Goal: Task Accomplishment & Management: Manage account settings

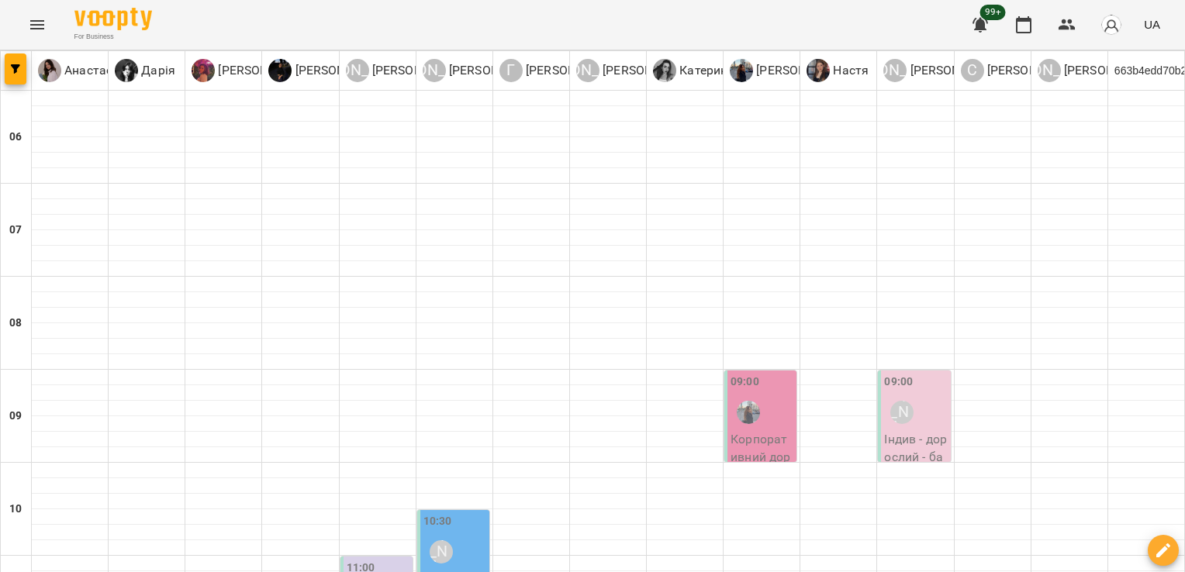
scroll to position [184, 0]
click at [907, 395] on div "[PERSON_NAME]" at bounding box center [902, 413] width 36 height 36
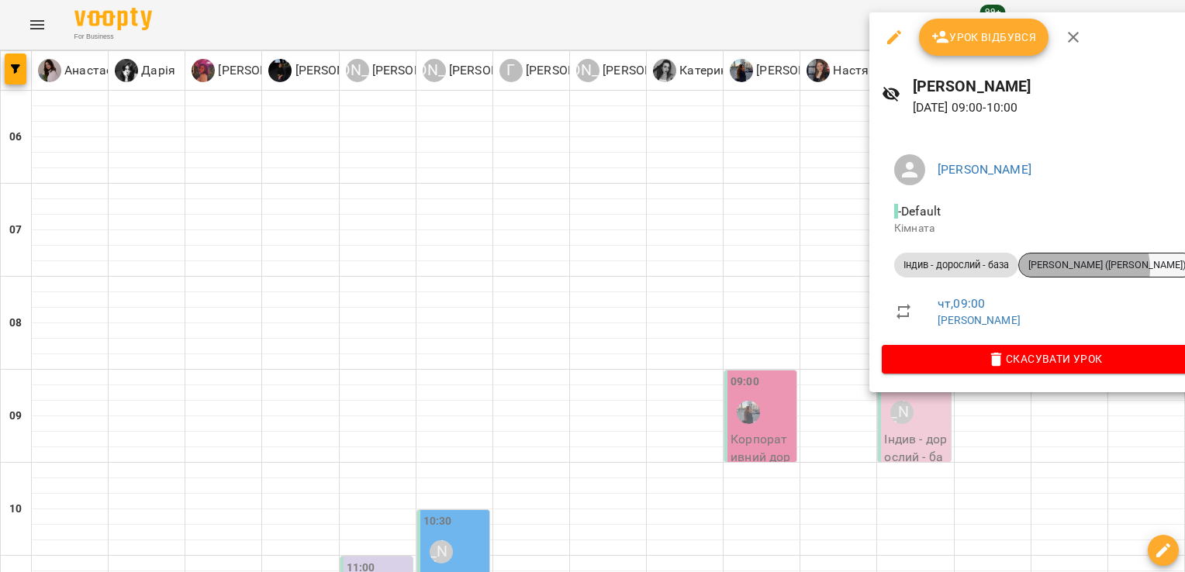
click at [1085, 268] on span "[PERSON_NAME] ([PERSON_NAME])" at bounding box center [1107, 265] width 176 height 14
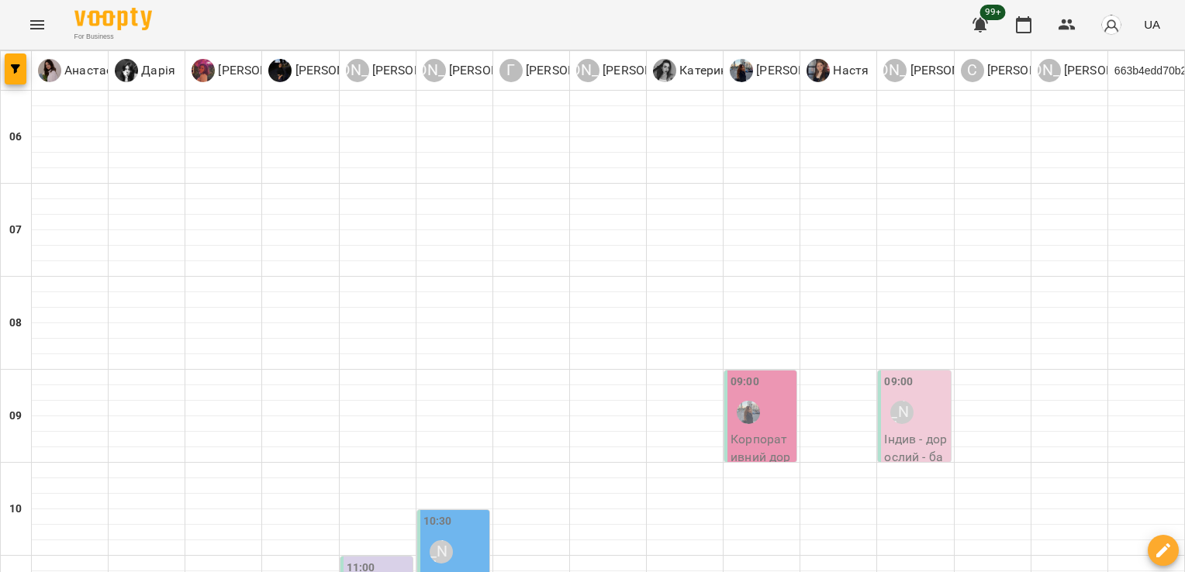
scroll to position [292, 0]
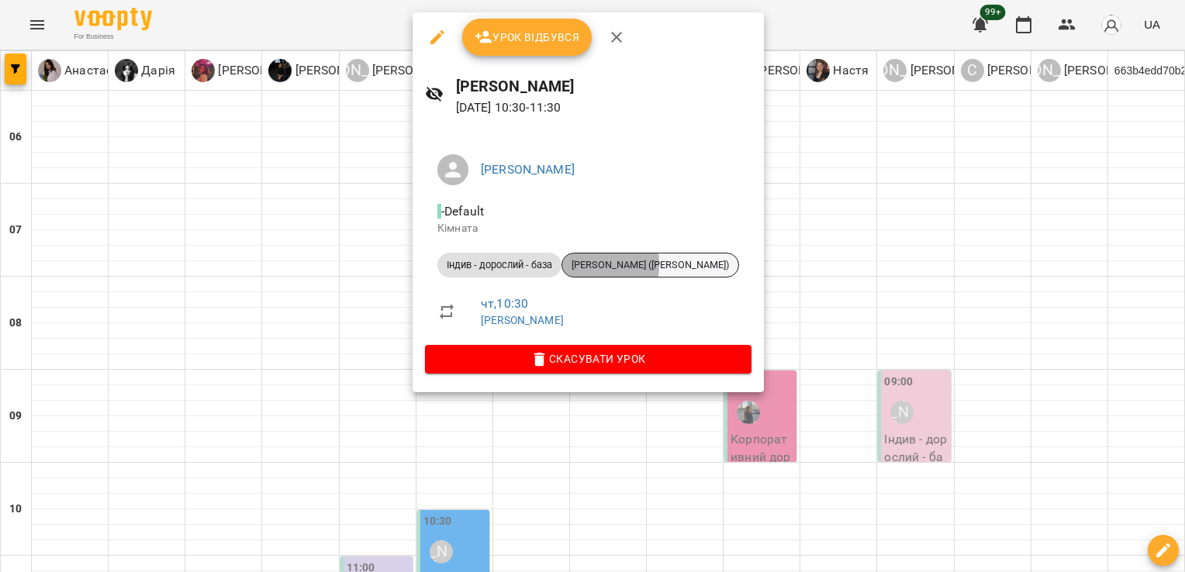
click at [583, 264] on span "[PERSON_NAME] ([PERSON_NAME])" at bounding box center [650, 265] width 176 height 14
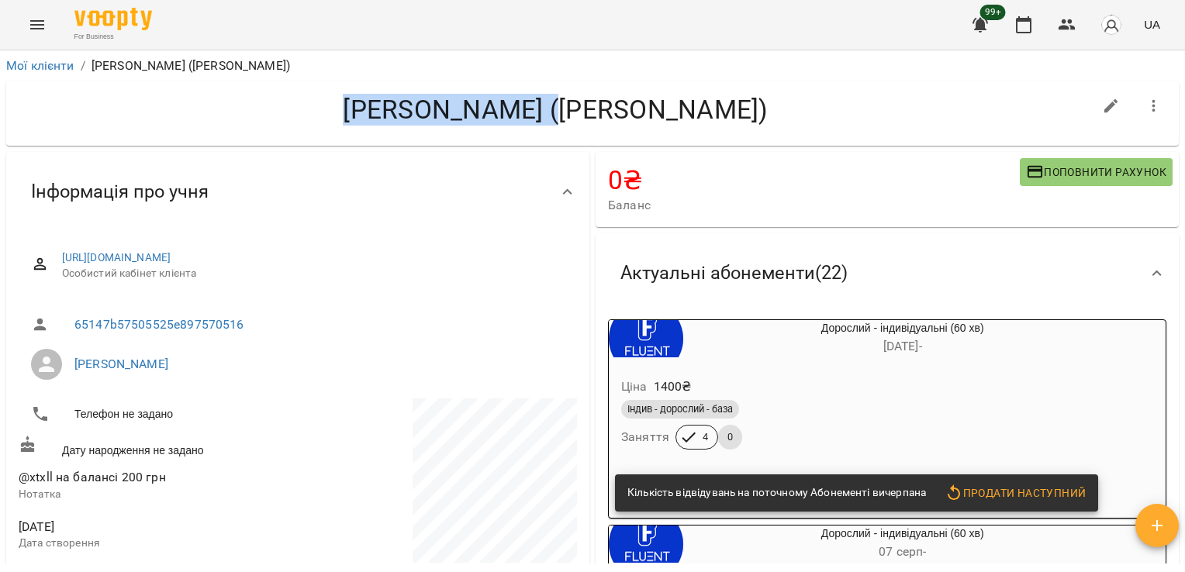
drag, startPoint x: 427, startPoint y: 134, endPoint x: 676, endPoint y: 144, distance: 249.2
click at [676, 144] on div "[PERSON_NAME] ([PERSON_NAME])" at bounding box center [592, 113] width 1173 height 64
copy h4 "[PERSON_NAME] ([PERSON_NAME])"
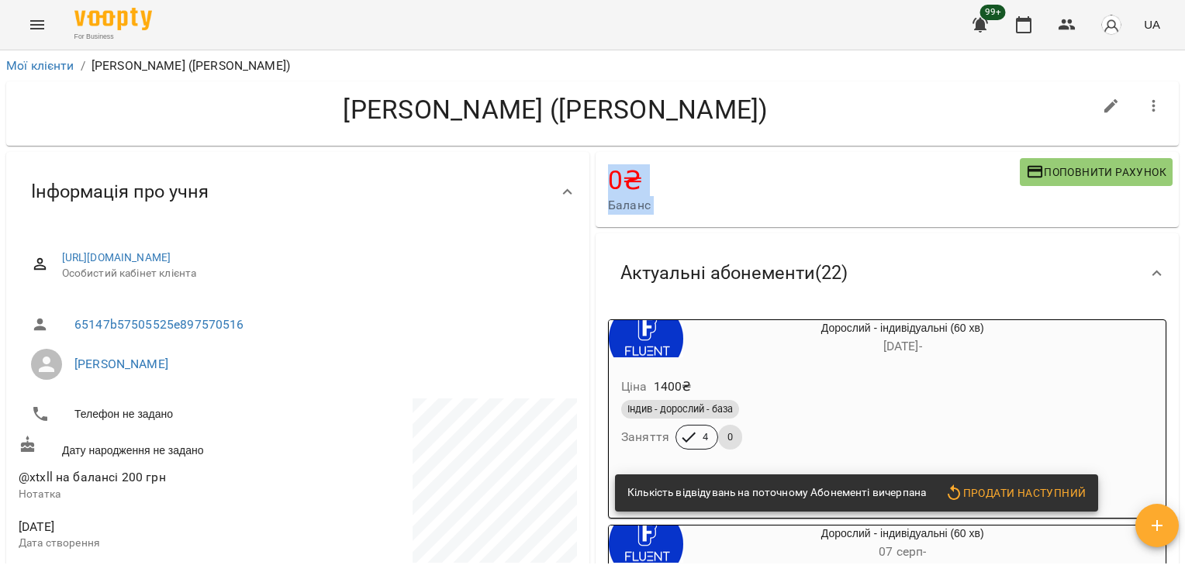
drag, startPoint x: 1182, startPoint y: 102, endPoint x: 1187, endPoint y: 293, distance: 191.6
click at [1184, 293] on html "For Business 99+ UA Мої клієнти / [PERSON_NAME] ([PERSON_NAME]) [PERSON_NAME] (…" at bounding box center [592, 311] width 1185 height 623
click at [677, 138] on div "[PERSON_NAME] ([PERSON_NAME])" at bounding box center [592, 113] width 1173 height 64
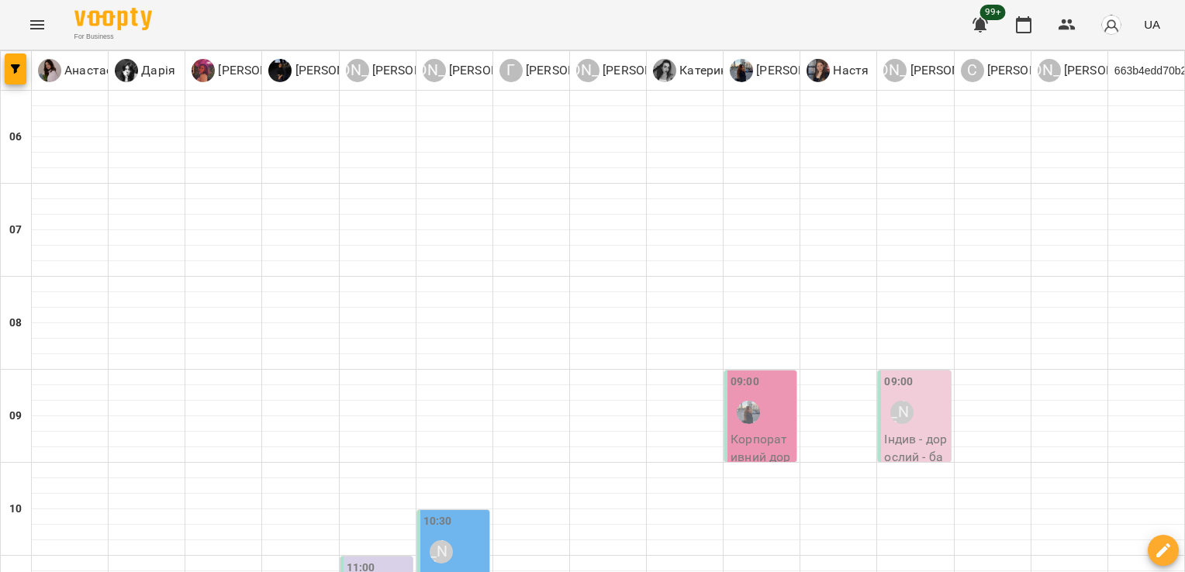
scroll to position [301, 0]
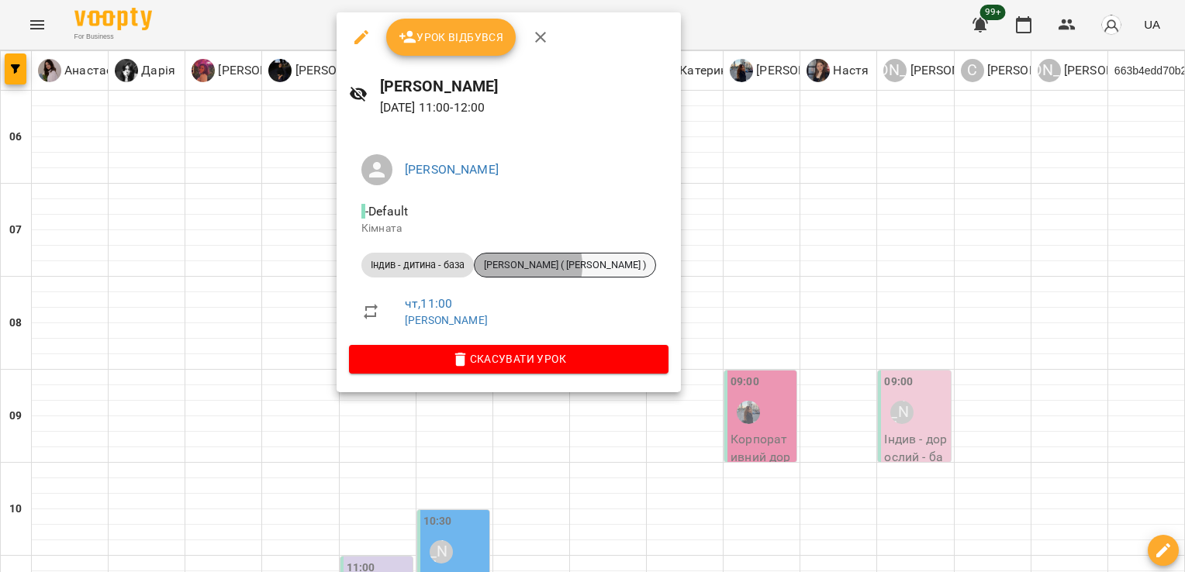
click at [517, 265] on span "[PERSON_NAME] ( [PERSON_NAME] )" at bounding box center [565, 265] width 181 height 14
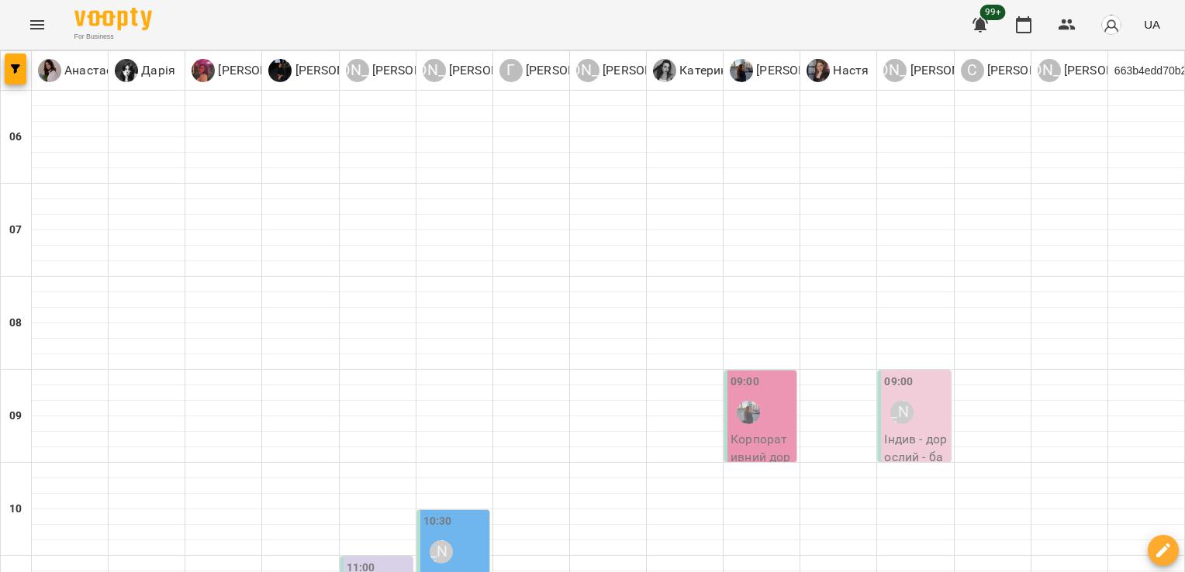
scroll to position [312, 0]
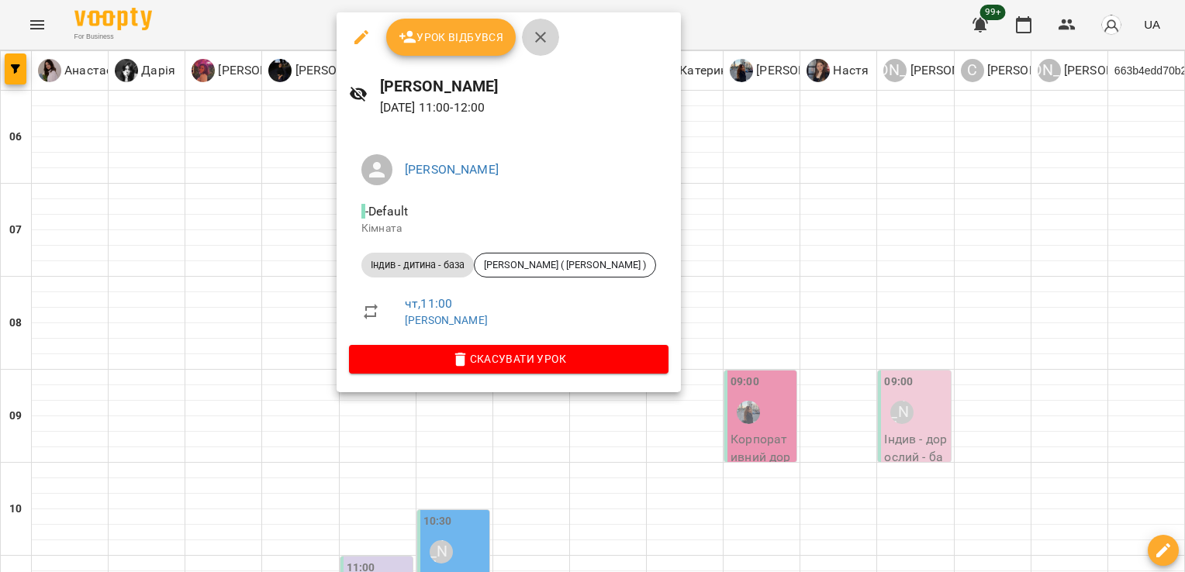
click at [543, 32] on icon "button" at bounding box center [540, 37] width 11 height 11
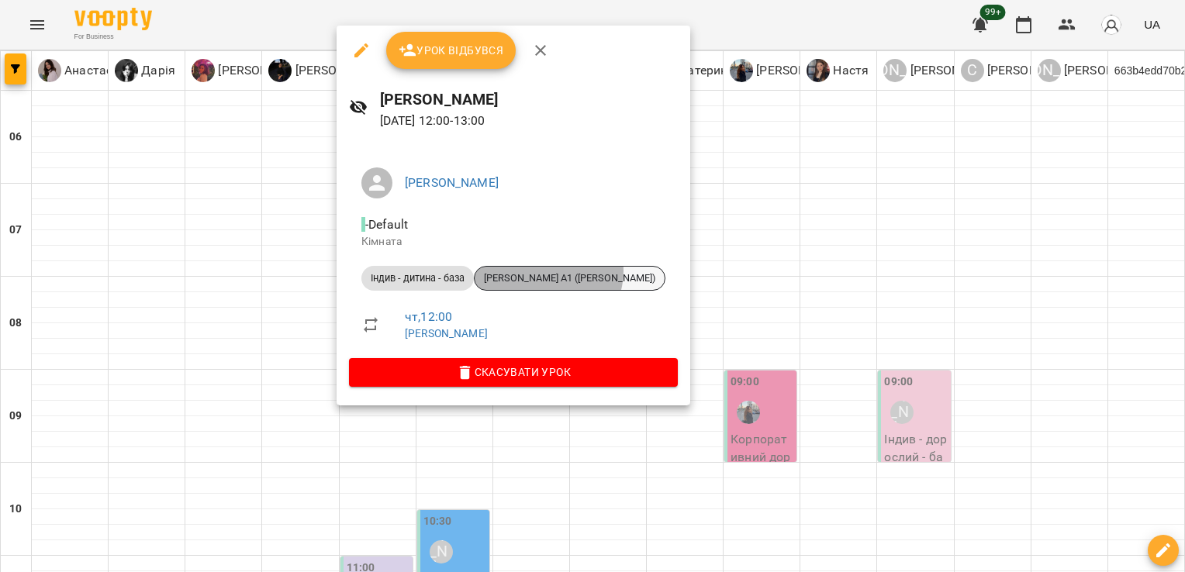
click at [549, 271] on span "[PERSON_NAME] А1 ([PERSON_NAME])" at bounding box center [570, 278] width 190 height 14
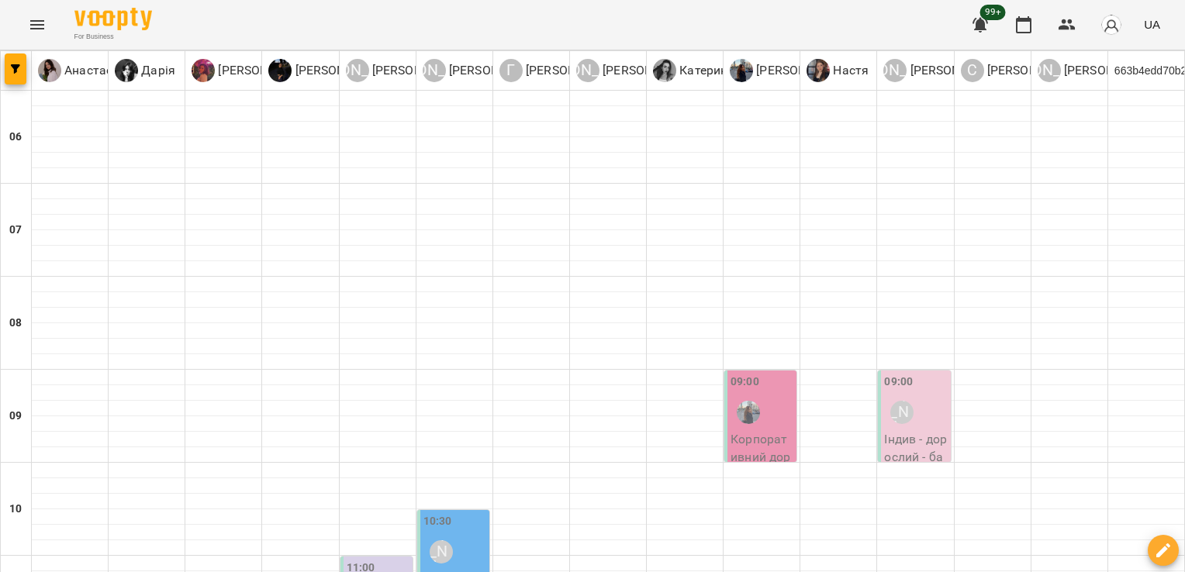
scroll to position [359, 0]
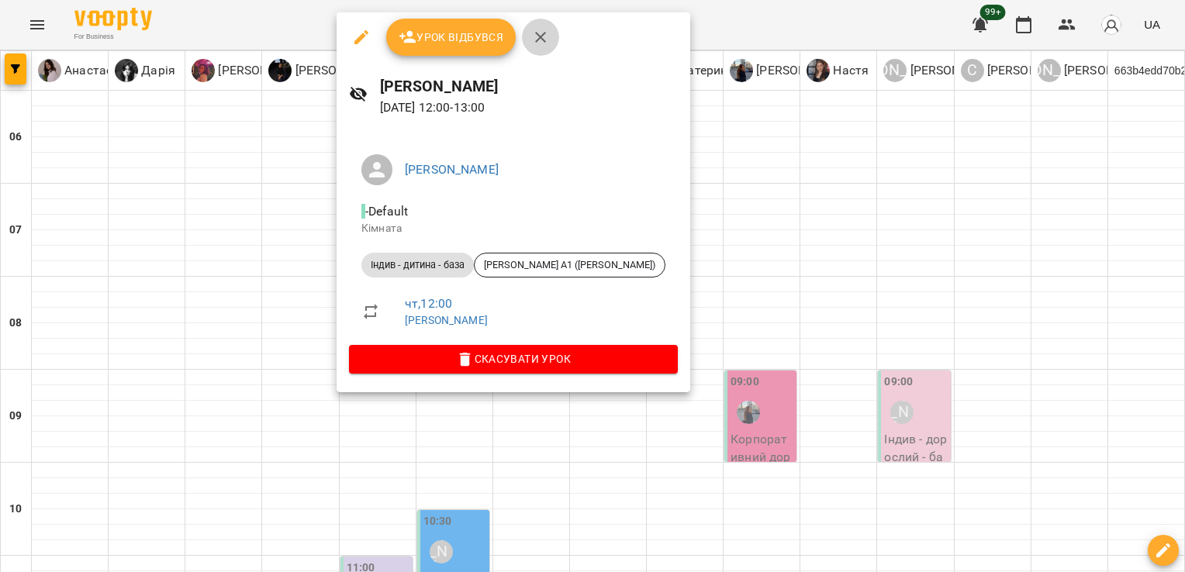
click at [537, 40] on icon "button" at bounding box center [540, 37] width 19 height 19
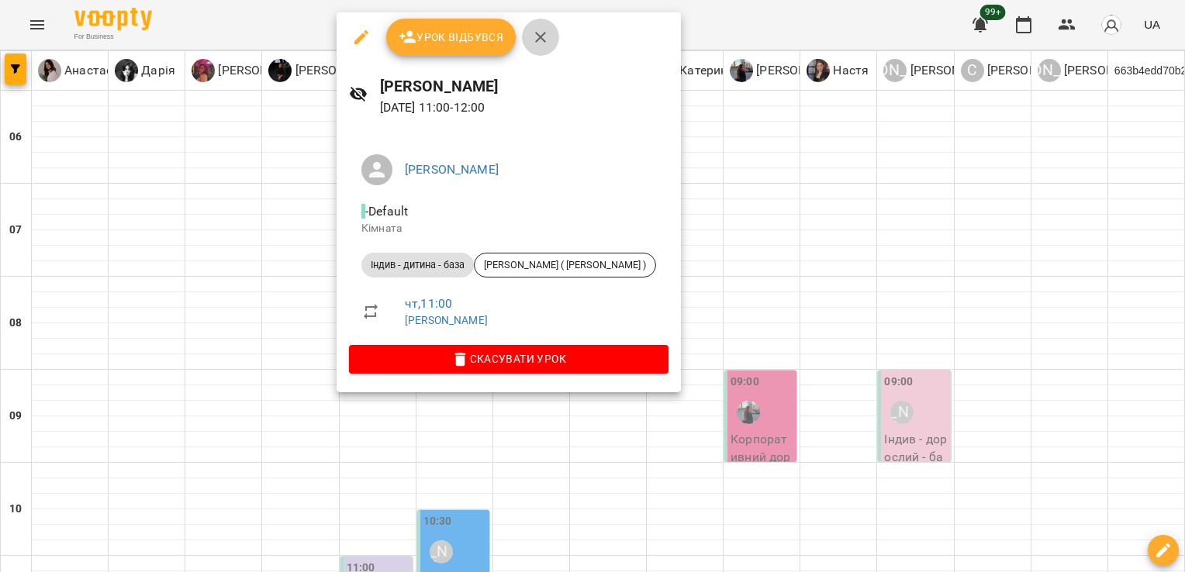
click at [537, 44] on icon "button" at bounding box center [540, 37] width 19 height 19
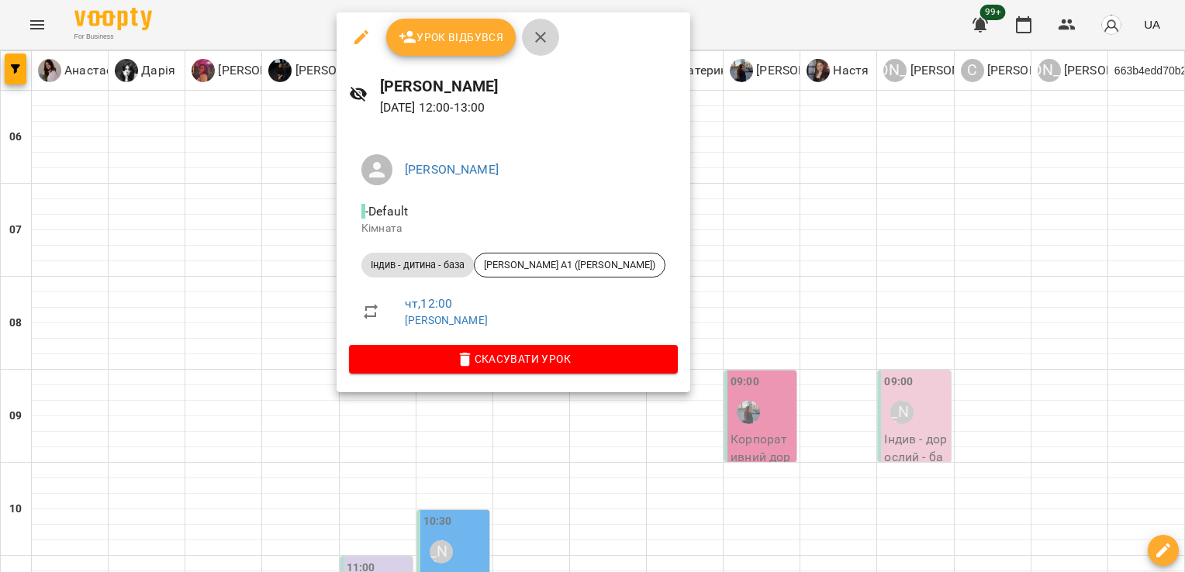
click at [540, 36] on icon "button" at bounding box center [540, 37] width 11 height 11
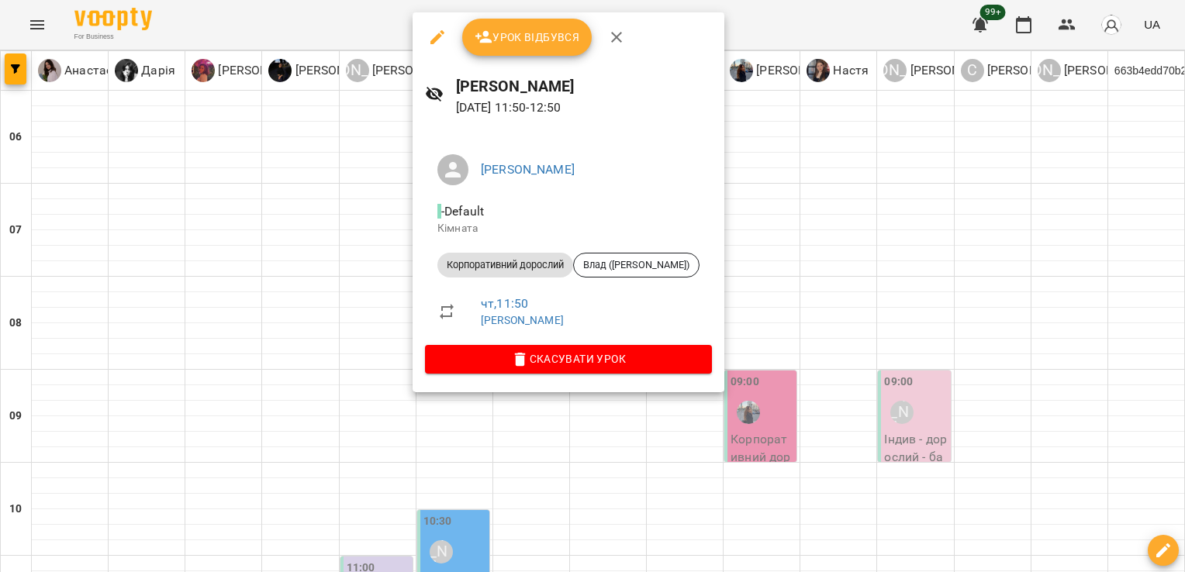
click at [617, 57] on div "Урок відбувся" at bounding box center [569, 37] width 312 height 50
click at [620, 37] on icon "button" at bounding box center [616, 37] width 19 height 19
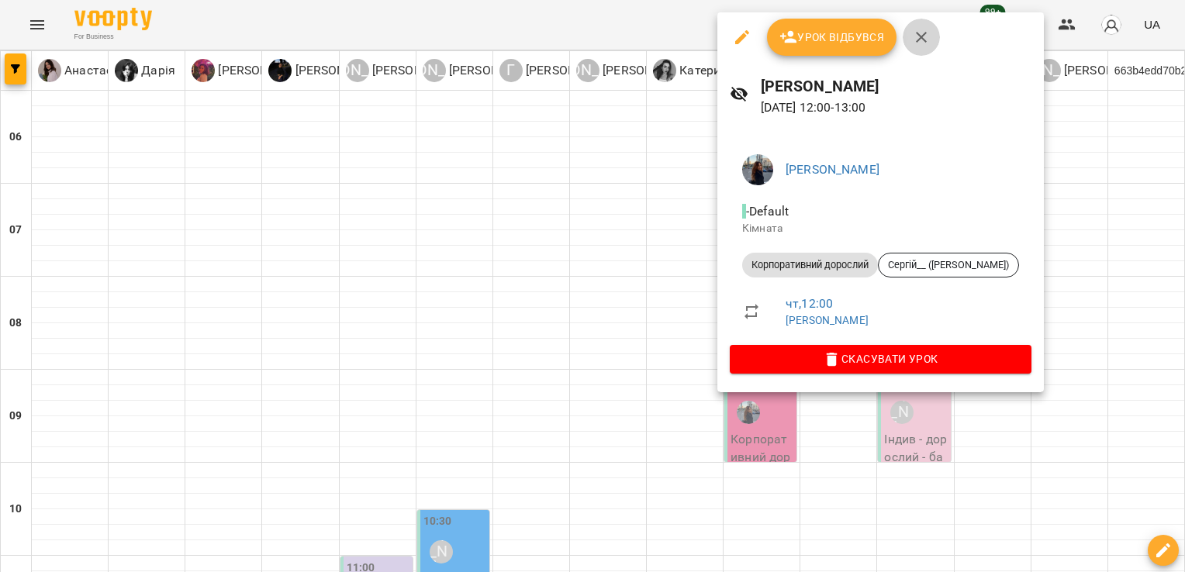
click at [928, 36] on icon "button" at bounding box center [921, 37] width 19 height 19
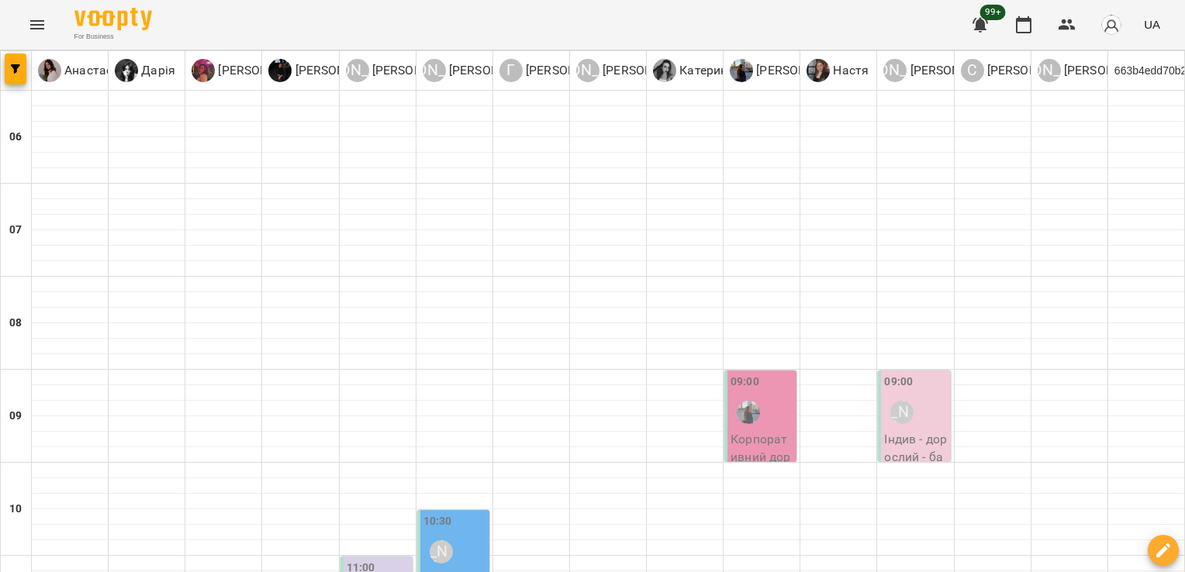
scroll to position [505, 0]
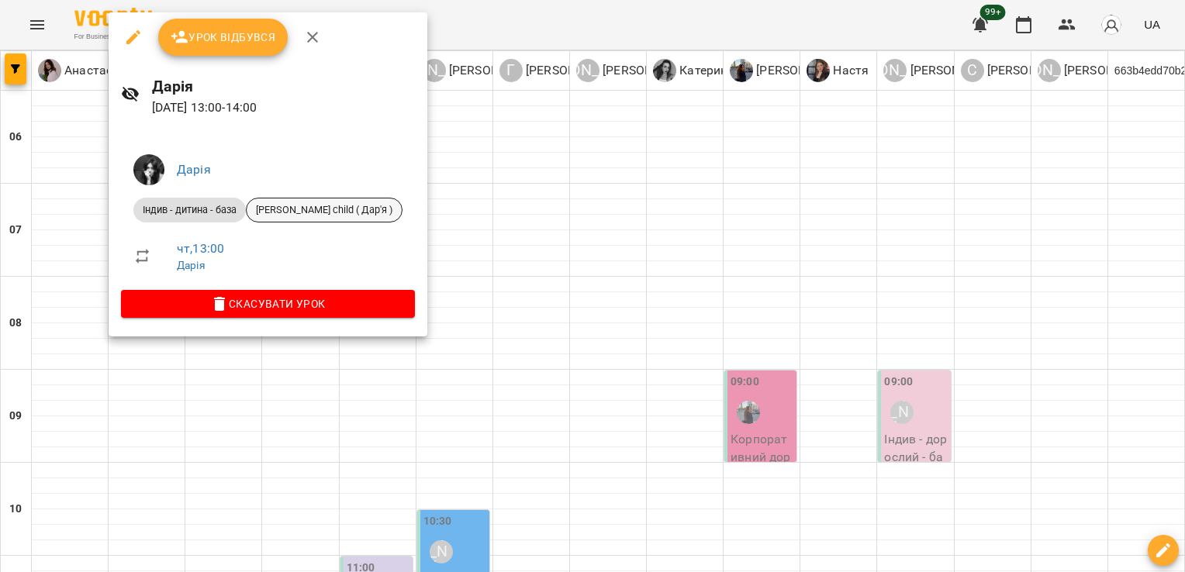
click at [306, 216] on span "[PERSON_NAME] child ( Дар'я )" at bounding box center [324, 210] width 155 height 14
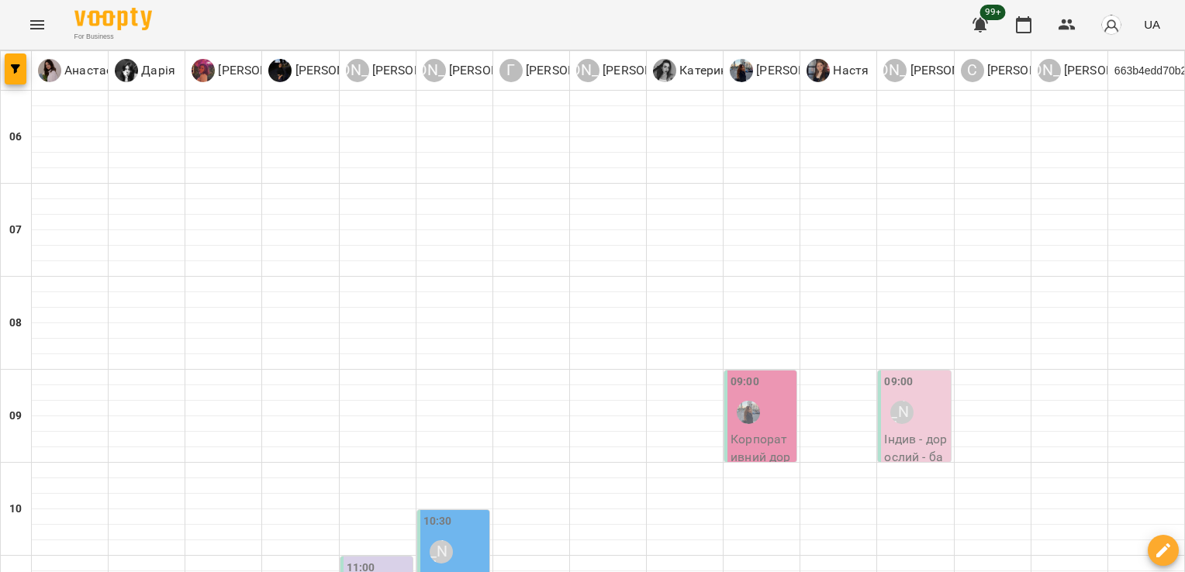
scroll to position [558, 0]
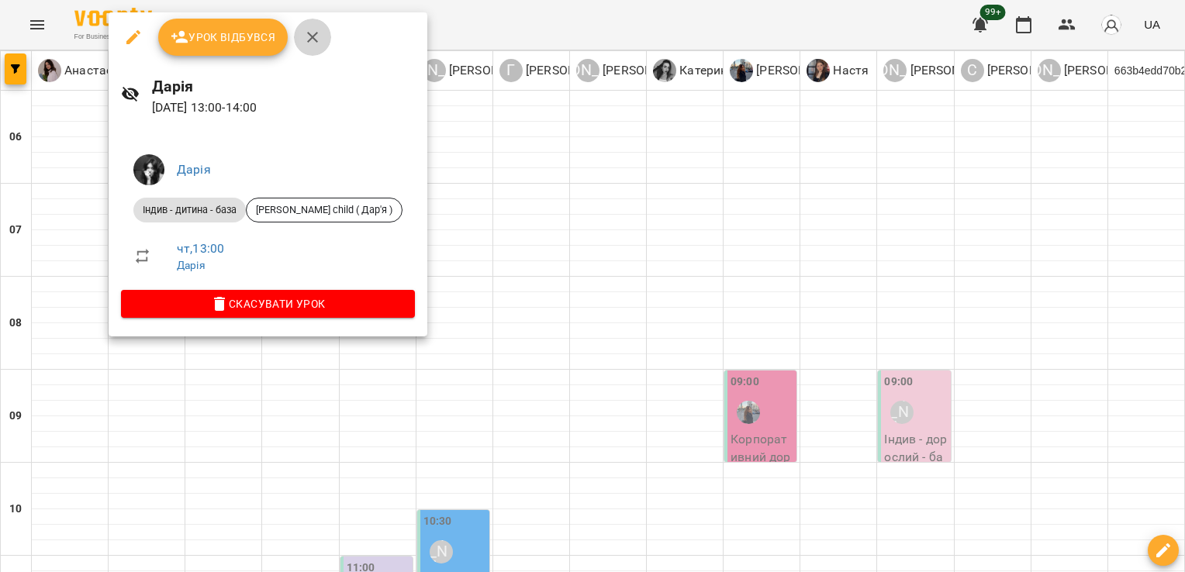
click at [313, 31] on icon "button" at bounding box center [312, 37] width 19 height 19
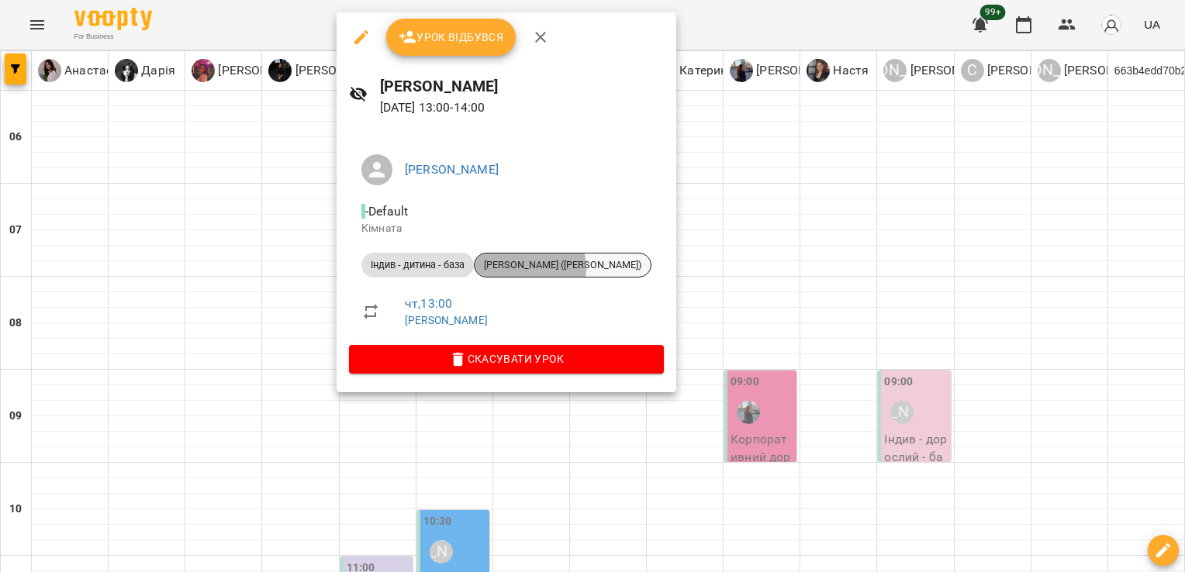
click at [530, 268] on span "[PERSON_NAME] ([PERSON_NAME])" at bounding box center [563, 265] width 176 height 14
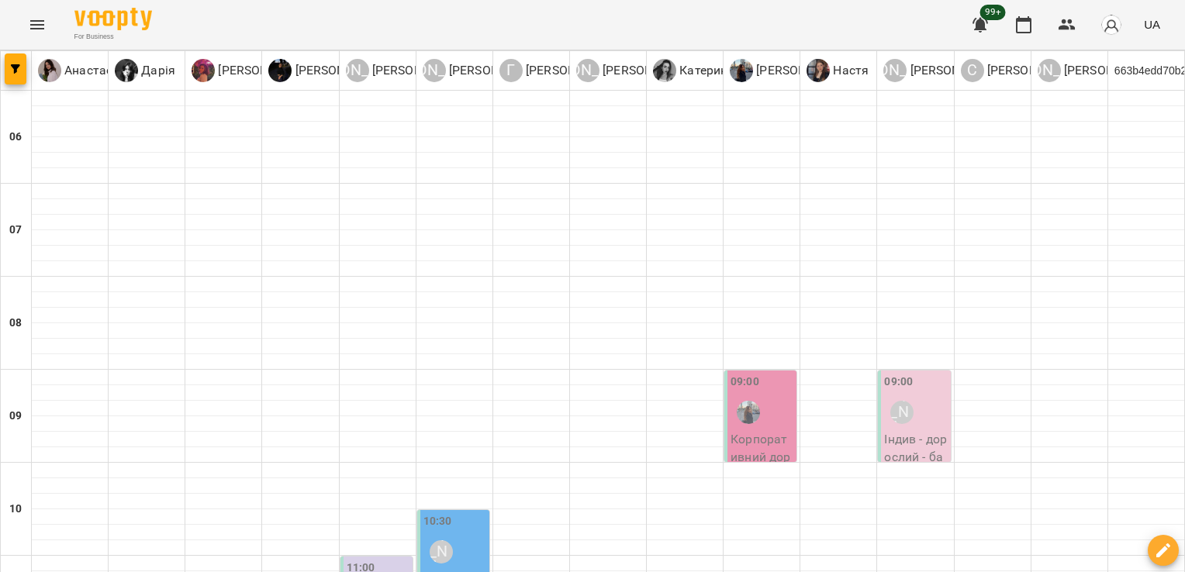
scroll to position [506, 0]
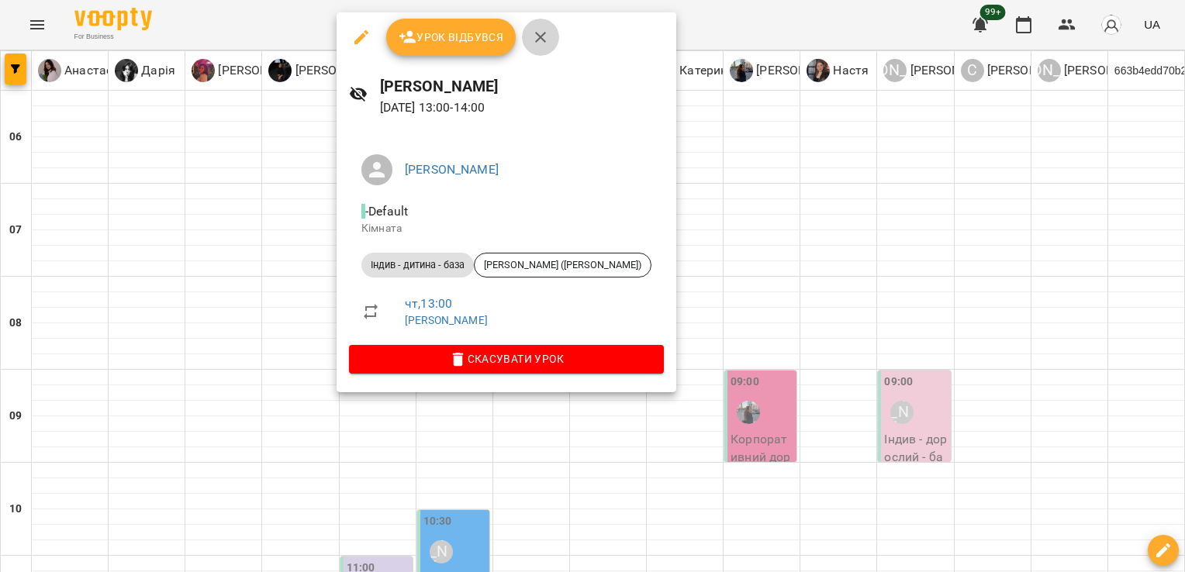
click at [544, 34] on icon "button" at bounding box center [540, 37] width 19 height 19
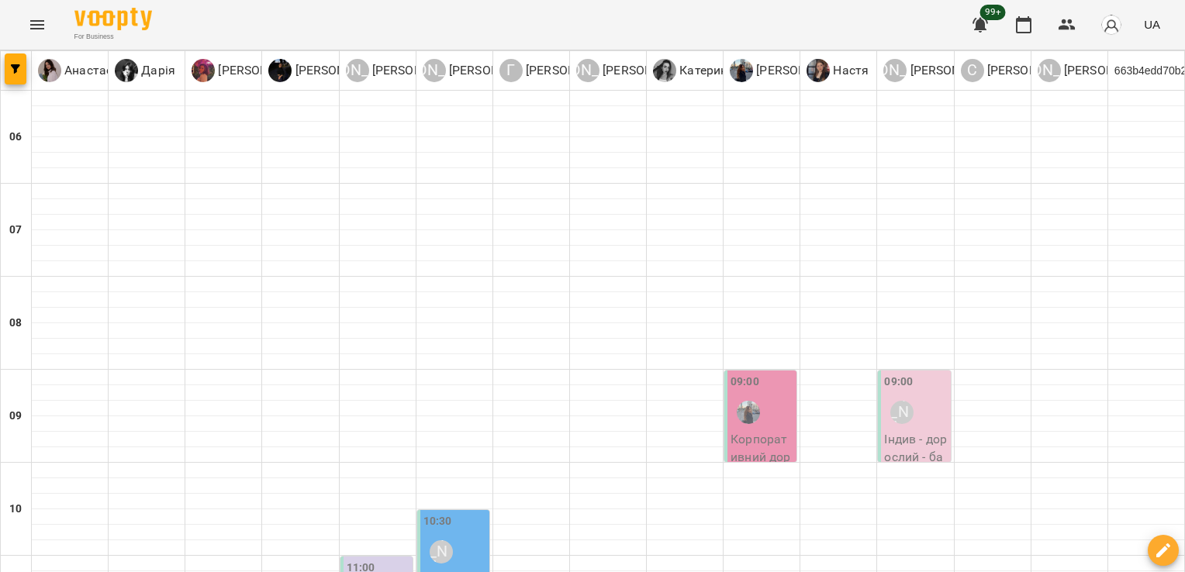
scroll to position [630, 0]
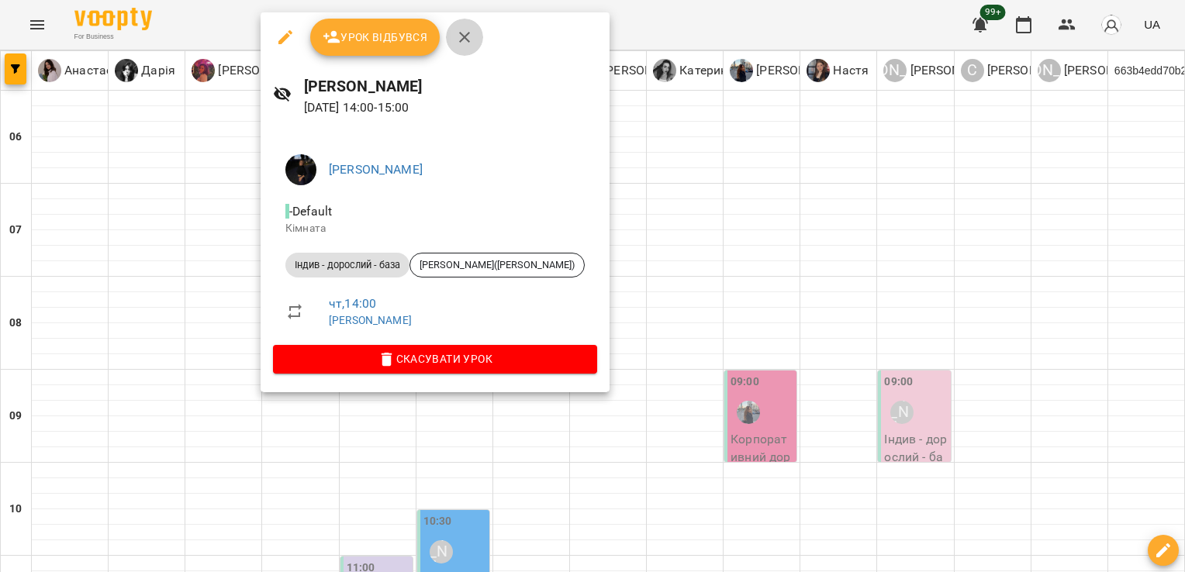
click at [468, 29] on icon "button" at bounding box center [464, 37] width 19 height 19
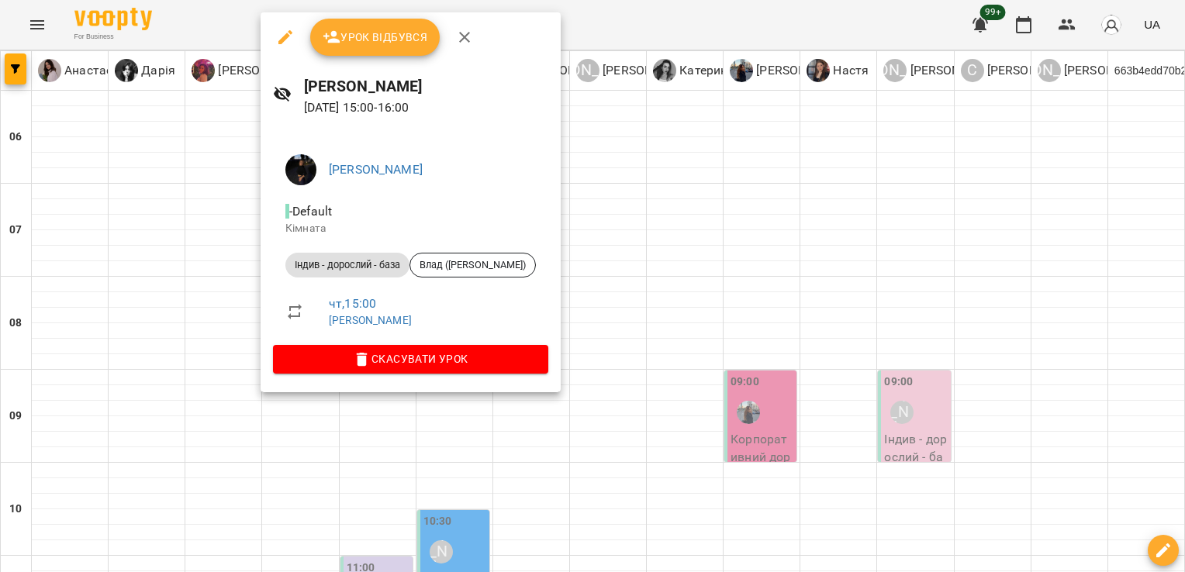
click at [459, 40] on icon "button" at bounding box center [464, 37] width 11 height 11
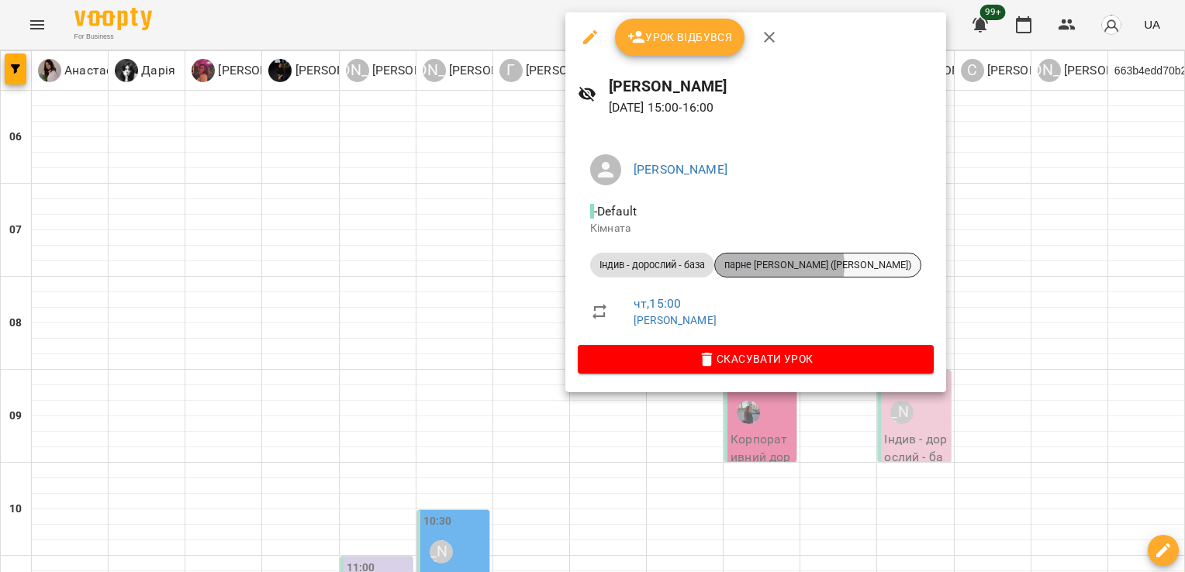
click at [780, 265] on span "парне [PERSON_NAME] ([PERSON_NAME])" at bounding box center [818, 265] width 206 height 14
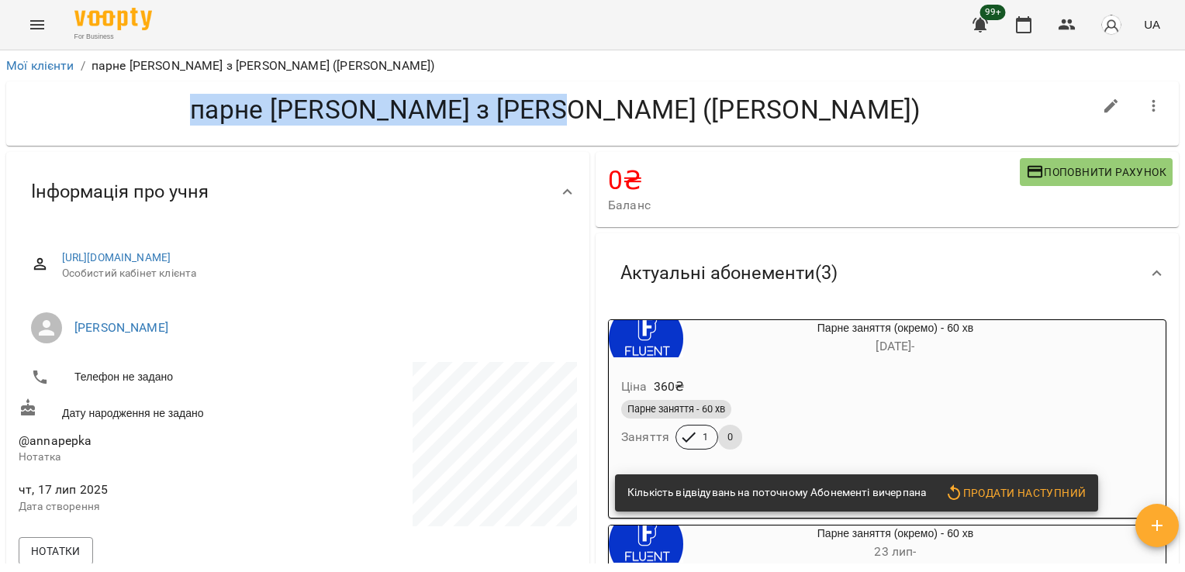
drag, startPoint x: 364, startPoint y: 118, endPoint x: 762, endPoint y: 126, distance: 398.7
click at [762, 126] on div "парне [PERSON_NAME] з [PERSON_NAME] ([PERSON_NAME])" at bounding box center [556, 114] width 1074 height 40
copy h4 "парне [PERSON_NAME] з [PERSON_NAME] ([PERSON_NAME])"
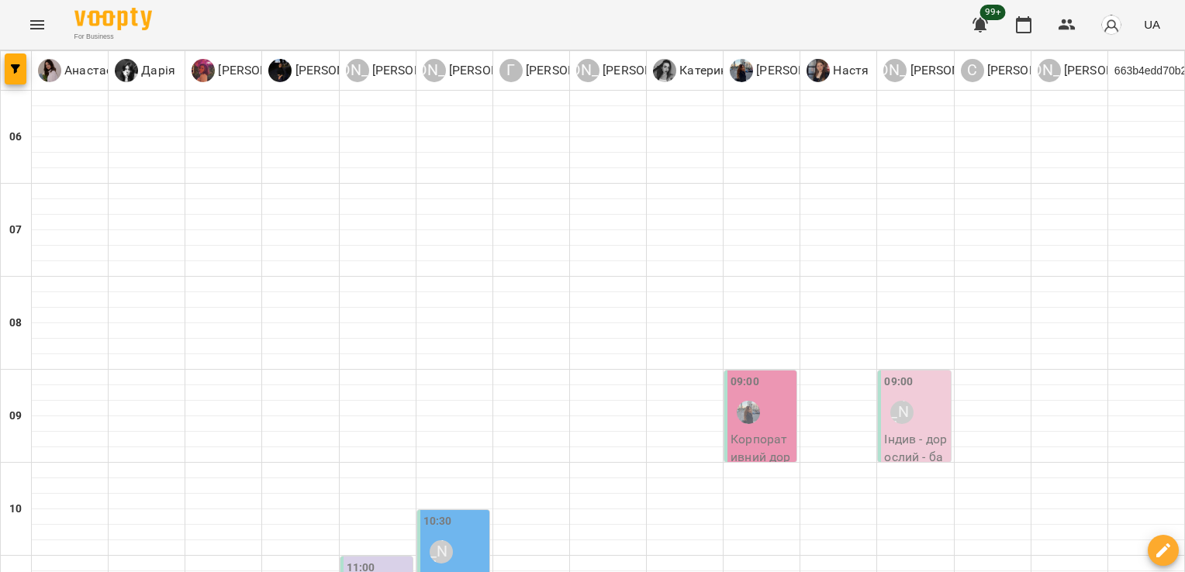
scroll to position [651, 0]
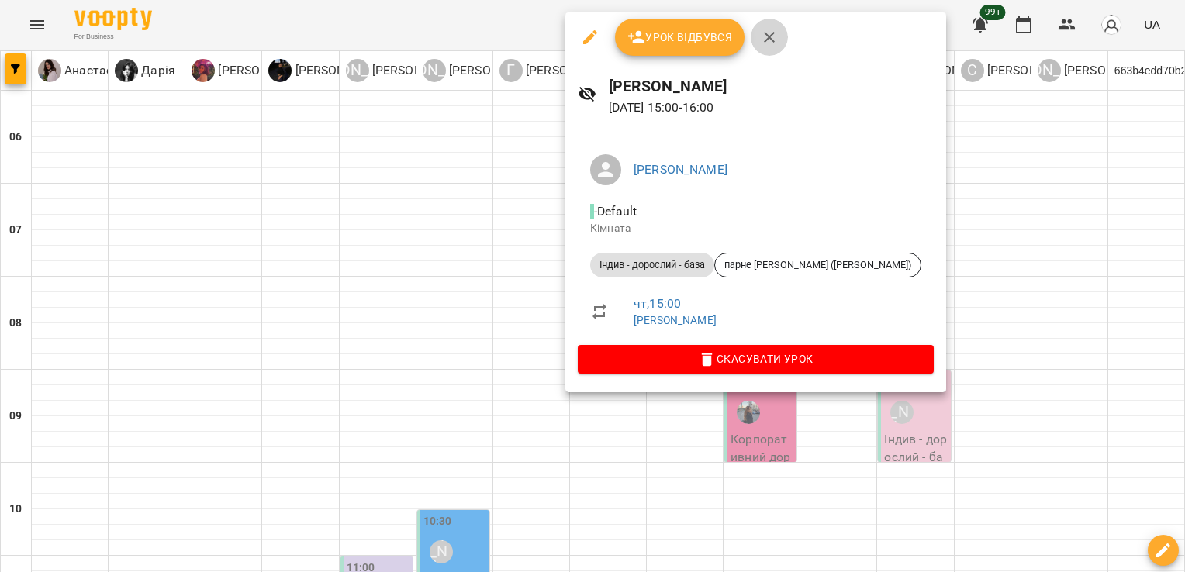
click at [766, 39] on icon "button" at bounding box center [769, 37] width 11 height 11
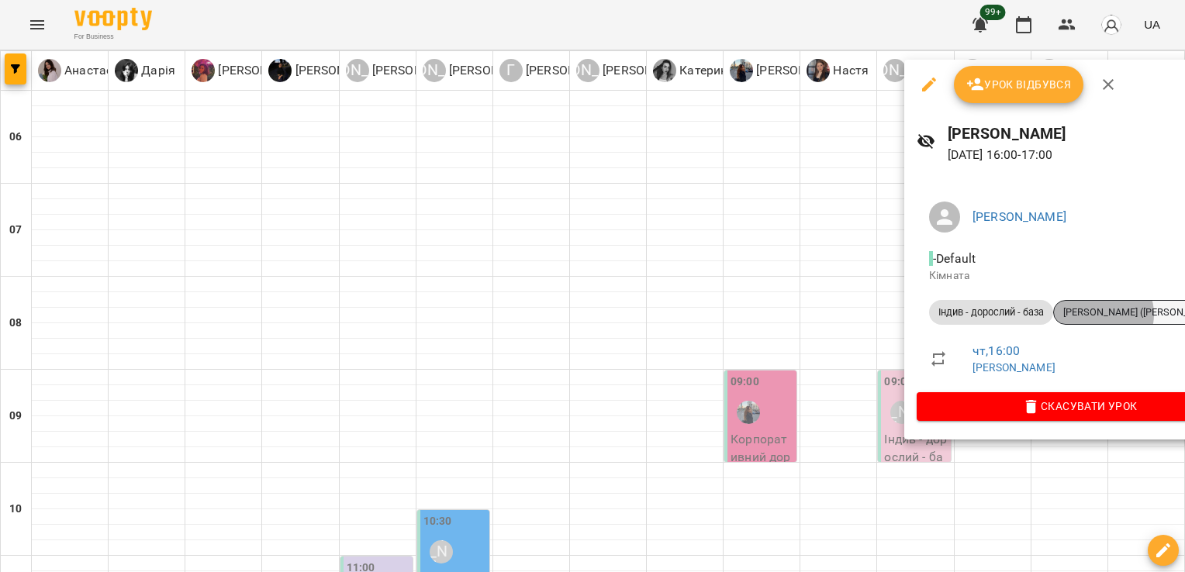
click at [1104, 314] on span "[PERSON_NAME] ([PERSON_NAME])" at bounding box center [1142, 313] width 176 height 14
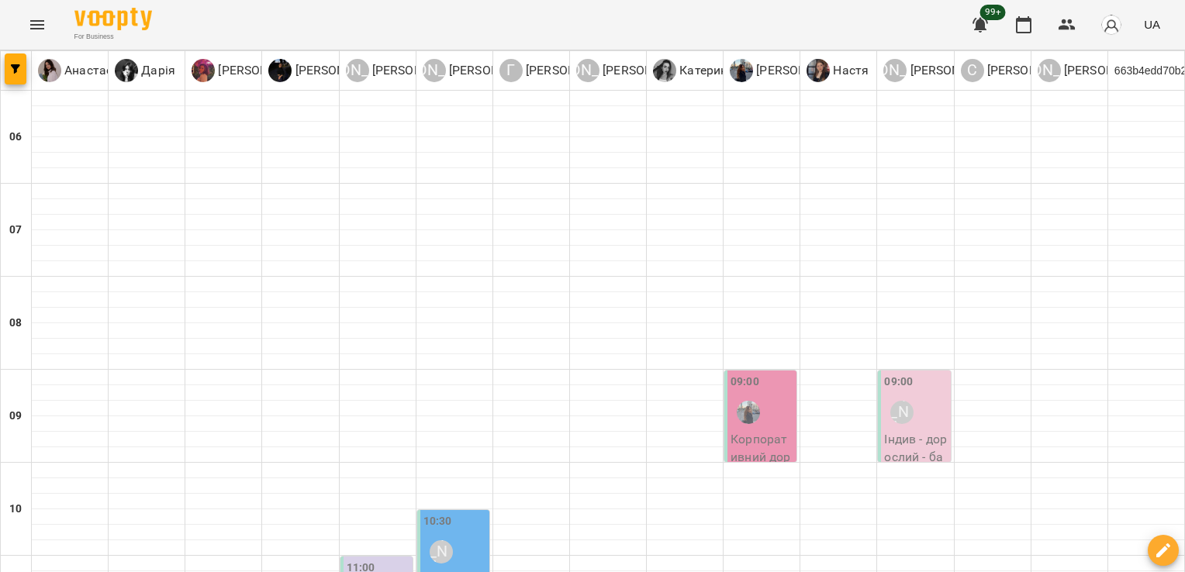
scroll to position [684, 0]
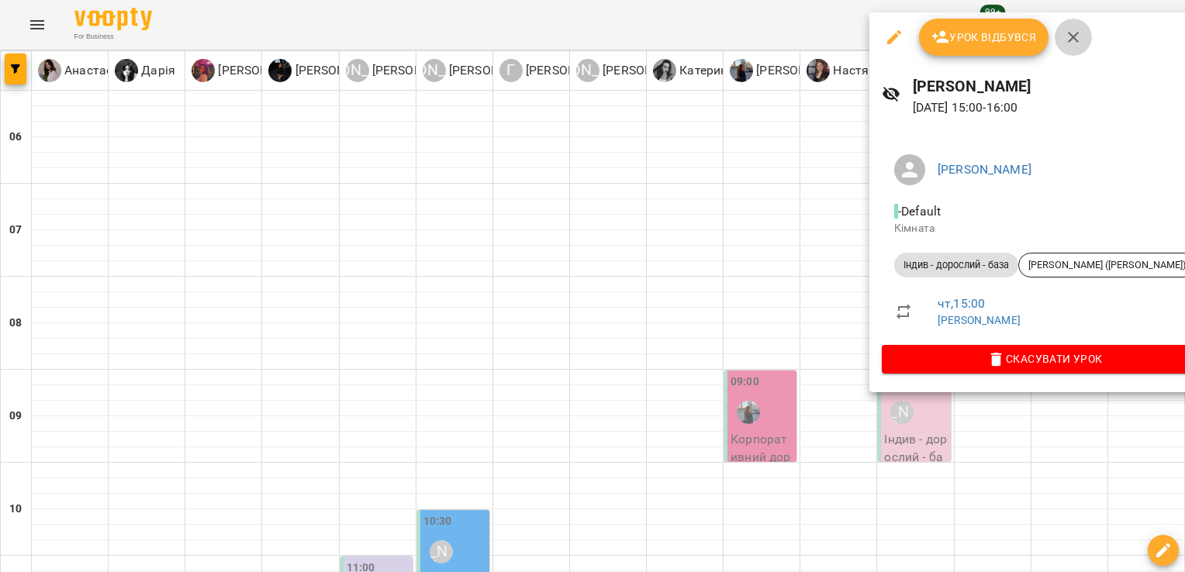
click at [1077, 46] on icon "button" at bounding box center [1073, 37] width 19 height 19
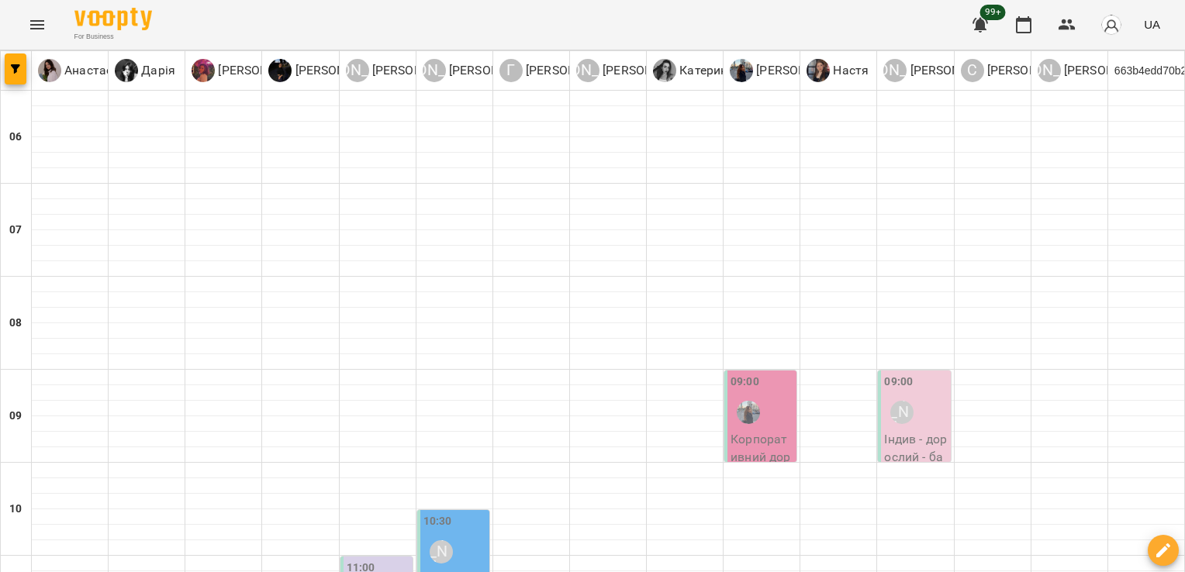
scroll to position [699, 0]
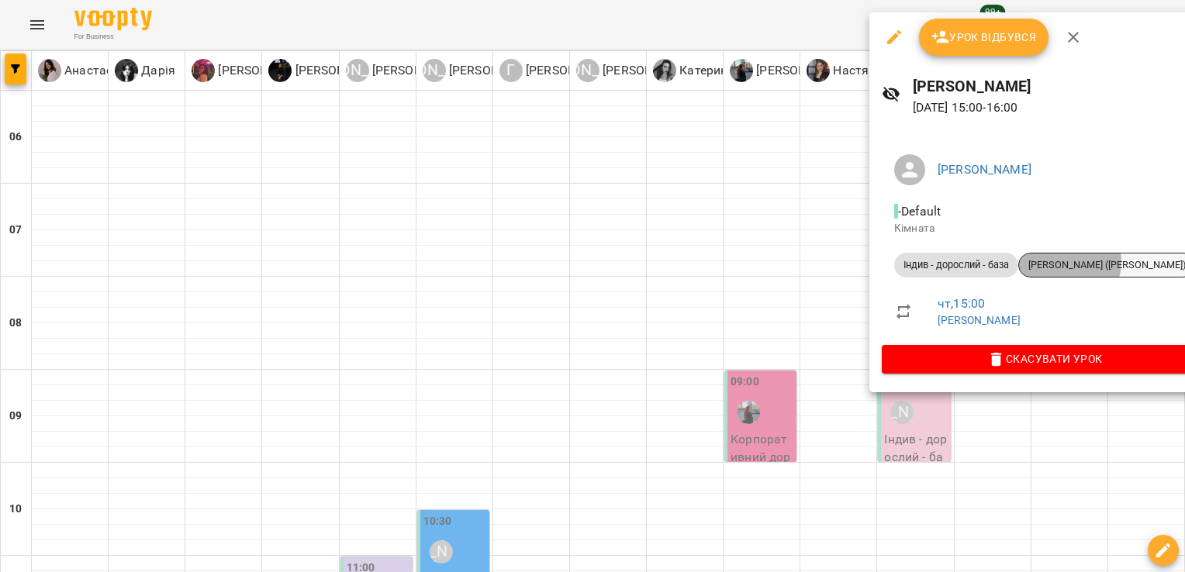
click at [1070, 262] on span "[PERSON_NAME] ([PERSON_NAME])" at bounding box center [1107, 265] width 176 height 14
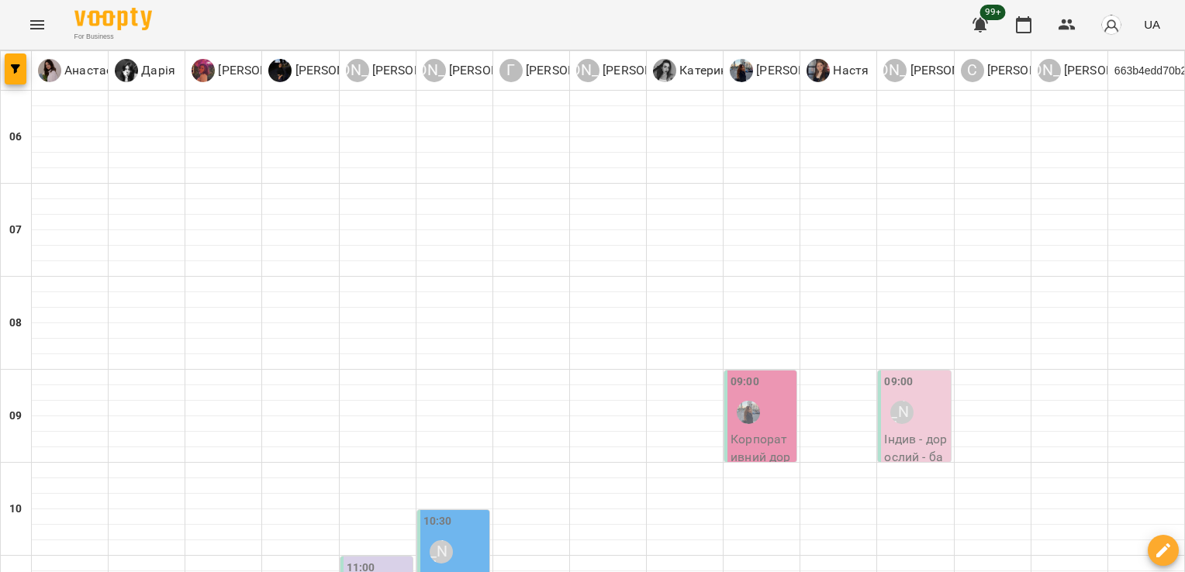
scroll to position [656, 0]
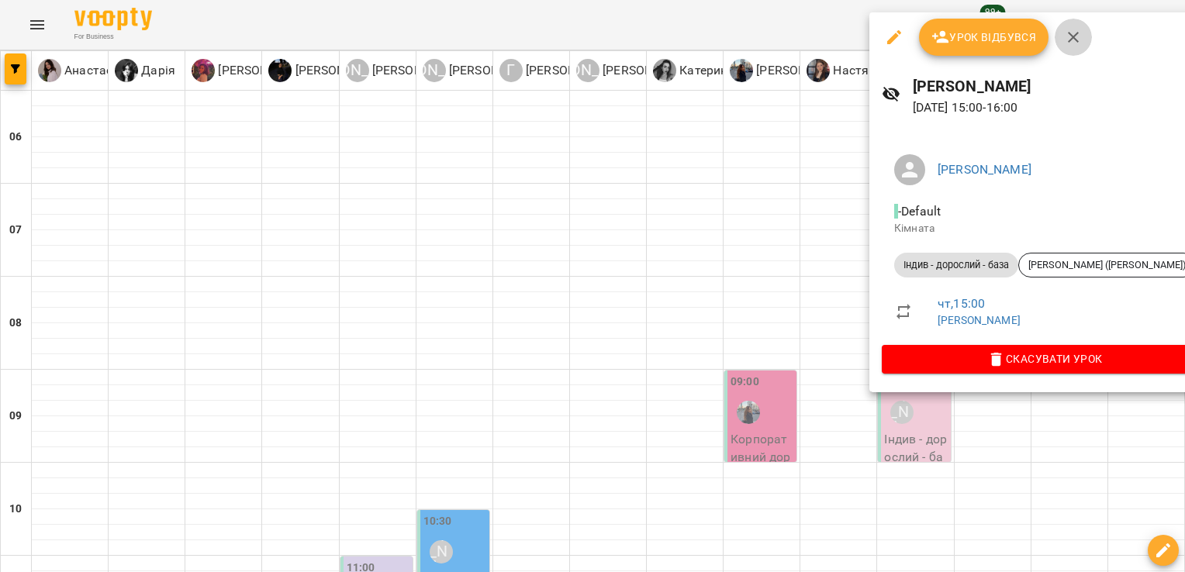
click at [1081, 42] on button "button" at bounding box center [1073, 37] width 37 height 37
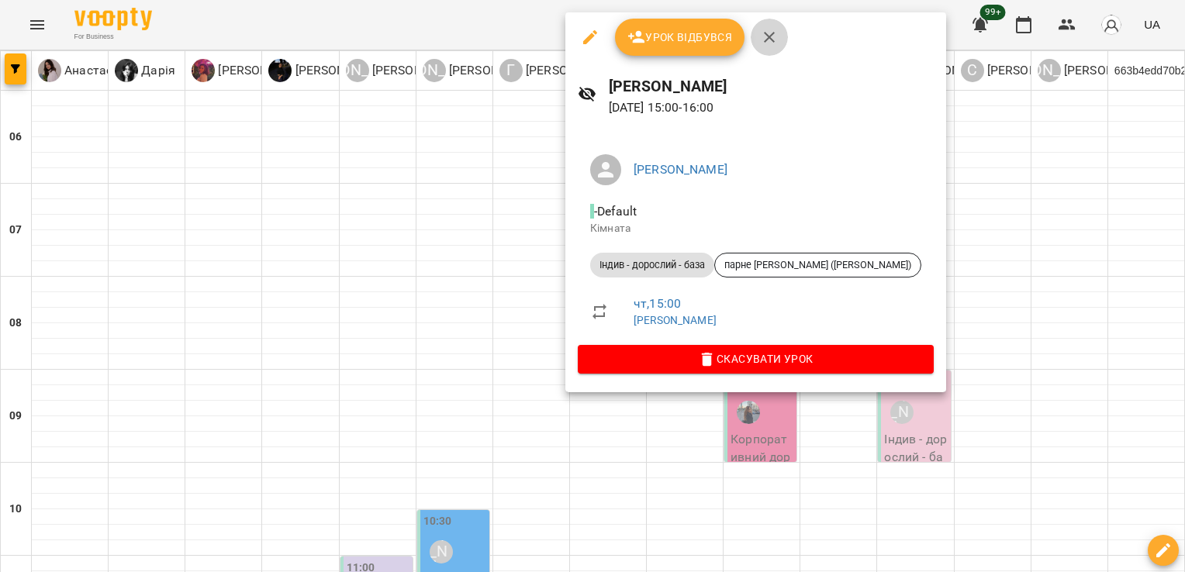
click at [772, 33] on icon "button" at bounding box center [769, 37] width 11 height 11
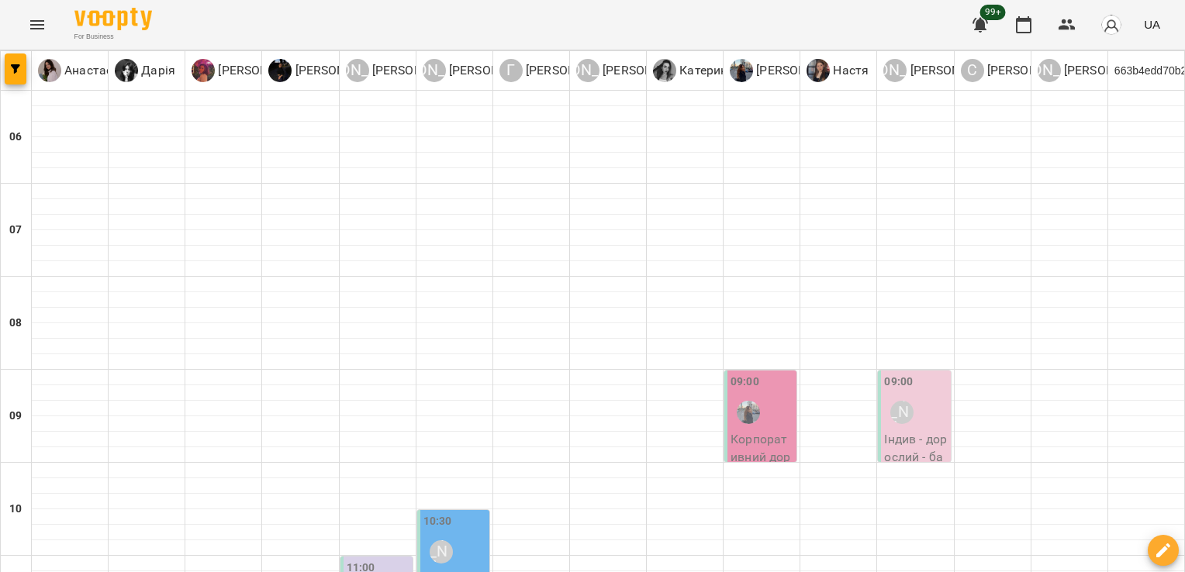
scroll to position [779, 0]
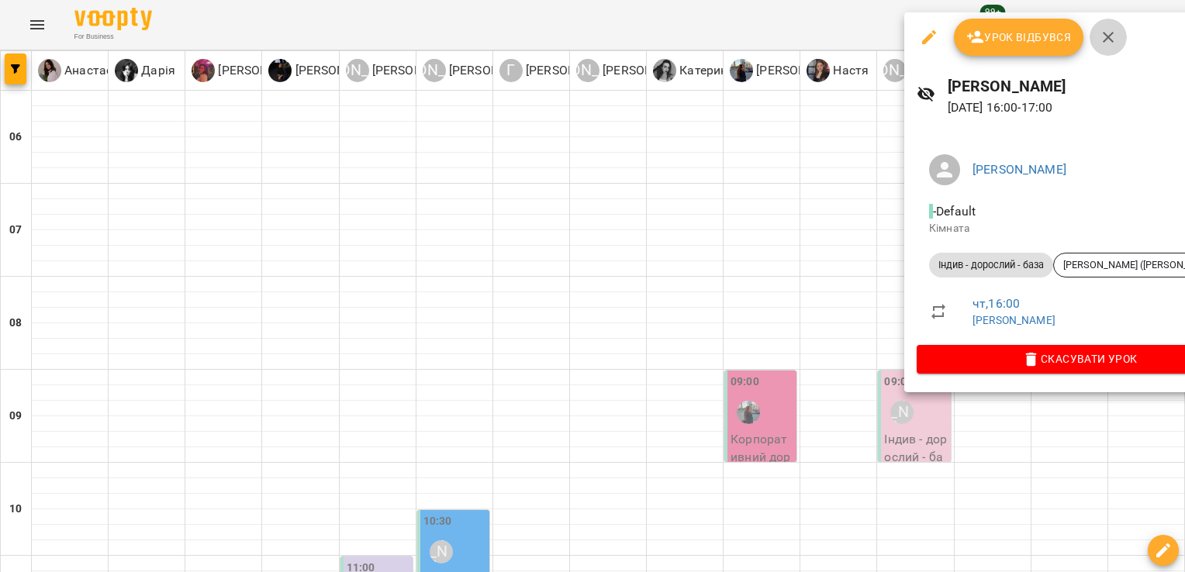
click at [1104, 41] on icon "button" at bounding box center [1108, 37] width 11 height 11
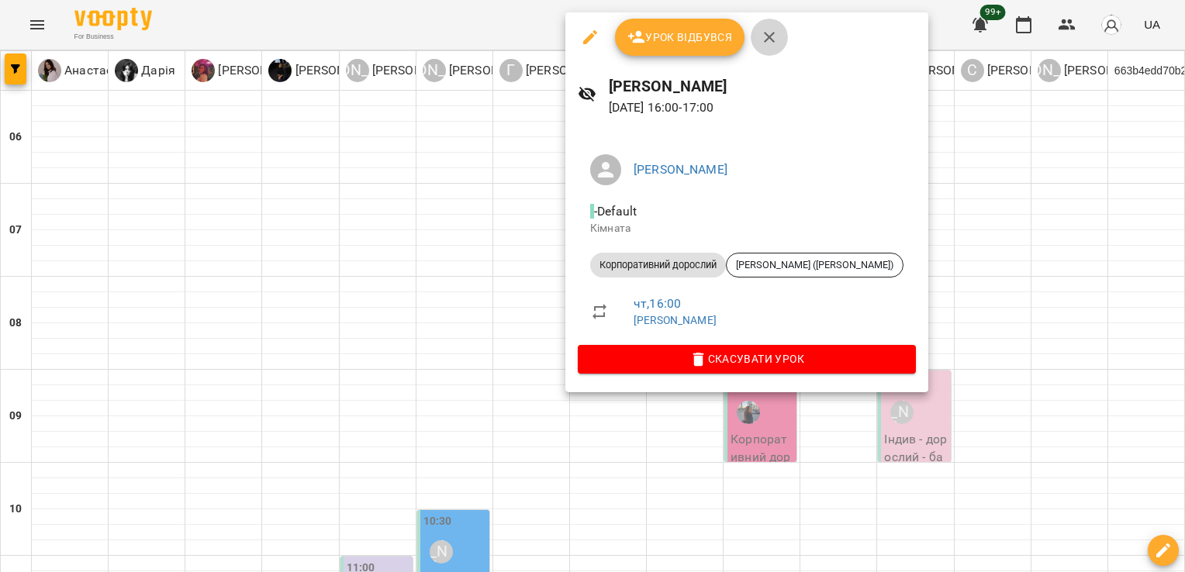
click at [772, 45] on icon "button" at bounding box center [769, 37] width 19 height 19
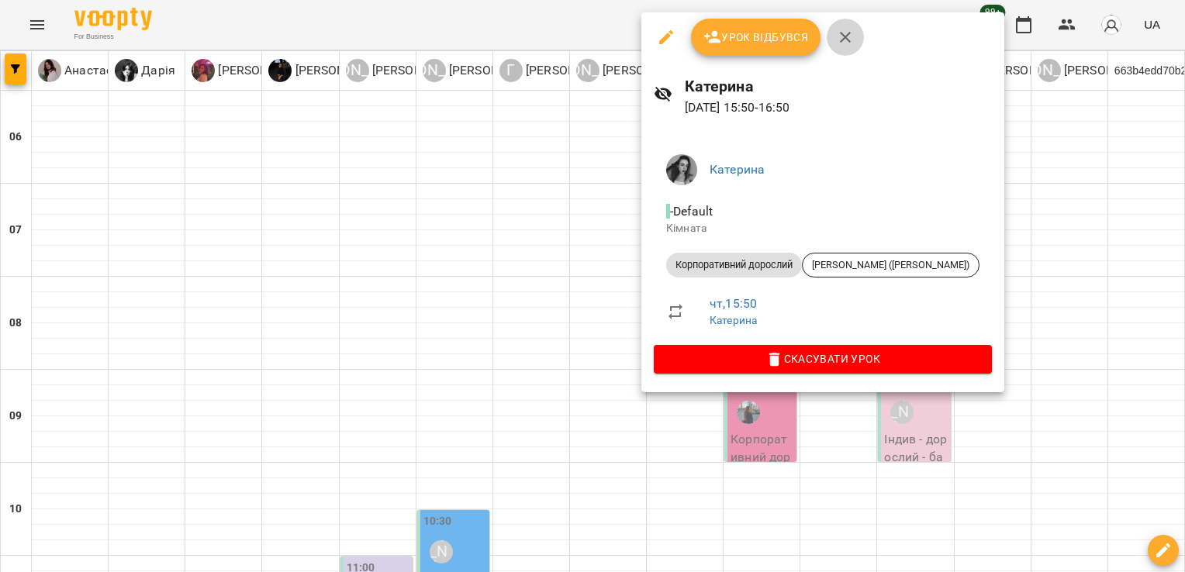
click at [841, 35] on icon "button" at bounding box center [845, 37] width 11 height 11
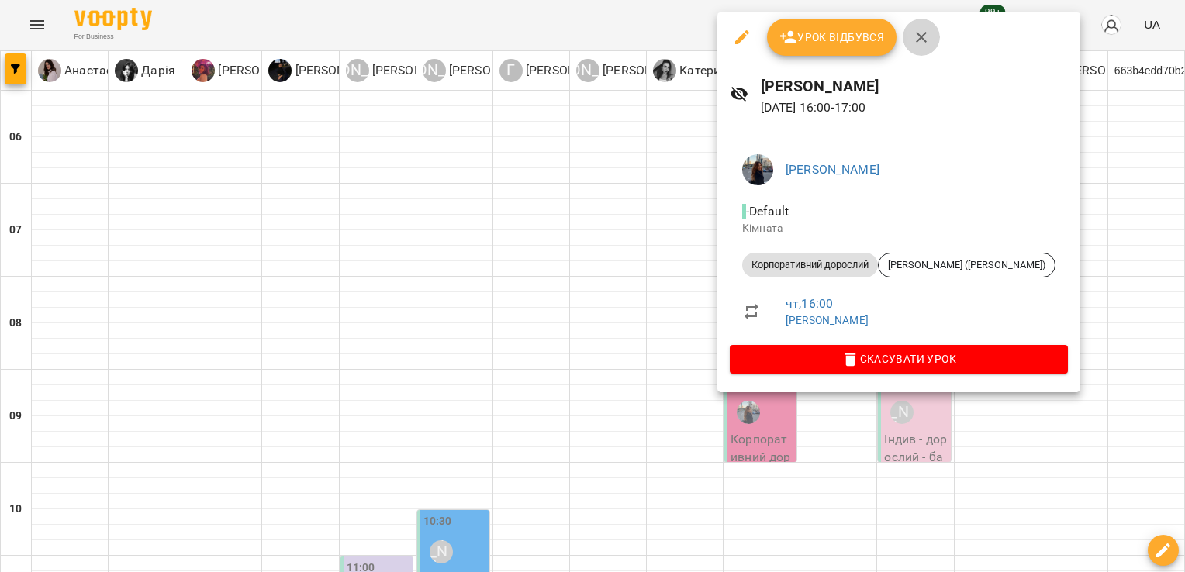
click at [923, 31] on icon "button" at bounding box center [921, 37] width 19 height 19
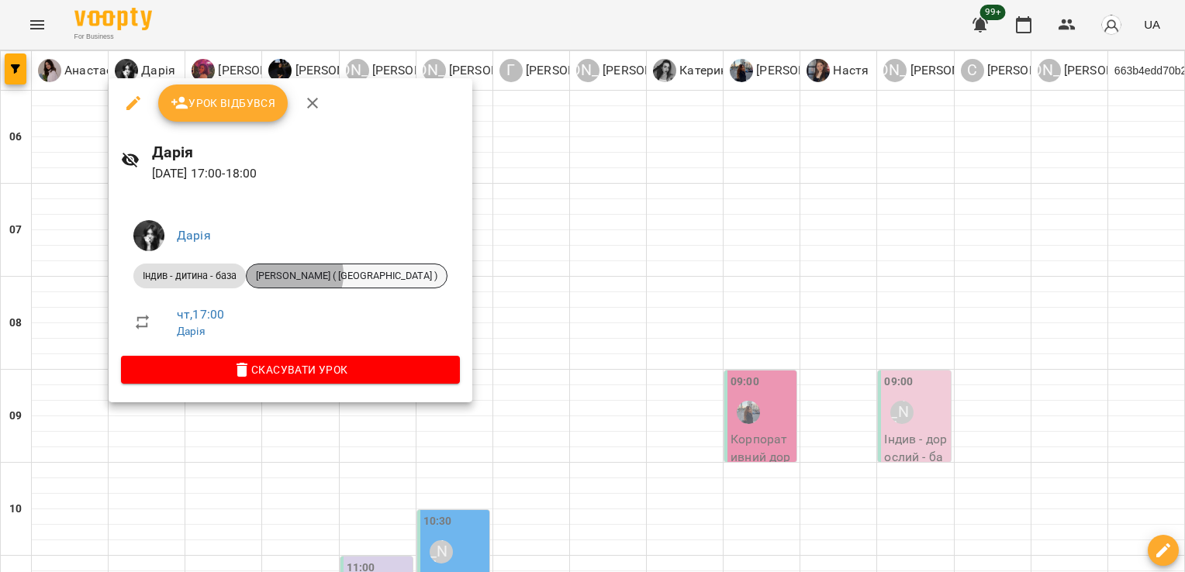
click at [293, 275] on span "[PERSON_NAME] ( [GEOGRAPHIC_DATA] )" at bounding box center [347, 276] width 200 height 14
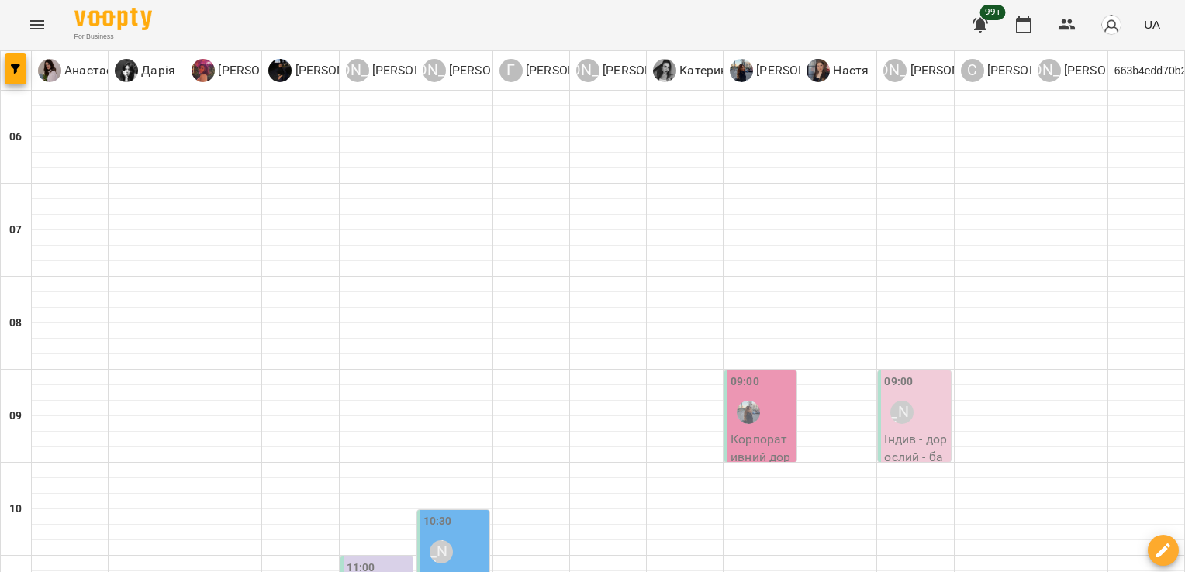
scroll to position [853, 0]
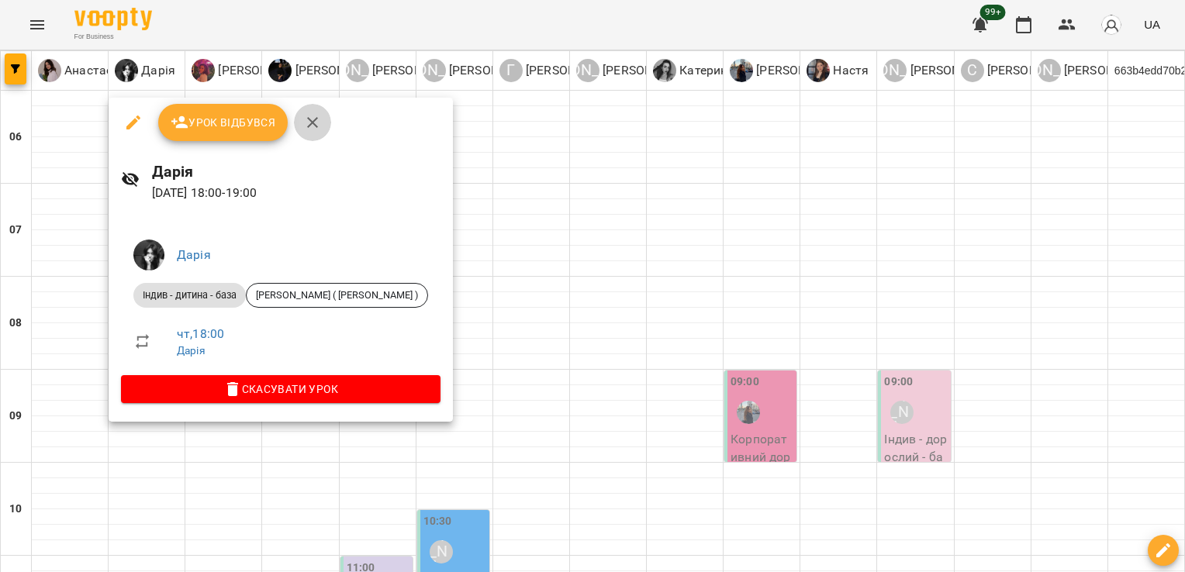
click at [321, 120] on button "button" at bounding box center [312, 122] width 37 height 37
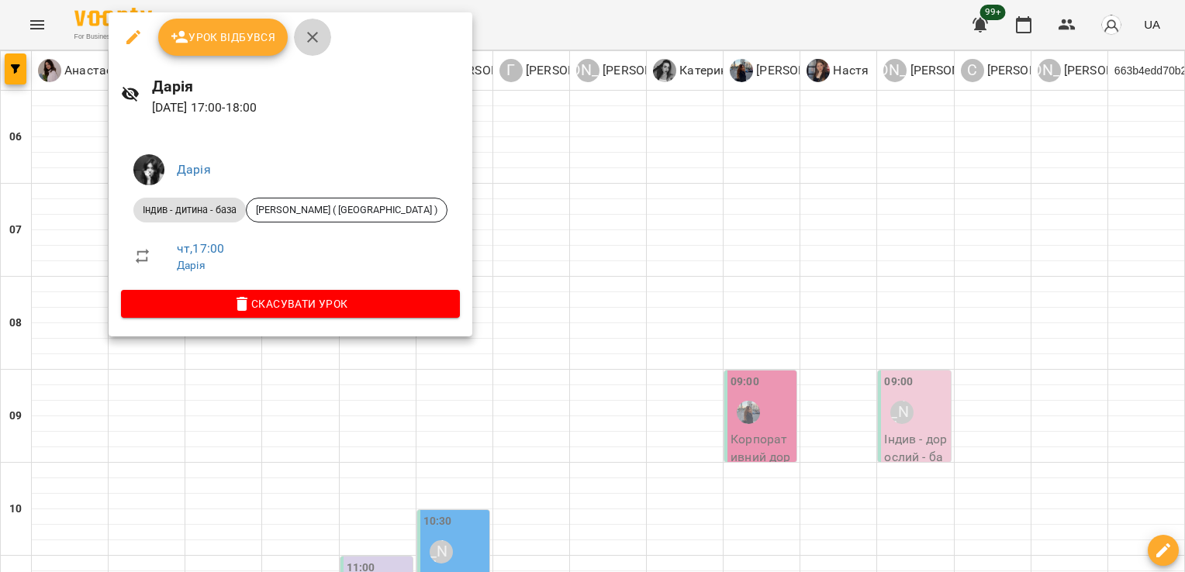
click at [317, 48] on button "button" at bounding box center [312, 37] width 37 height 37
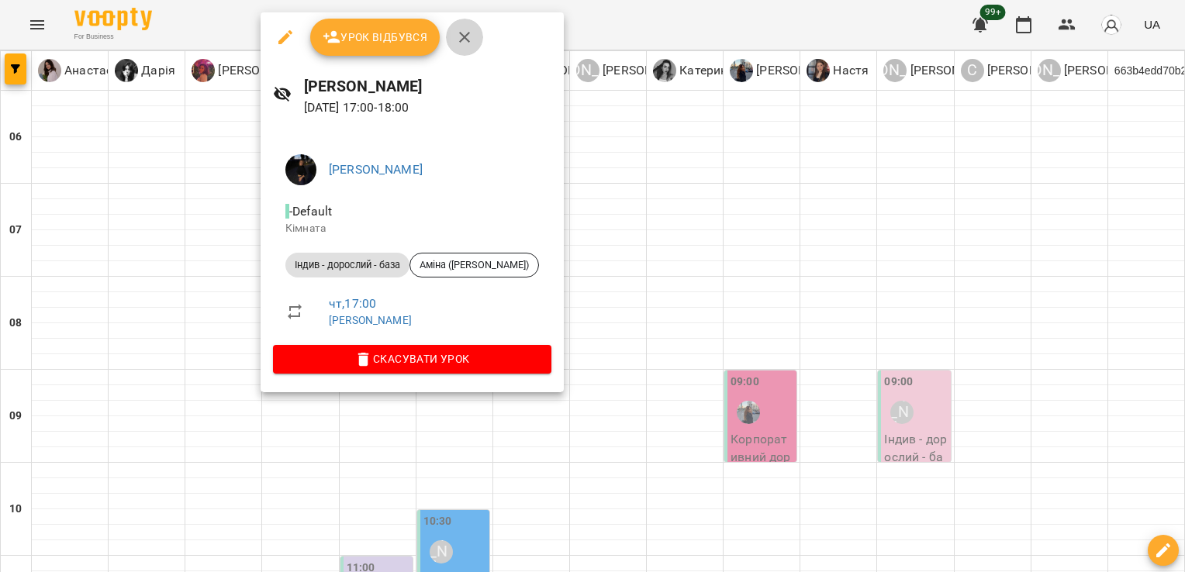
click at [464, 48] on button "button" at bounding box center [464, 37] width 37 height 37
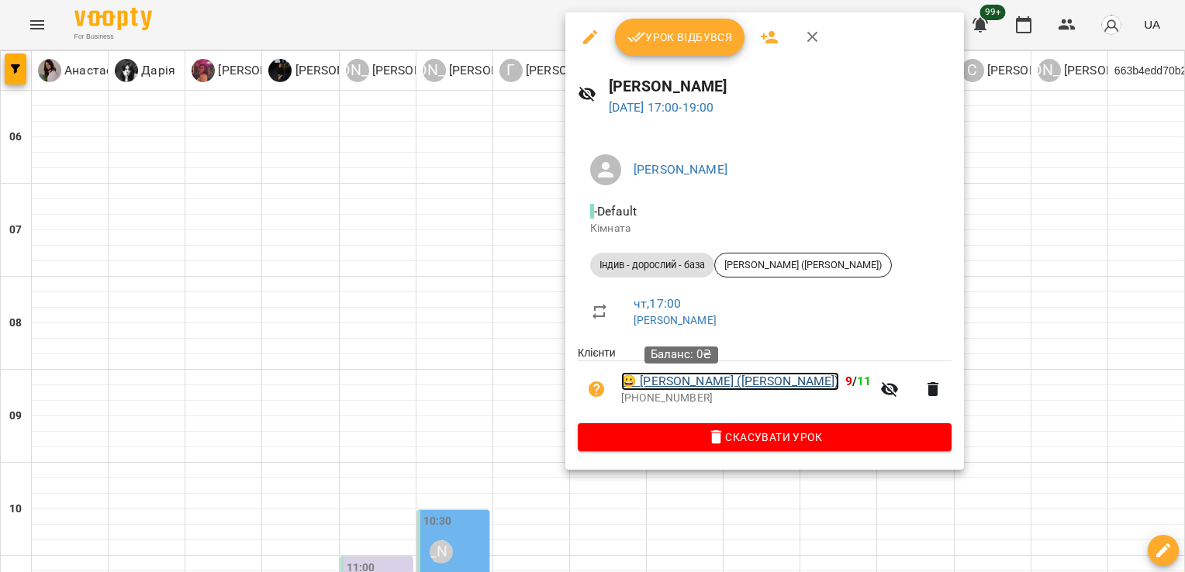
click at [698, 387] on link "😀 [PERSON_NAME] ([PERSON_NAME])" at bounding box center [730, 381] width 218 height 19
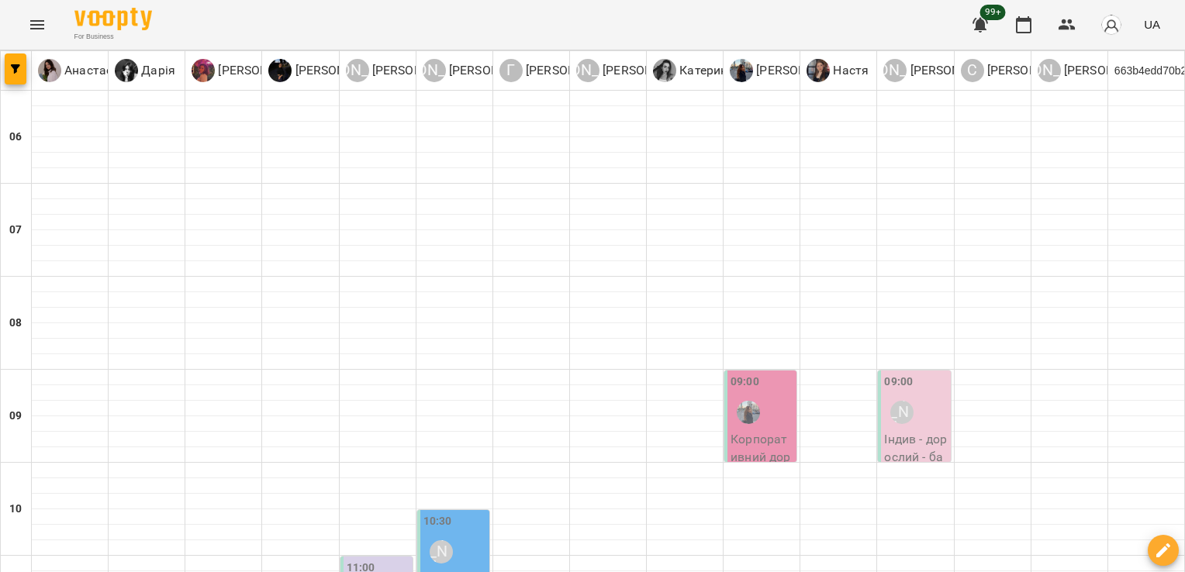
scroll to position [645, 0]
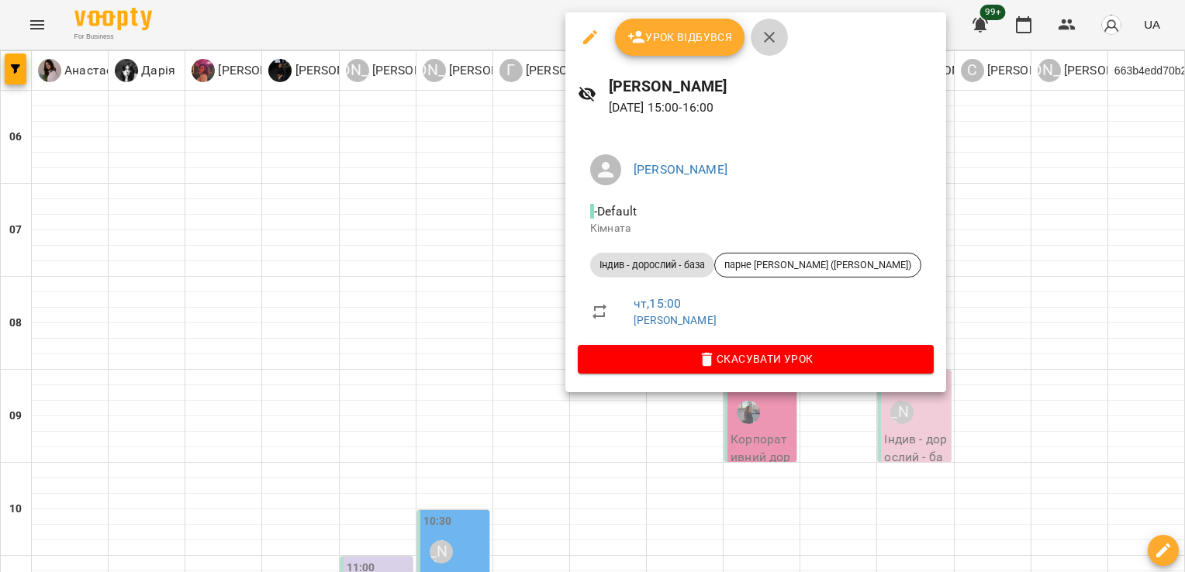
click at [769, 37] on icon "button" at bounding box center [769, 37] width 11 height 11
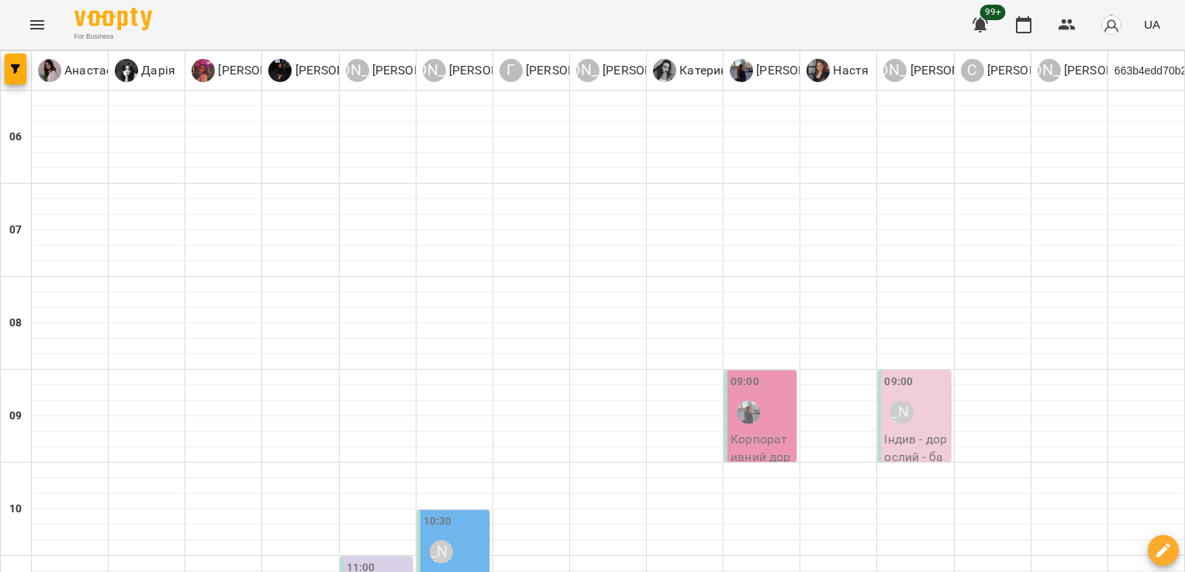
scroll to position [799, 0]
drag, startPoint x: 1184, startPoint y: 271, endPoint x: 602, endPoint y: 371, distance: 591.0
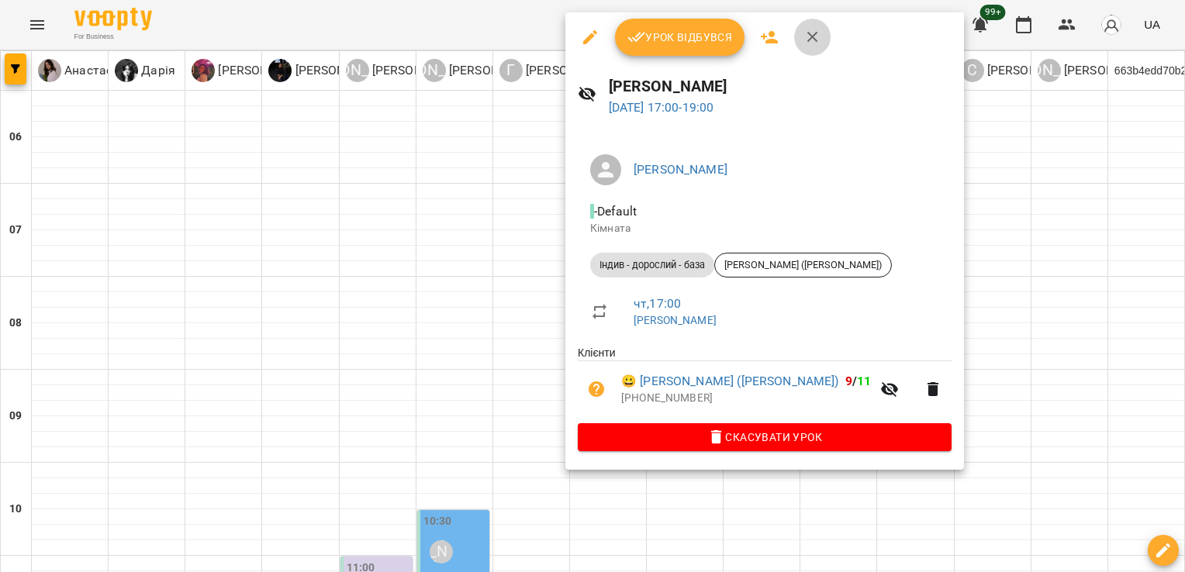
click at [822, 42] on button "button" at bounding box center [812, 37] width 37 height 37
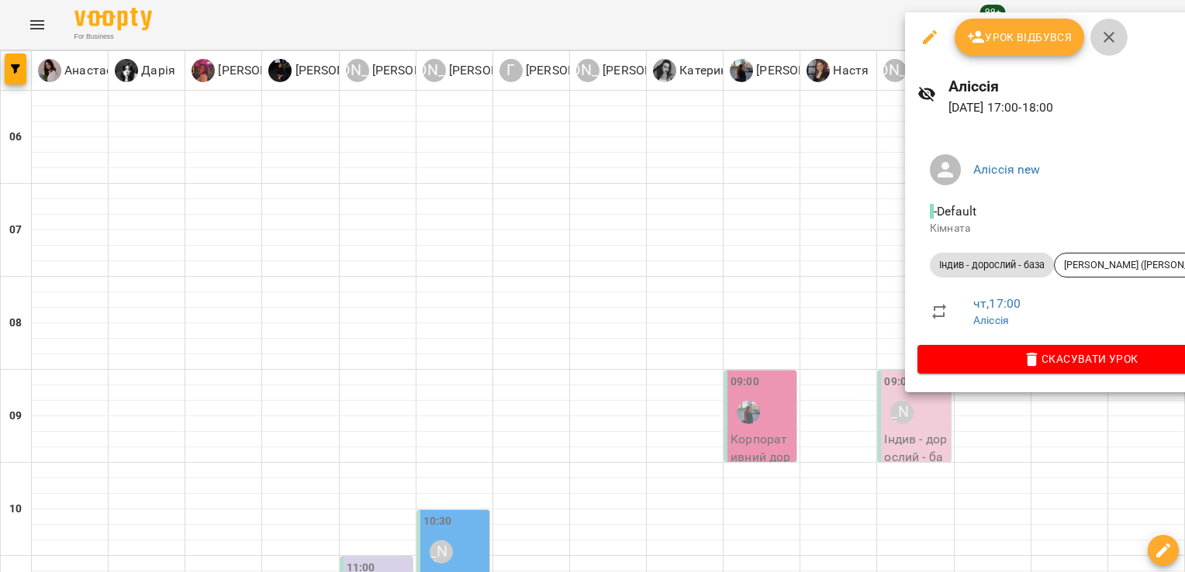
click at [1111, 30] on icon "button" at bounding box center [1109, 37] width 19 height 19
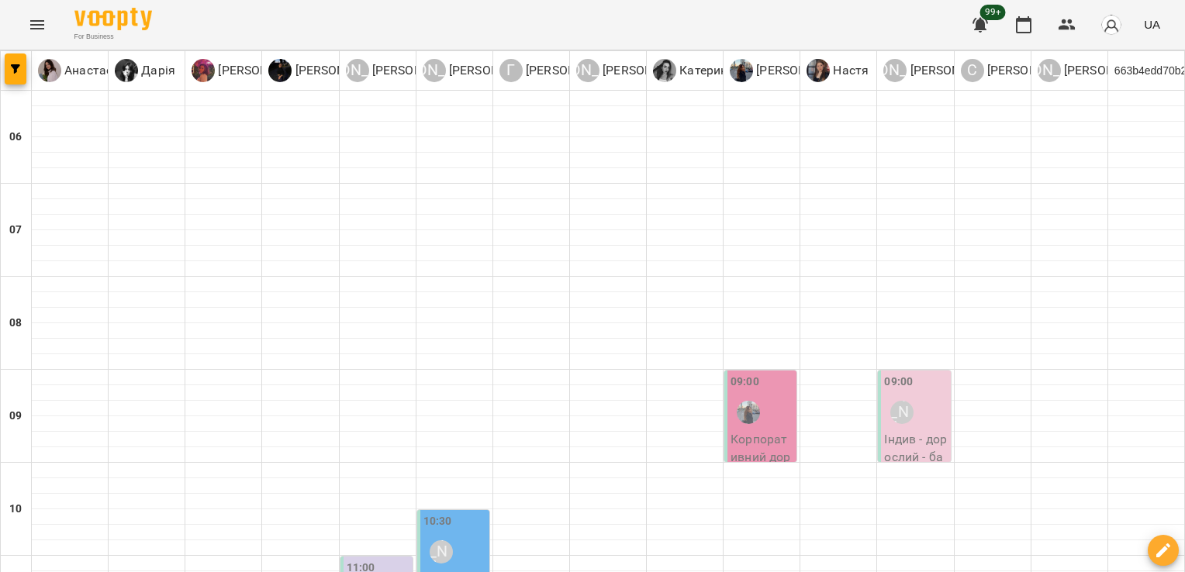
scroll to position [937, 0]
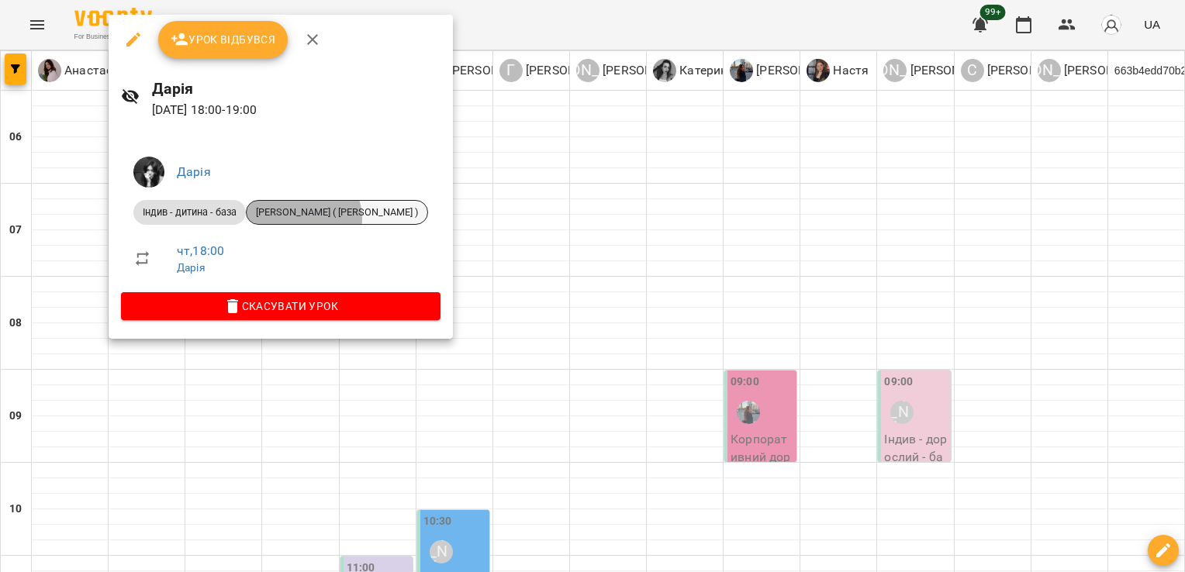
click at [304, 219] on span "[PERSON_NAME] ( [PERSON_NAME] )" at bounding box center [337, 213] width 181 height 14
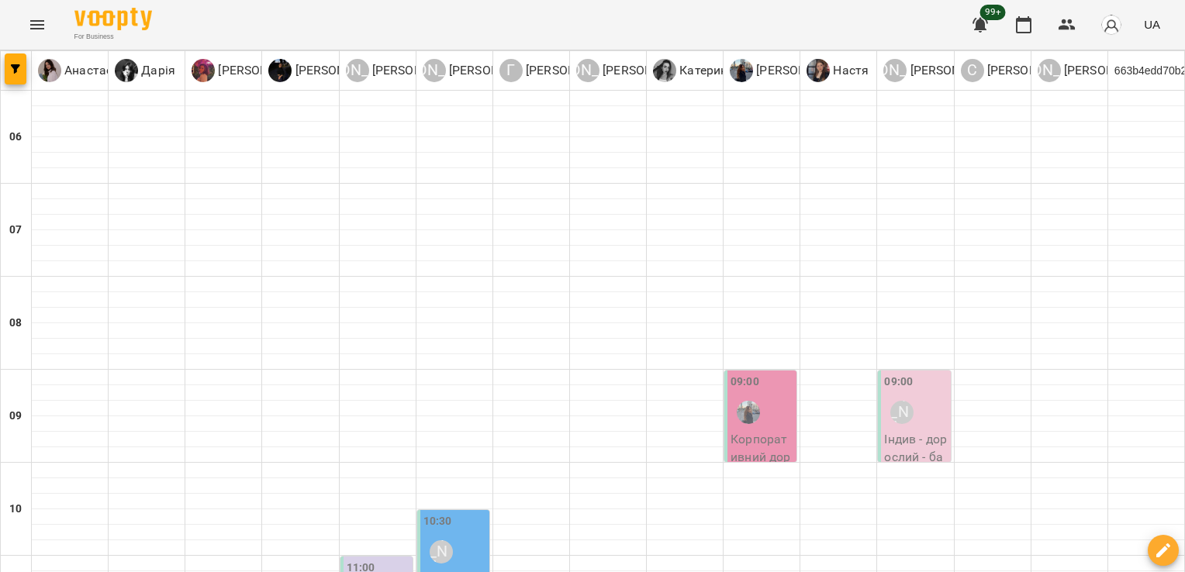
scroll to position [990, 0]
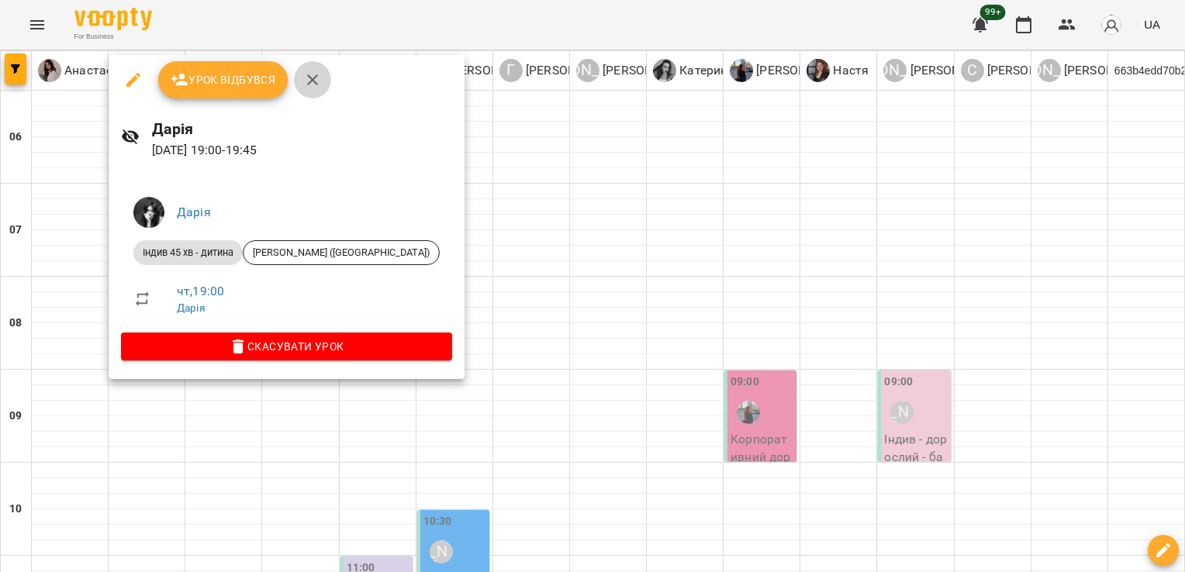
click at [304, 92] on button "button" at bounding box center [312, 79] width 37 height 37
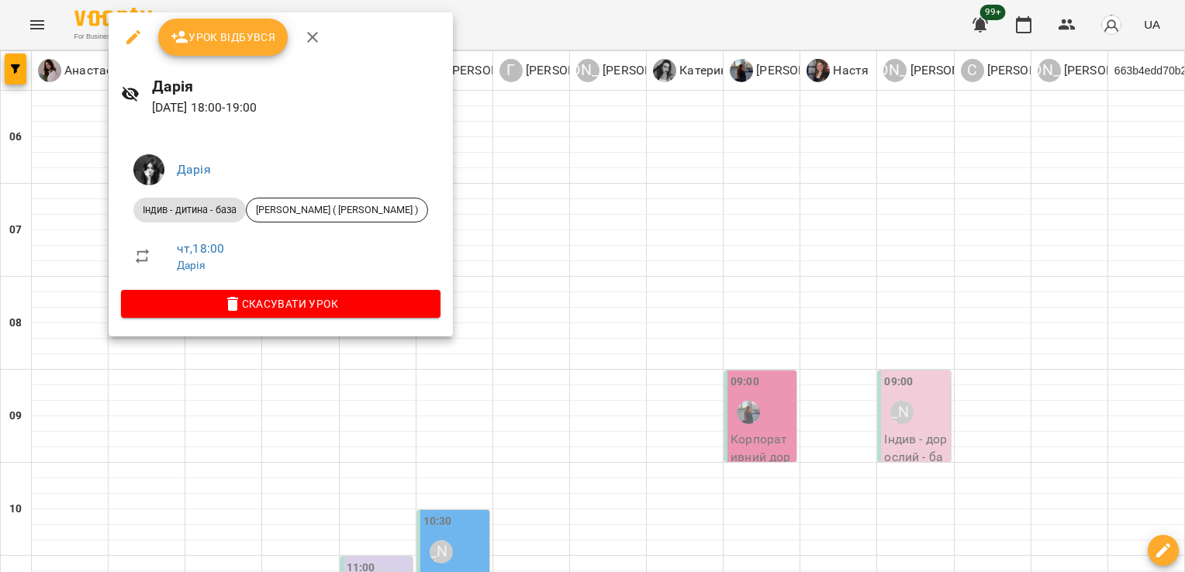
click at [309, 36] on icon "button" at bounding box center [312, 37] width 19 height 19
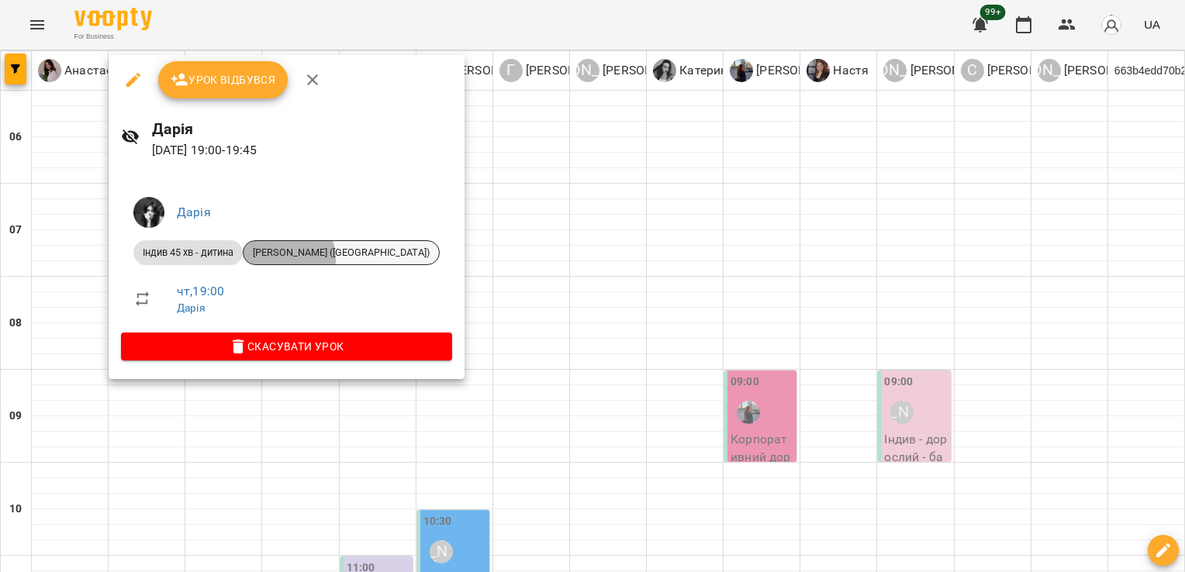
click at [284, 259] on span "[PERSON_NAME] ([GEOGRAPHIC_DATA])" at bounding box center [341, 253] width 195 height 14
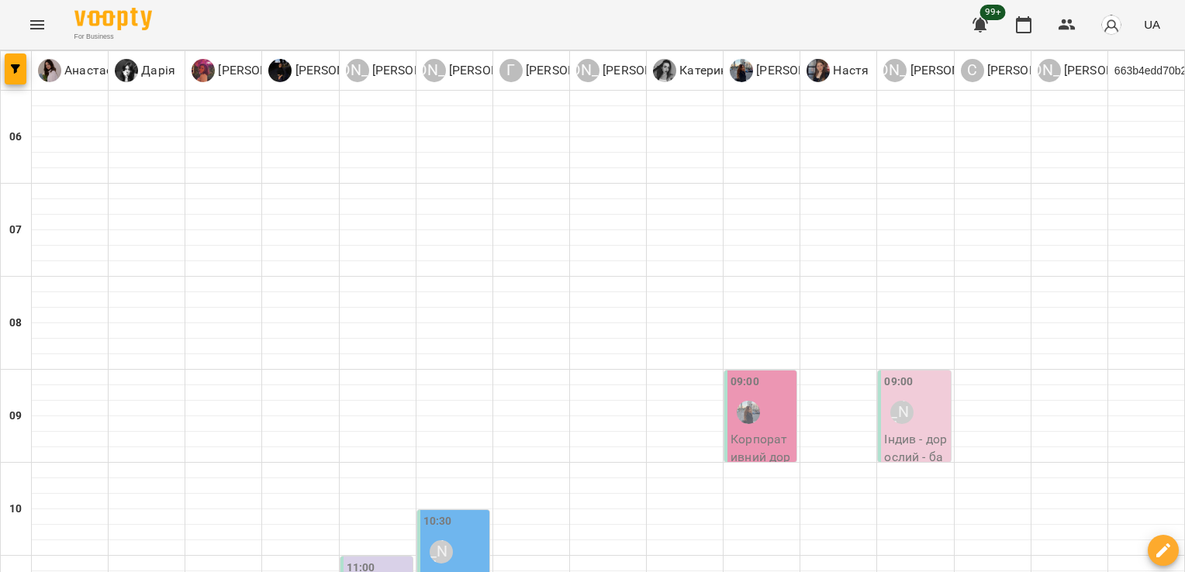
scroll to position [1086, 0]
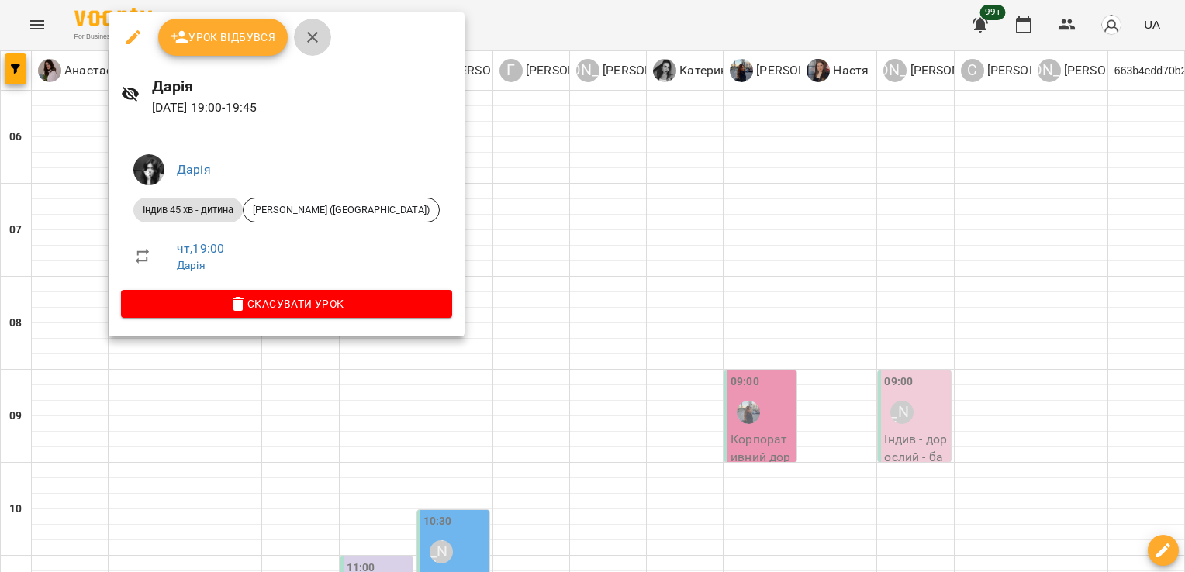
click at [314, 40] on icon "button" at bounding box center [312, 37] width 11 height 11
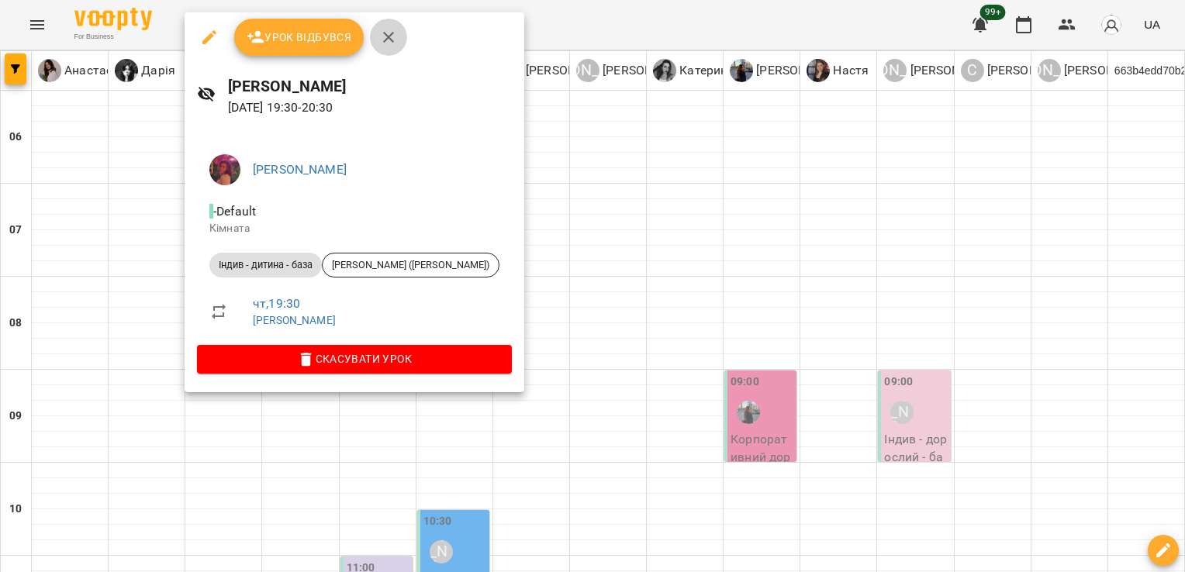
click at [392, 51] on button "button" at bounding box center [388, 37] width 37 height 37
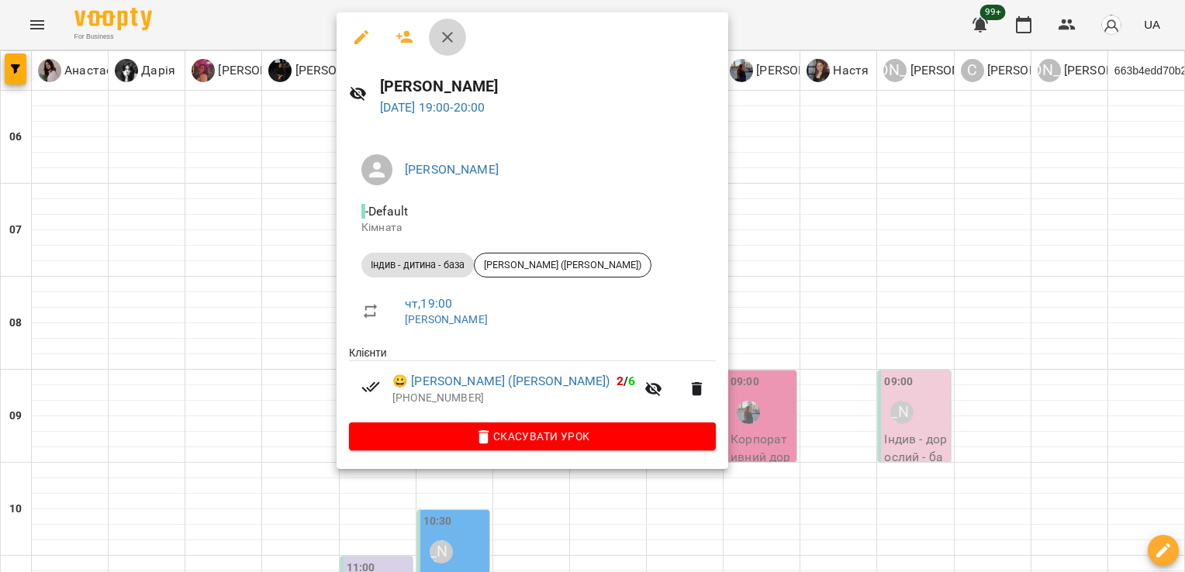
click at [454, 30] on icon "button" at bounding box center [447, 37] width 19 height 19
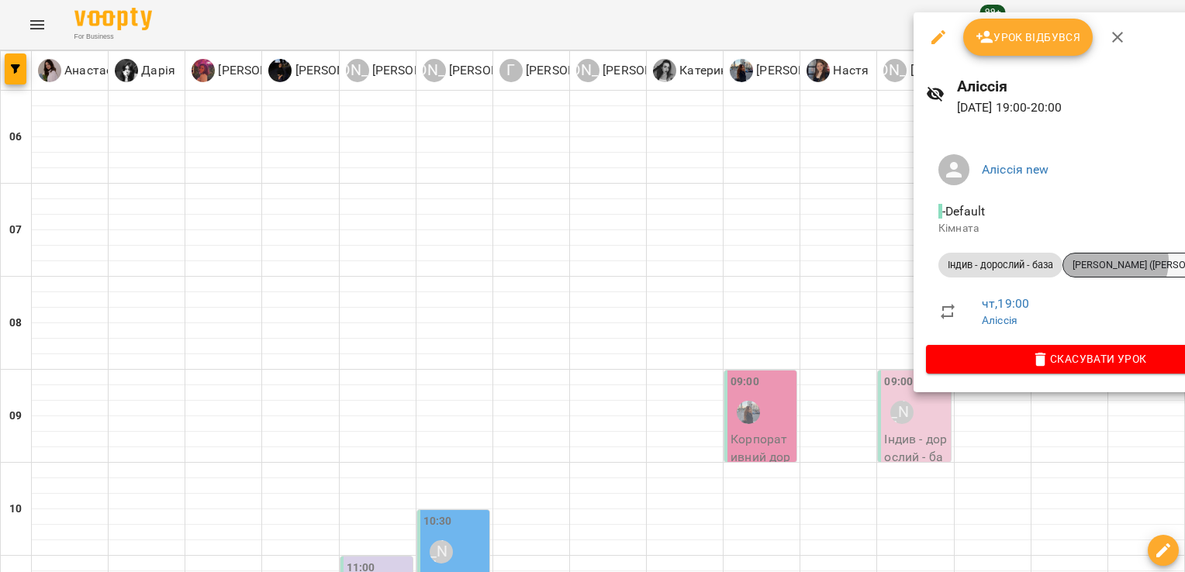
click at [1116, 261] on span "[PERSON_NAME] ([PERSON_NAME])" at bounding box center [1151, 265] width 176 height 14
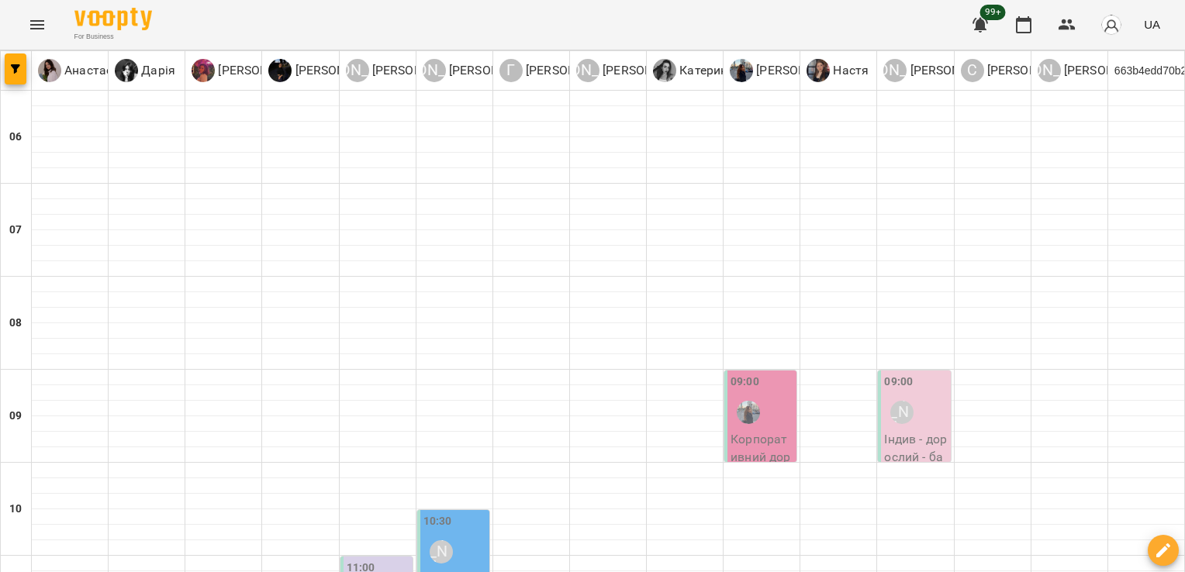
scroll to position [1189, 0]
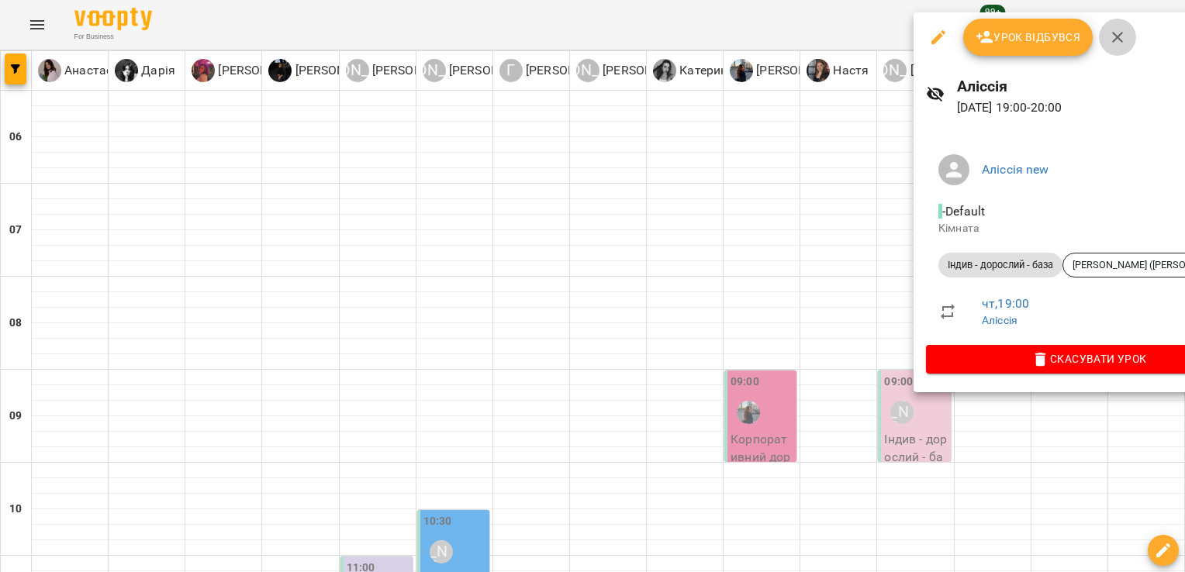
click at [1120, 45] on icon "button" at bounding box center [1117, 37] width 19 height 19
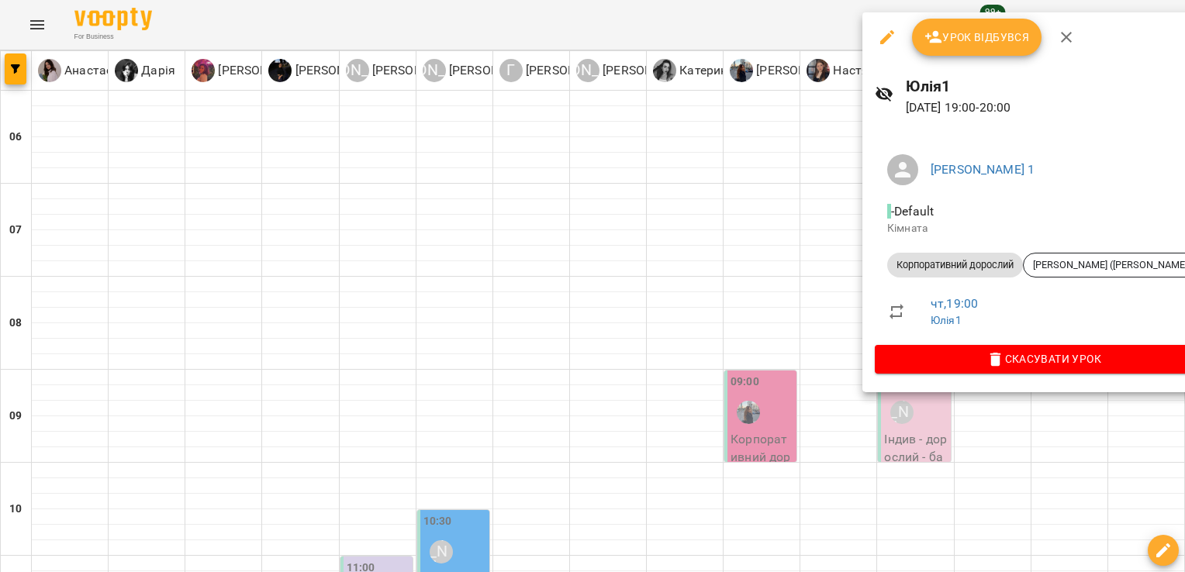
click at [1068, 40] on icon "button" at bounding box center [1066, 37] width 11 height 11
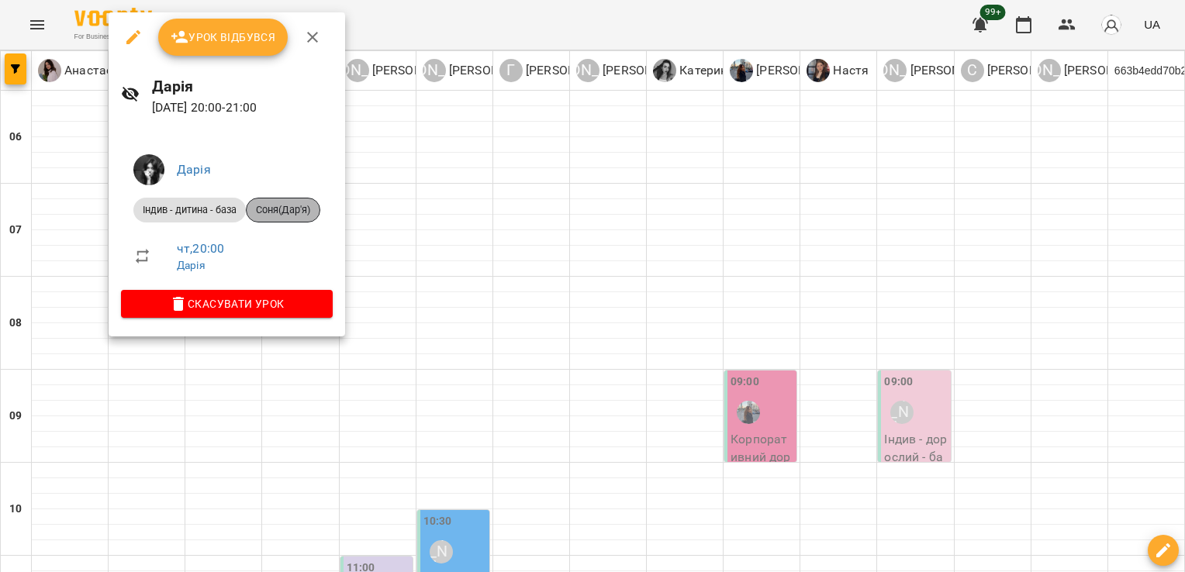
click at [292, 211] on span "Соня(Дар'я)" at bounding box center [283, 210] width 73 height 14
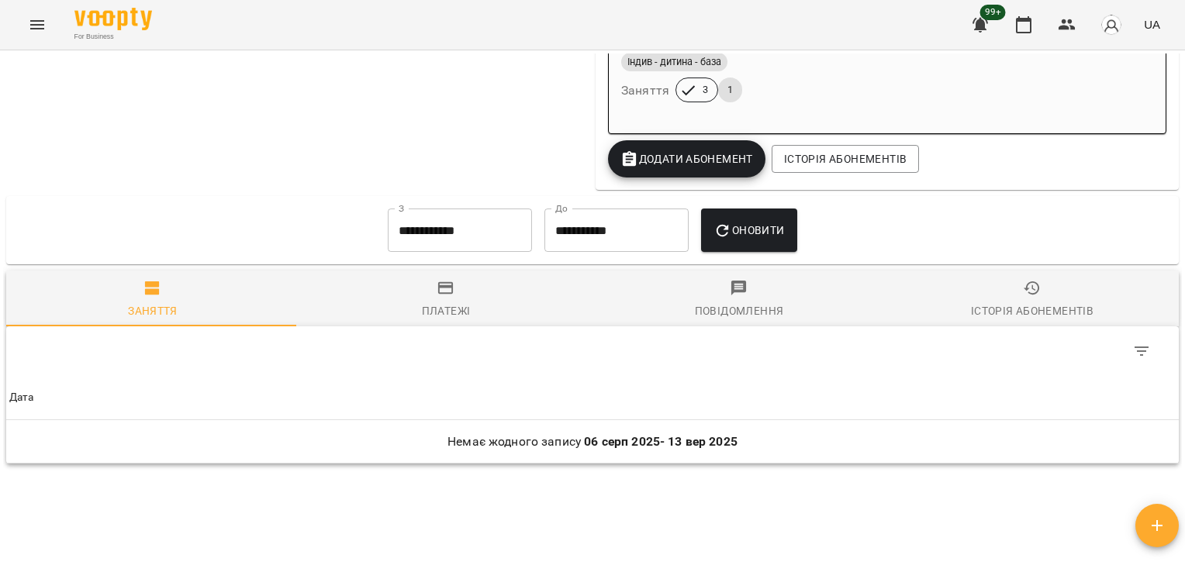
scroll to position [1584, 0]
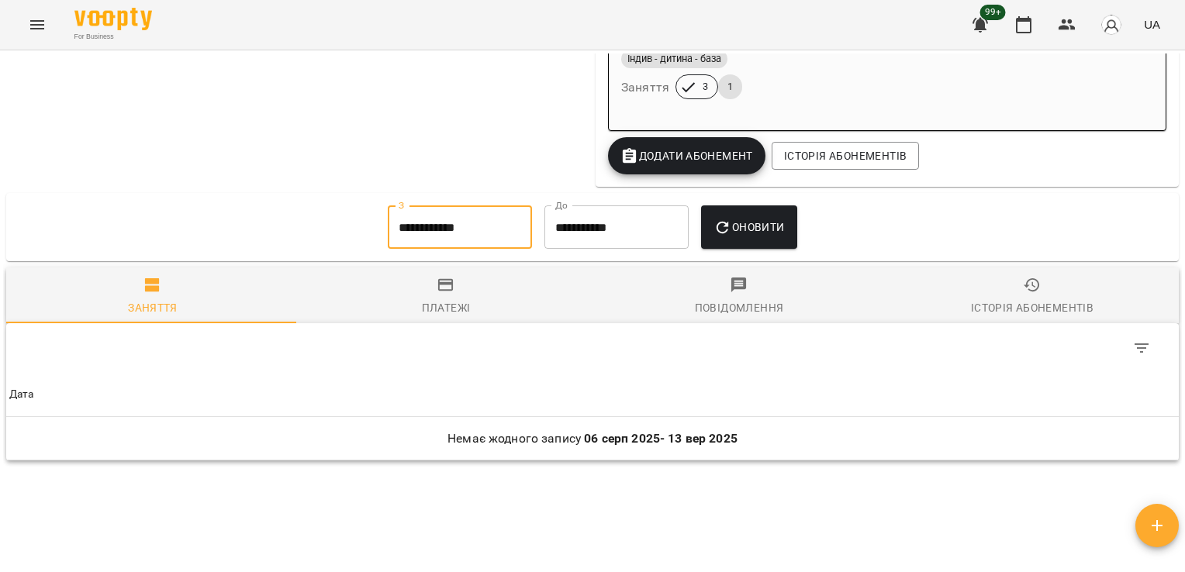
click at [454, 237] on input "**********" at bounding box center [460, 227] width 144 height 43
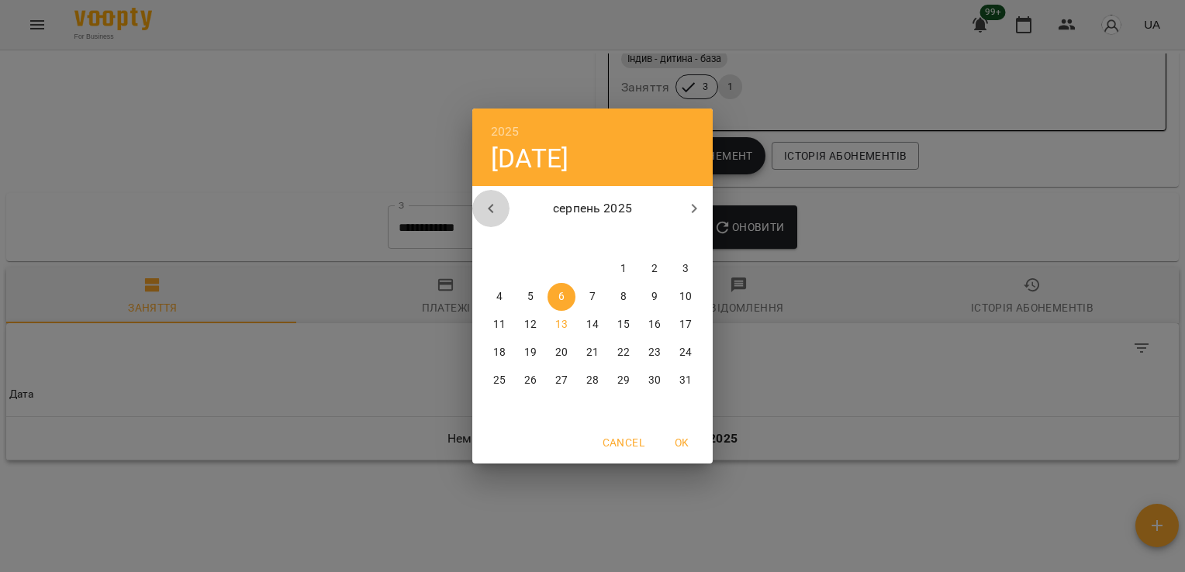
click at [490, 204] on icon "button" at bounding box center [491, 208] width 19 height 19
click at [503, 386] on p "28" at bounding box center [499, 381] width 12 height 16
type input "**********"
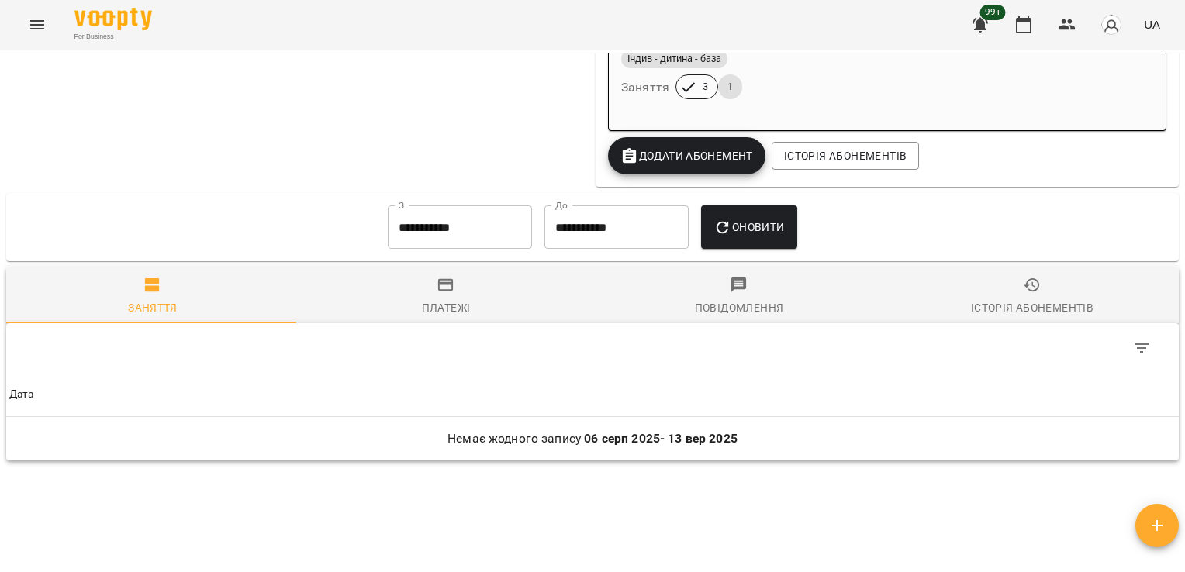
click at [761, 255] on div "Оновити" at bounding box center [749, 227] width 108 height 56
click at [753, 237] on span "Оновити" at bounding box center [749, 227] width 71 height 19
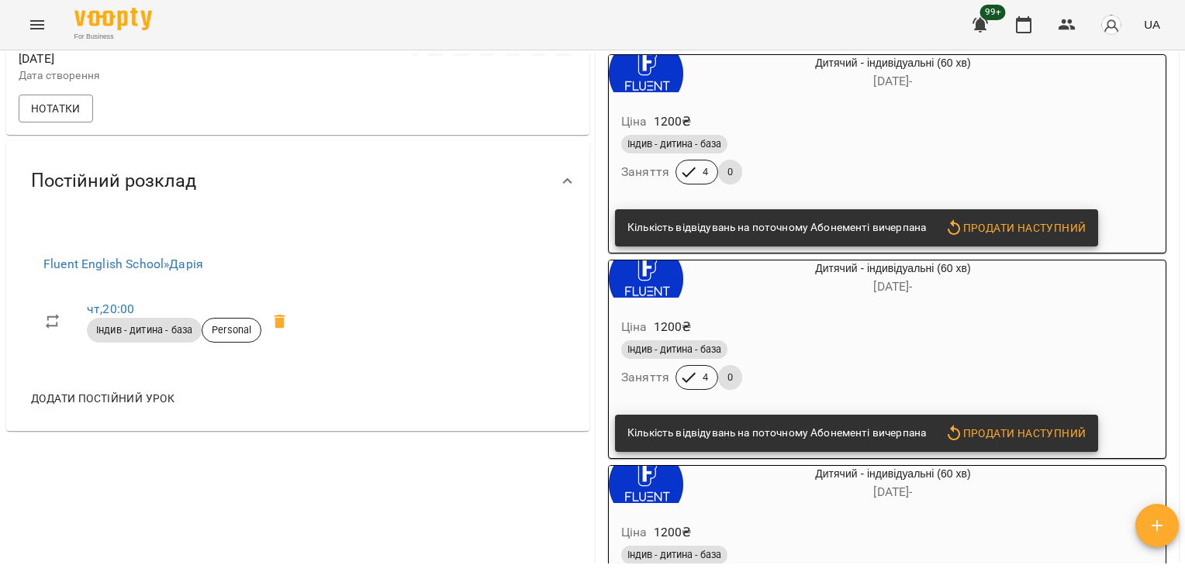
scroll to position [0, 0]
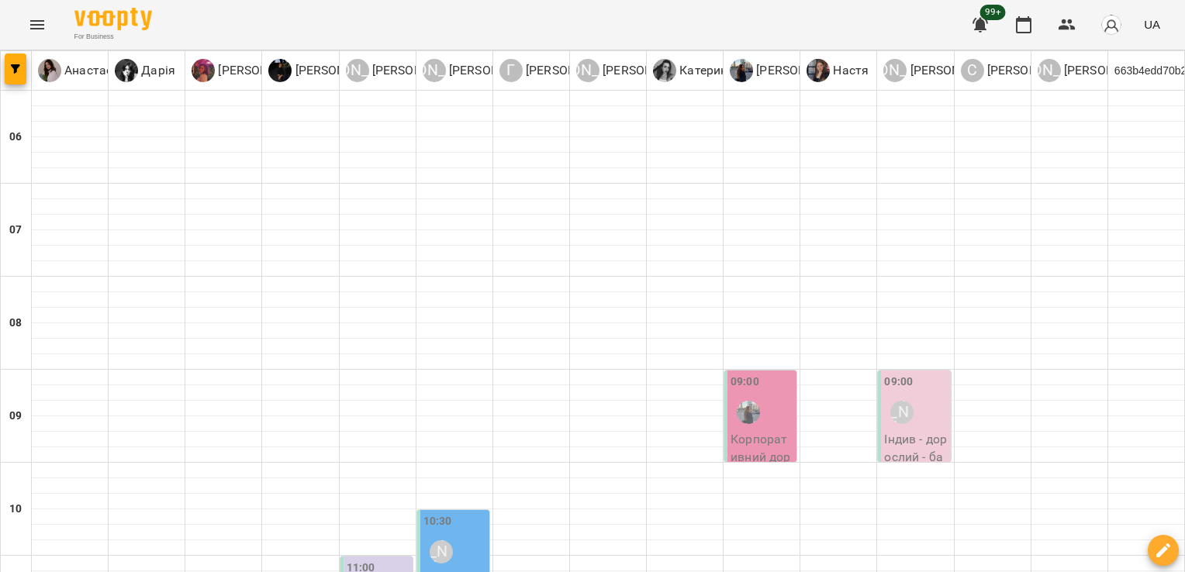
scroll to position [1179, 0]
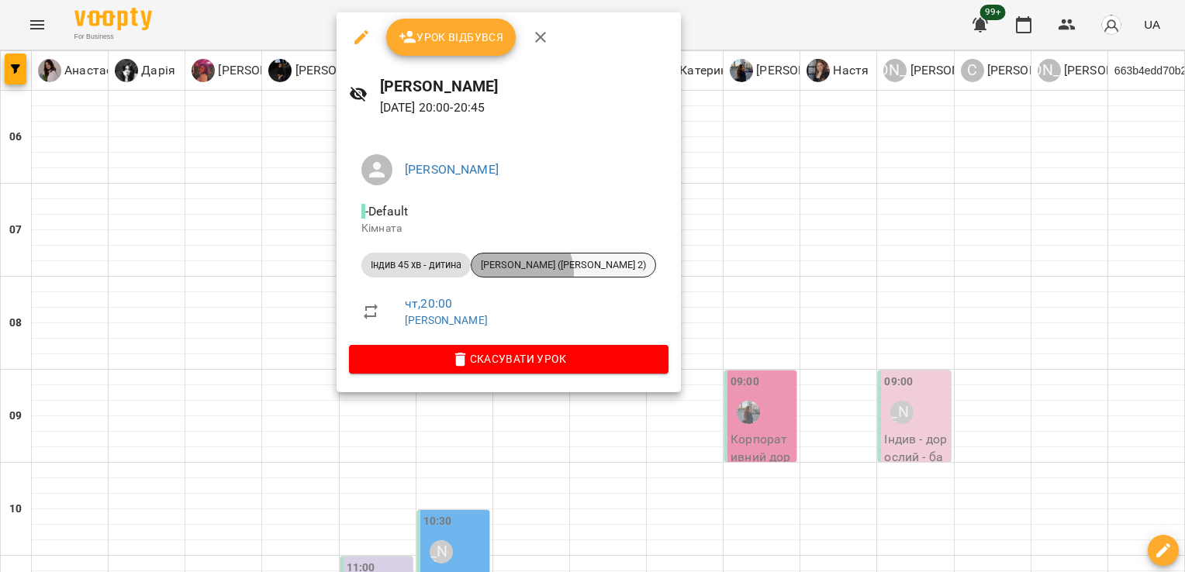
click at [523, 272] on div "[PERSON_NAME] ([PERSON_NAME] 2)" at bounding box center [563, 265] width 185 height 25
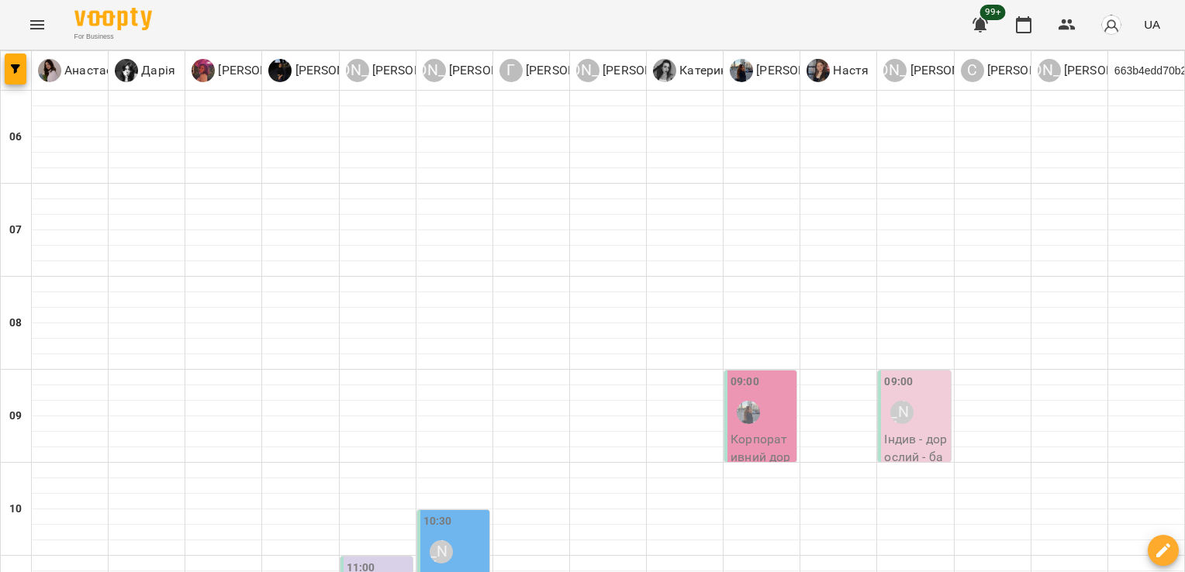
scroll to position [1206, 0]
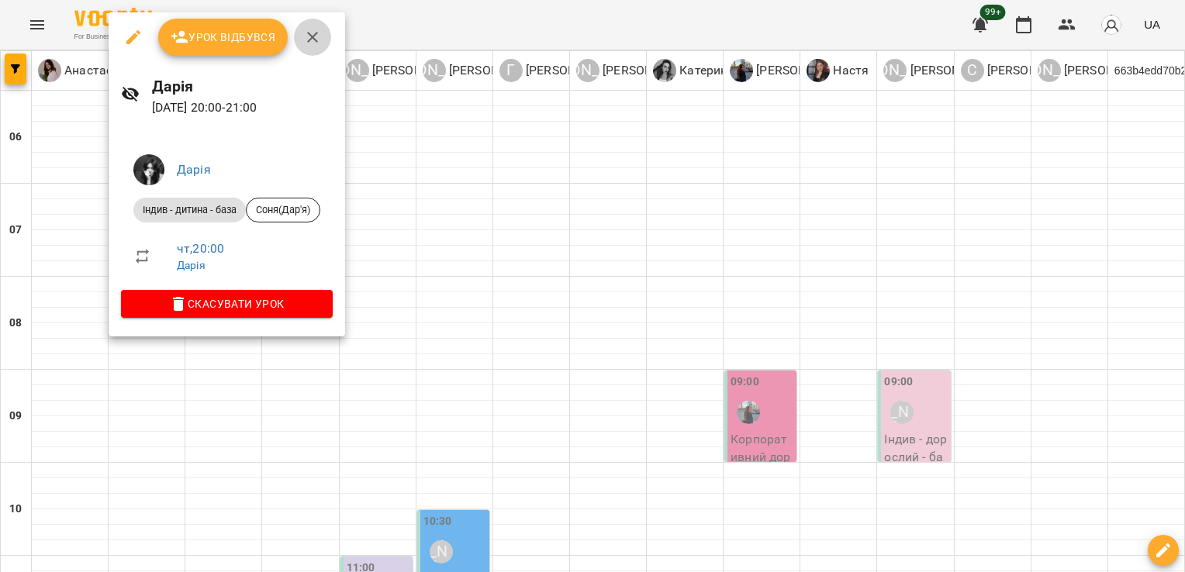
click at [308, 36] on icon "button" at bounding box center [312, 37] width 19 height 19
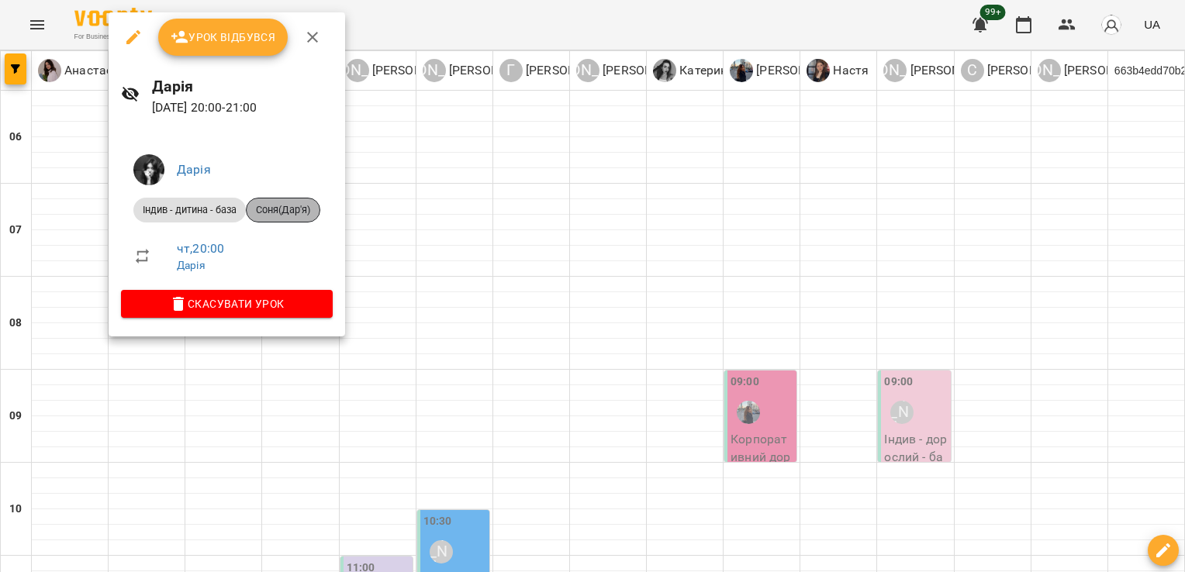
click at [285, 218] on div "Соня(Дар'я)" at bounding box center [283, 210] width 74 height 25
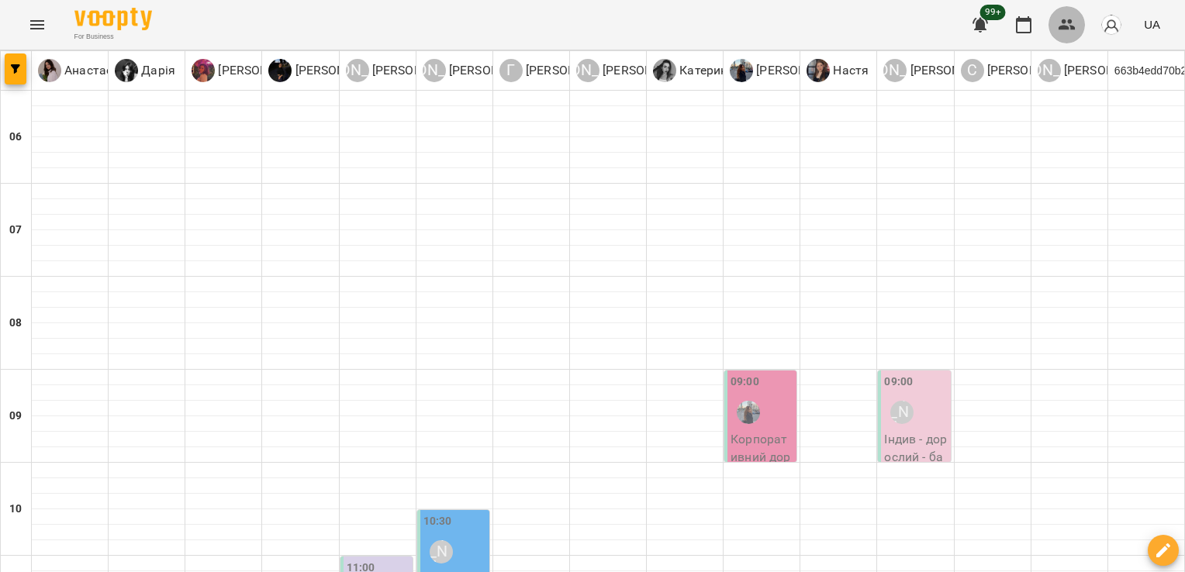
click at [1076, 28] on icon "button" at bounding box center [1067, 25] width 19 height 19
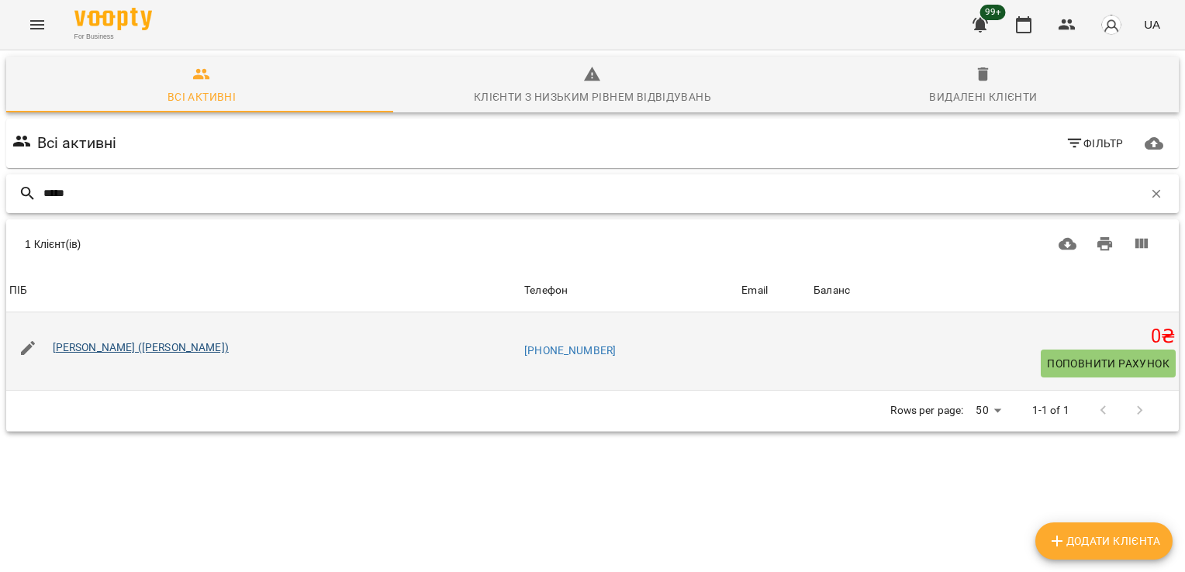
type input "*****"
click at [158, 352] on link "[PERSON_NAME] ([PERSON_NAME])" at bounding box center [141, 347] width 176 height 12
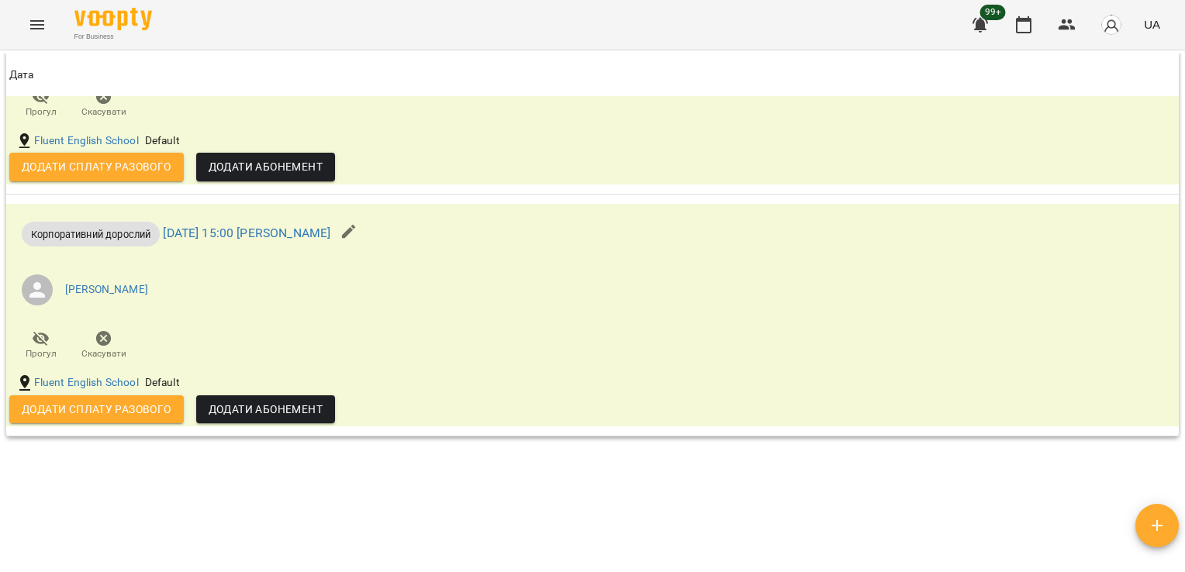
scroll to position [1333, 0]
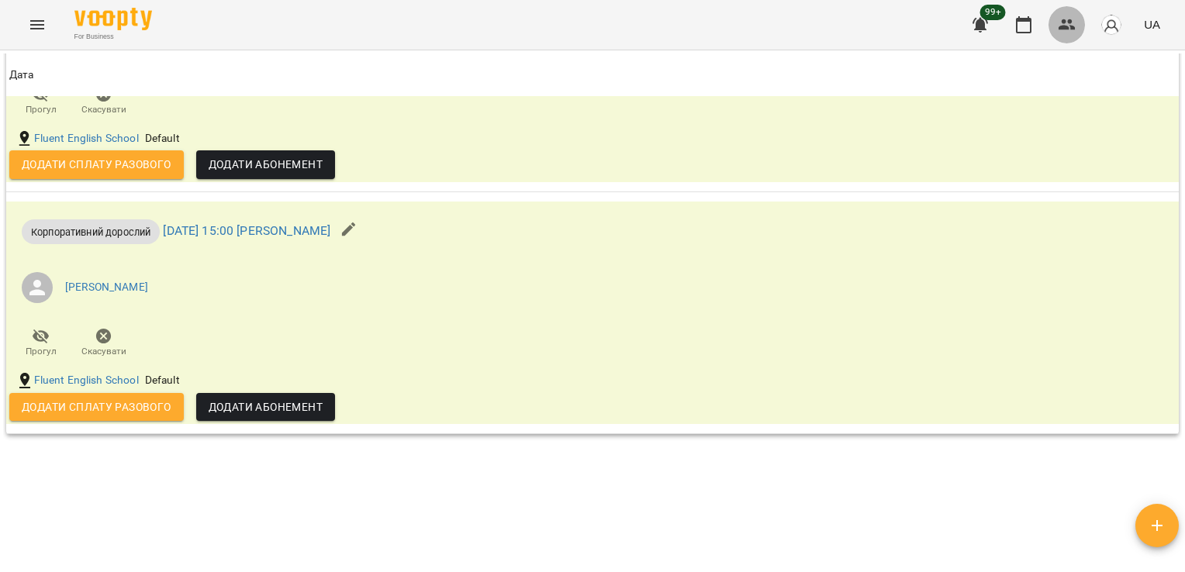
click at [1072, 22] on icon "button" at bounding box center [1067, 24] width 17 height 11
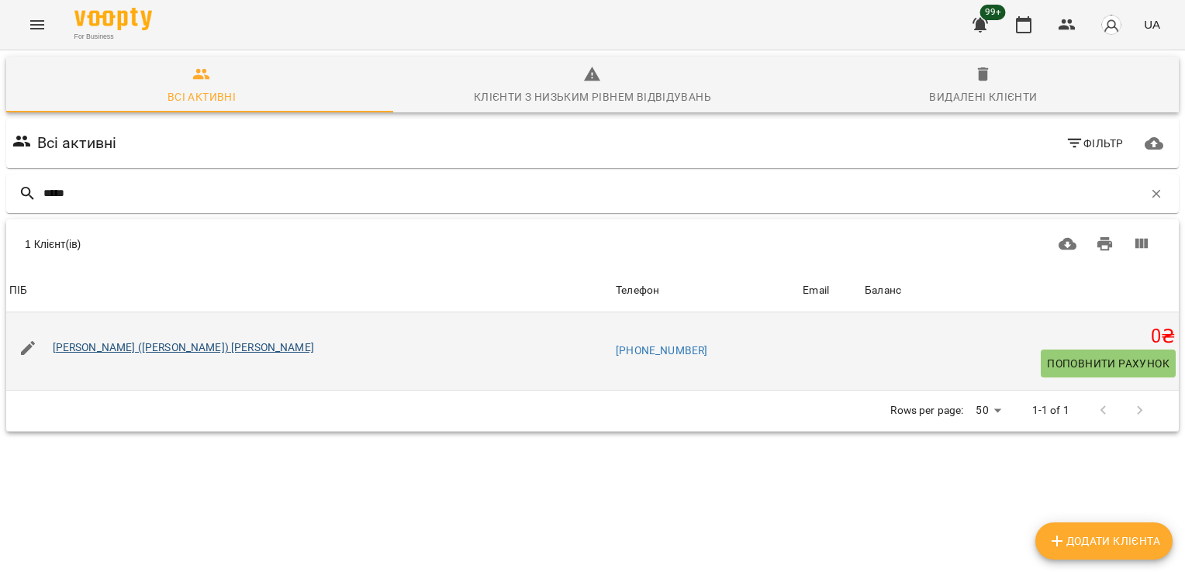
type input "*****"
click at [105, 349] on link "[PERSON_NAME] ([PERSON_NAME]) [PERSON_NAME]" at bounding box center [183, 347] width 261 height 12
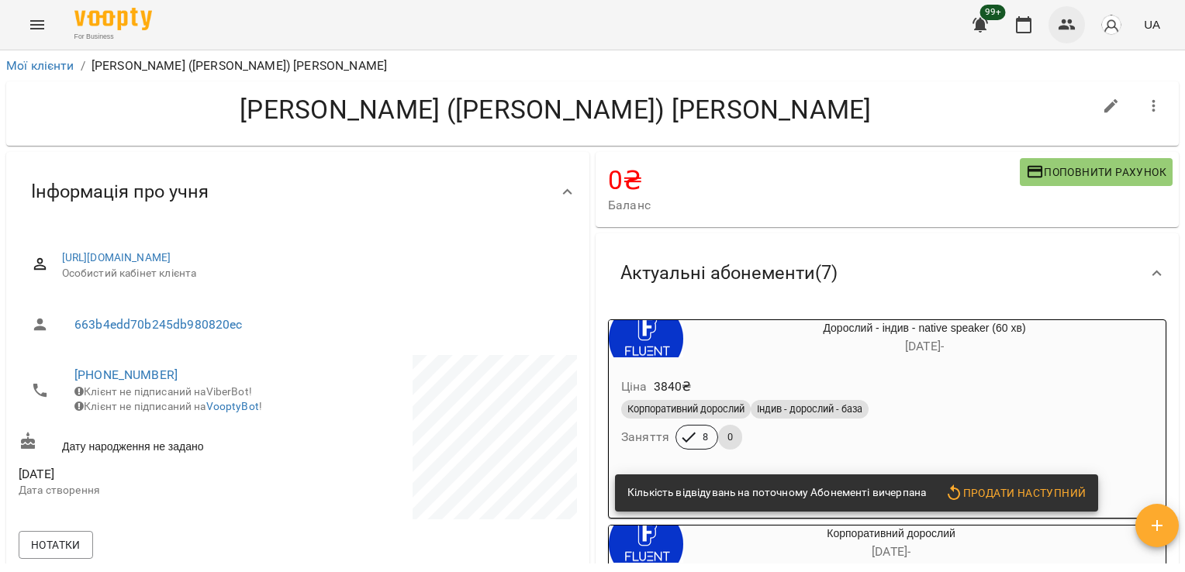
click at [1080, 36] on button "button" at bounding box center [1067, 24] width 37 height 37
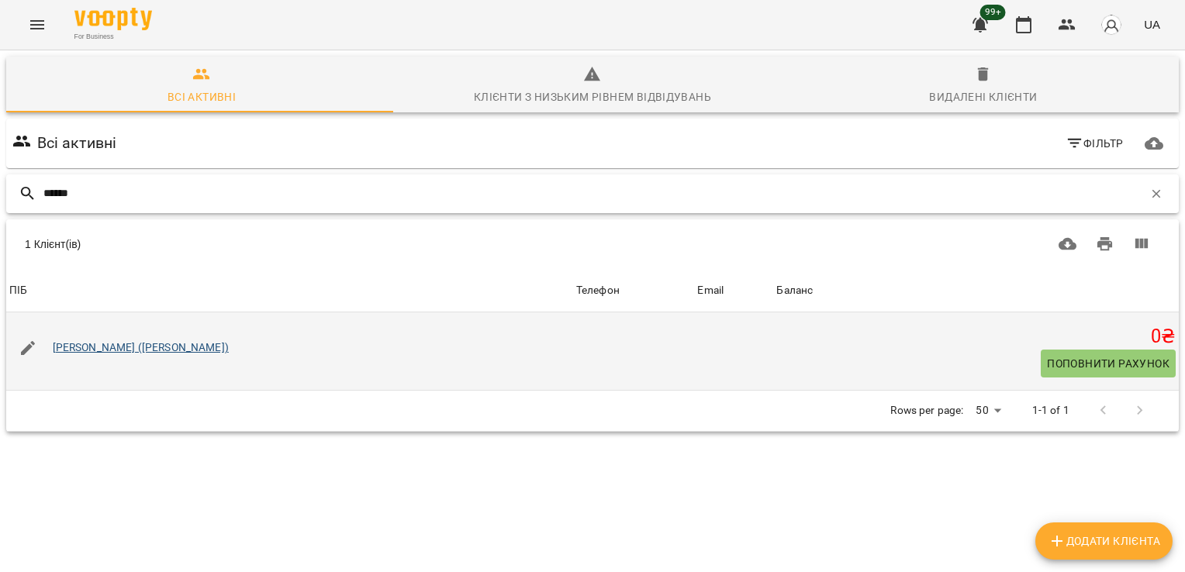
type input "******"
click at [161, 347] on link "[PERSON_NAME] ([PERSON_NAME])" at bounding box center [141, 347] width 176 height 12
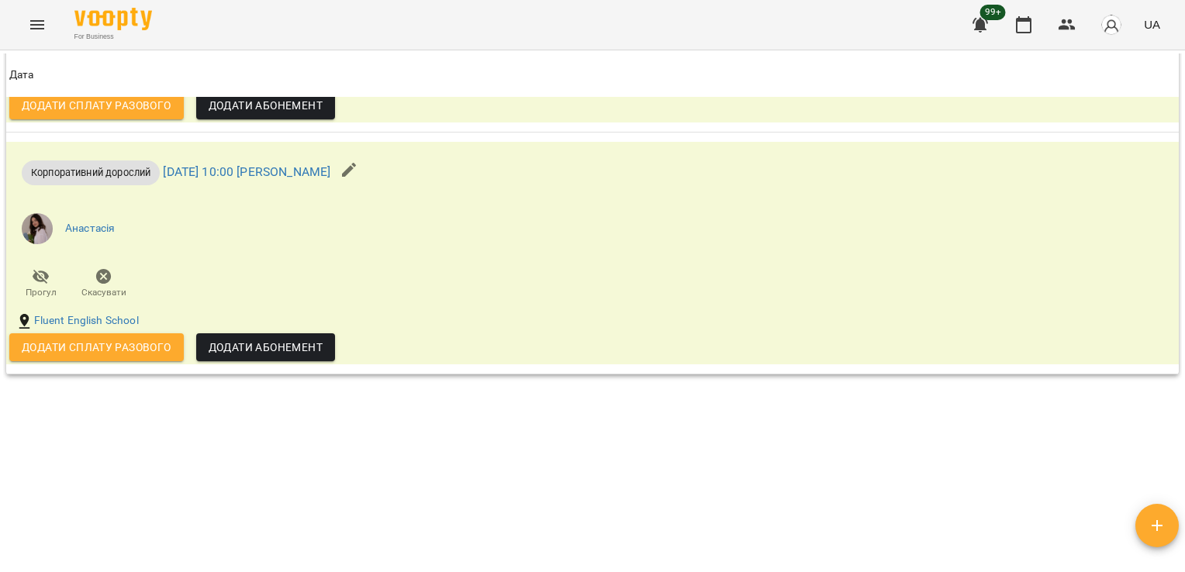
scroll to position [2162, 0]
click at [1059, 36] on button "button" at bounding box center [1067, 24] width 37 height 37
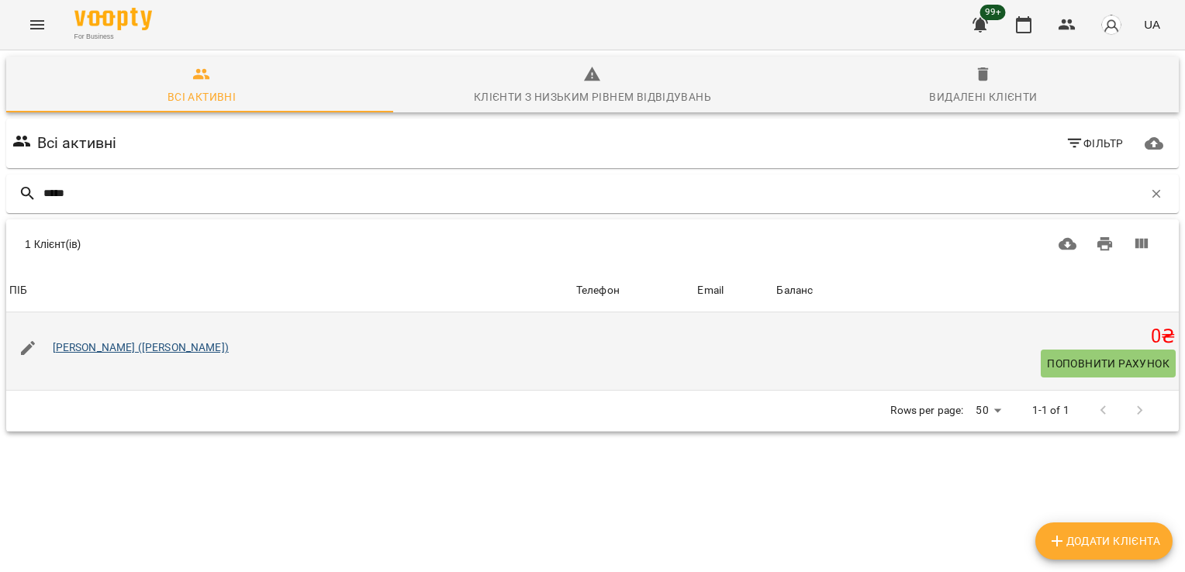
type input "*****"
click at [116, 348] on link "[PERSON_NAME] ([PERSON_NAME])" at bounding box center [141, 347] width 176 height 12
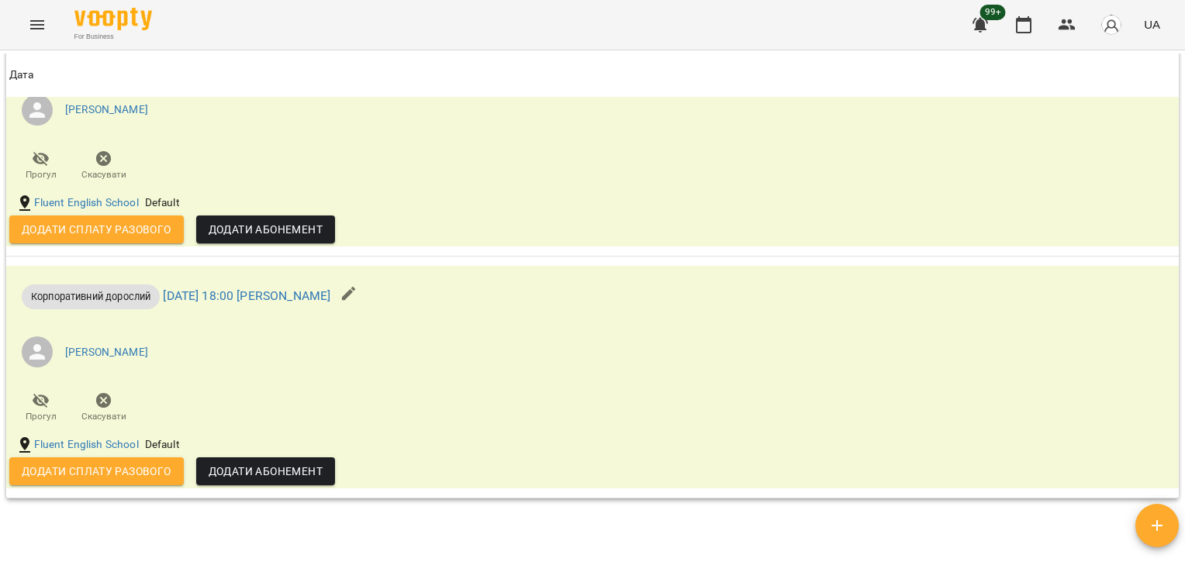
scroll to position [2029, 0]
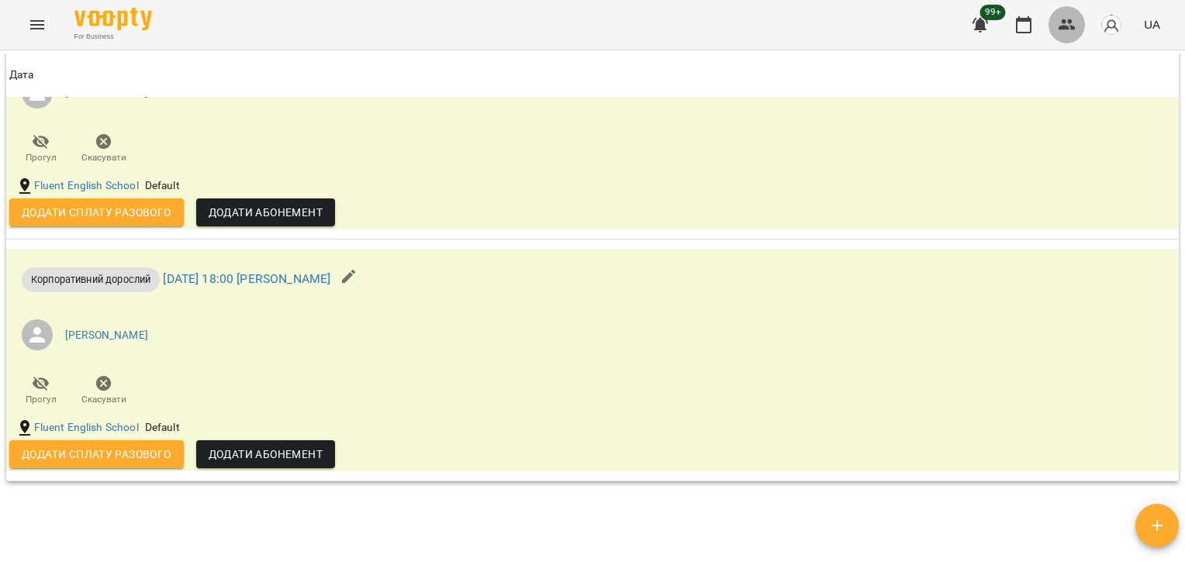
click at [1074, 23] on icon "button" at bounding box center [1067, 25] width 19 height 19
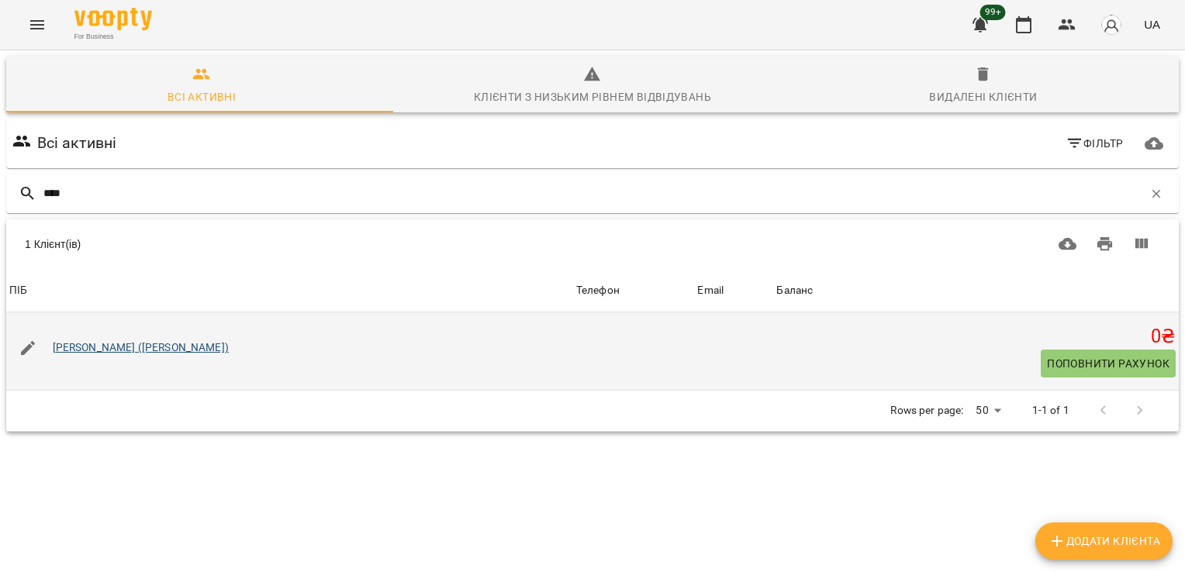
type input "****"
click at [215, 344] on link "[PERSON_NAME] ([PERSON_NAME])" at bounding box center [141, 347] width 176 height 12
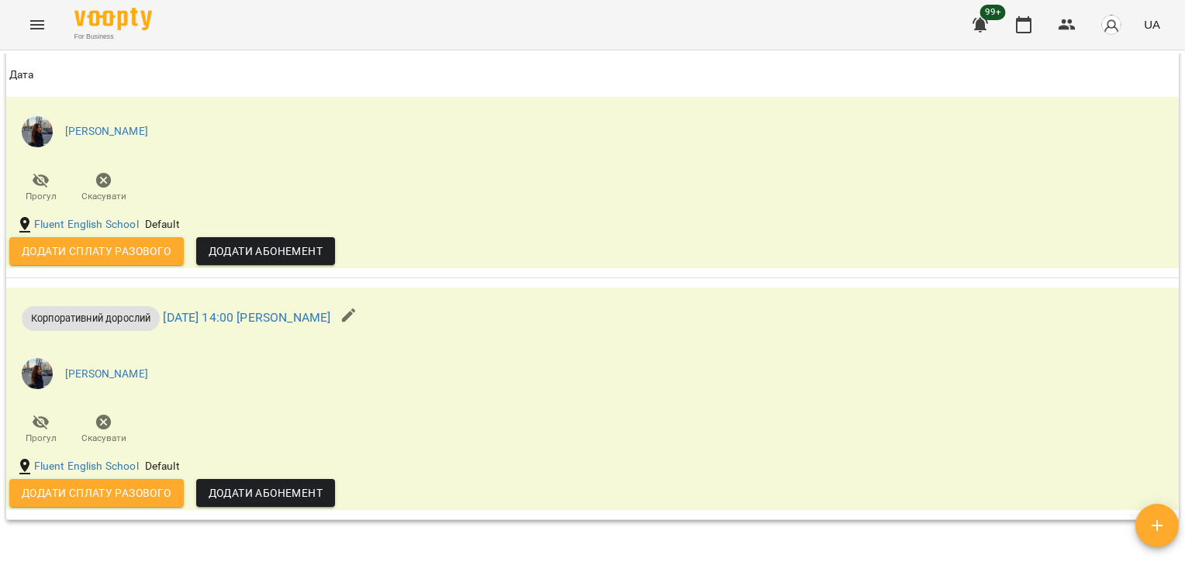
scroll to position [1173, 0]
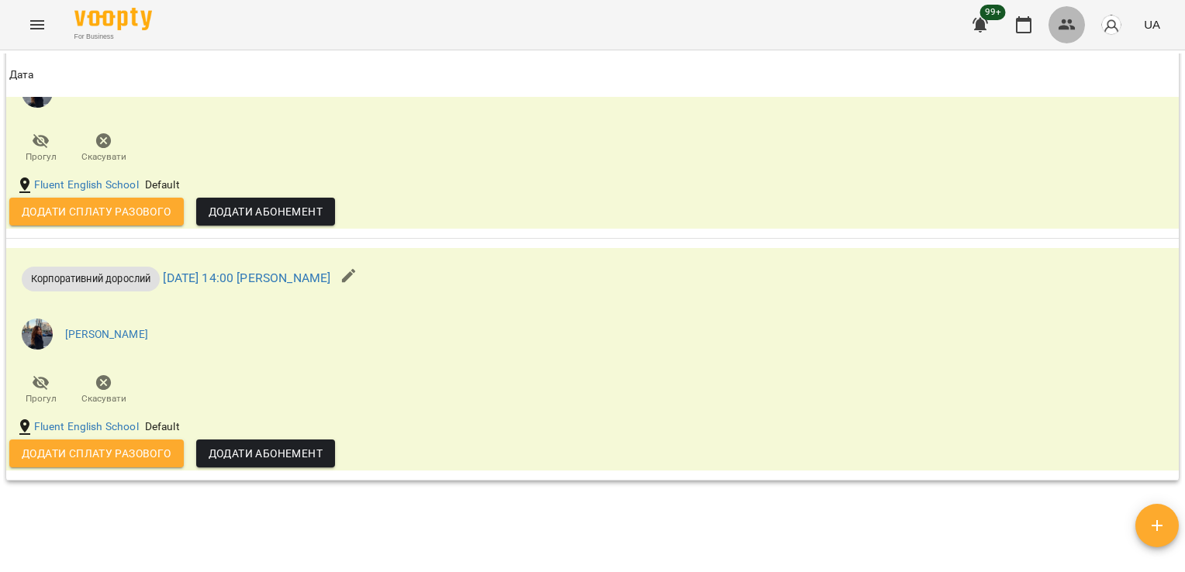
click at [1070, 26] on icon "button" at bounding box center [1067, 25] width 19 height 19
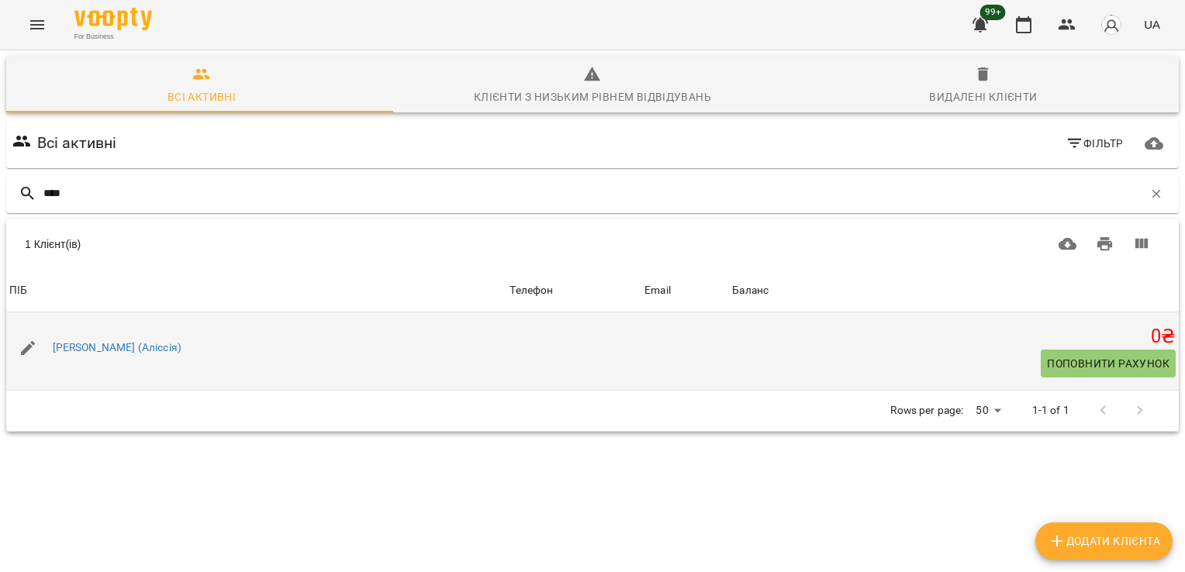
type input "****"
click at [147, 346] on div "[PERSON_NAME] (Аліссія)" at bounding box center [117, 348] width 135 height 22
click at [147, 346] on link "[PERSON_NAME] (Аліссія)" at bounding box center [117, 347] width 129 height 12
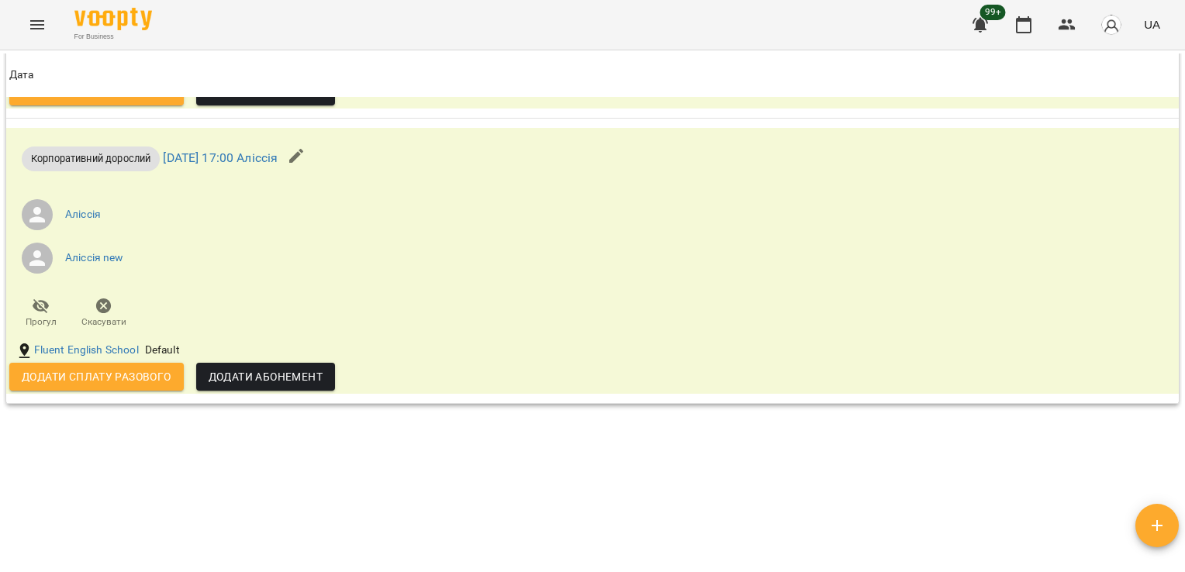
scroll to position [2234, 0]
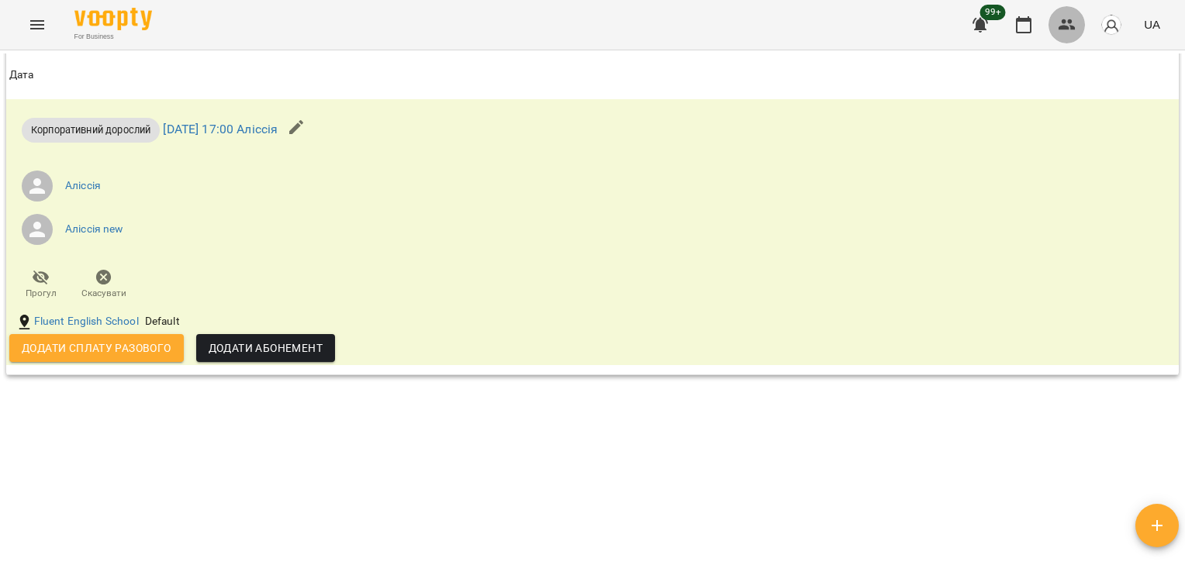
click at [1056, 35] on button "button" at bounding box center [1067, 24] width 37 height 37
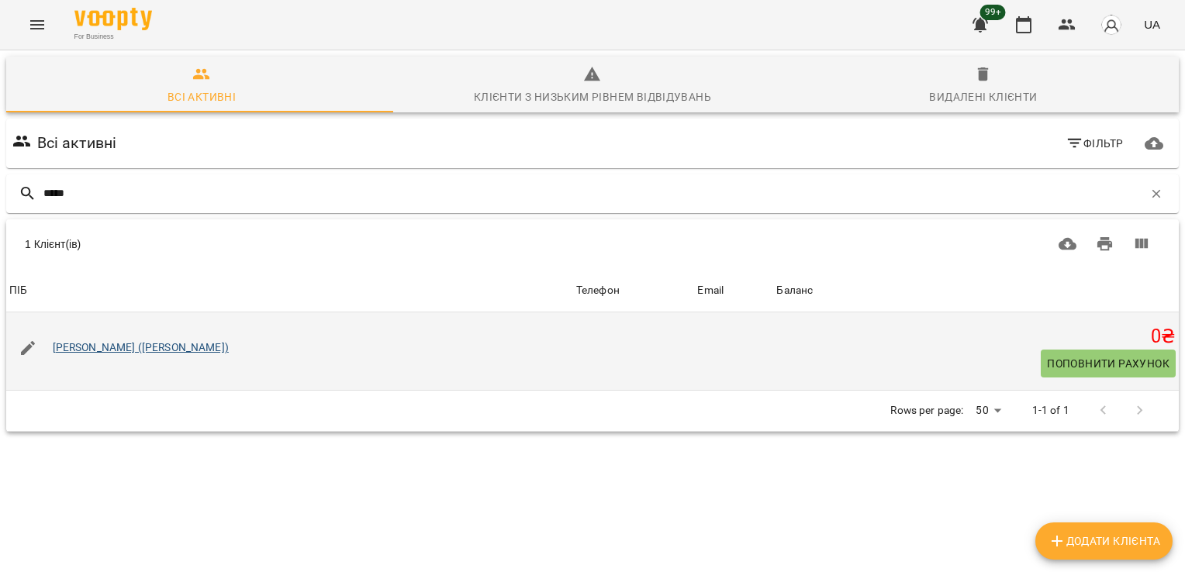
type input "*****"
click at [168, 349] on link "[PERSON_NAME] ([PERSON_NAME])" at bounding box center [141, 347] width 176 height 12
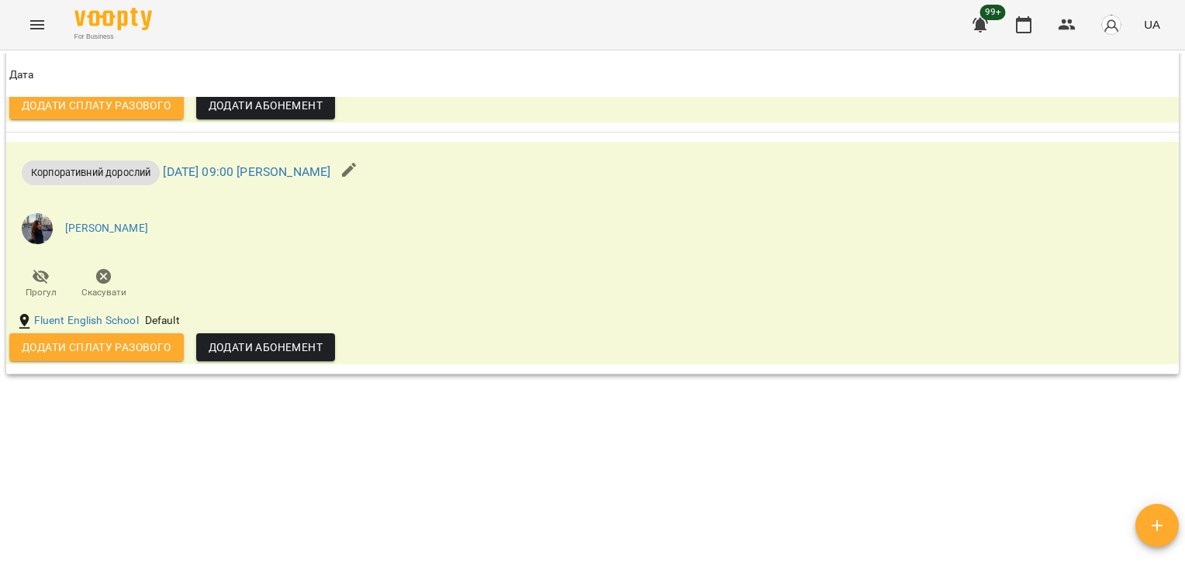
scroll to position [2162, 0]
click at [1071, 29] on icon "button" at bounding box center [1067, 25] width 19 height 19
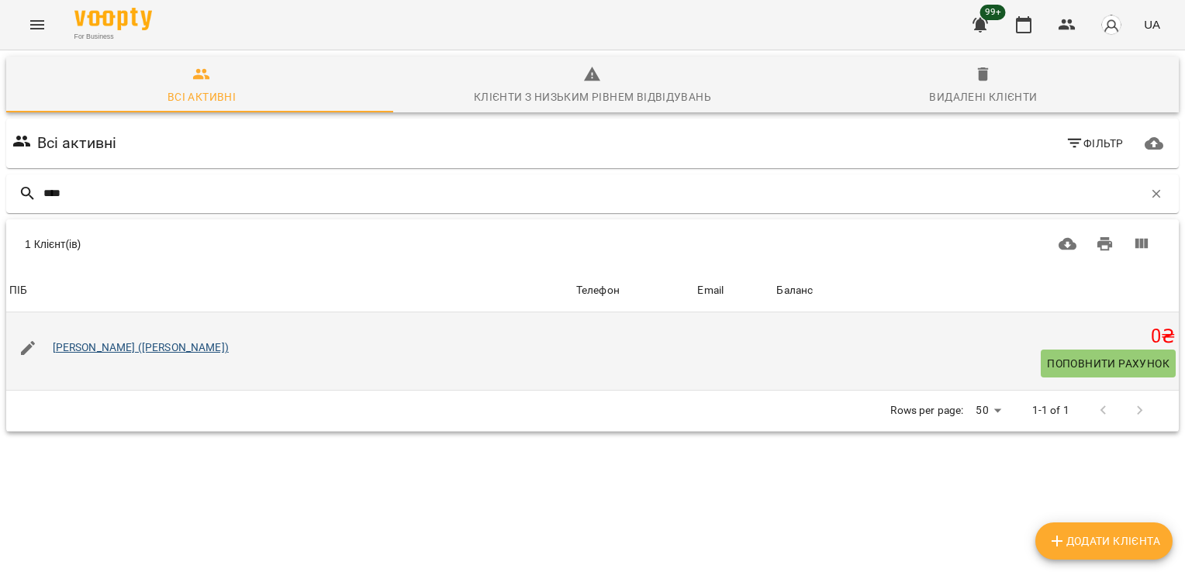
type input "****"
click at [87, 349] on link "[PERSON_NAME] ([PERSON_NAME])" at bounding box center [141, 347] width 176 height 12
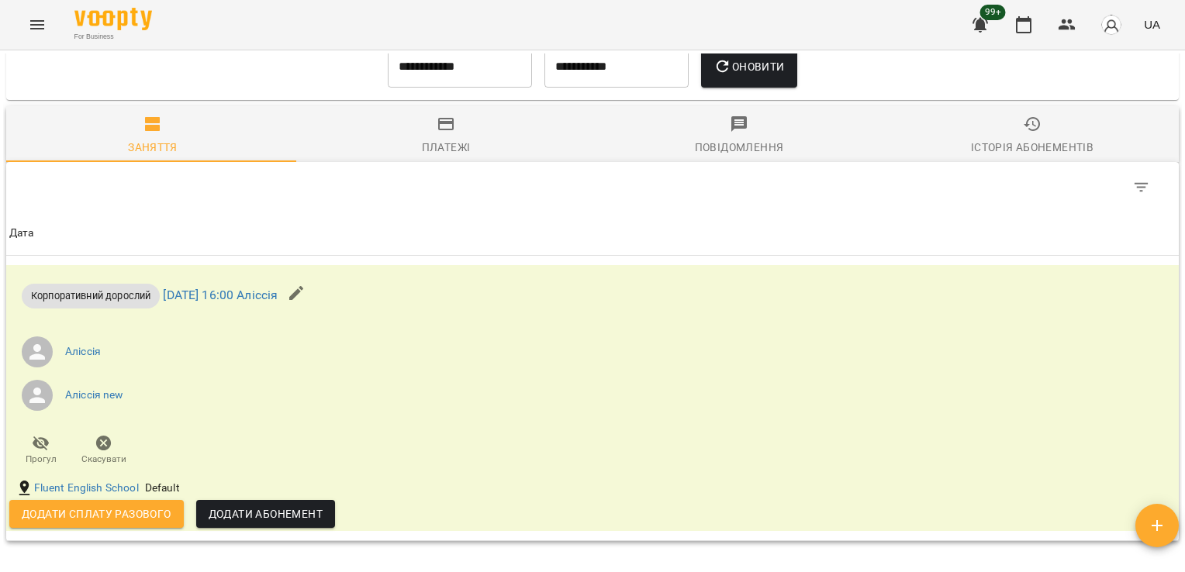
scroll to position [998, 0]
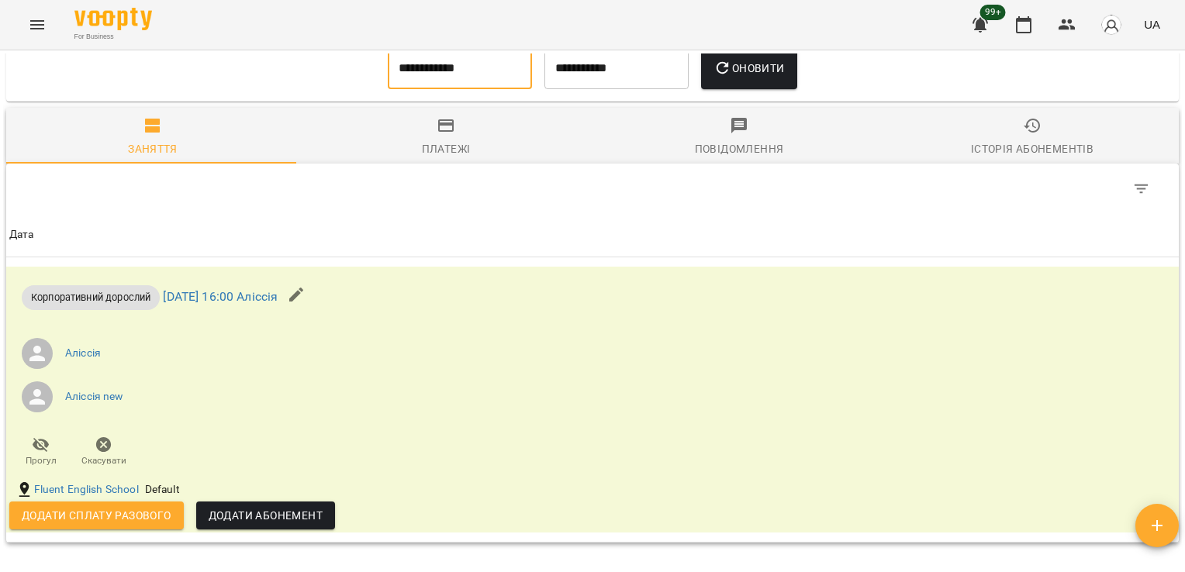
click at [481, 73] on input "**********" at bounding box center [460, 68] width 144 height 43
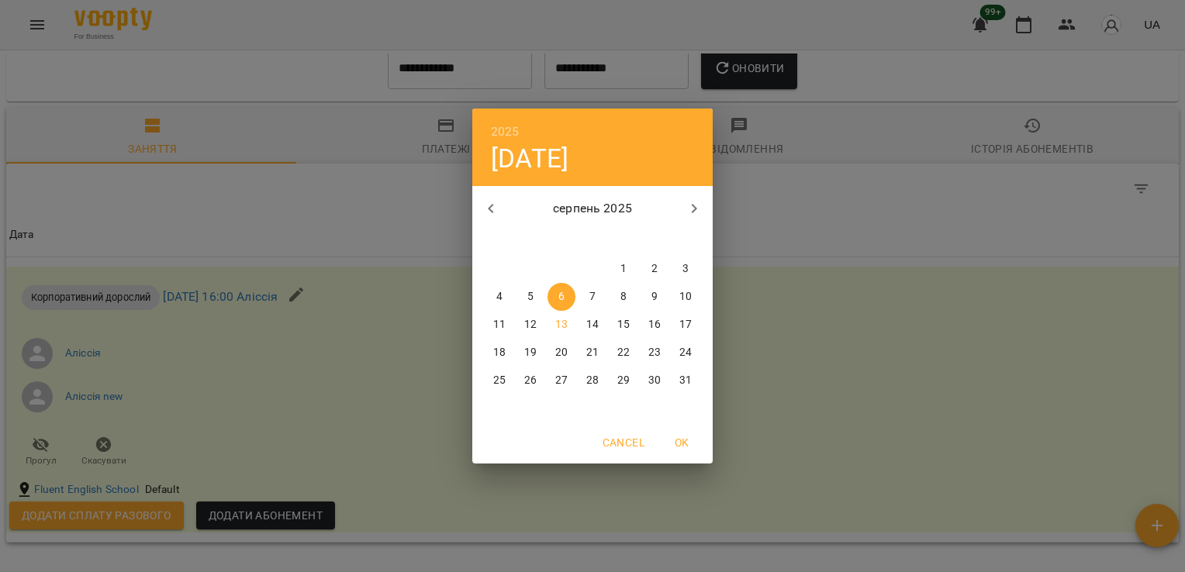
click at [620, 271] on p "1" at bounding box center [623, 269] width 6 height 16
type input "**********"
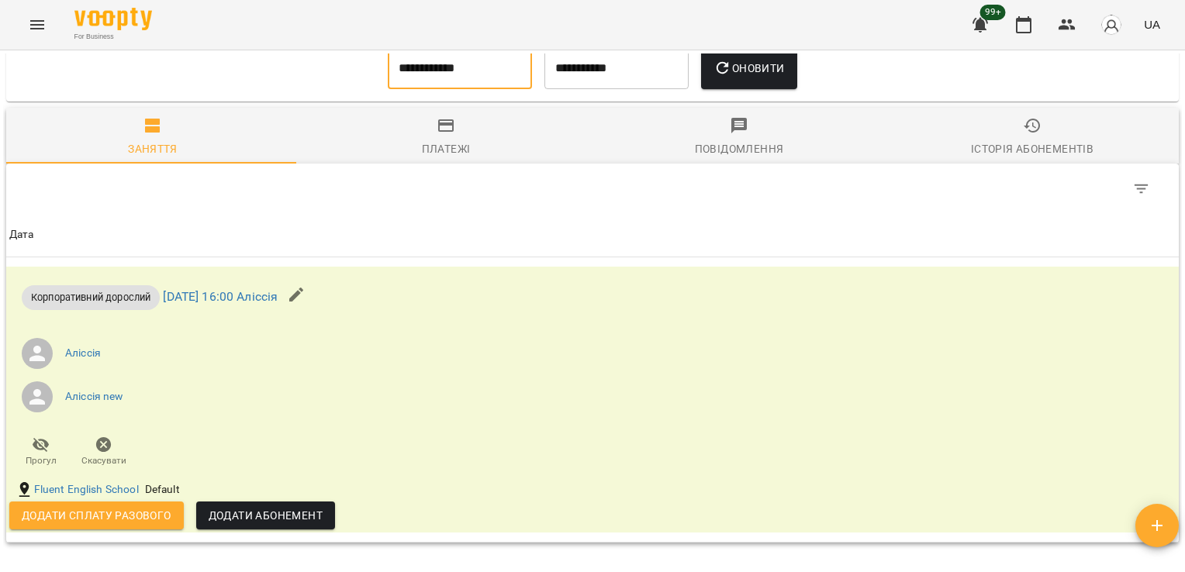
scroll to position [990, 0]
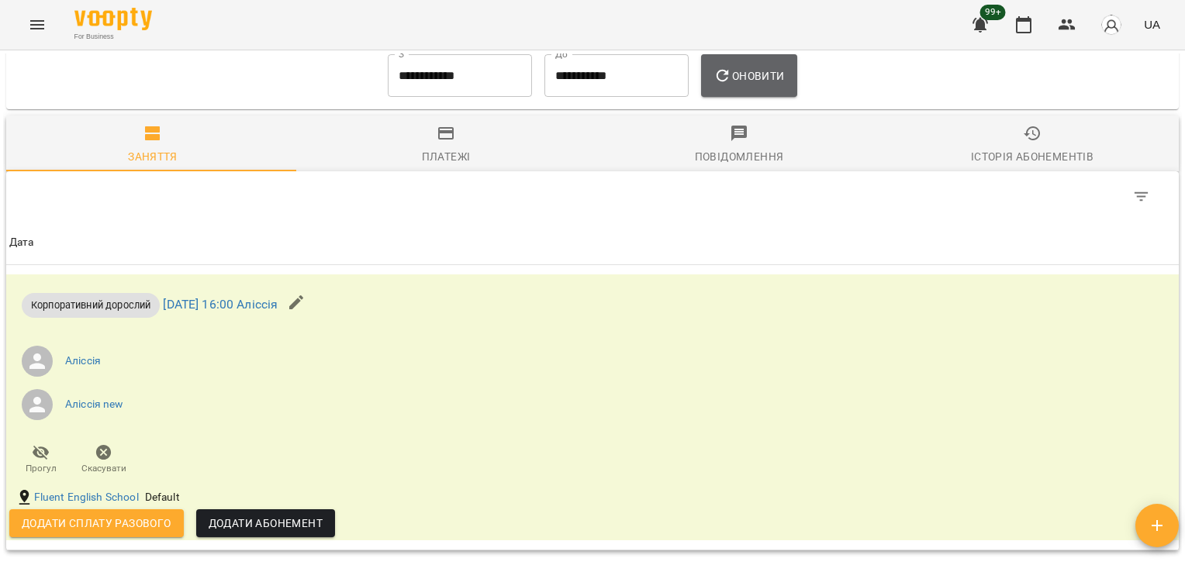
click at [769, 89] on button "Оновити" at bounding box center [748, 75] width 95 height 43
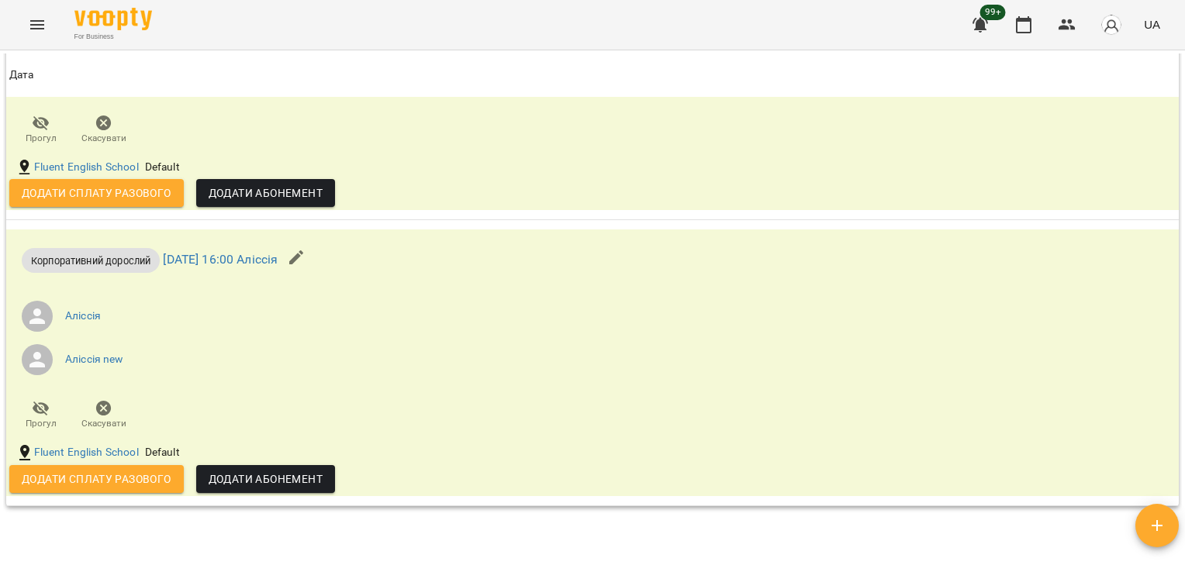
scroll to position [1737, 0]
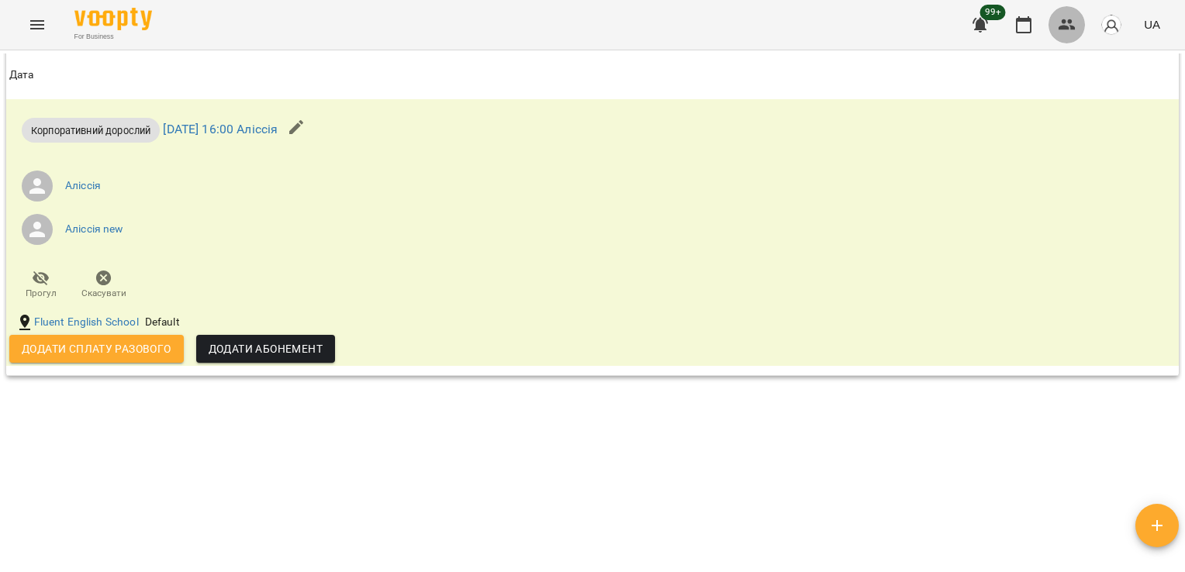
click at [1059, 17] on icon "button" at bounding box center [1067, 25] width 19 height 19
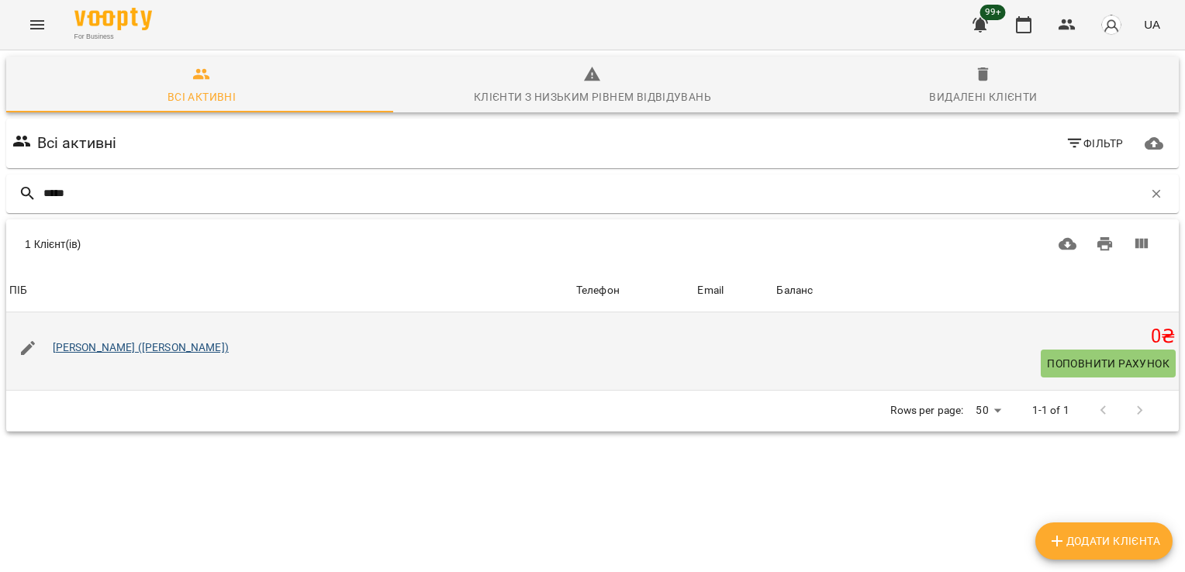
type input "*****"
click at [109, 348] on link "[PERSON_NAME] ([PERSON_NAME])" at bounding box center [141, 347] width 176 height 12
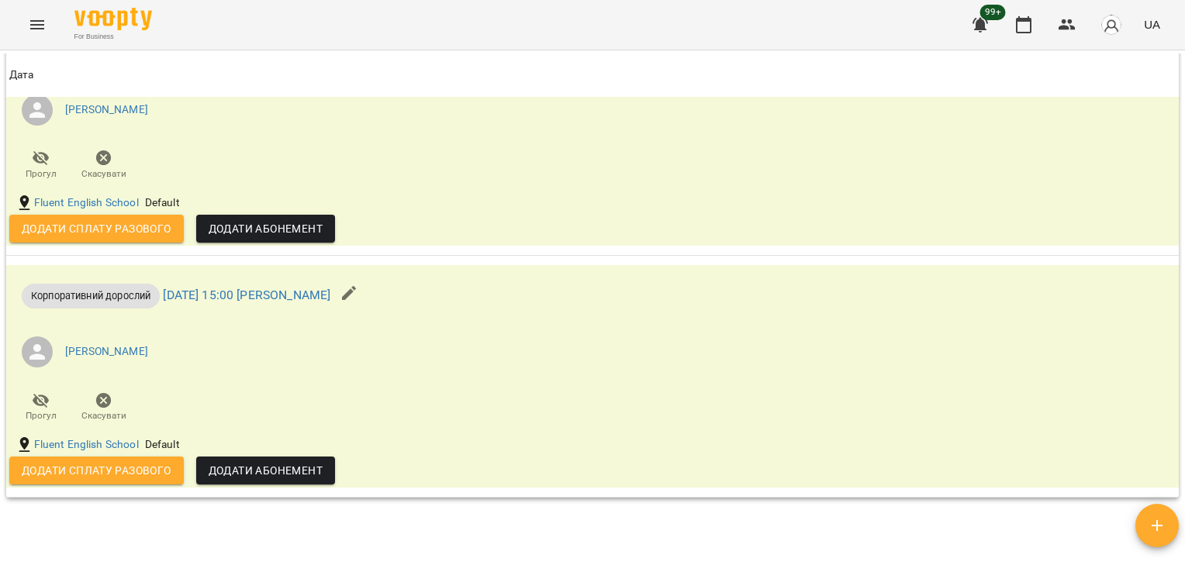
scroll to position [1249, 0]
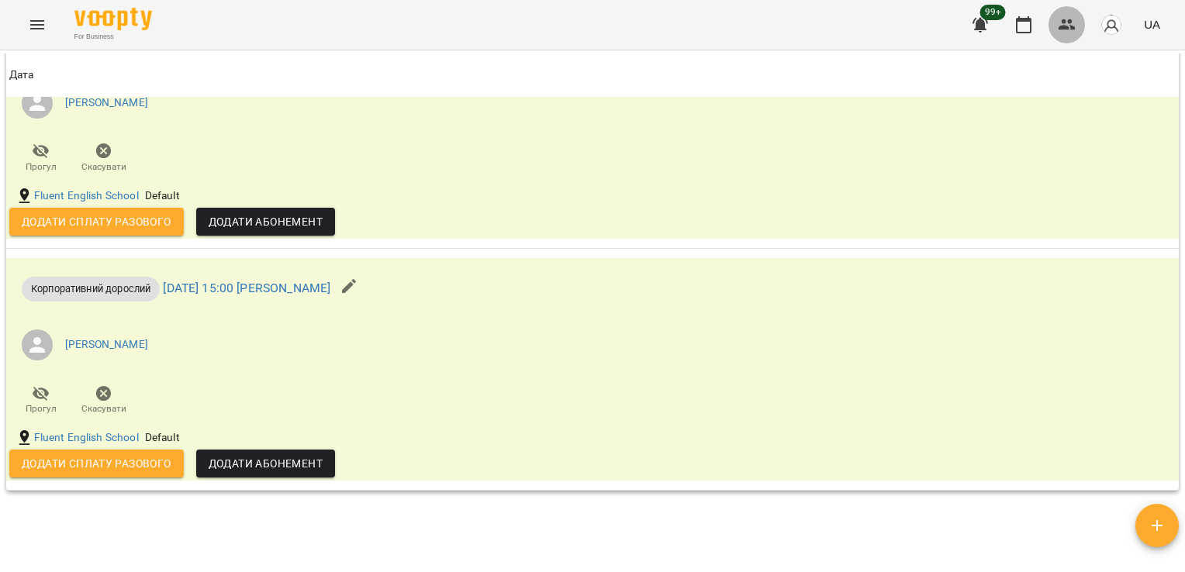
click at [1061, 26] on icon "button" at bounding box center [1067, 24] width 17 height 11
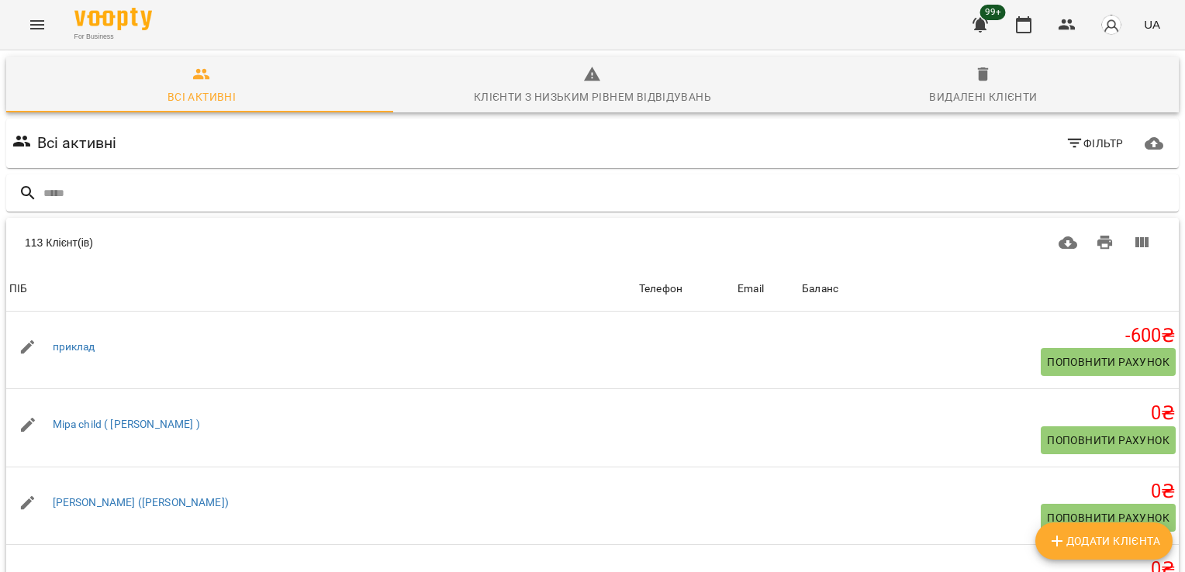
type input "*"
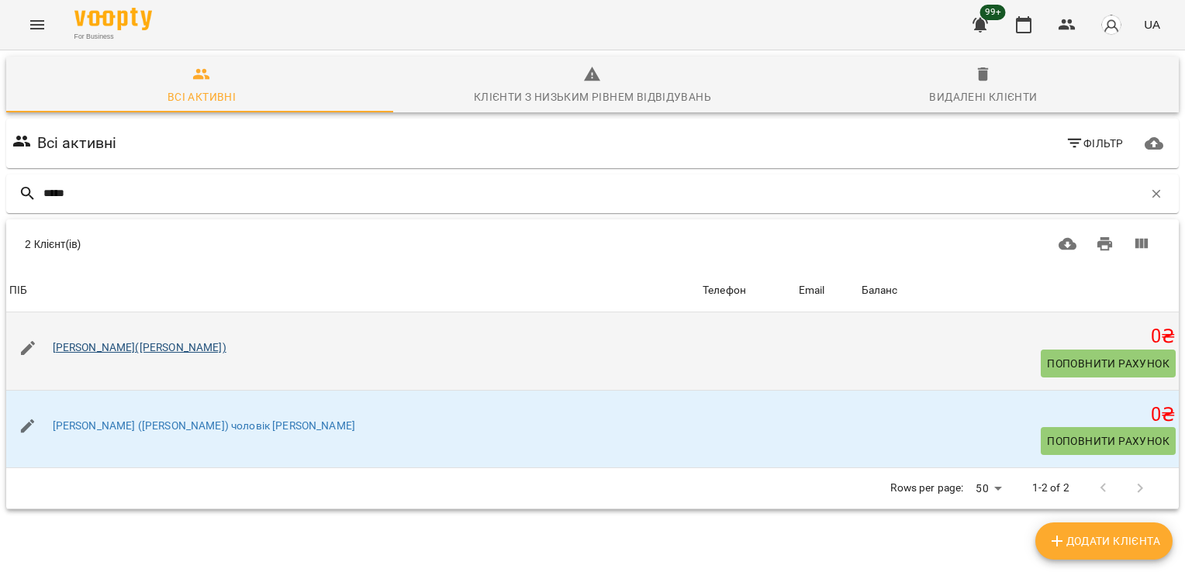
type input "****"
click at [115, 346] on link "[PERSON_NAME]([PERSON_NAME])" at bounding box center [140, 347] width 174 height 12
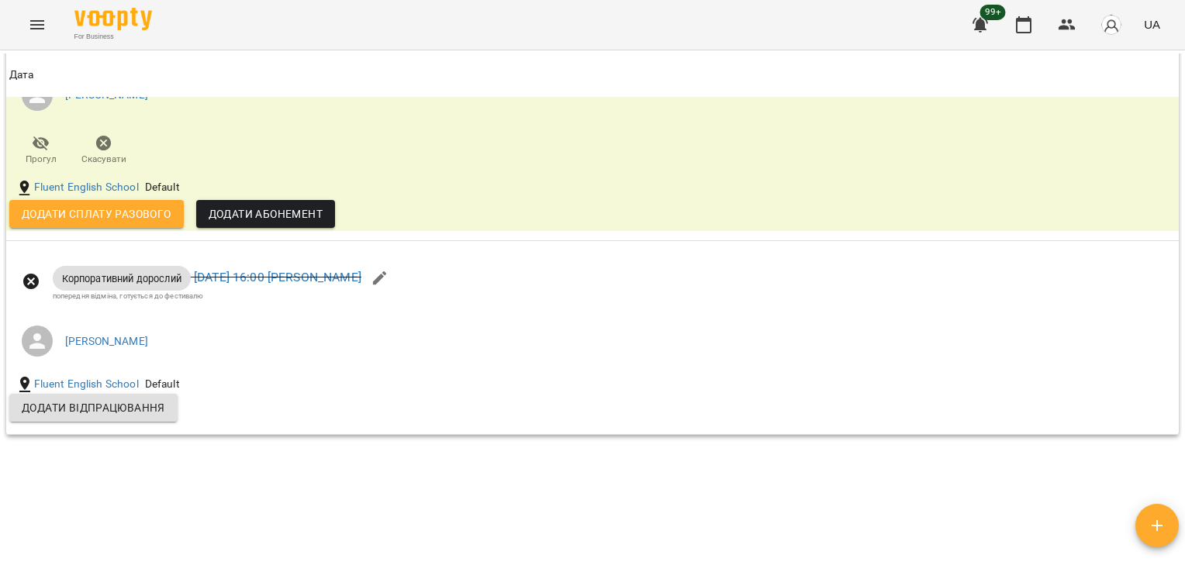
scroll to position [1474, 0]
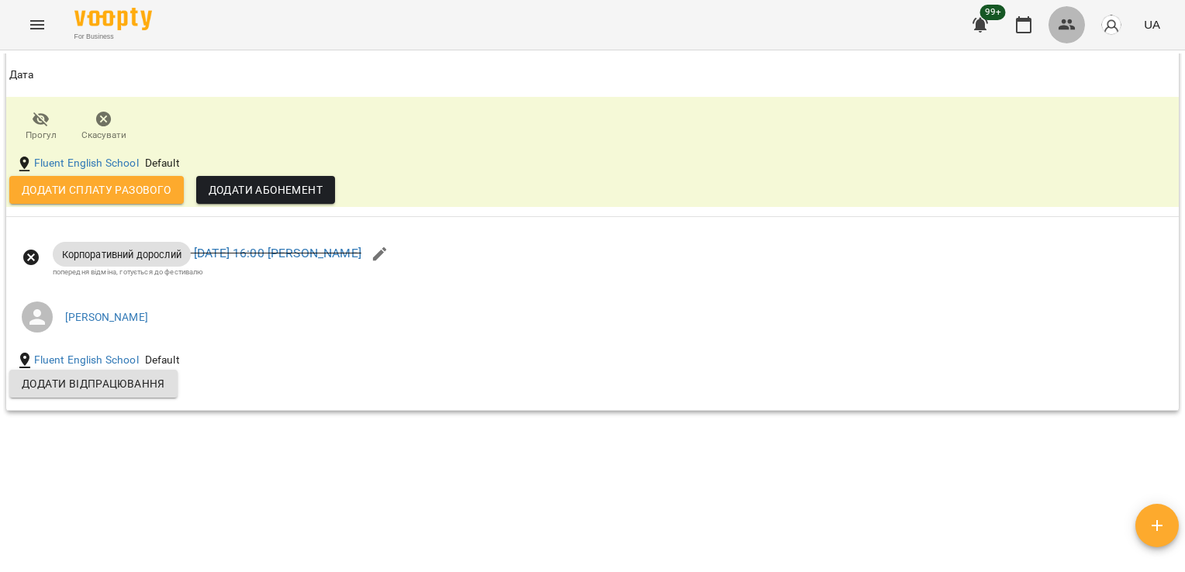
click at [1076, 32] on icon "button" at bounding box center [1067, 25] width 19 height 19
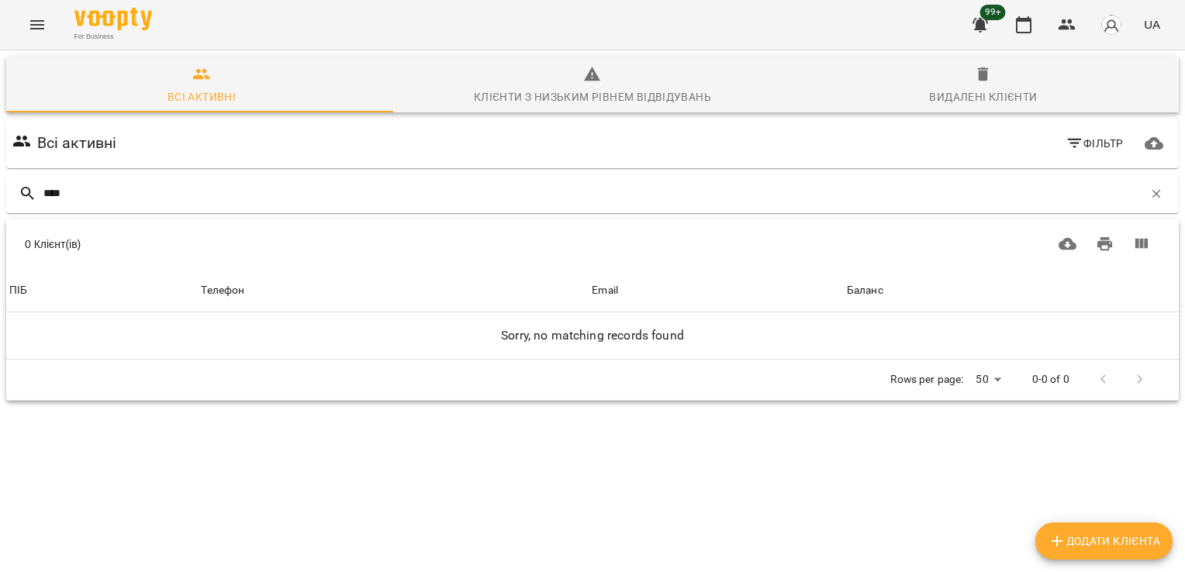
type input "****"
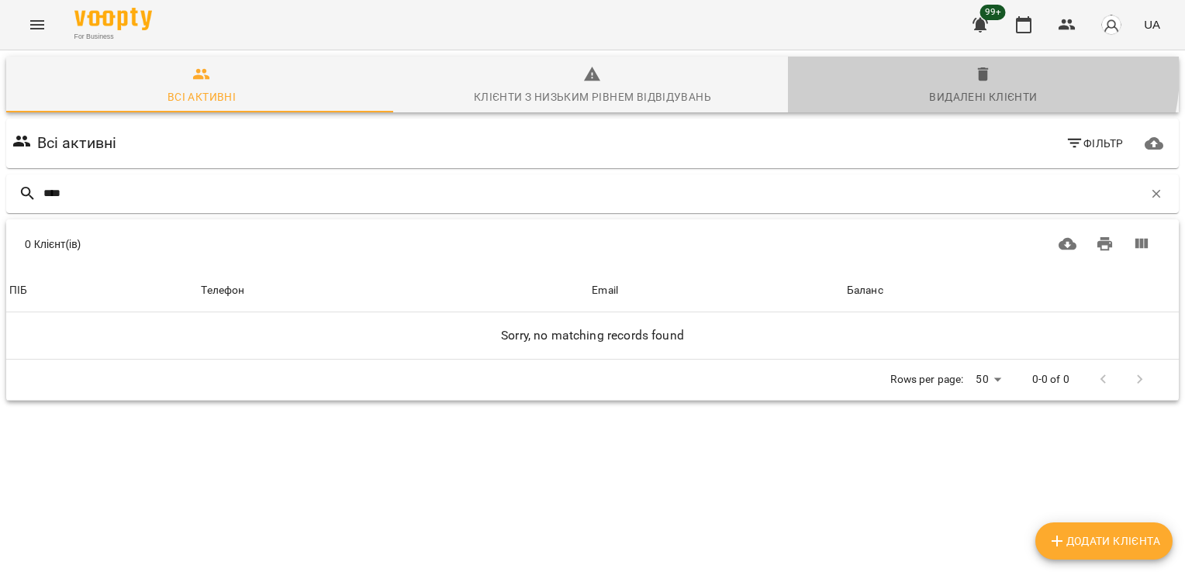
click at [974, 73] on icon "button" at bounding box center [983, 74] width 19 height 19
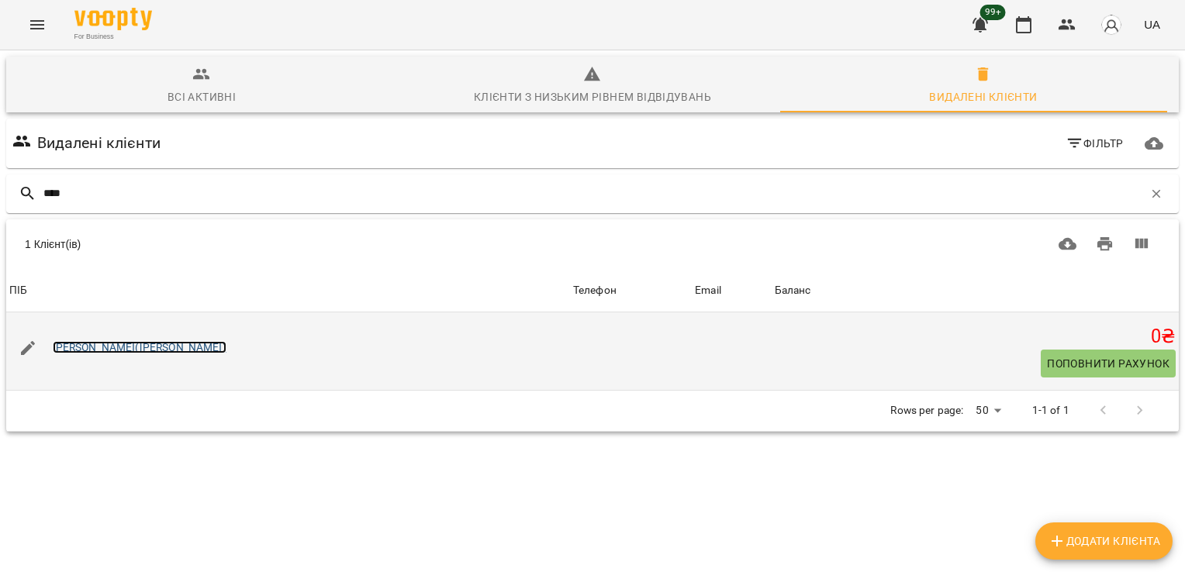
click at [149, 341] on link "[PERSON_NAME]([PERSON_NAME])" at bounding box center [140, 347] width 174 height 12
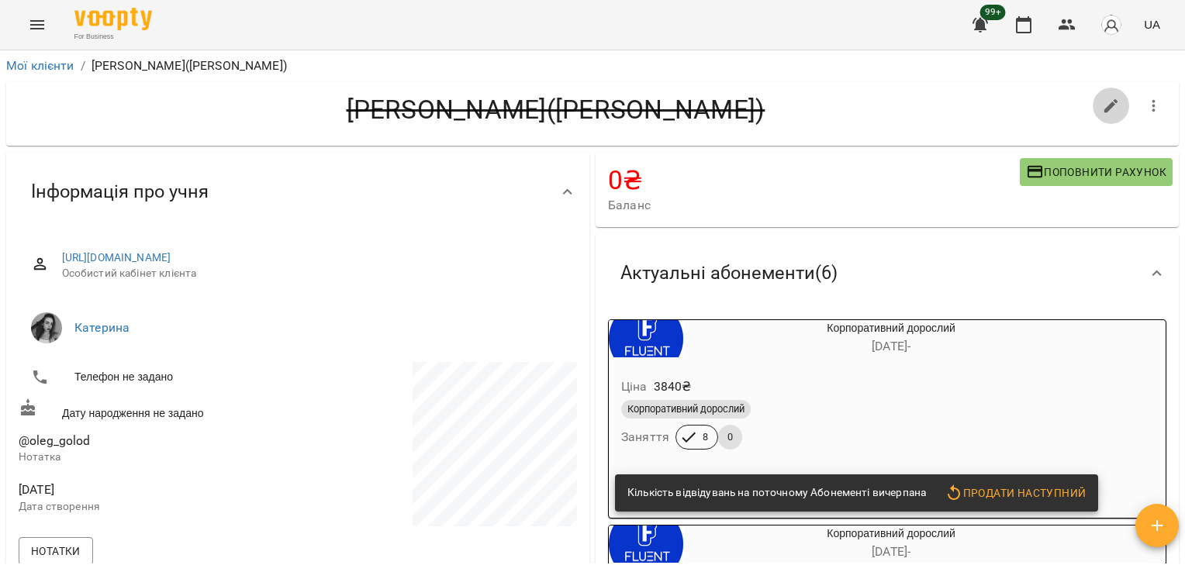
click at [1104, 109] on icon "button" at bounding box center [1111, 106] width 14 height 14
select select "**"
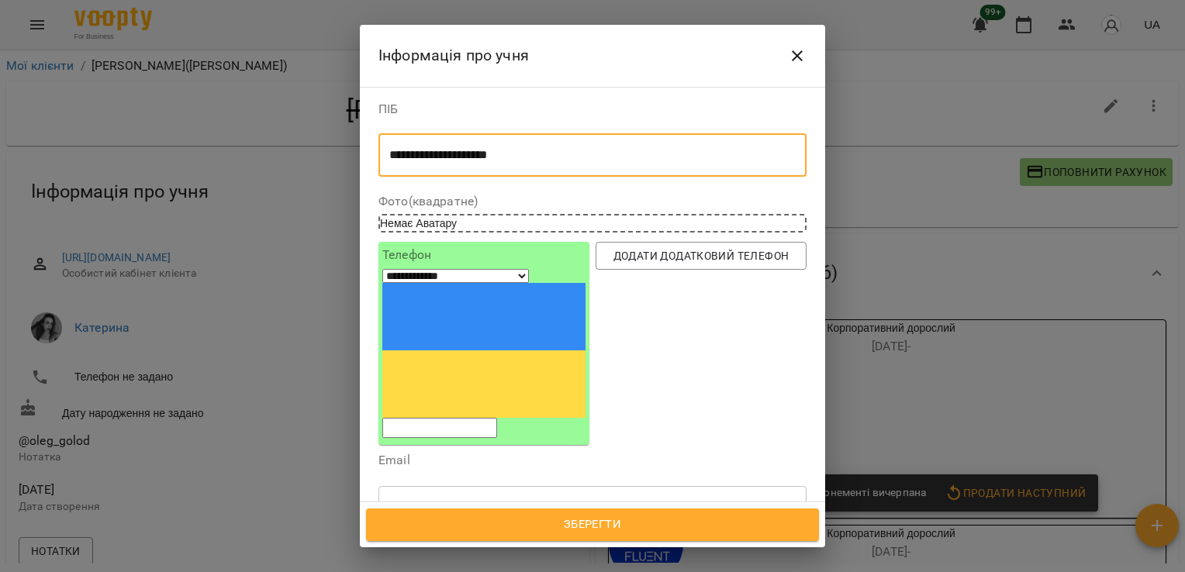
click at [513, 158] on textarea "**********" at bounding box center [586, 155] width 395 height 15
type textarea "**********"
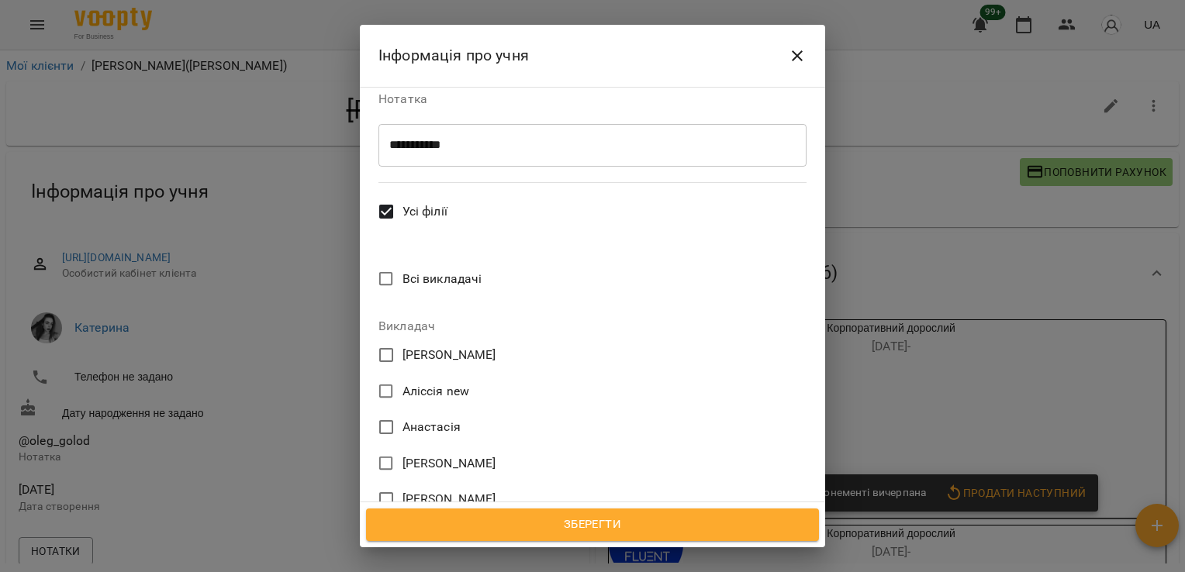
scroll to position [561, 0]
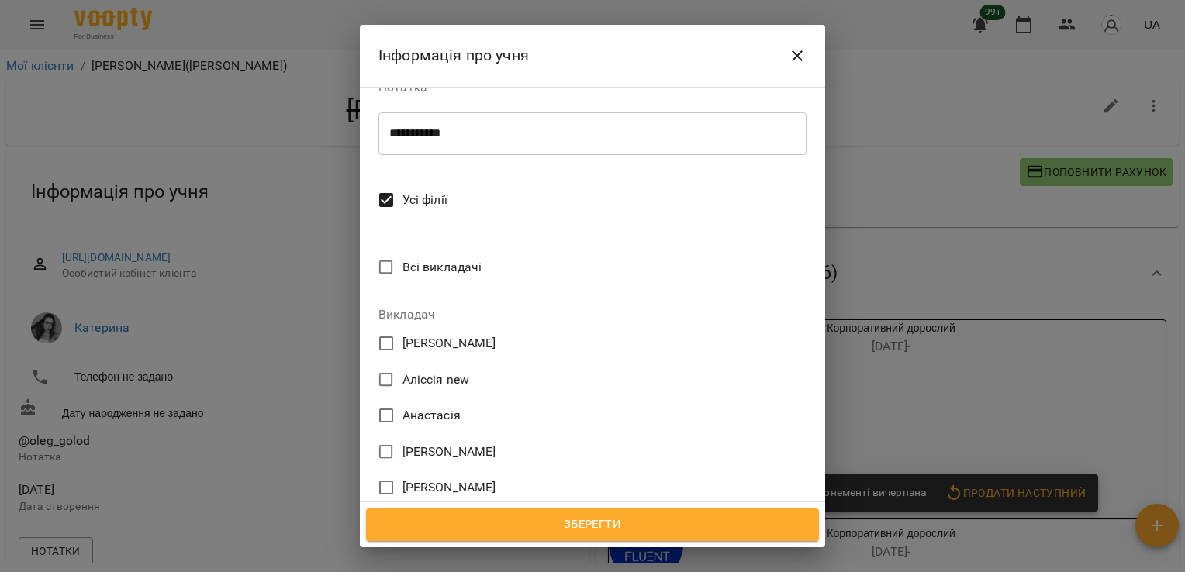
click at [412, 334] on span "[PERSON_NAME]" at bounding box center [450, 343] width 94 height 19
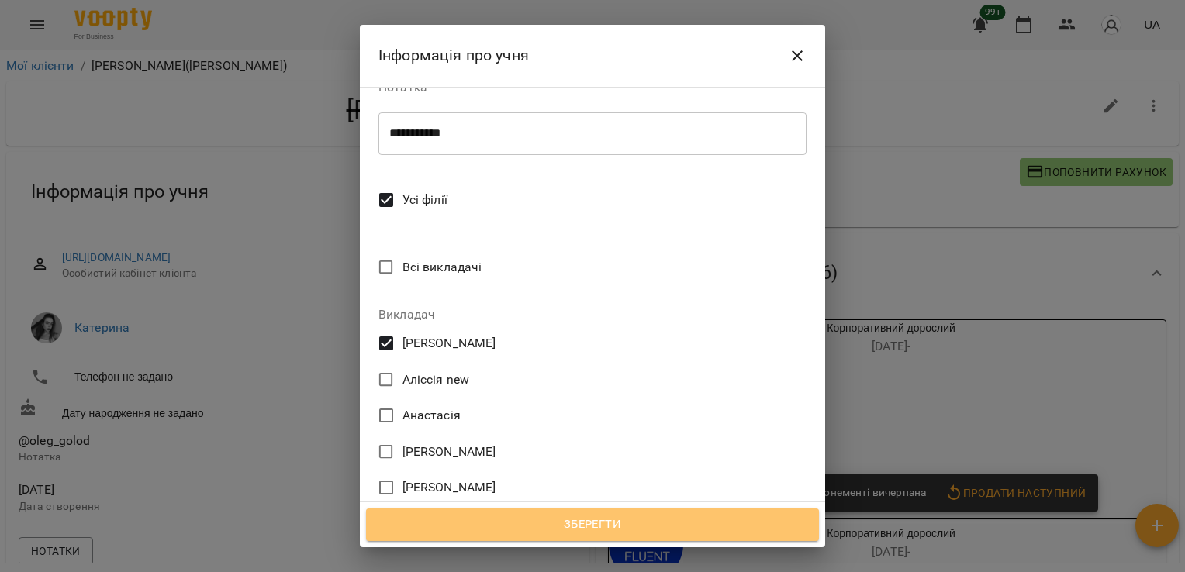
click at [555, 523] on span "Зберегти" at bounding box center [592, 525] width 419 height 20
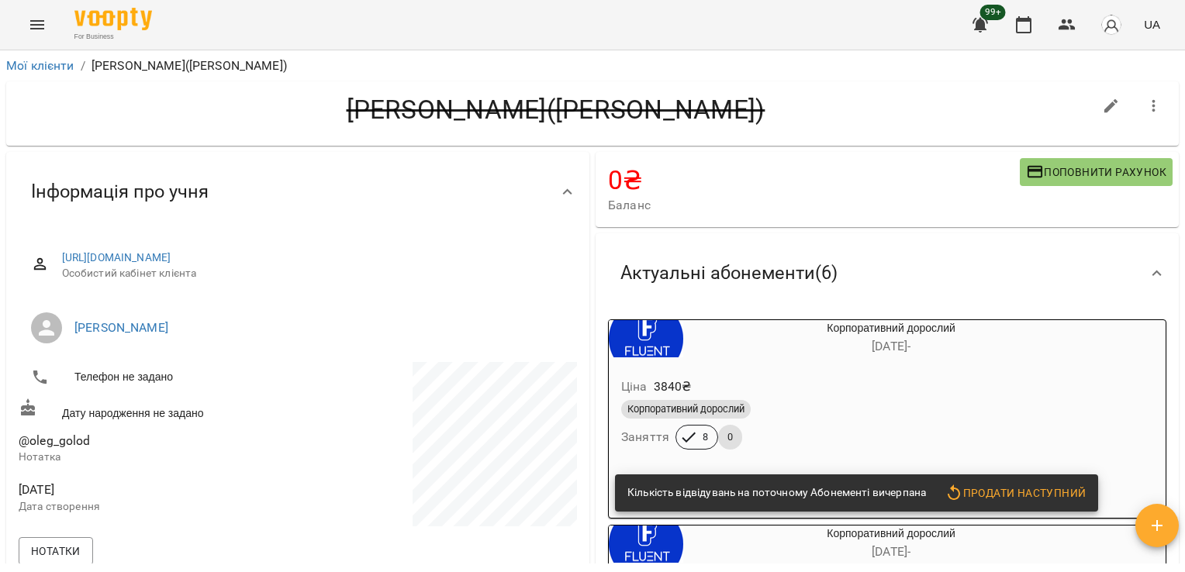
click at [1145, 109] on icon "button" at bounding box center [1154, 106] width 19 height 19
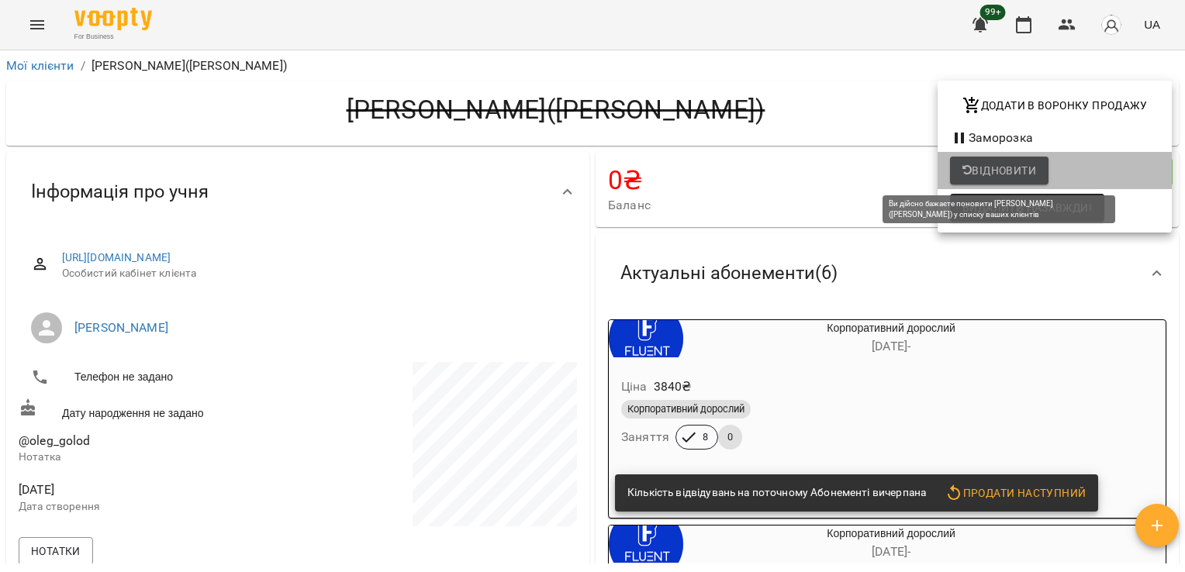
click at [1025, 169] on span "Відновити" at bounding box center [999, 170] width 74 height 19
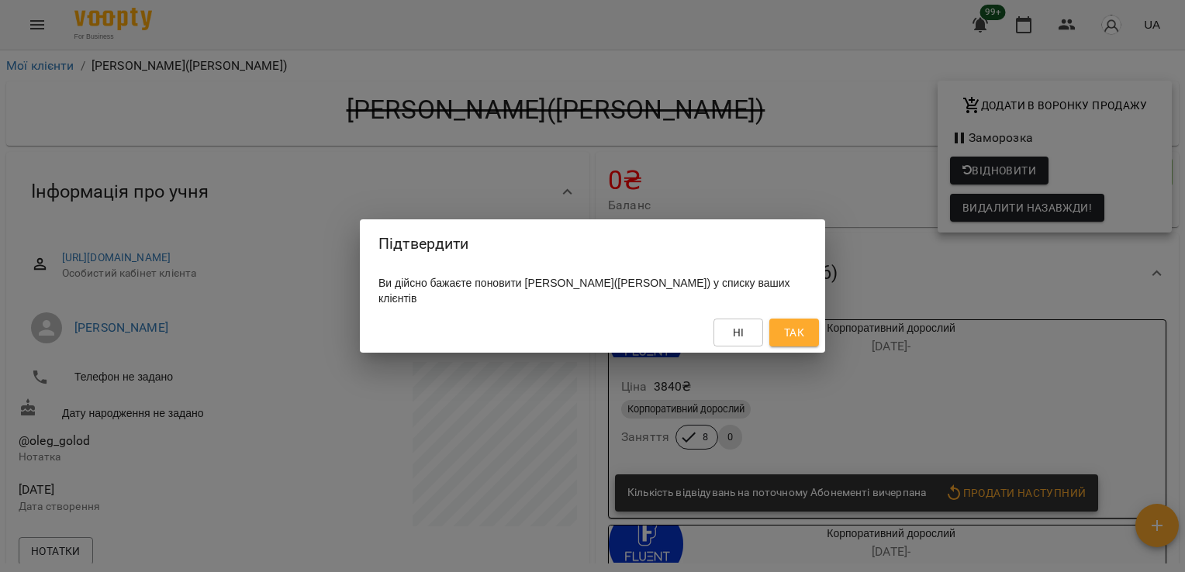
click at [807, 319] on button "Так" at bounding box center [794, 333] width 50 height 28
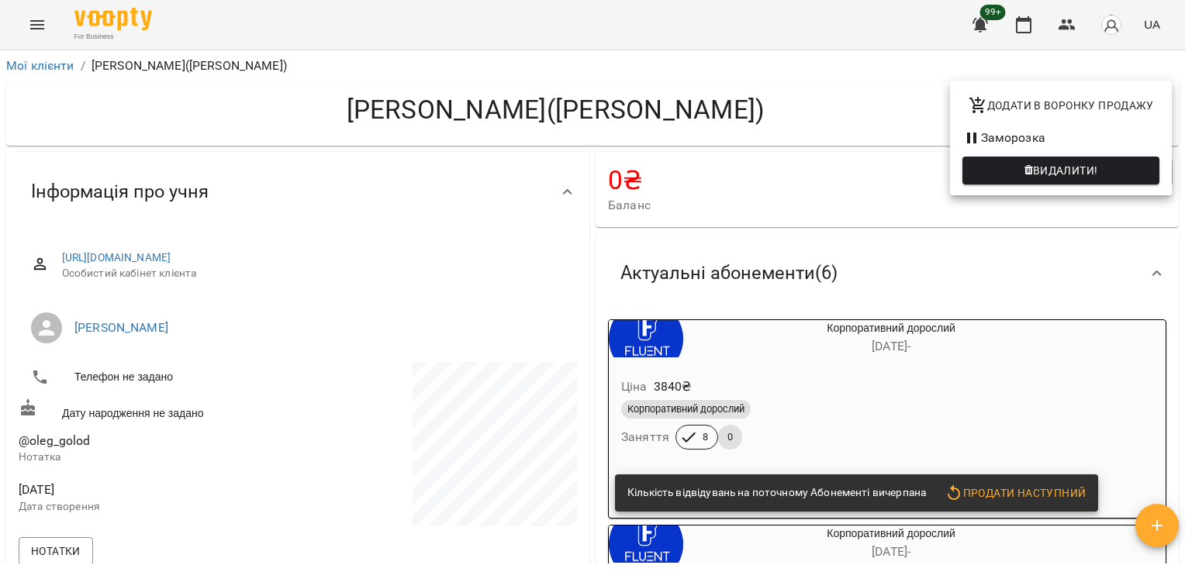
drag, startPoint x: 1173, startPoint y: 124, endPoint x: 1173, endPoint y: 197, distance: 72.9
click at [1173, 197] on div at bounding box center [592, 286] width 1185 height 572
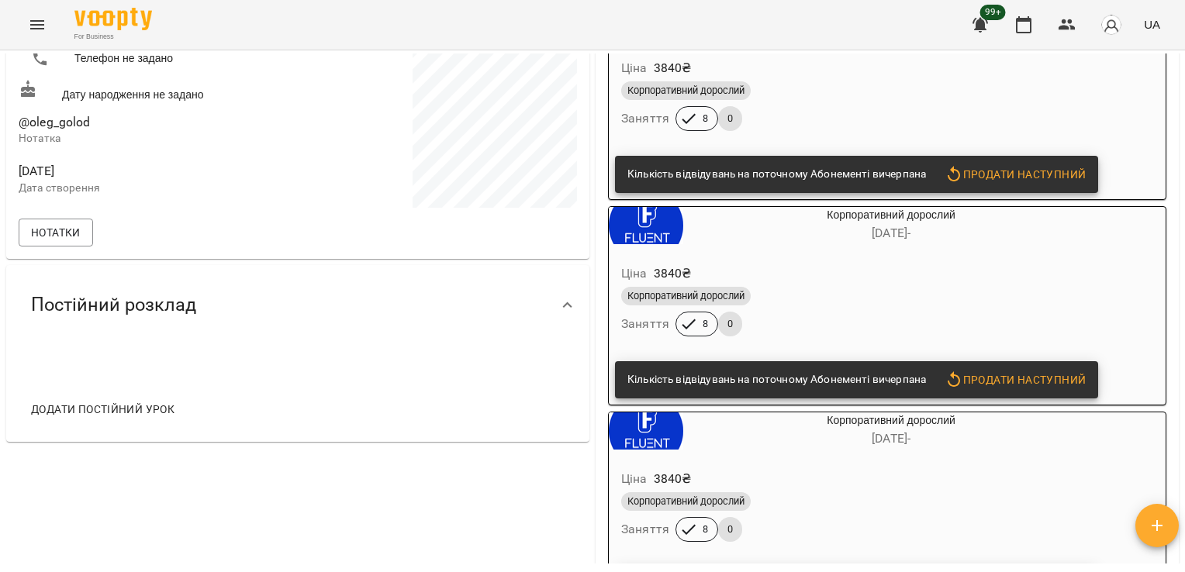
scroll to position [285, 0]
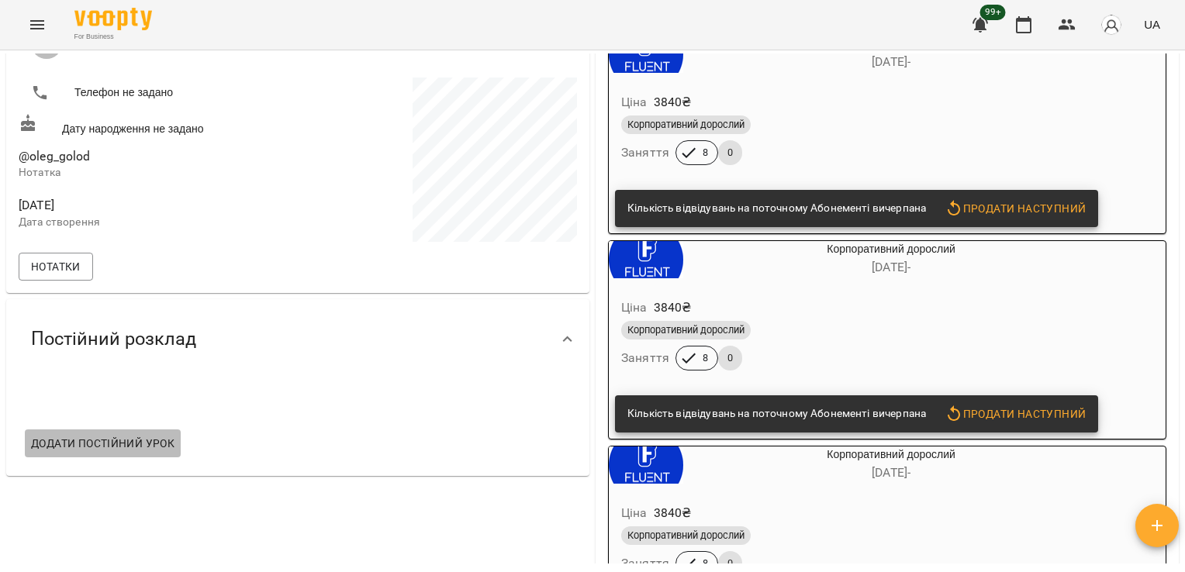
click at [165, 451] on span "Додати постійний урок" at bounding box center [102, 443] width 143 height 19
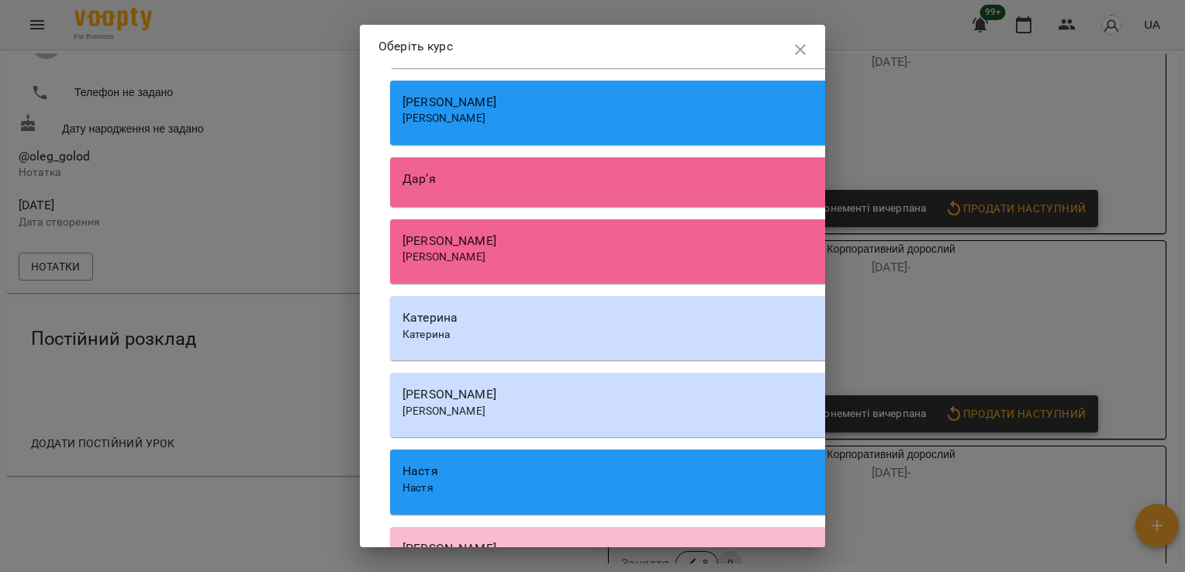
scroll to position [1196, 0]
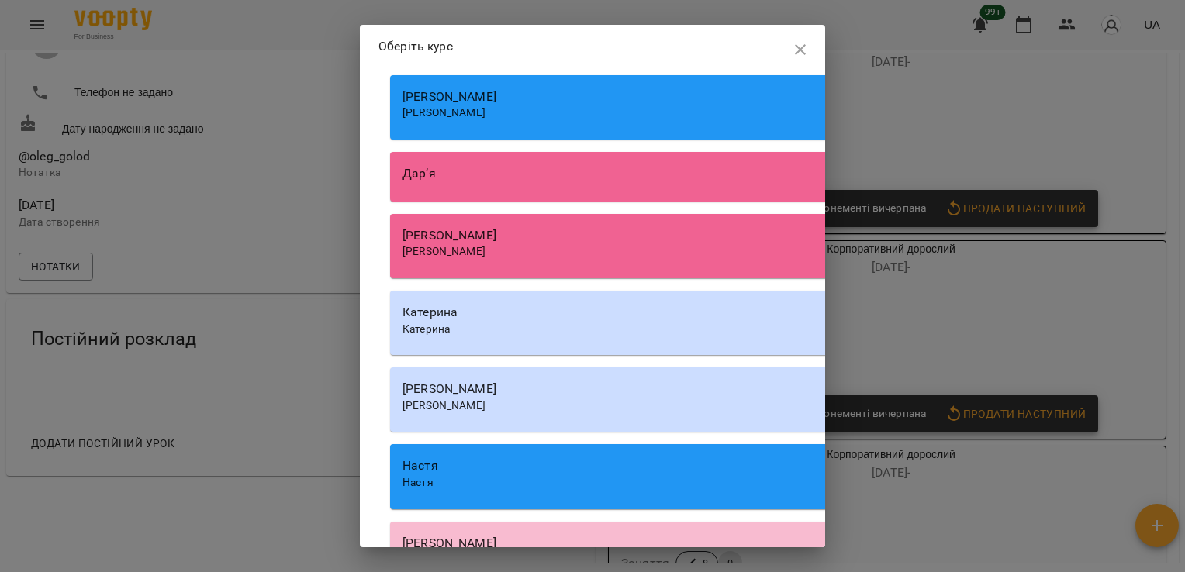
click at [564, 402] on div "[PERSON_NAME]" at bounding box center [832, 407] width 859 height 16
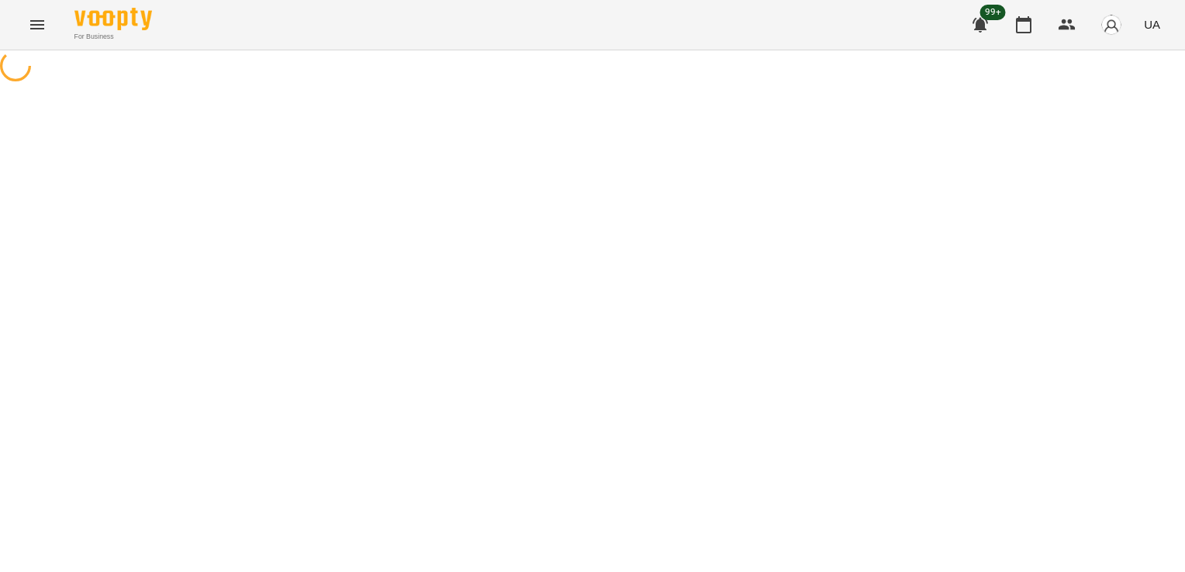
select select "********"
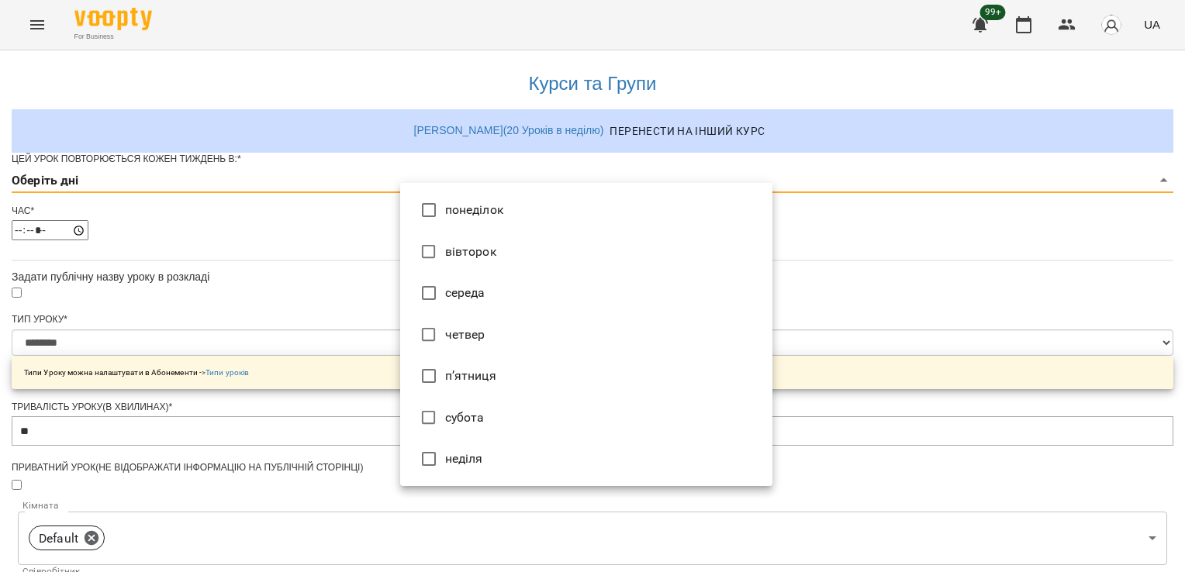
click at [487, 216] on body "**********" at bounding box center [592, 500] width 1185 height 1000
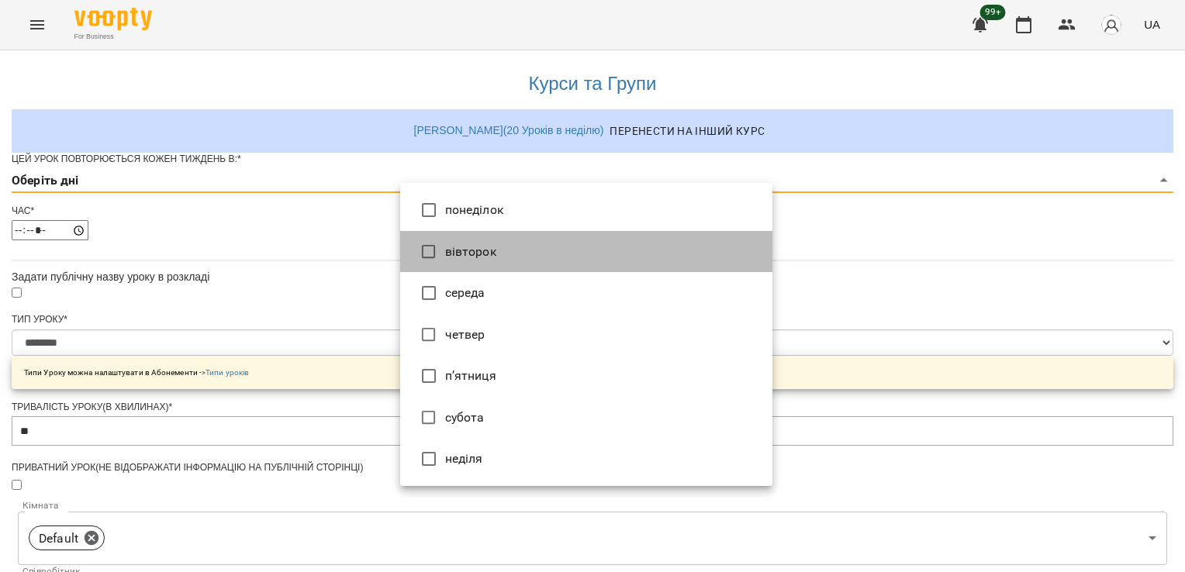
click at [500, 255] on li "вівторок" at bounding box center [586, 252] width 372 height 42
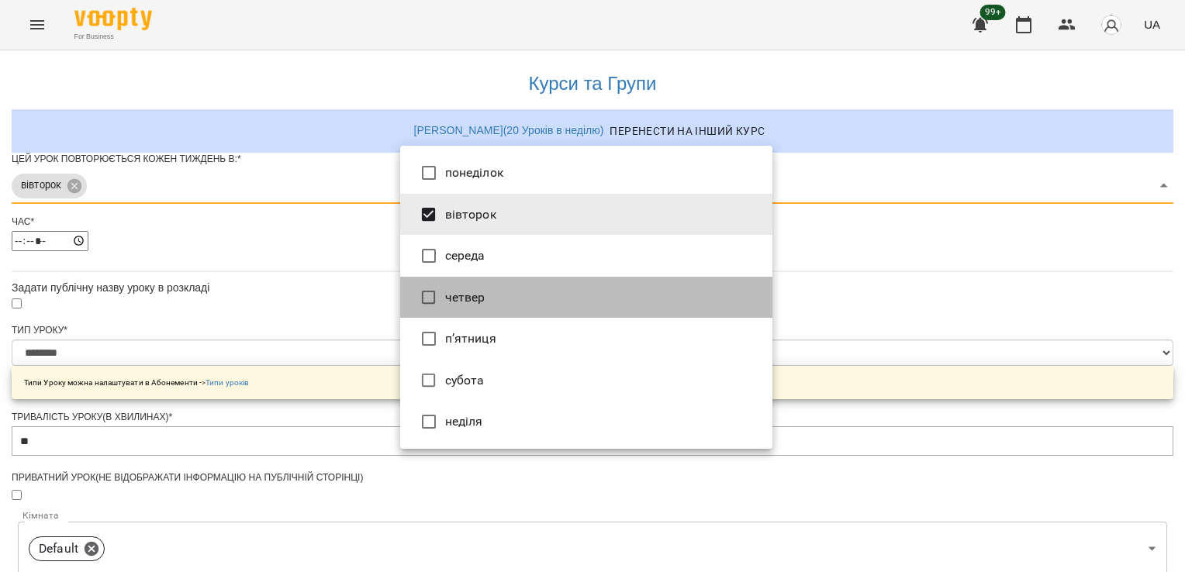
click at [482, 302] on li "четвер" at bounding box center [586, 298] width 372 height 42
type input "***"
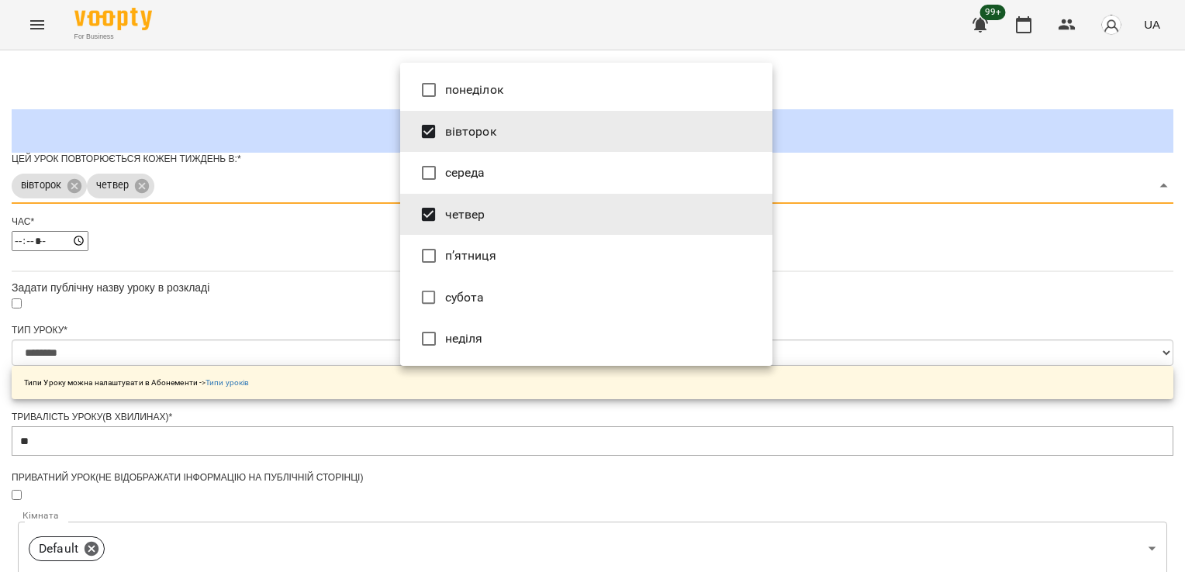
click at [275, 330] on div at bounding box center [592, 286] width 1185 height 572
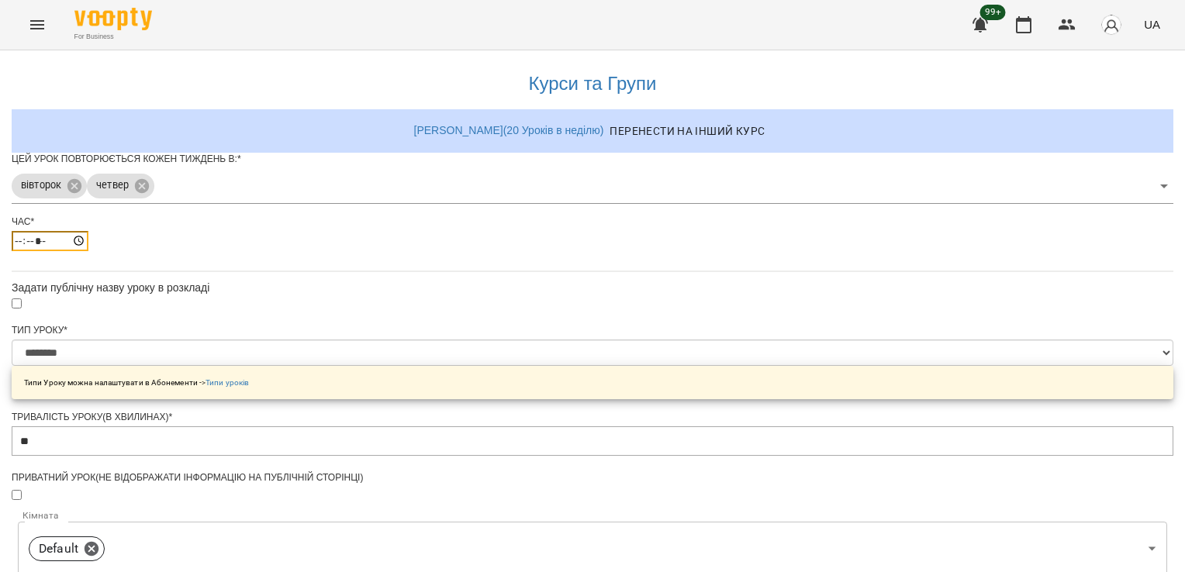
click at [88, 251] on input "*****" at bounding box center [50, 241] width 77 height 20
type input "*****"
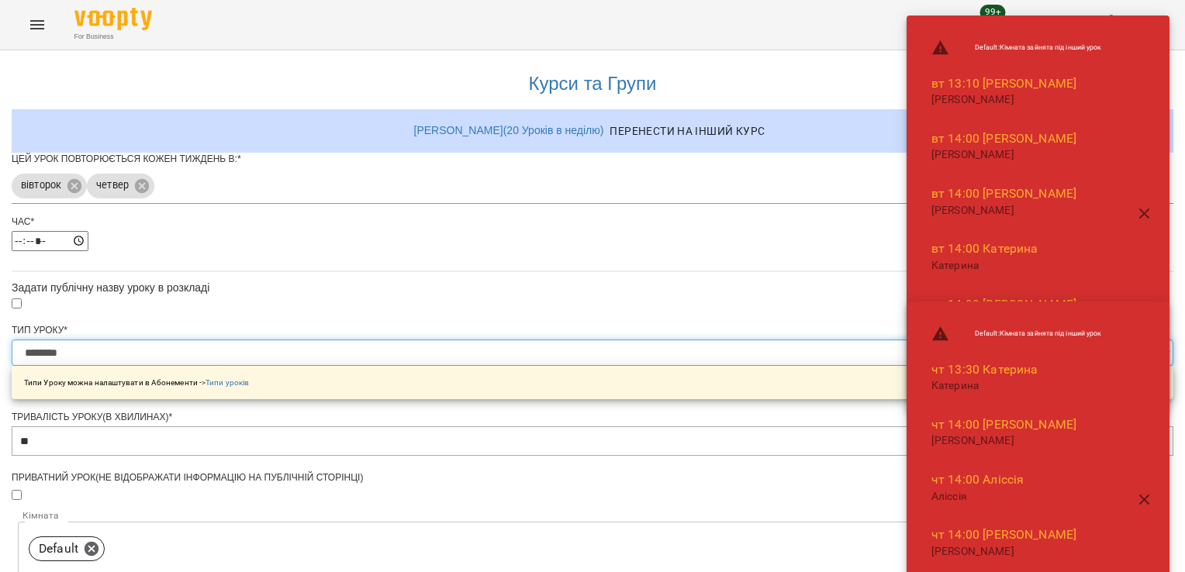
click at [434, 366] on select "**********" at bounding box center [593, 353] width 1162 height 26
select select "**********"
click at [400, 366] on select "**********" at bounding box center [593, 353] width 1162 height 26
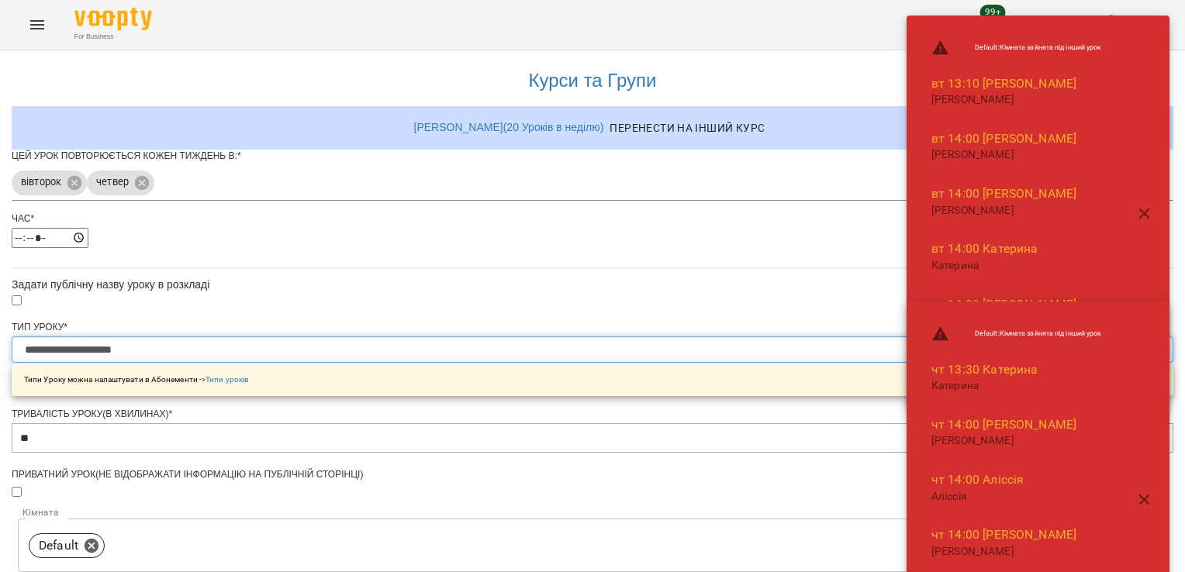
scroll to position [544, 0]
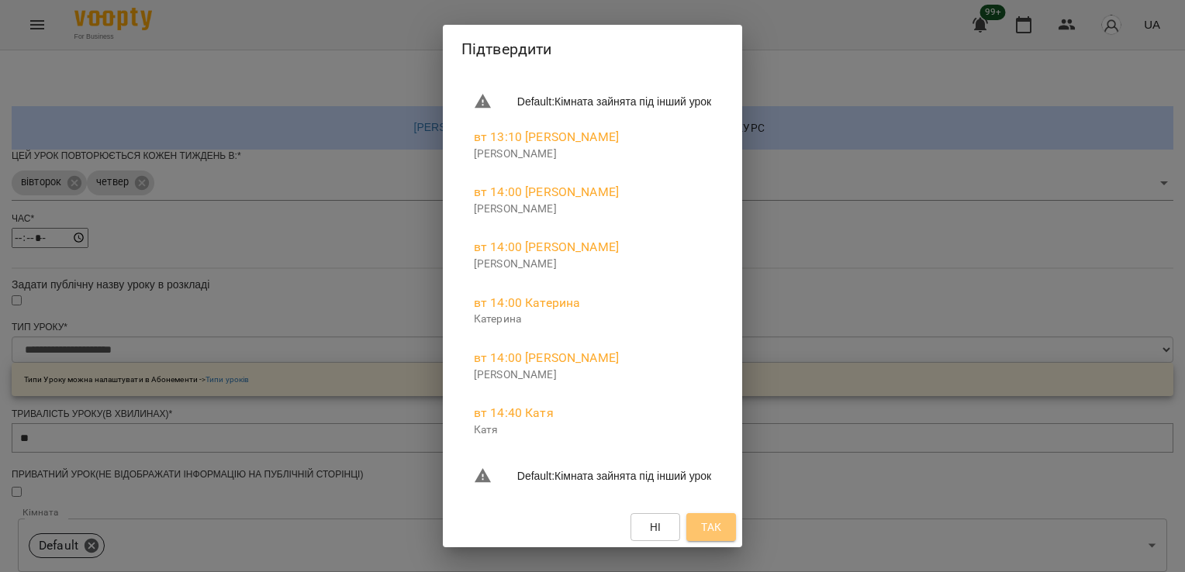
click at [721, 525] on span "Так" at bounding box center [711, 527] width 20 height 19
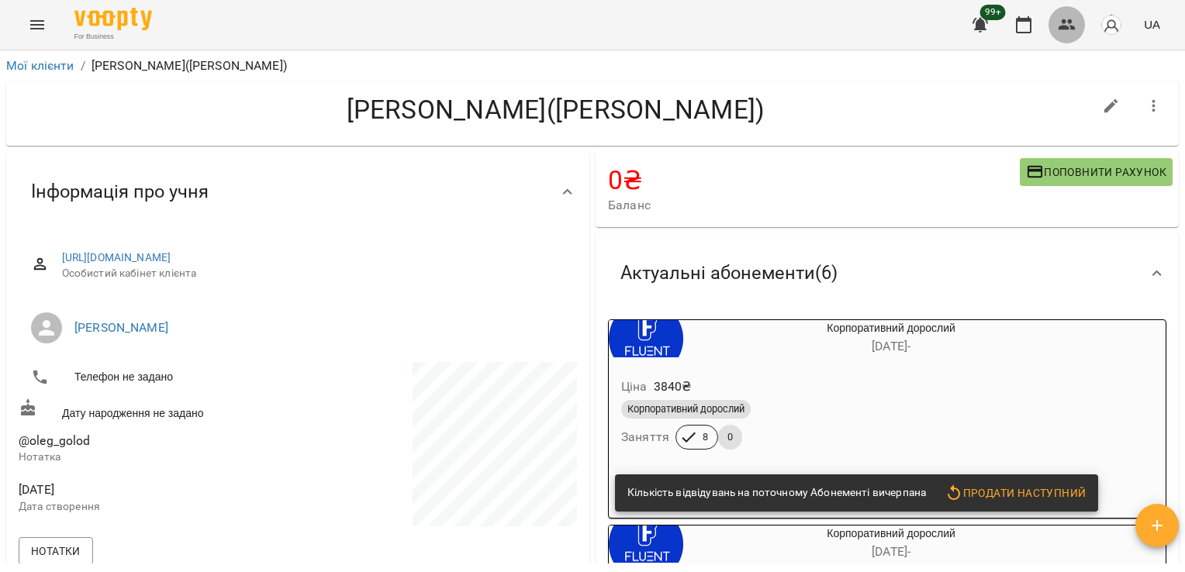
click at [1068, 24] on icon "button" at bounding box center [1067, 25] width 19 height 19
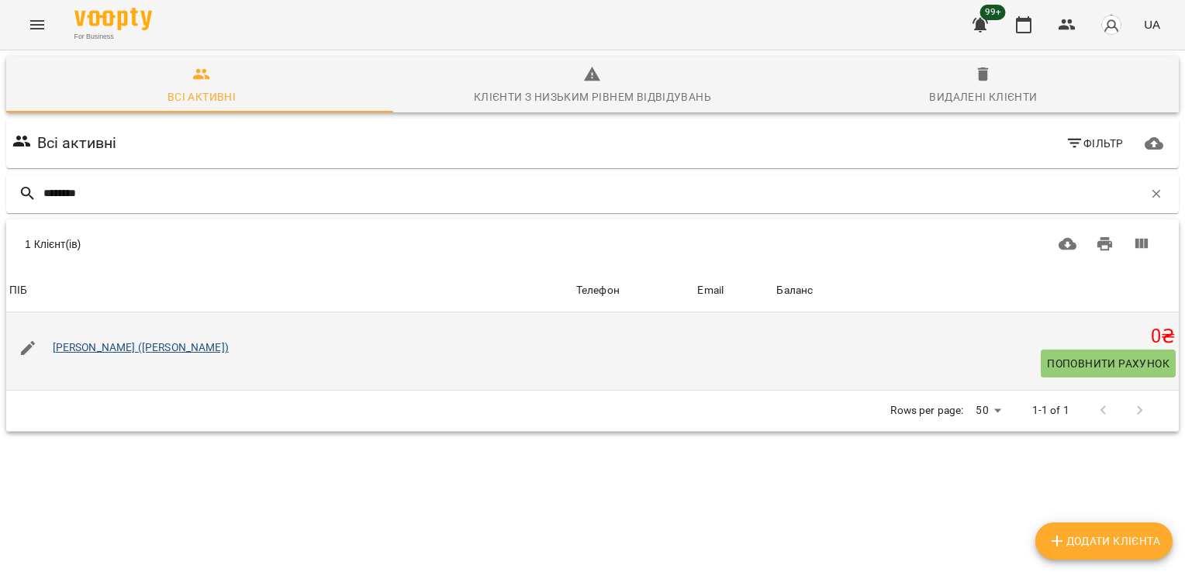
type input "********"
click at [171, 344] on link "[PERSON_NAME] ([PERSON_NAME])" at bounding box center [141, 347] width 176 height 12
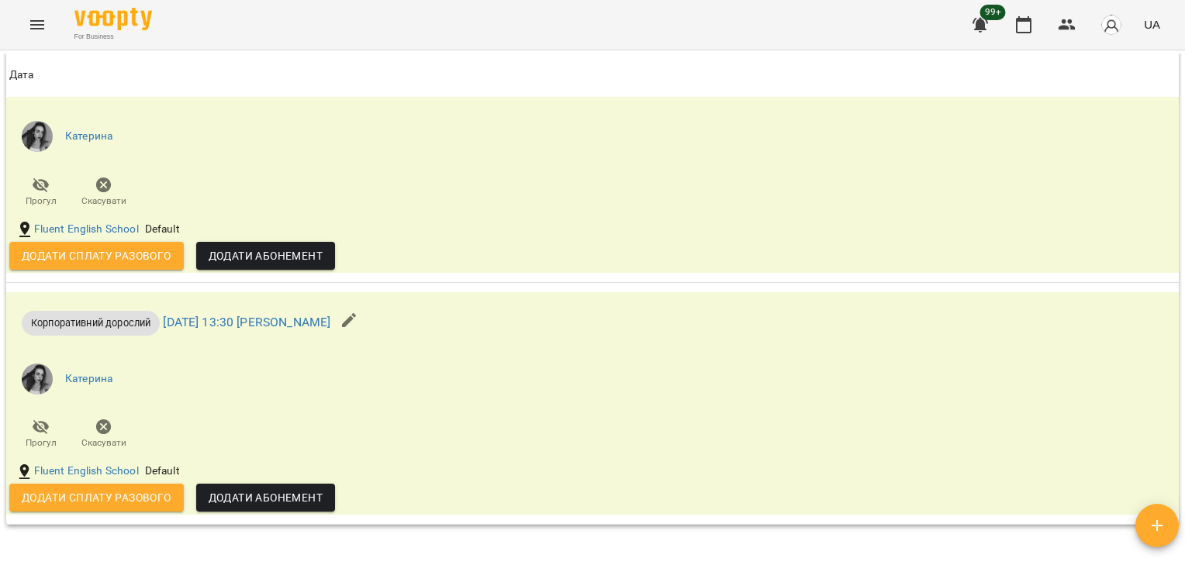
scroll to position [2018, 0]
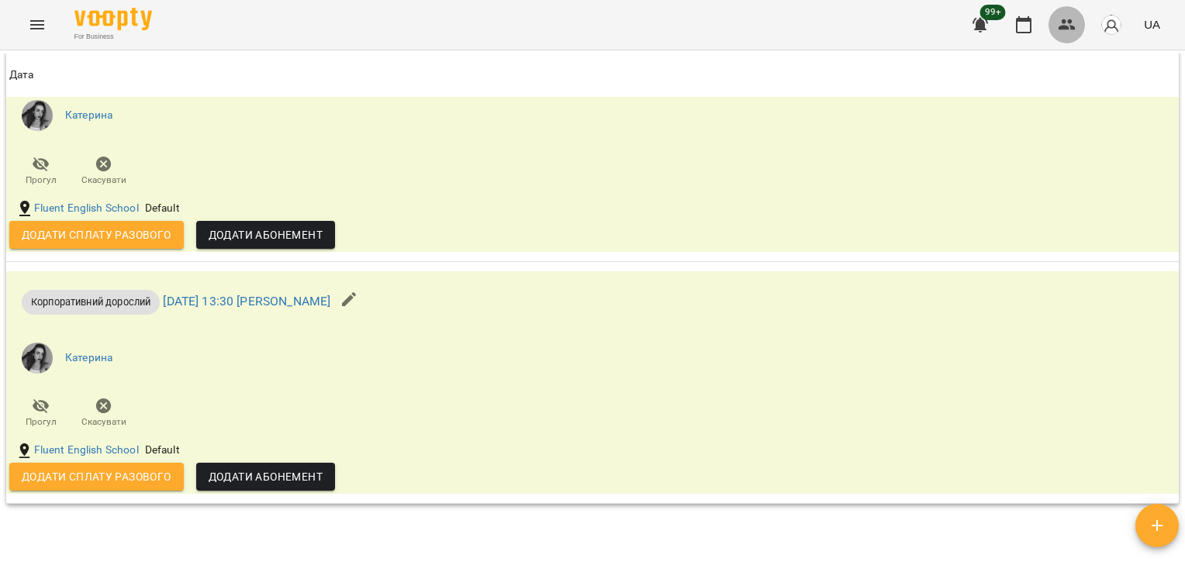
click at [1052, 33] on button "button" at bounding box center [1067, 24] width 37 height 37
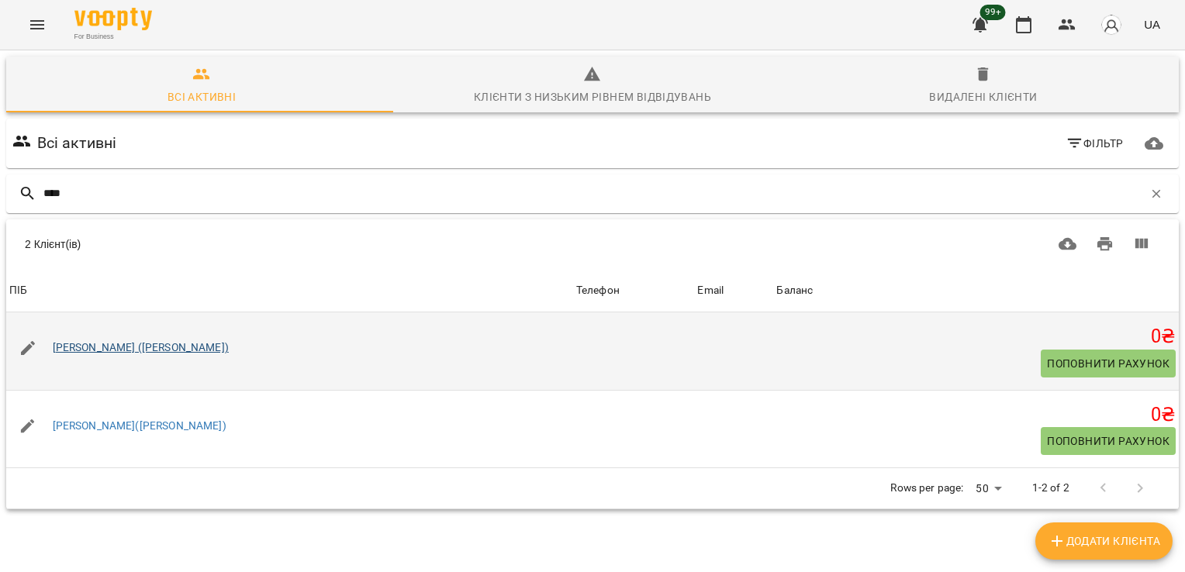
type input "****"
click at [137, 347] on link "[PERSON_NAME] ([PERSON_NAME])" at bounding box center [141, 347] width 176 height 12
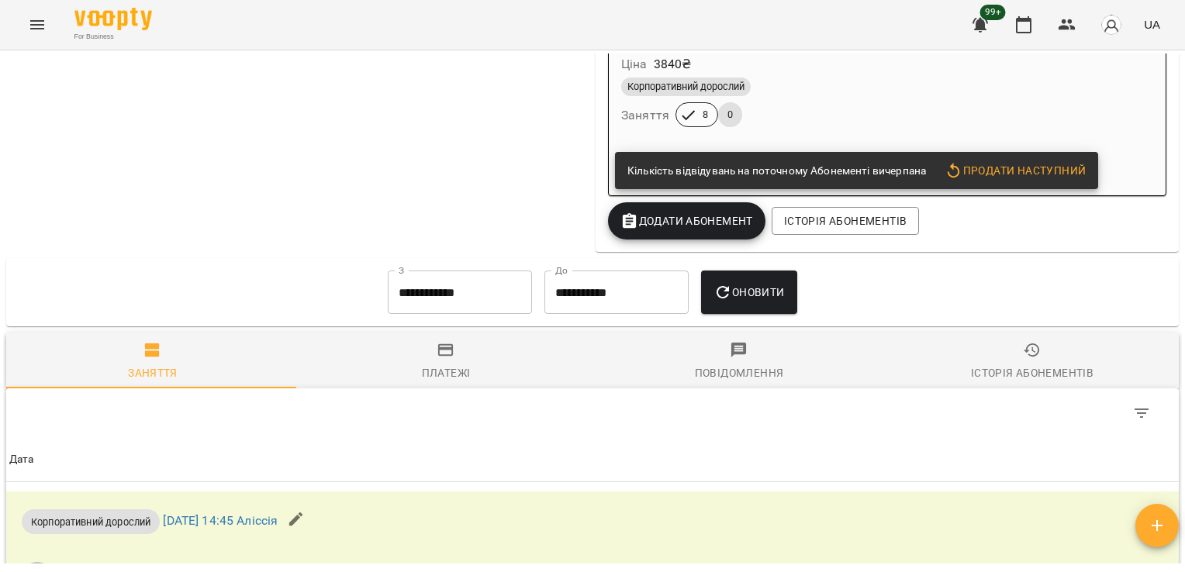
scroll to position [1147, 0]
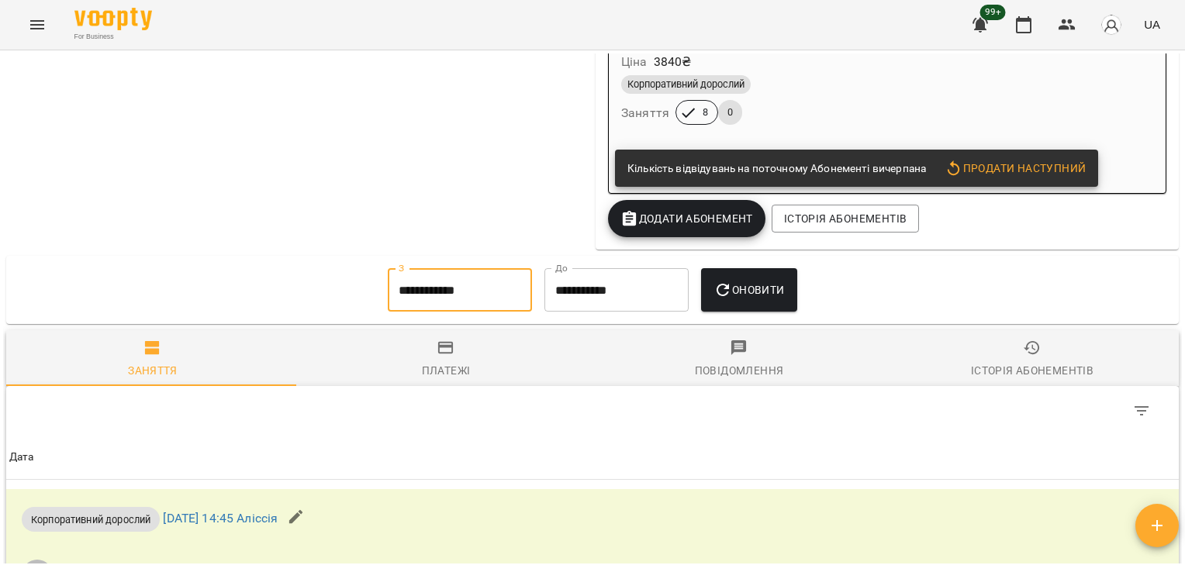
click at [493, 299] on input "**********" at bounding box center [460, 289] width 144 height 43
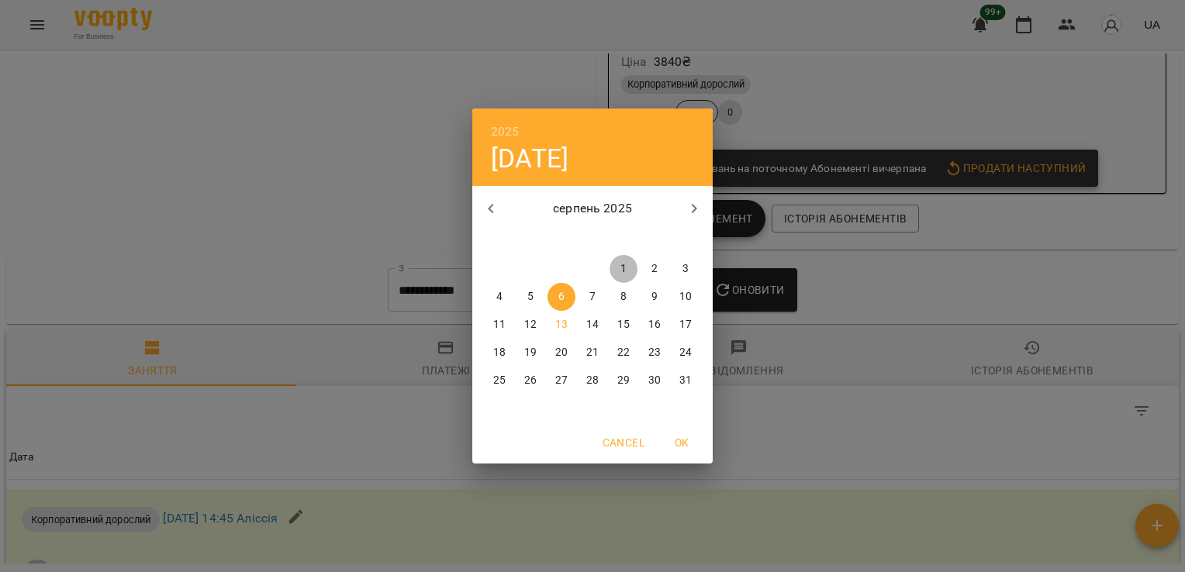
click at [617, 271] on span "1" at bounding box center [624, 269] width 28 height 16
type input "**********"
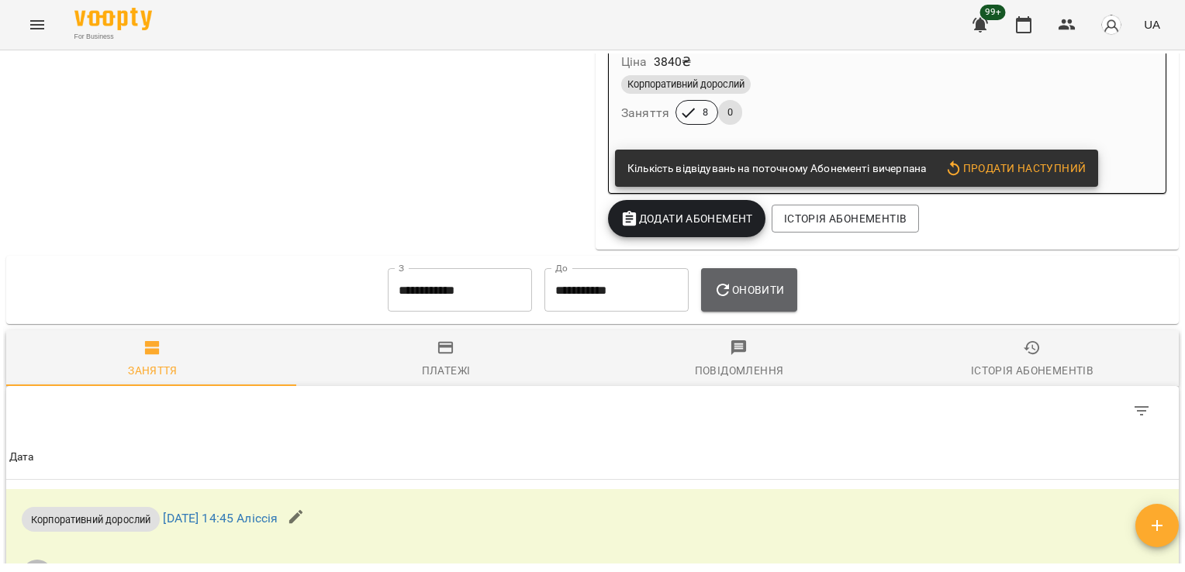
click at [757, 299] on span "Оновити" at bounding box center [749, 290] width 71 height 19
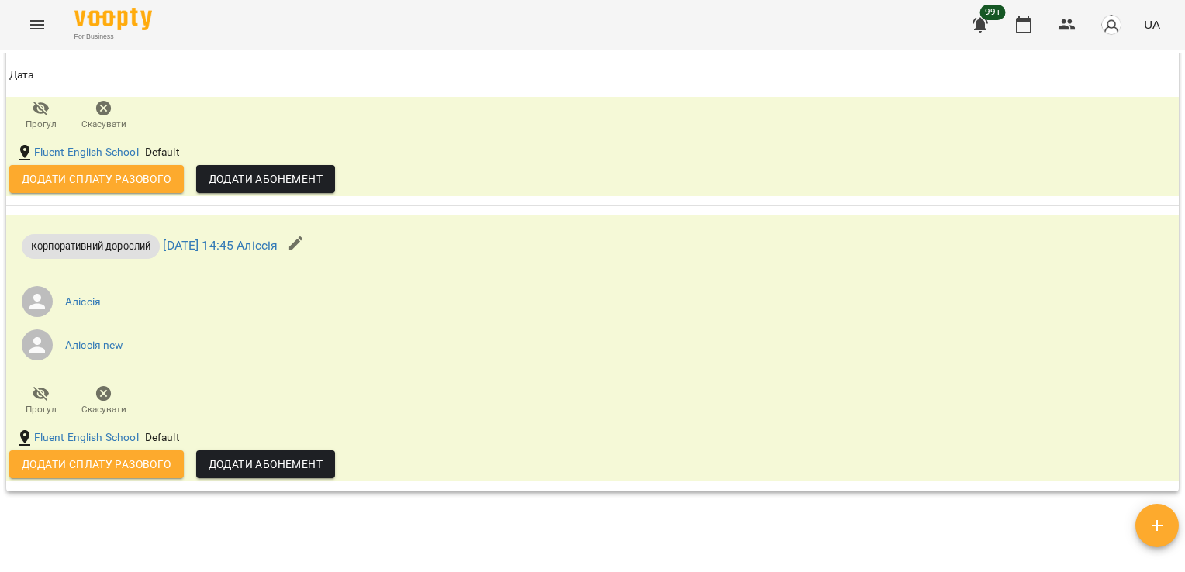
scroll to position [1734, 0]
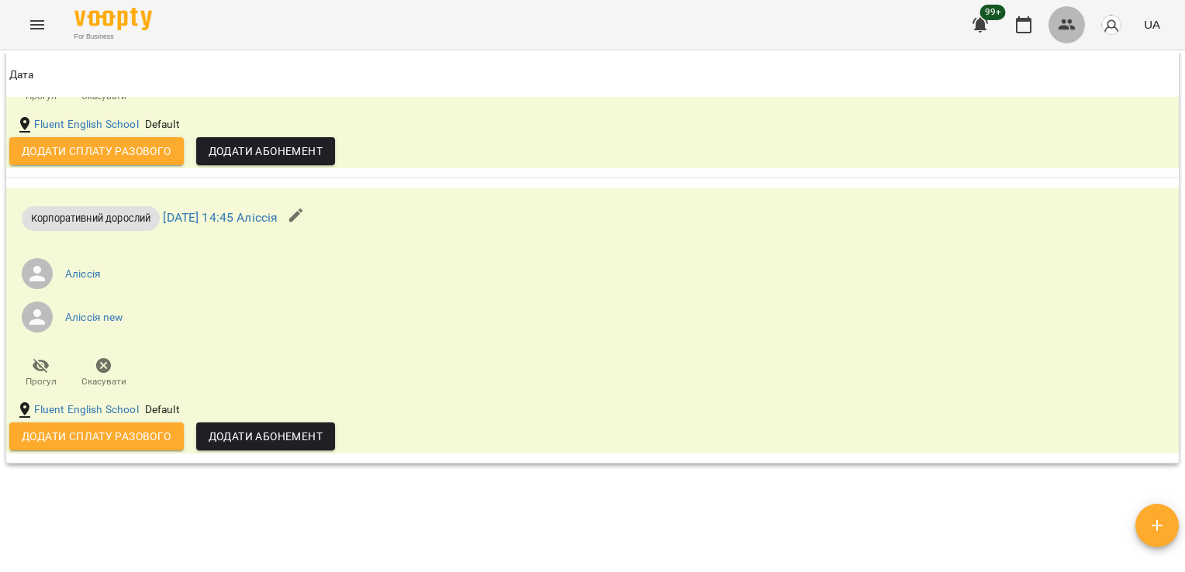
click at [1070, 35] on button "button" at bounding box center [1067, 24] width 37 height 37
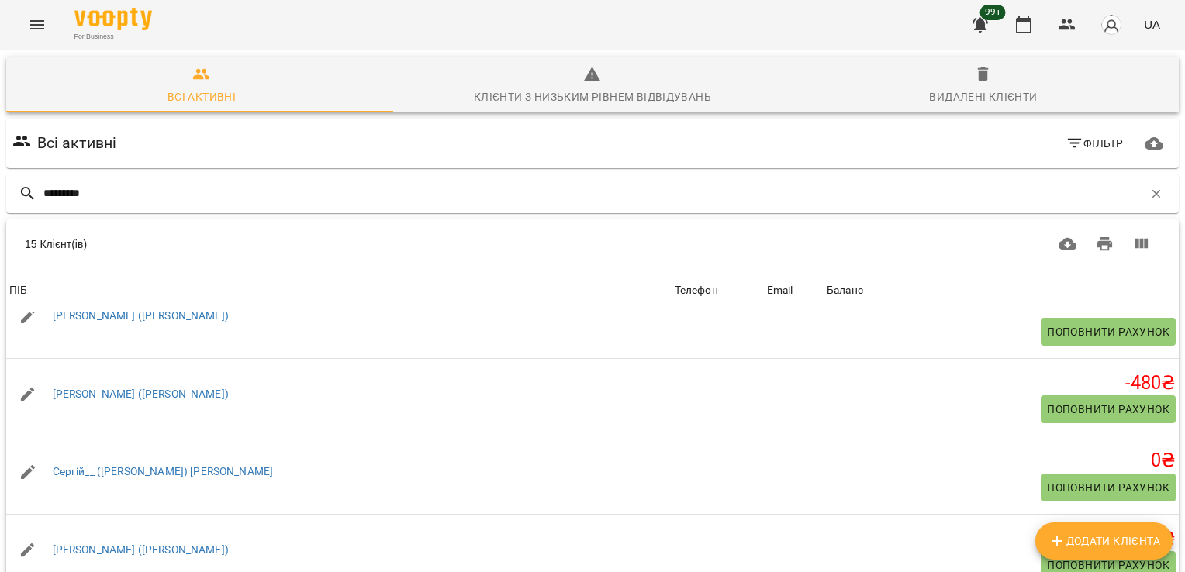
scroll to position [514, 0]
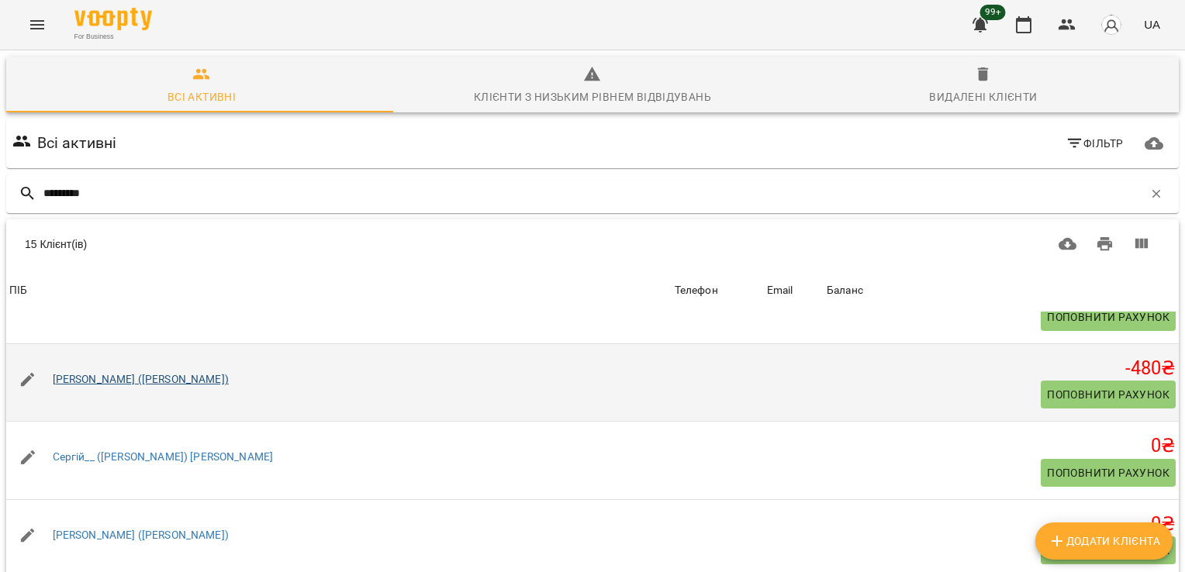
type input "*********"
click at [127, 374] on link "[PERSON_NAME] ([PERSON_NAME])" at bounding box center [141, 379] width 176 height 12
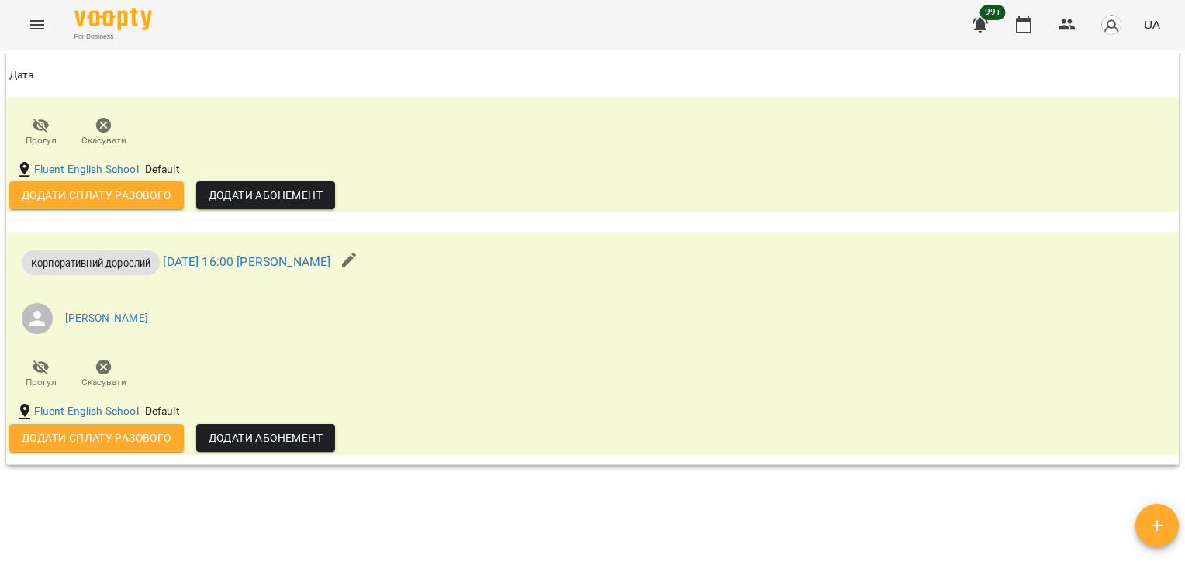
scroll to position [1809, 0]
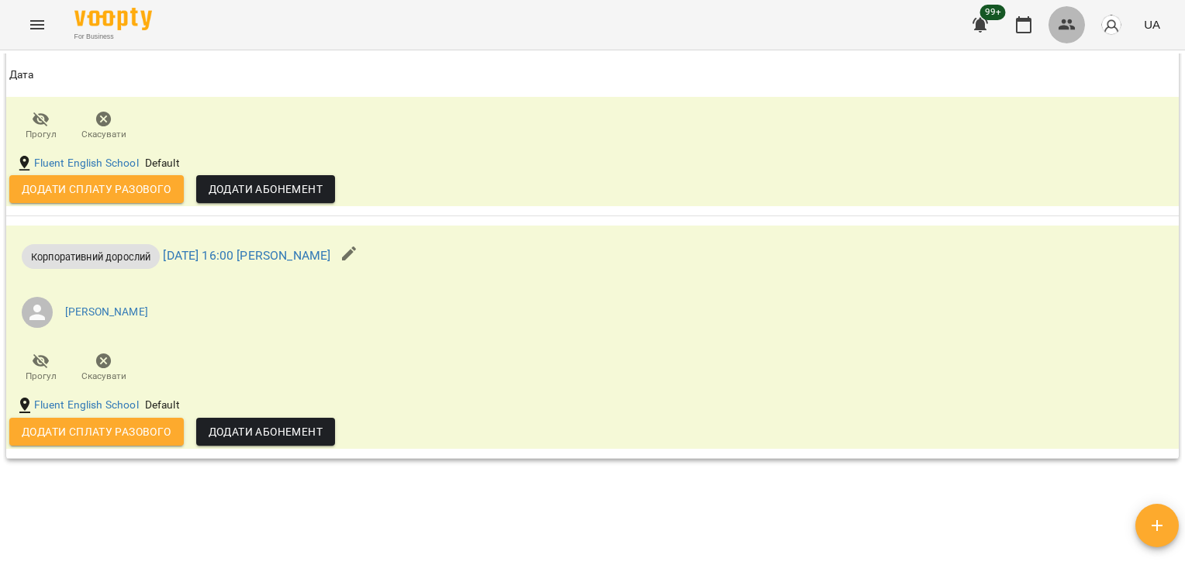
click at [1071, 26] on icon "button" at bounding box center [1067, 24] width 17 height 11
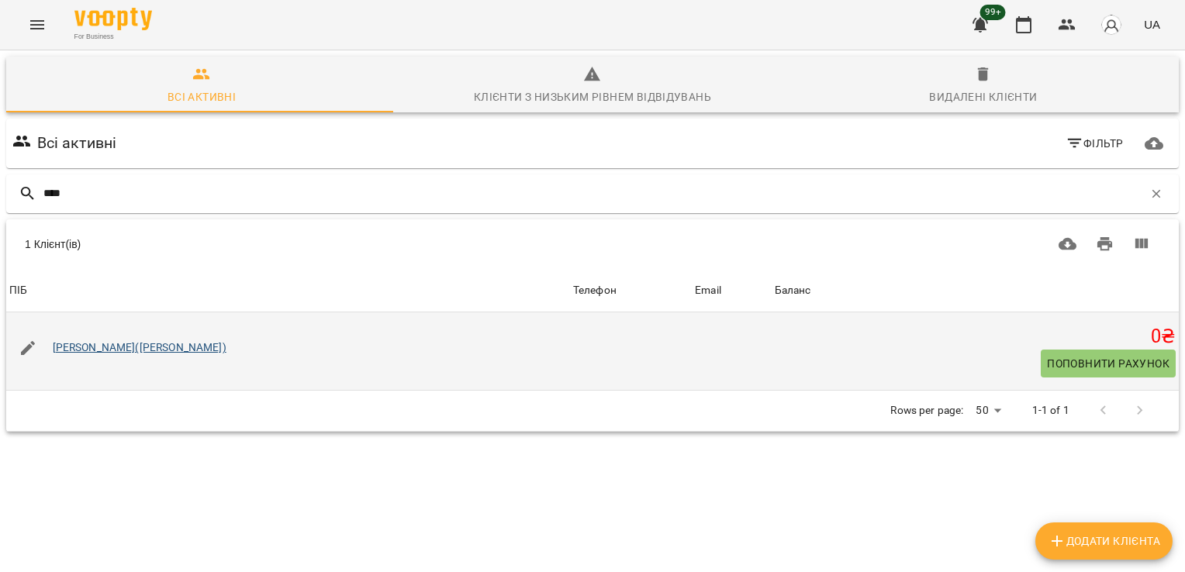
type input "****"
click at [126, 352] on link "[PERSON_NAME]([PERSON_NAME])" at bounding box center [140, 347] width 174 height 12
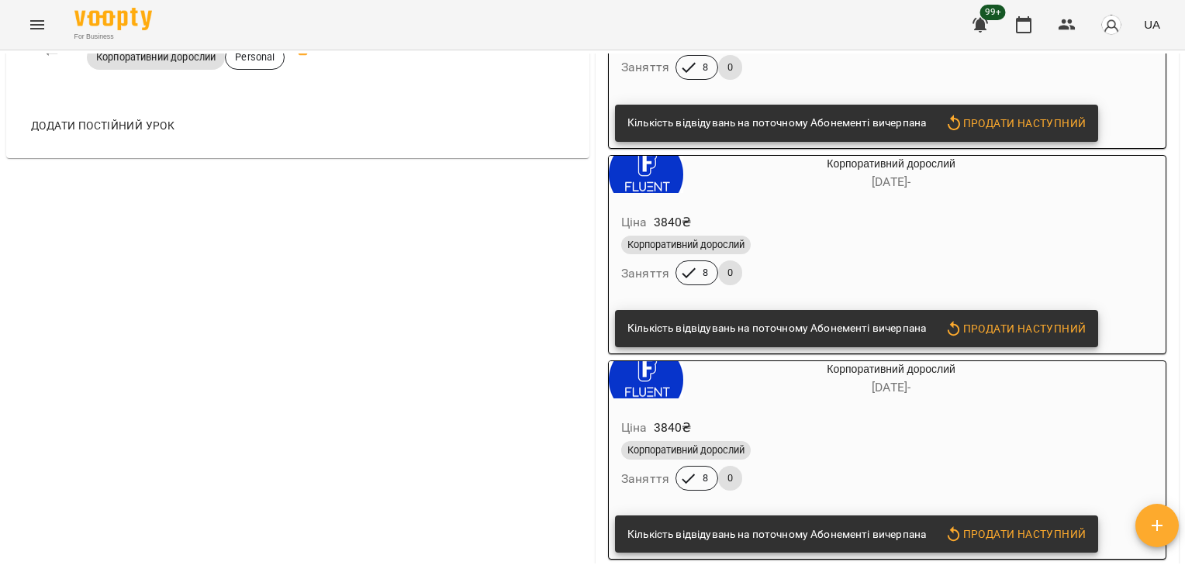
scroll to position [895, 0]
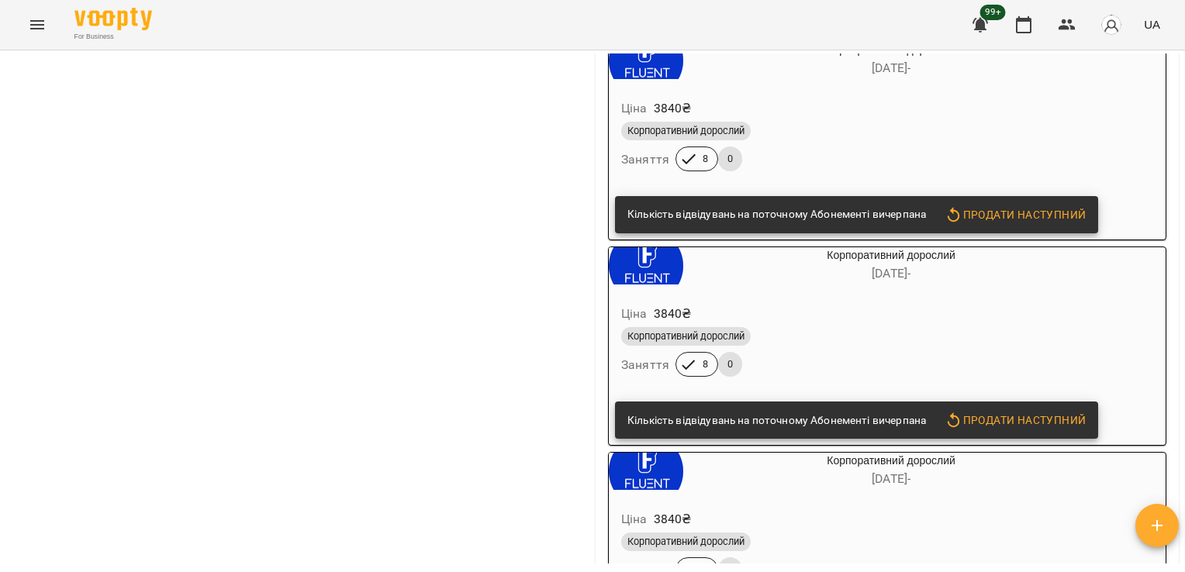
drag, startPoint x: 1185, startPoint y: 290, endPoint x: 1184, endPoint y: 362, distance: 72.1
click at [1184, 362] on html "For Business 99+ UA Мої клієнти / Валід Ядгарі(Катерина) Валід Ядгарі(Катерина)…" at bounding box center [592, 311] width 1185 height 623
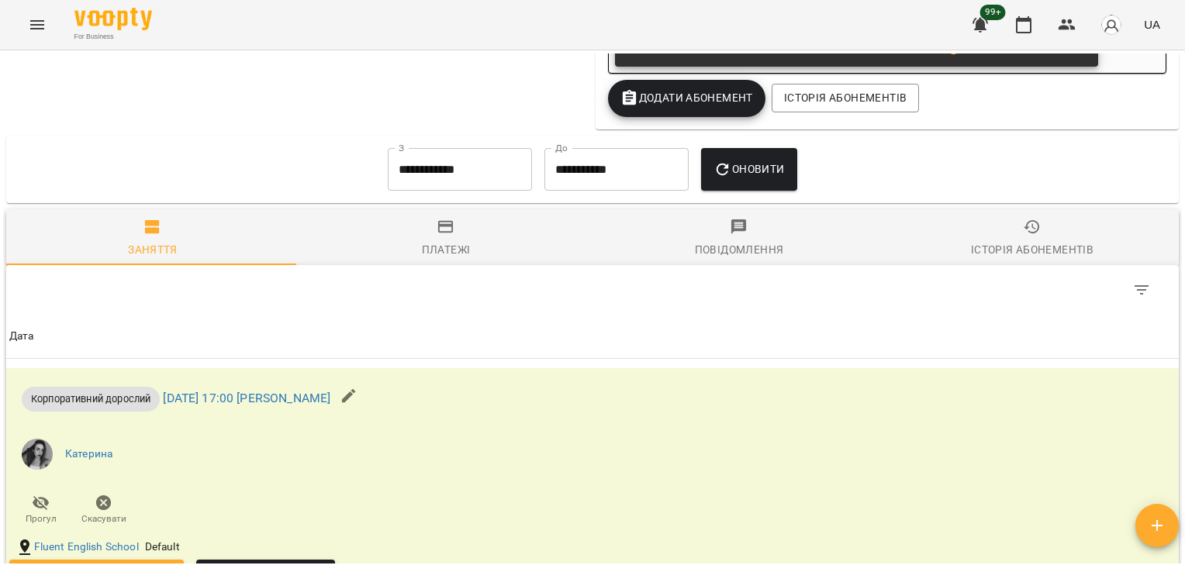
scroll to position [1920, 0]
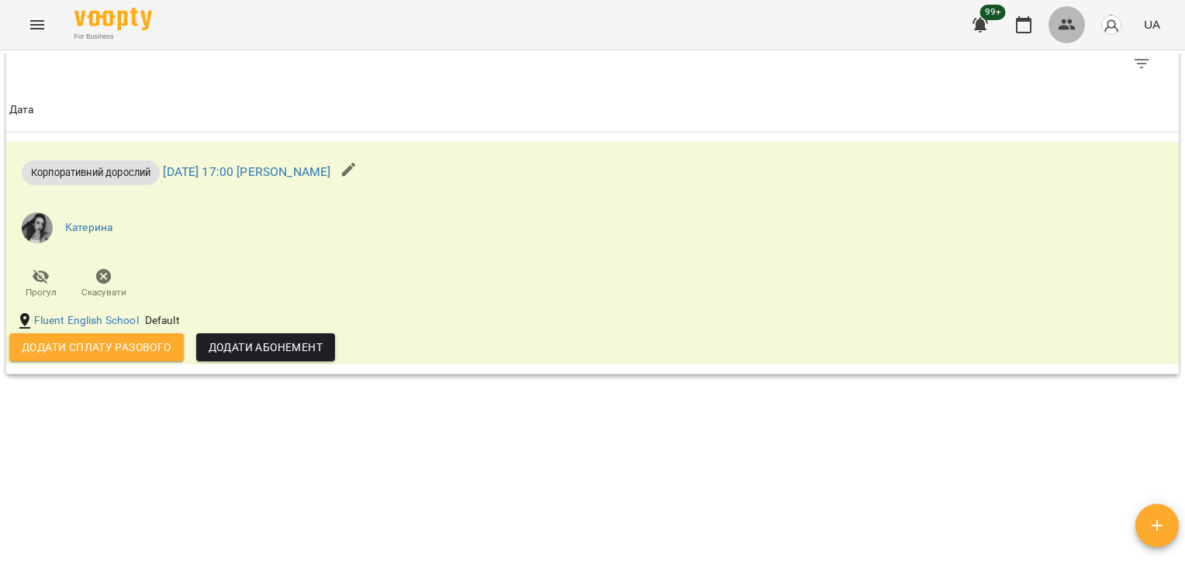
click at [1071, 23] on icon "button" at bounding box center [1067, 24] width 17 height 11
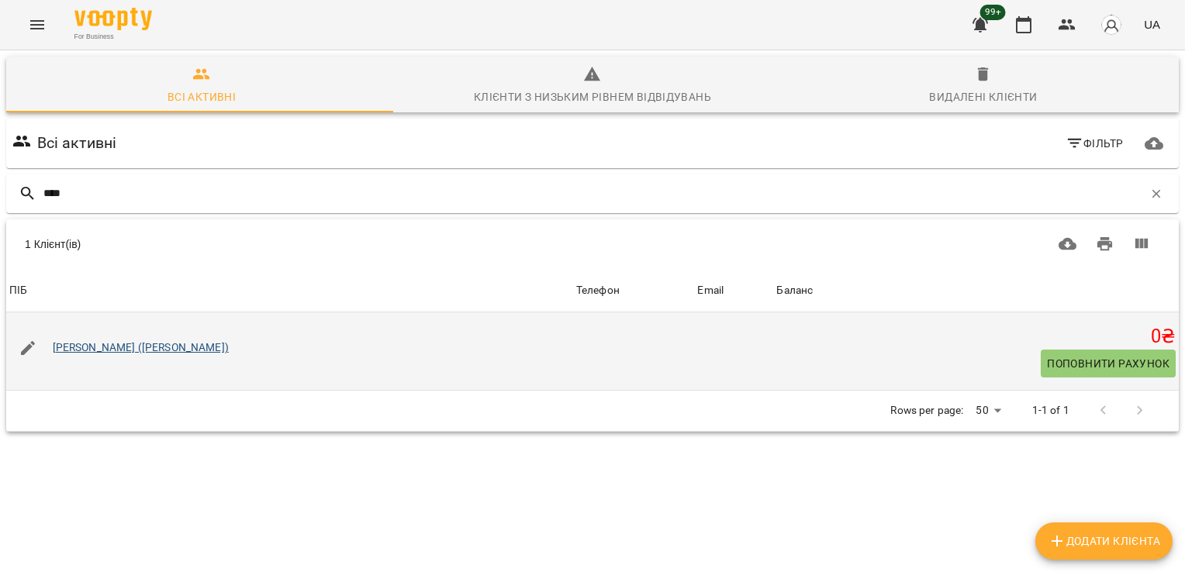
type input "****"
click at [124, 349] on link "[PERSON_NAME] ([PERSON_NAME])" at bounding box center [141, 347] width 176 height 12
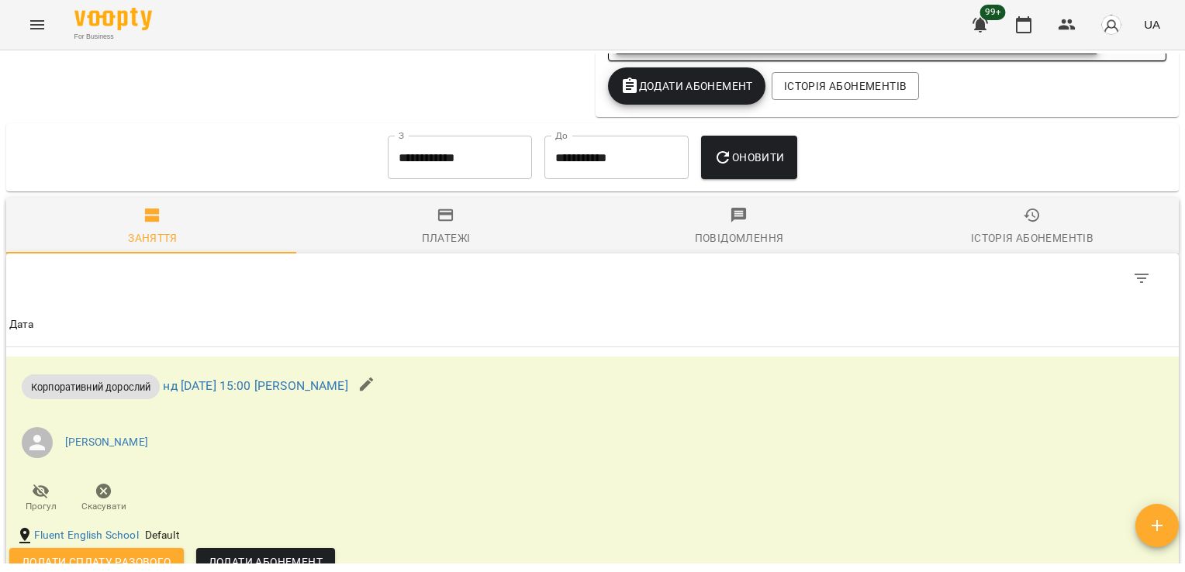
scroll to position [873, 0]
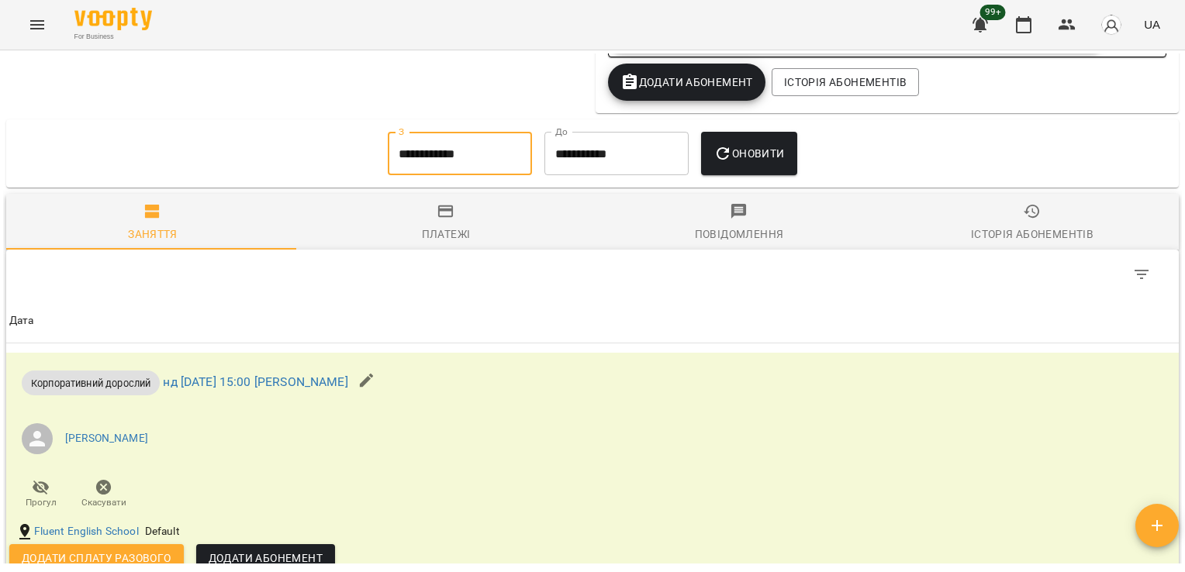
click at [472, 139] on input "**********" at bounding box center [460, 153] width 144 height 43
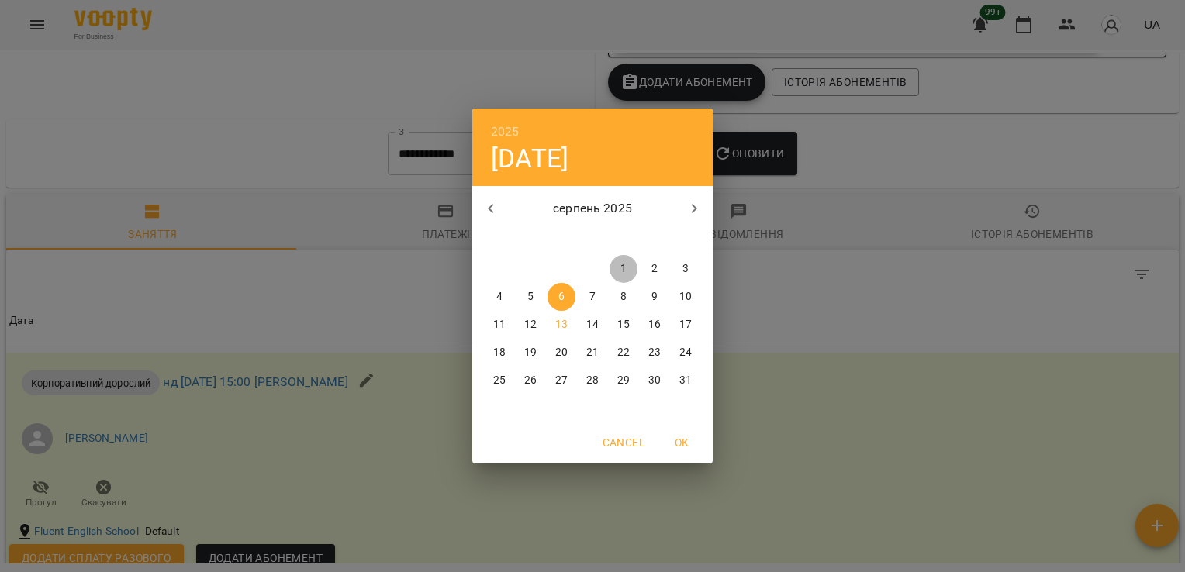
click at [625, 264] on p "1" at bounding box center [623, 269] width 6 height 16
type input "**********"
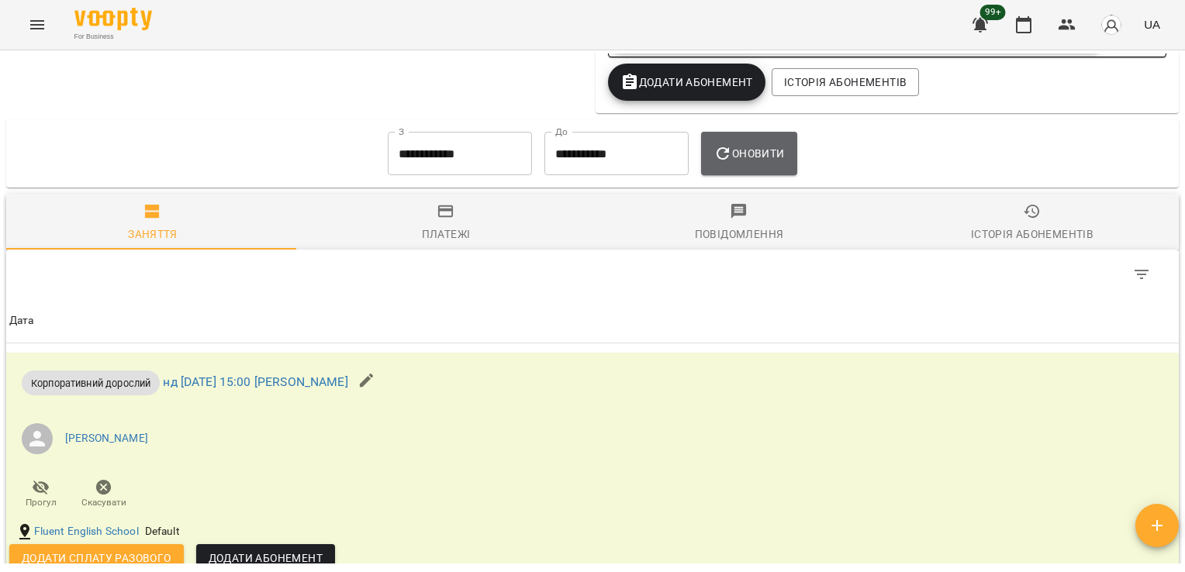
click at [772, 152] on span "Оновити" at bounding box center [749, 153] width 71 height 19
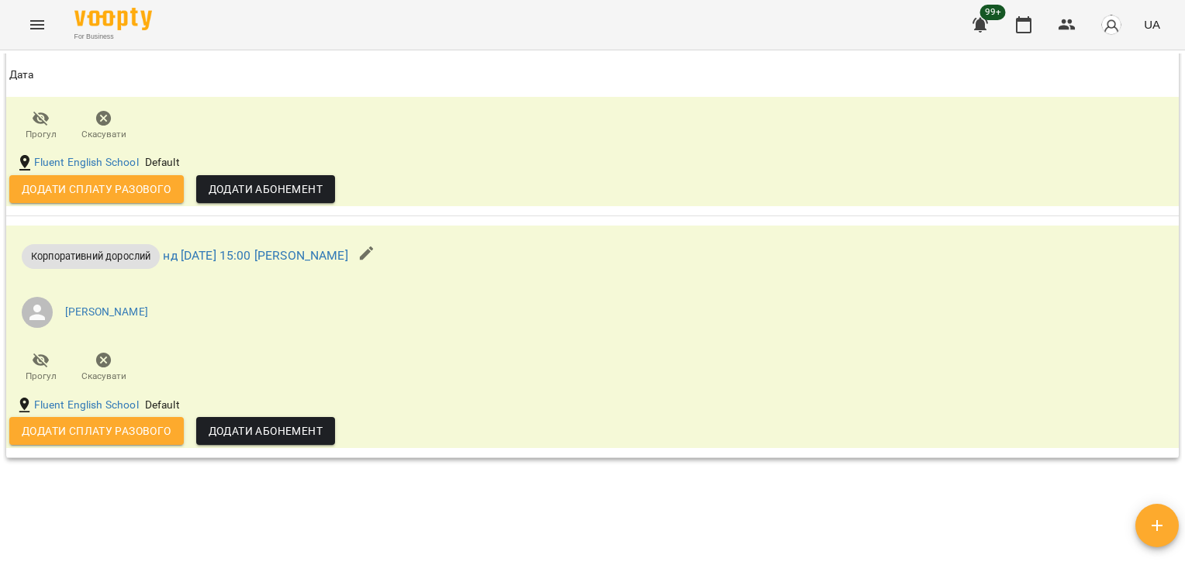
scroll to position [1729, 0]
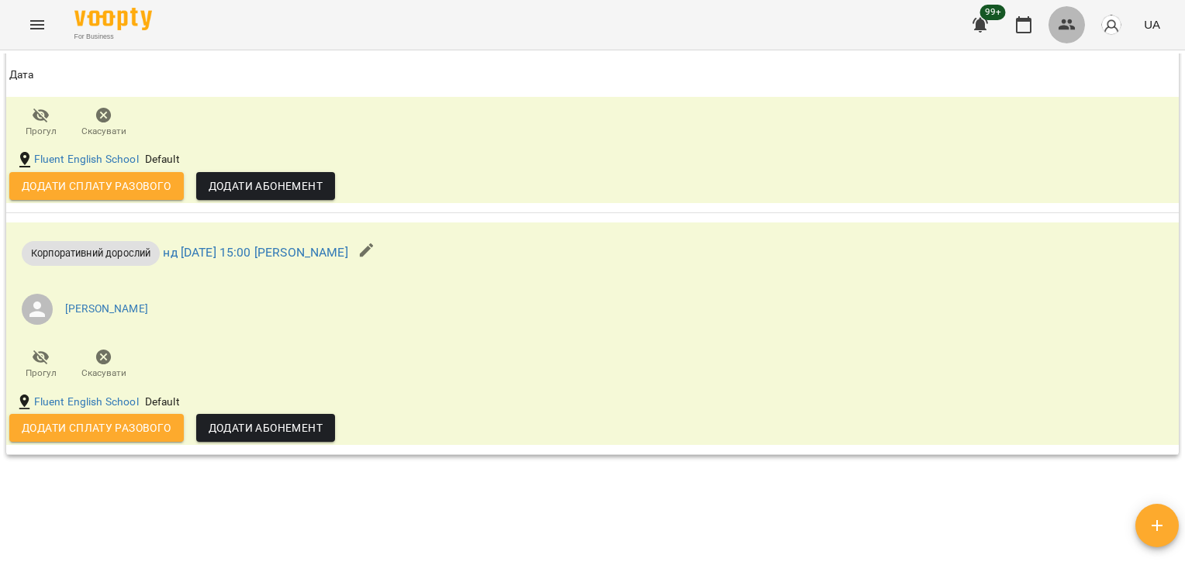
click at [1062, 36] on button "button" at bounding box center [1067, 24] width 37 height 37
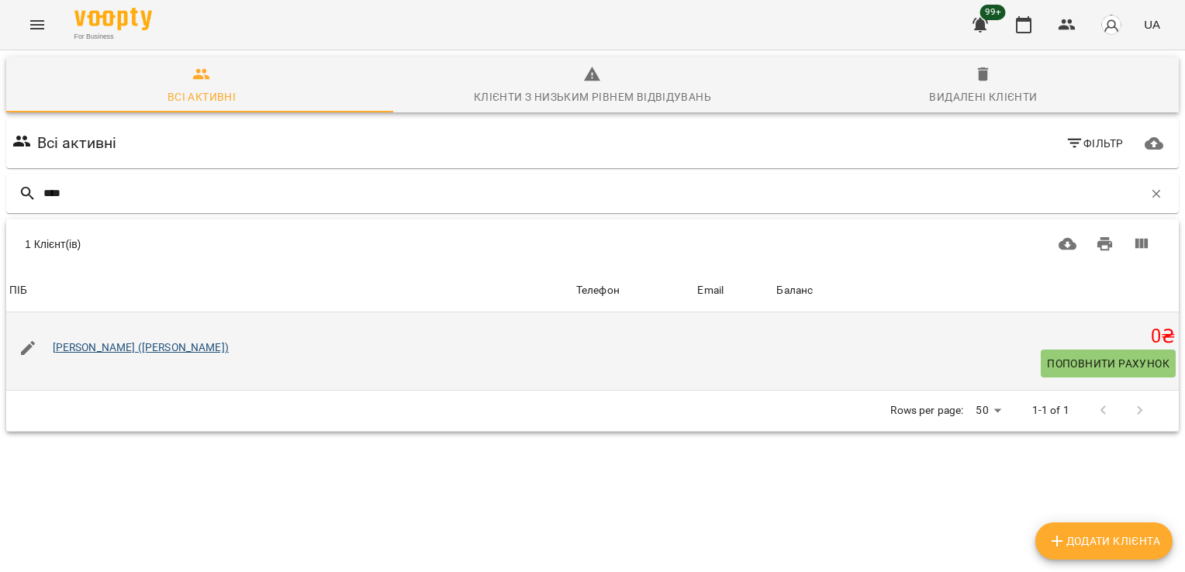
type input "****"
click at [192, 352] on link "Артем Мелешко (Олександра)" at bounding box center [141, 347] width 176 height 12
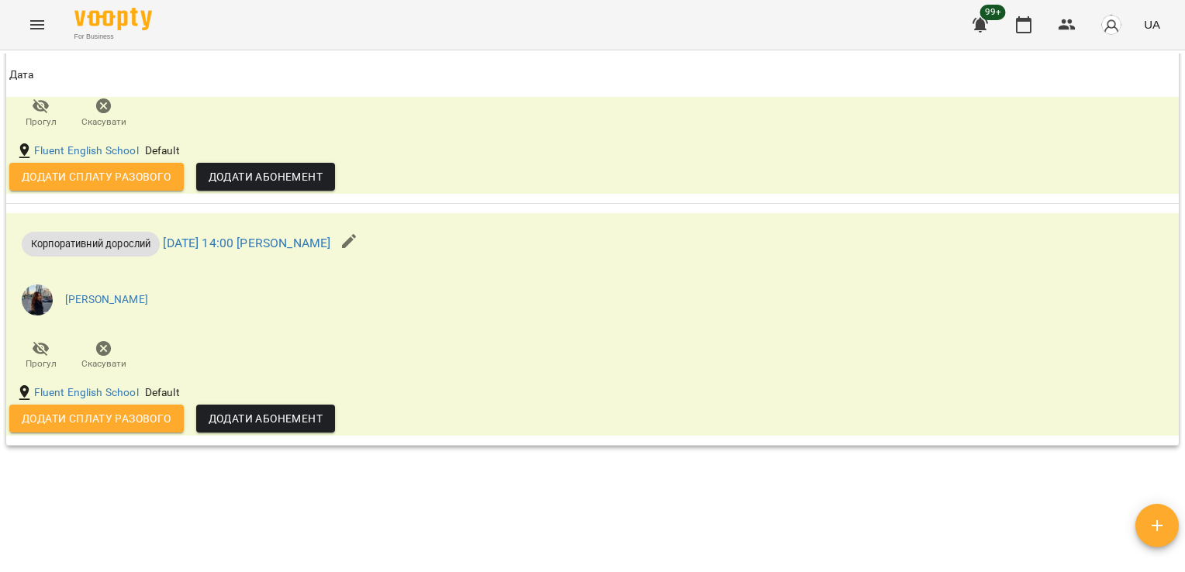
scroll to position [1332, 0]
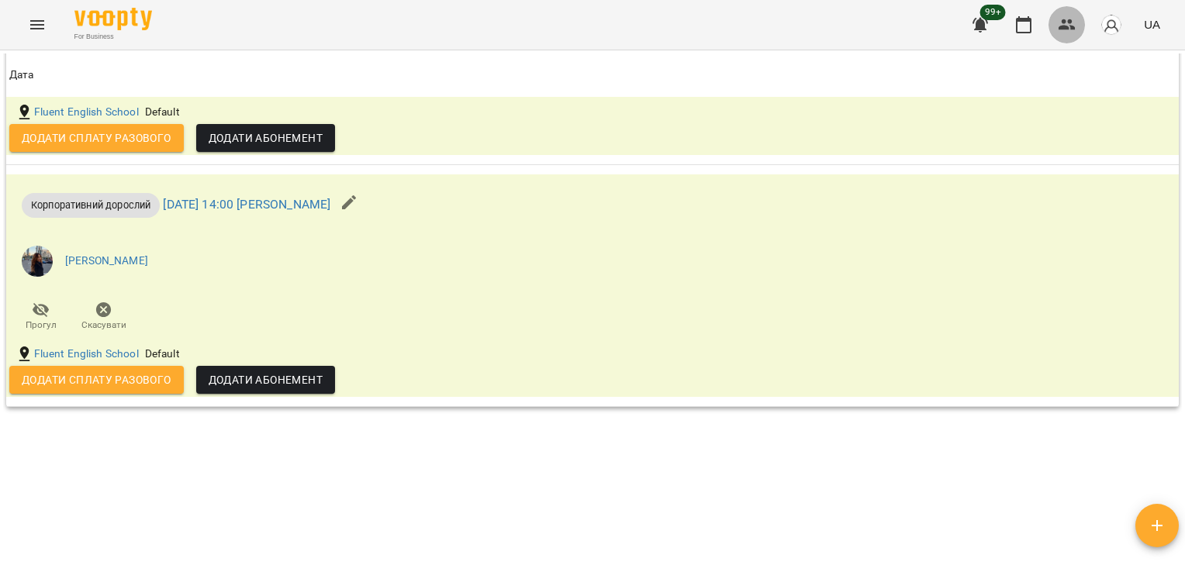
click at [1061, 34] on button "button" at bounding box center [1067, 24] width 37 height 37
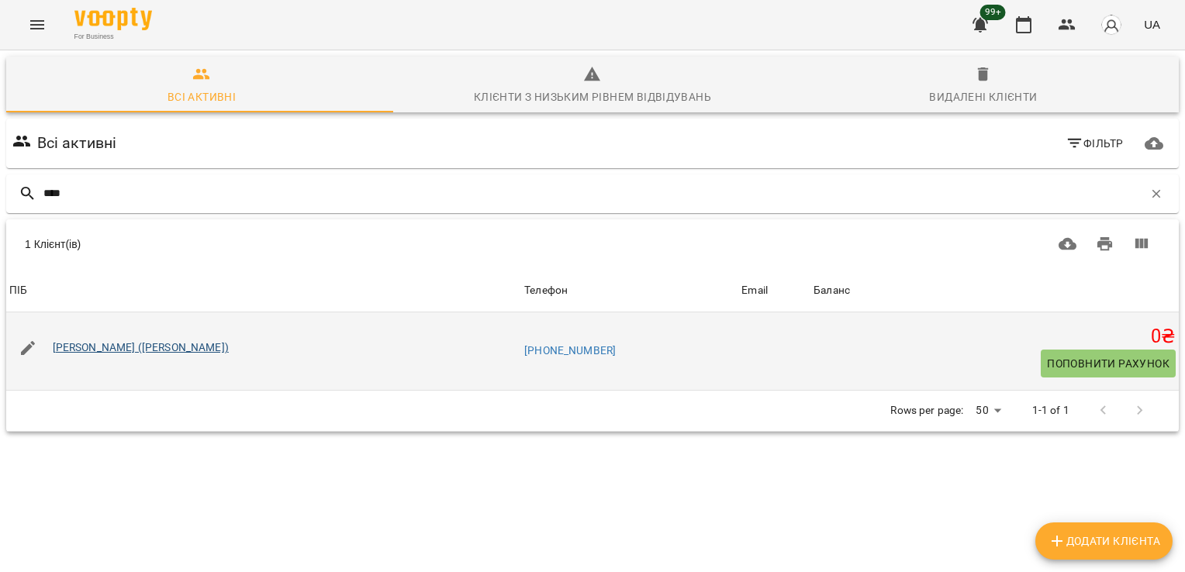
type input "****"
click at [174, 349] on link "Влад Макартет (Юліана)" at bounding box center [141, 347] width 176 height 12
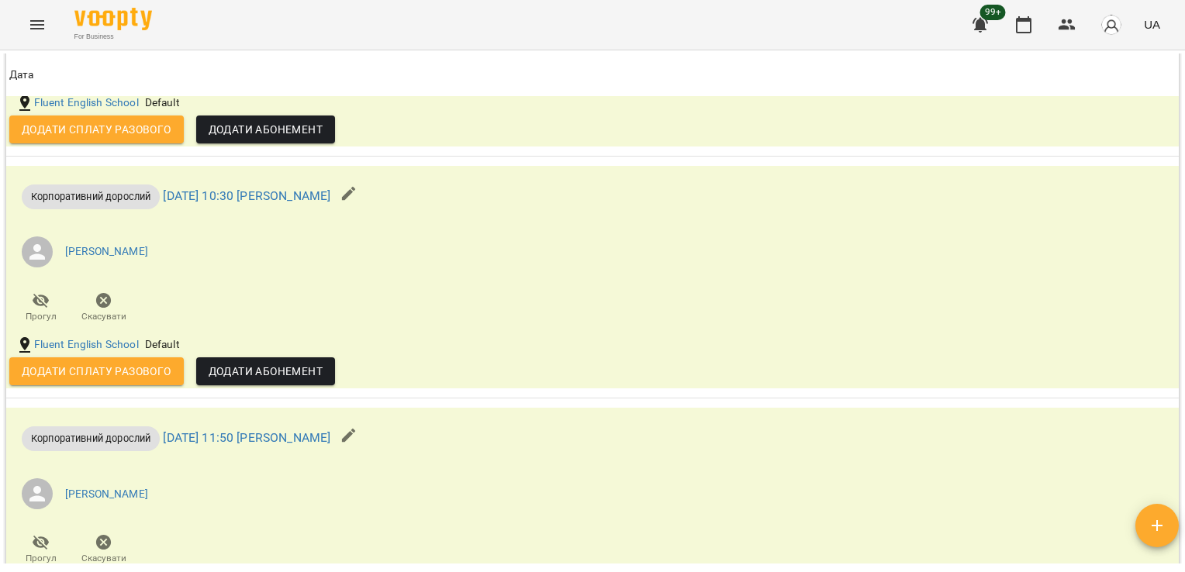
scroll to position [1624, 0]
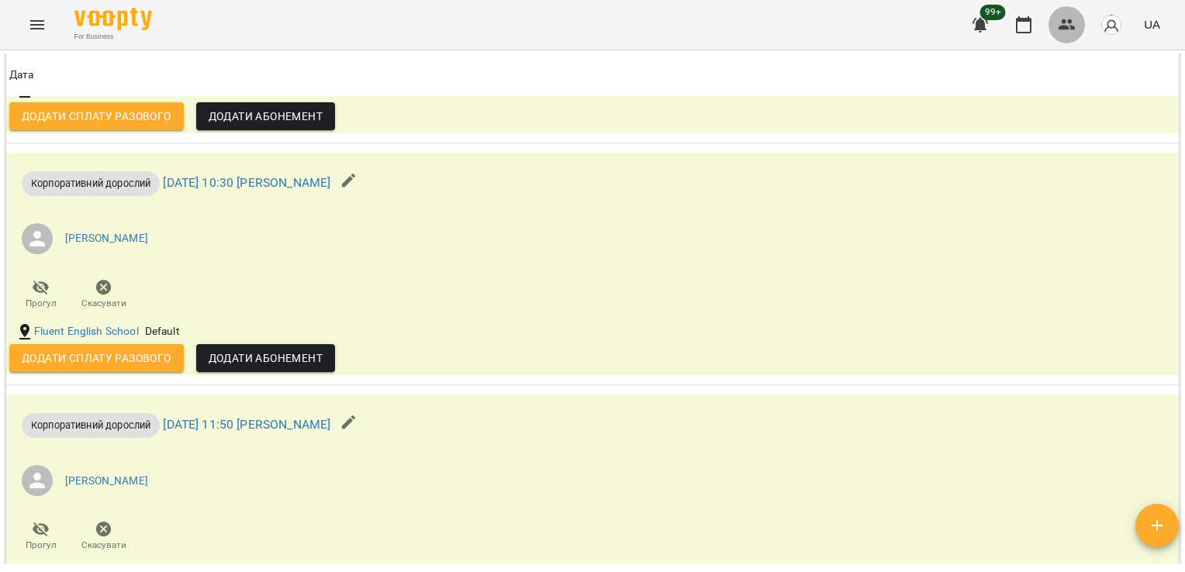
click at [1070, 29] on icon "button" at bounding box center [1067, 24] width 17 height 11
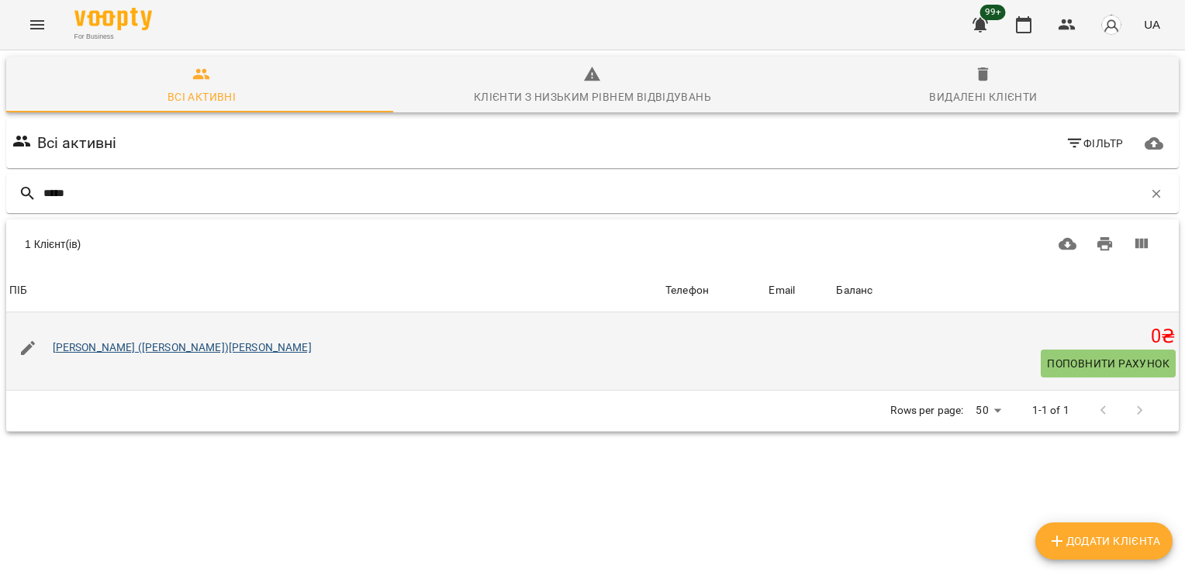
type input "*****"
click at [157, 349] on link "[PERSON_NAME] ([PERSON_NAME])[PERSON_NAME]" at bounding box center [182, 347] width 259 height 12
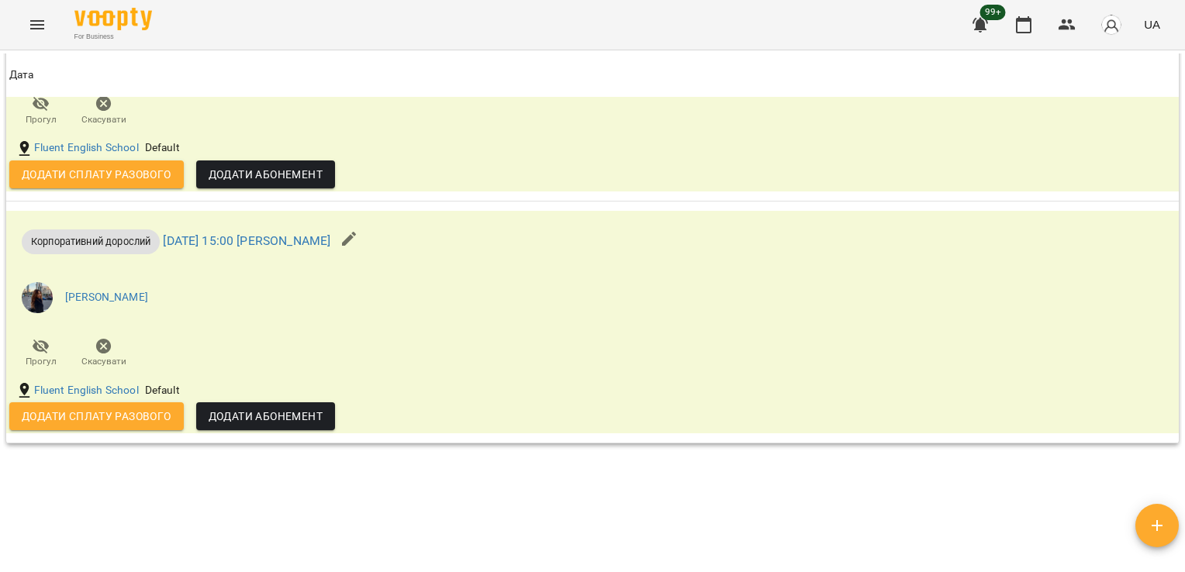
scroll to position [1495, 0]
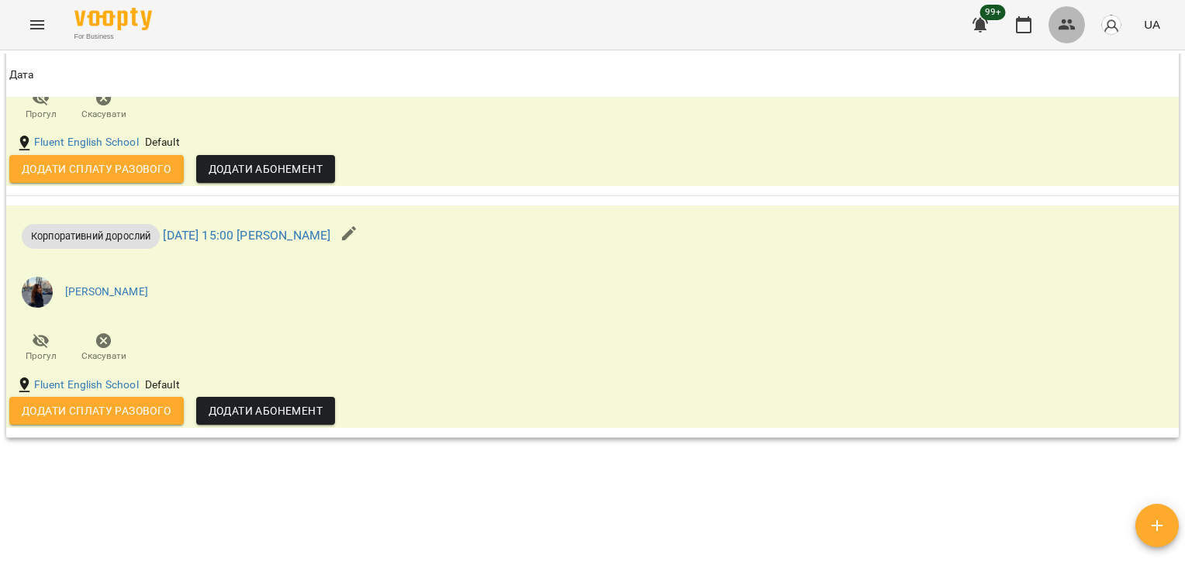
click at [1072, 26] on icon "button" at bounding box center [1067, 24] width 17 height 11
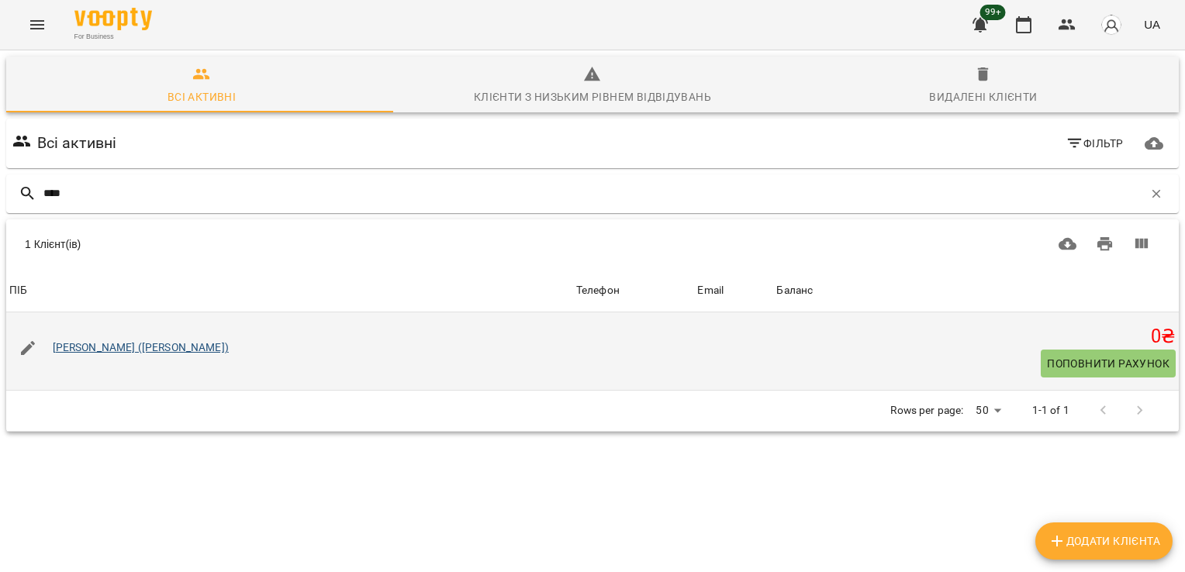
type input "****"
click at [109, 343] on link "[PERSON_NAME] ([PERSON_NAME])" at bounding box center [141, 347] width 176 height 12
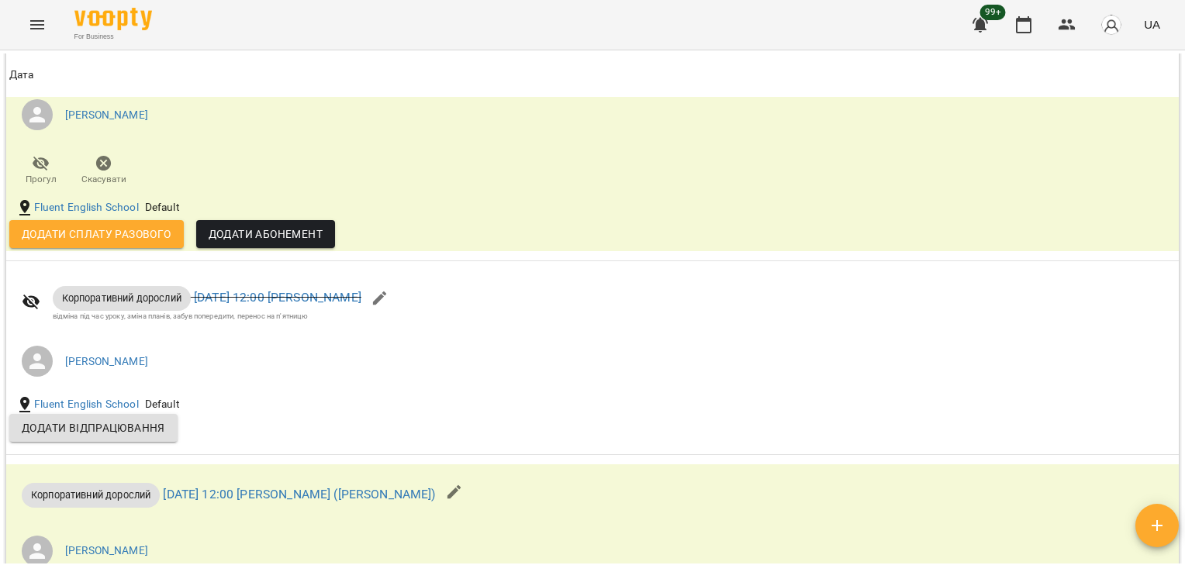
scroll to position [1740, 0]
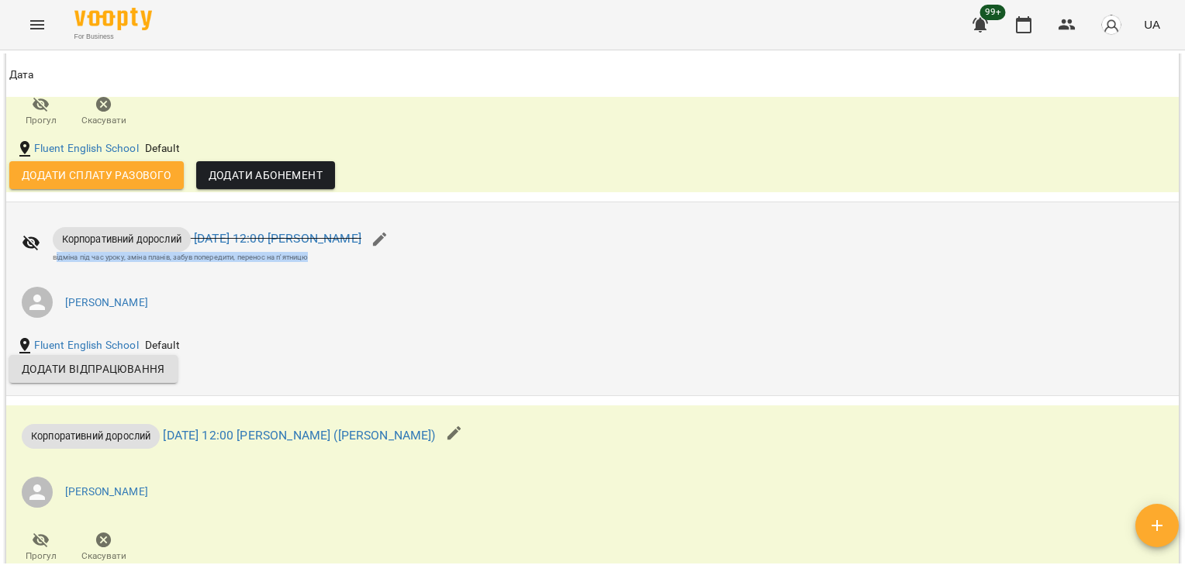
drag, startPoint x: 54, startPoint y: 262, endPoint x: 331, endPoint y: 273, distance: 277.1
click at [331, 268] on div "Корпоративний дорослий ср 13 серп 2025 12:00 Анна тічер відміна під час уроку, …" at bounding box center [206, 242] width 395 height 54
copy div "ідміна під час уроку, зміна планів, забув попередити, перенос на п'ятницю"
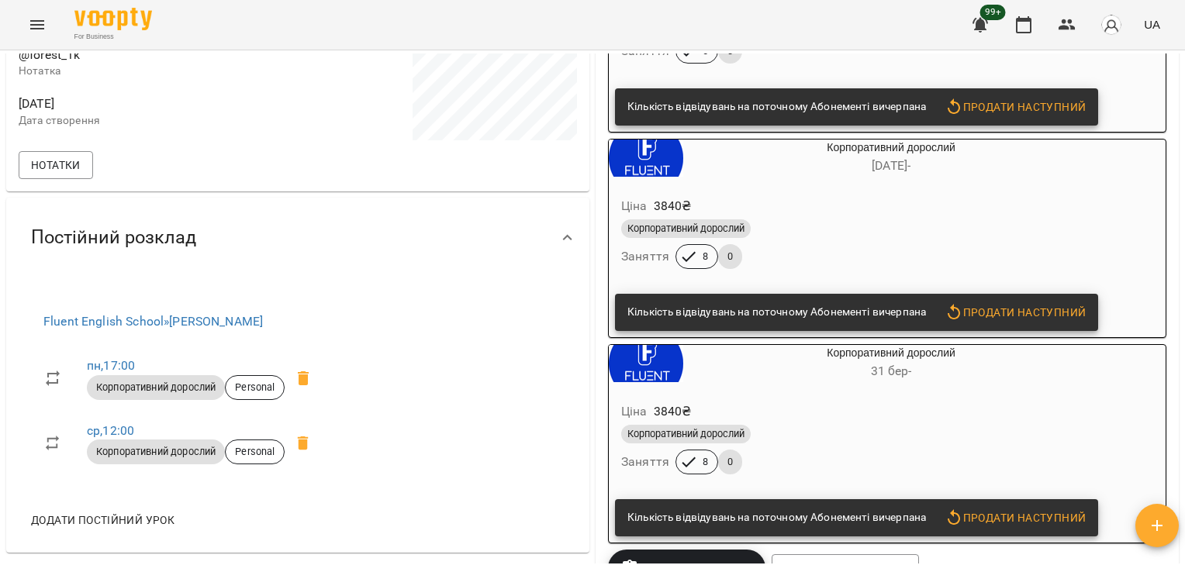
scroll to position [0, 0]
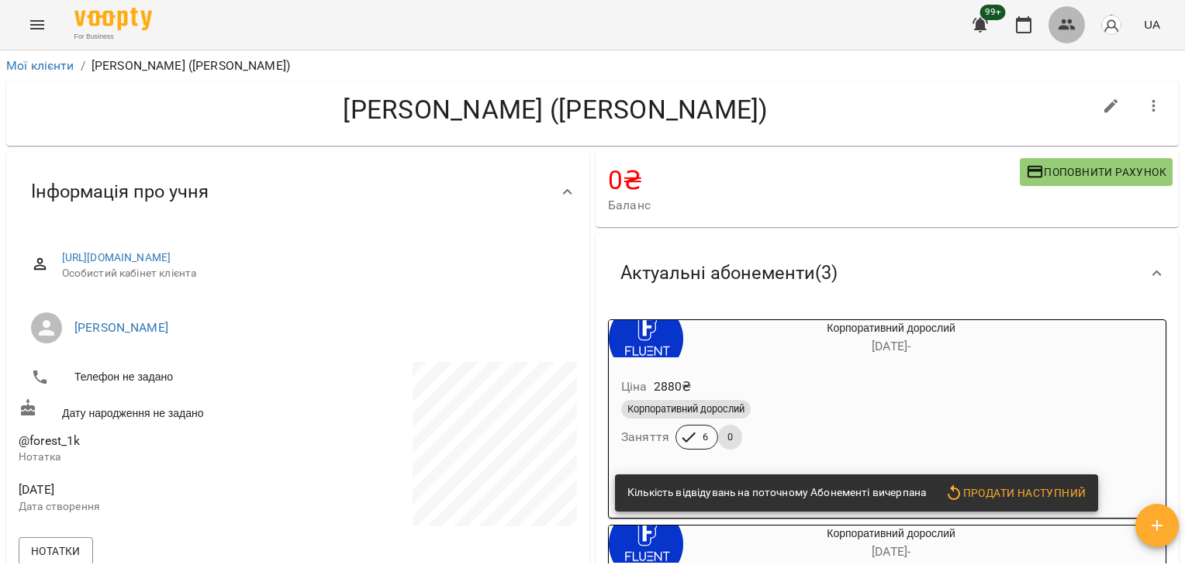
click at [1076, 24] on icon "button" at bounding box center [1067, 25] width 19 height 19
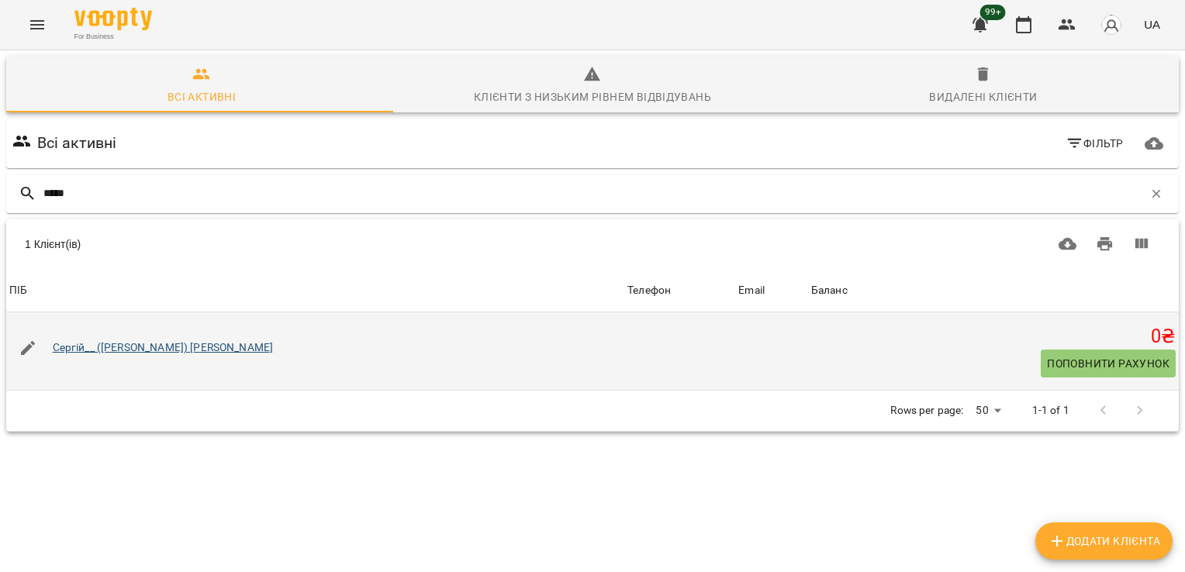
type input "*****"
click at [195, 350] on link "Сергій__ ([PERSON_NAME]) [PERSON_NAME]" at bounding box center [163, 347] width 221 height 12
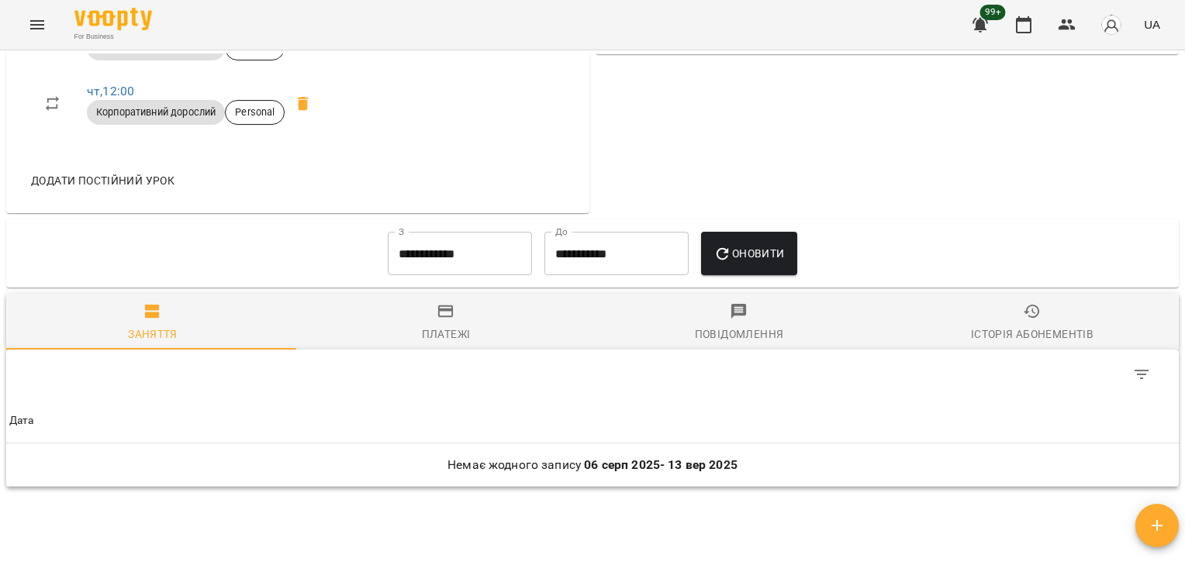
scroll to position [776, 0]
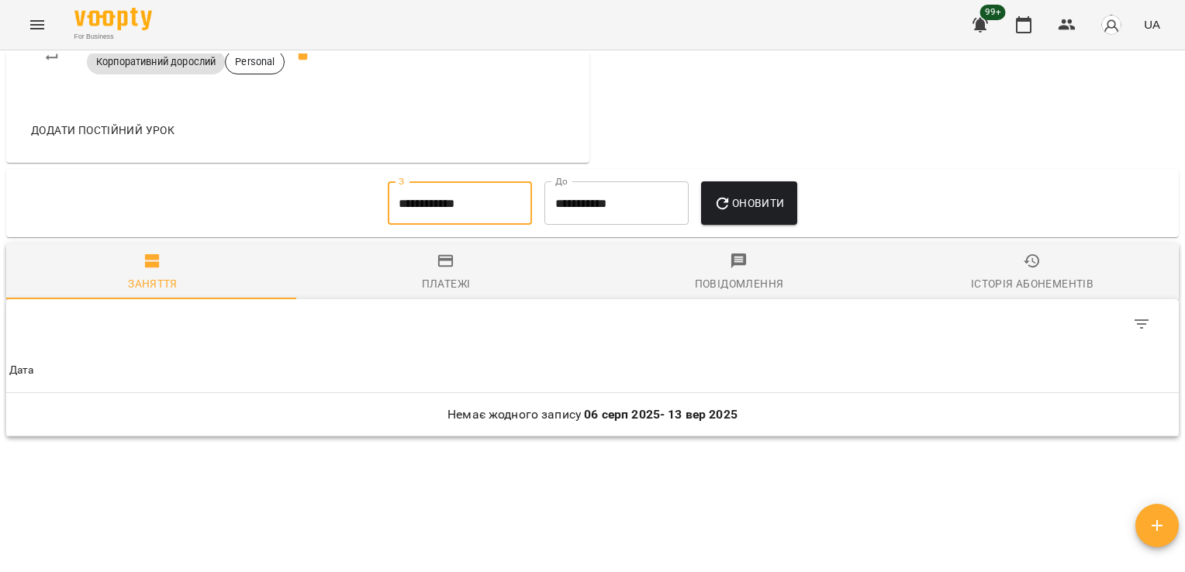
click at [462, 200] on input "**********" at bounding box center [460, 202] width 144 height 43
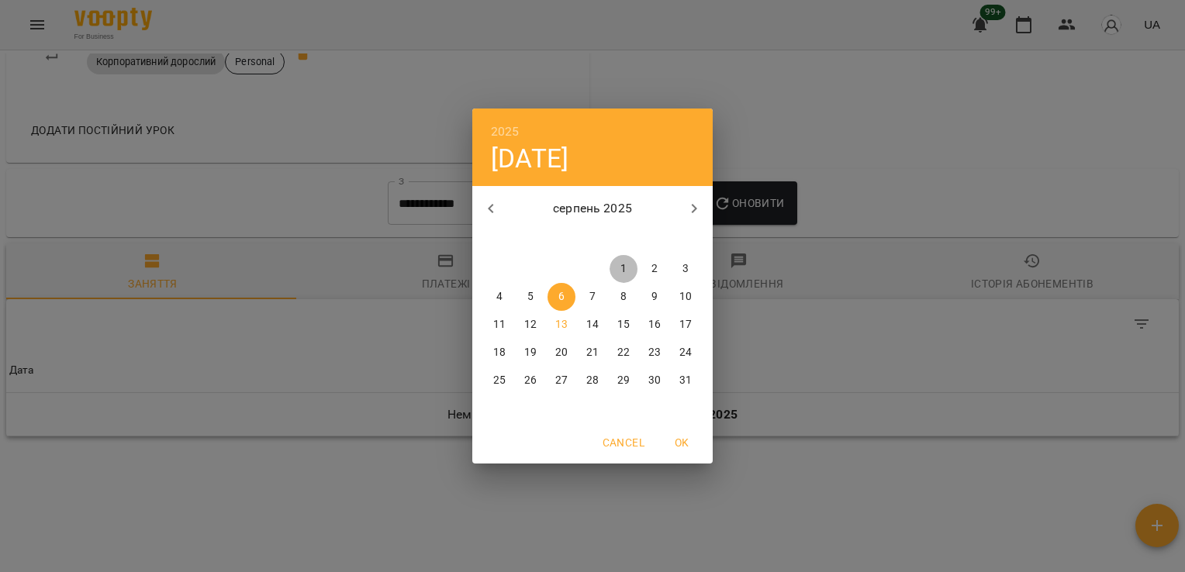
click at [623, 266] on p "1" at bounding box center [623, 269] width 6 height 16
type input "**********"
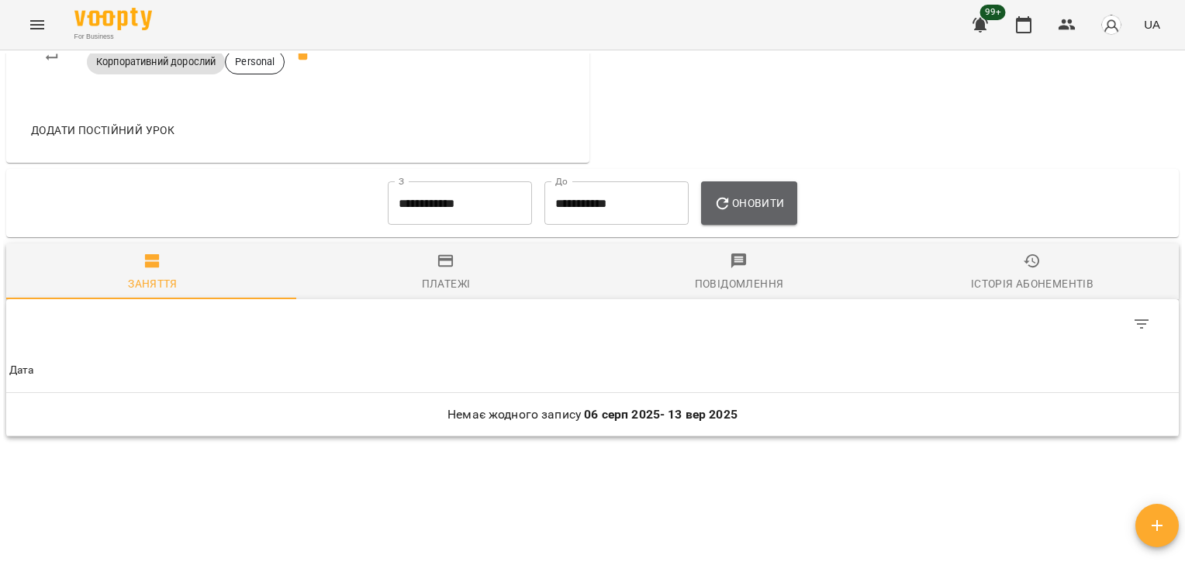
click at [783, 192] on button "Оновити" at bounding box center [748, 202] width 95 height 43
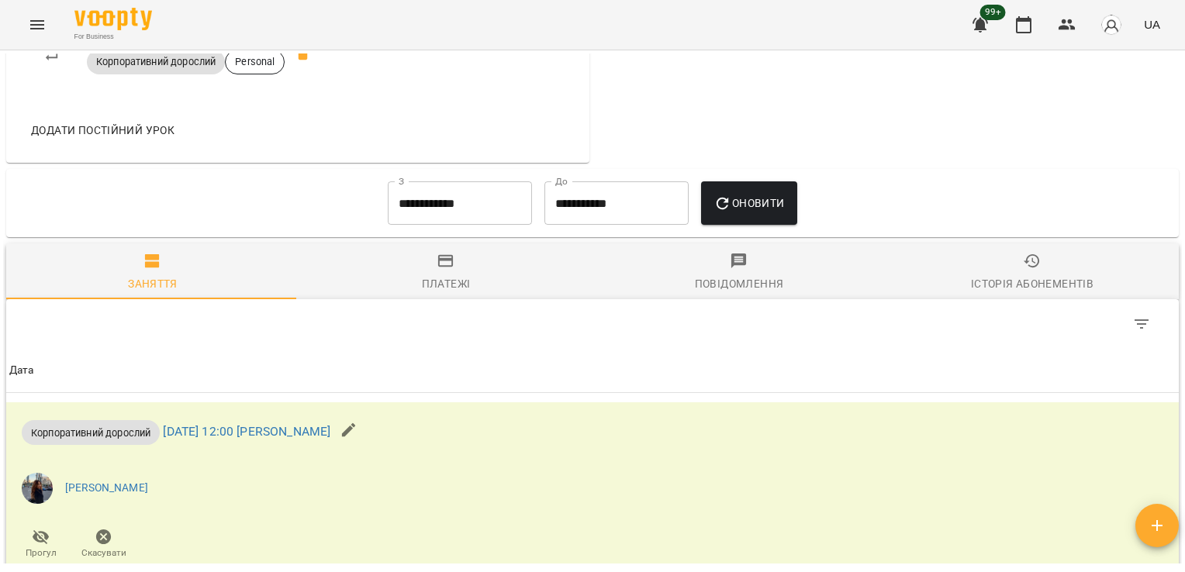
scroll to position [1036, 0]
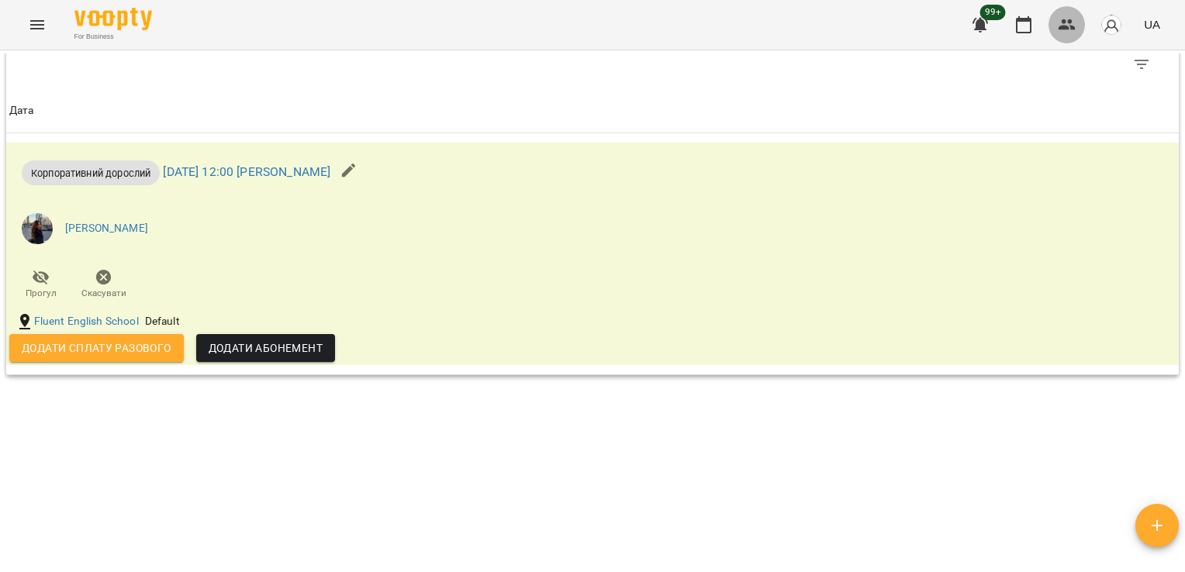
click at [1062, 22] on icon "button" at bounding box center [1067, 25] width 19 height 19
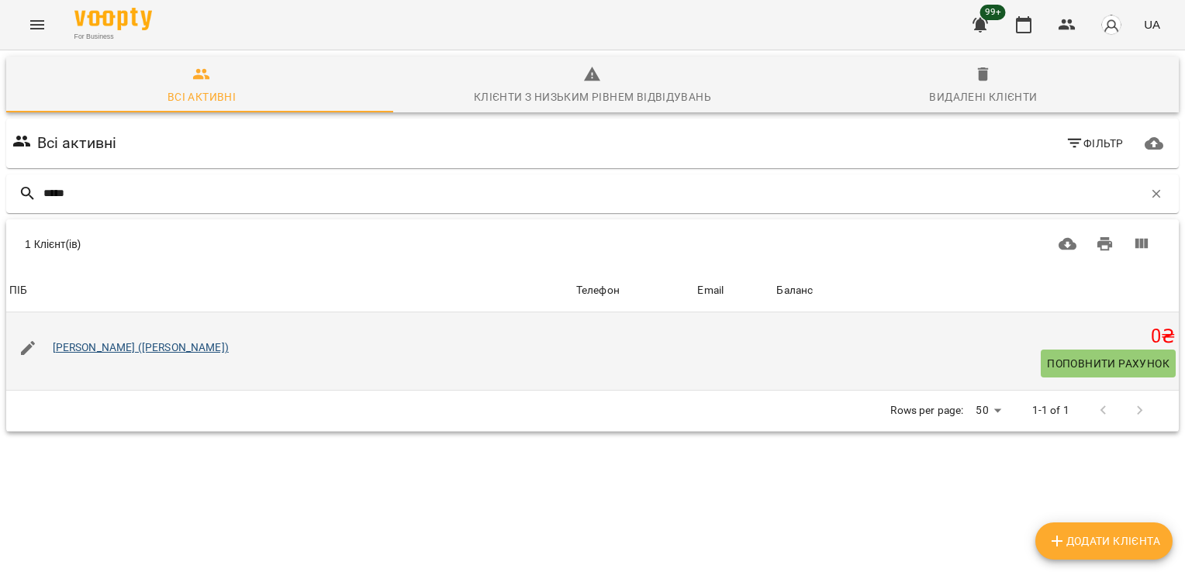
type input "*****"
click at [105, 349] on link "[PERSON_NAME] ([PERSON_NAME])" at bounding box center [141, 347] width 176 height 12
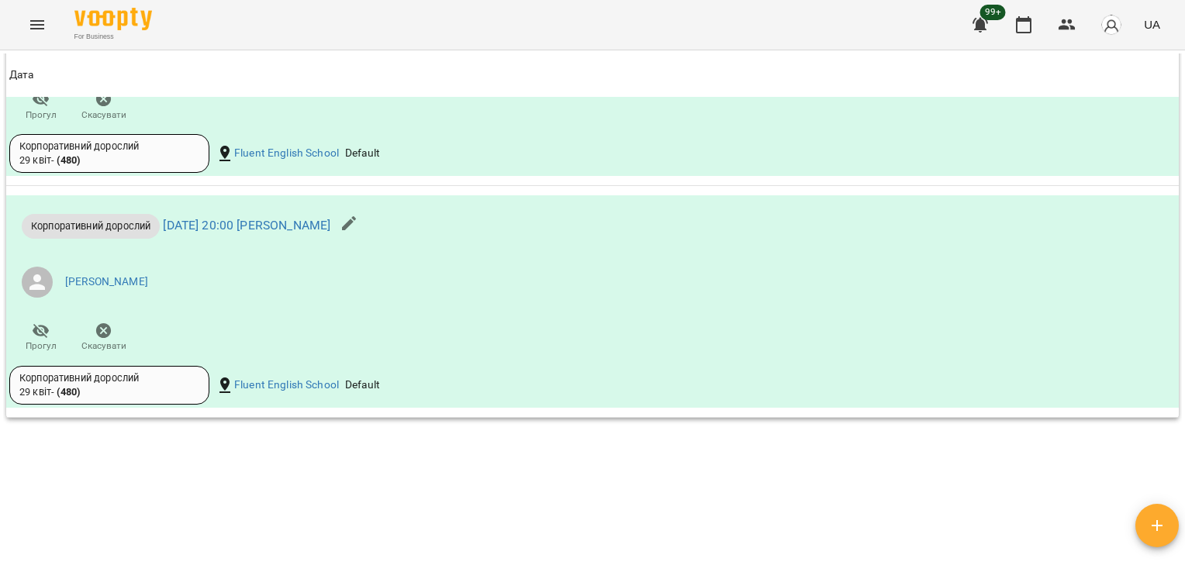
scroll to position [2057, 0]
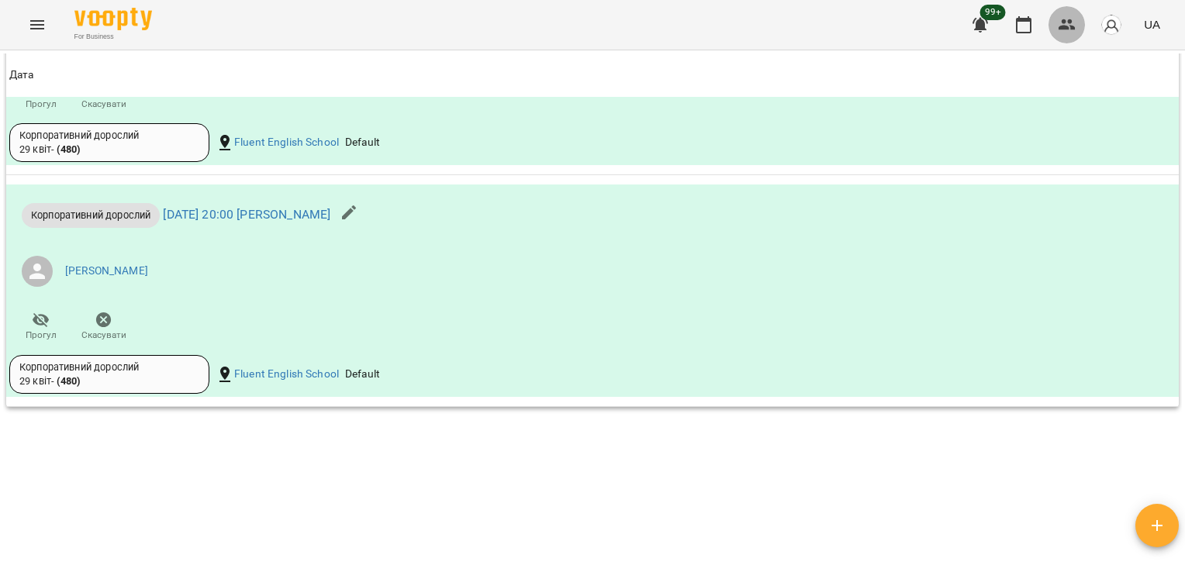
click at [1052, 22] on button "button" at bounding box center [1067, 24] width 37 height 37
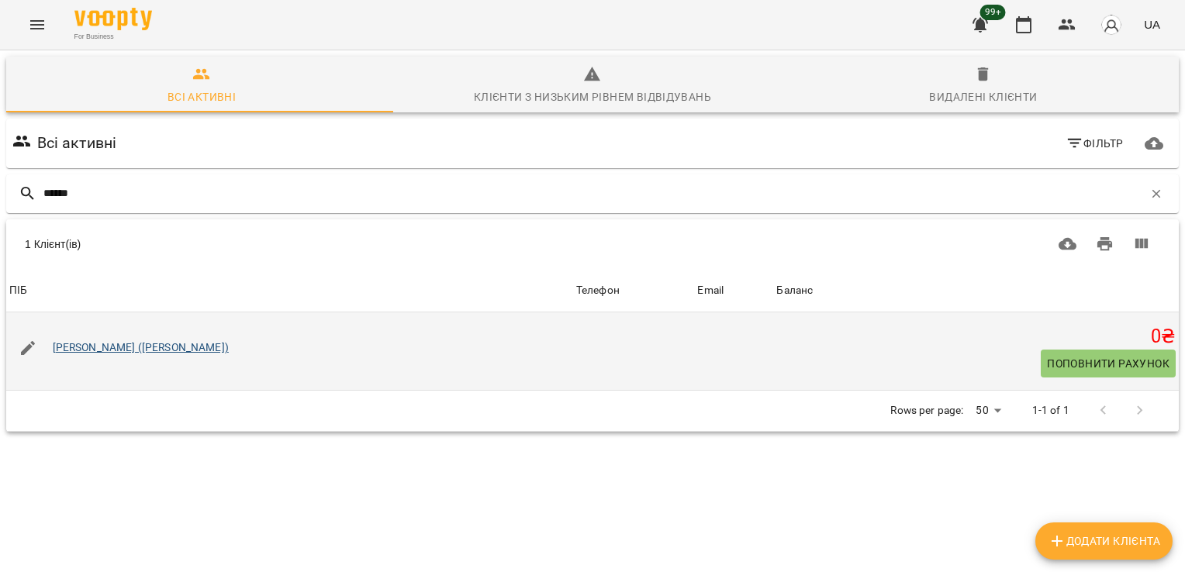
type input "******"
click at [177, 342] on link "[PERSON_NAME] ([PERSON_NAME])" at bounding box center [141, 347] width 176 height 12
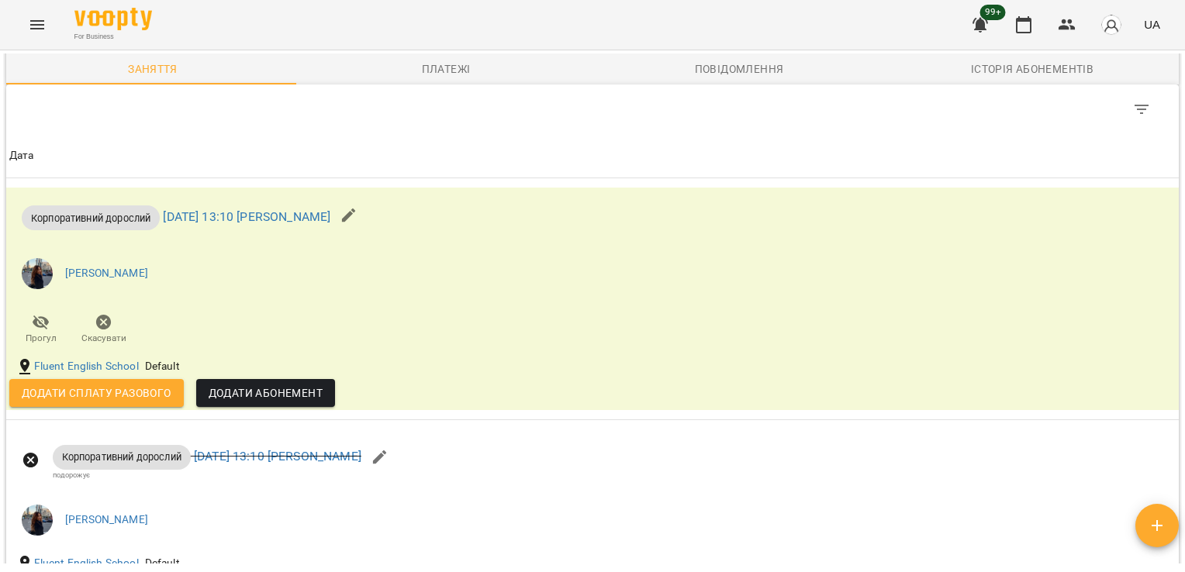
scroll to position [1553, 0]
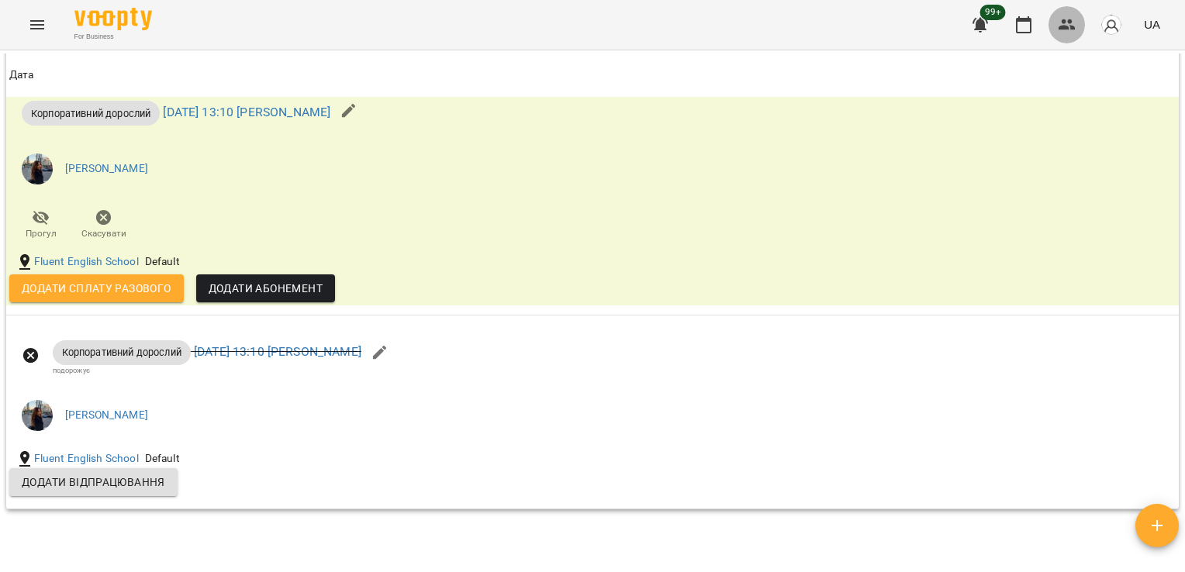
click at [1076, 35] on button "button" at bounding box center [1067, 24] width 37 height 37
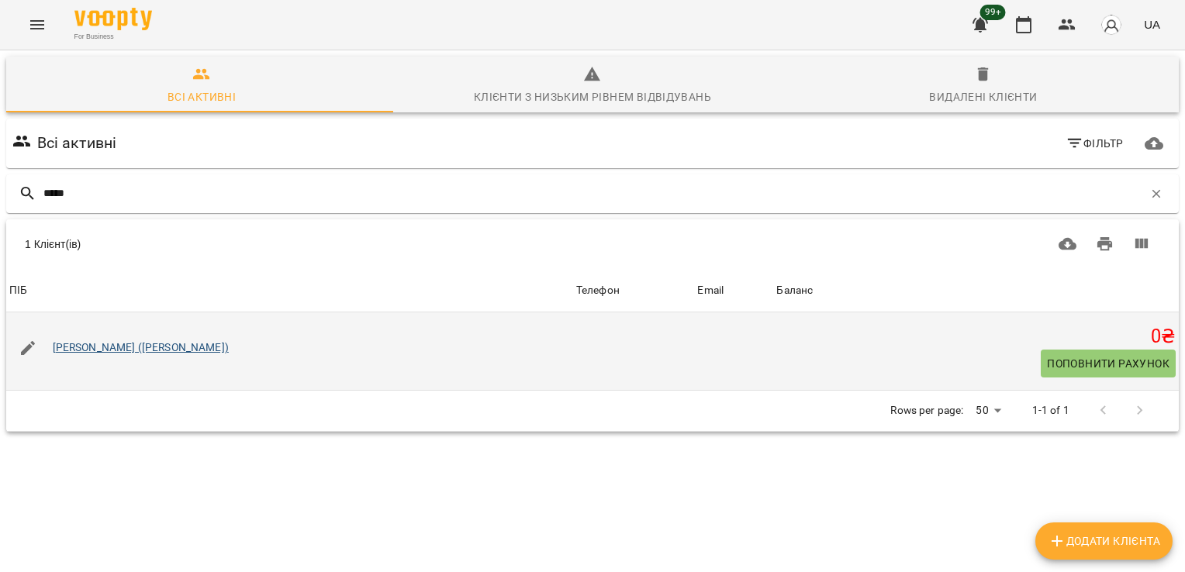
type input "*****"
click at [133, 350] on link "Діма Левенко (Анна)" at bounding box center [141, 347] width 176 height 12
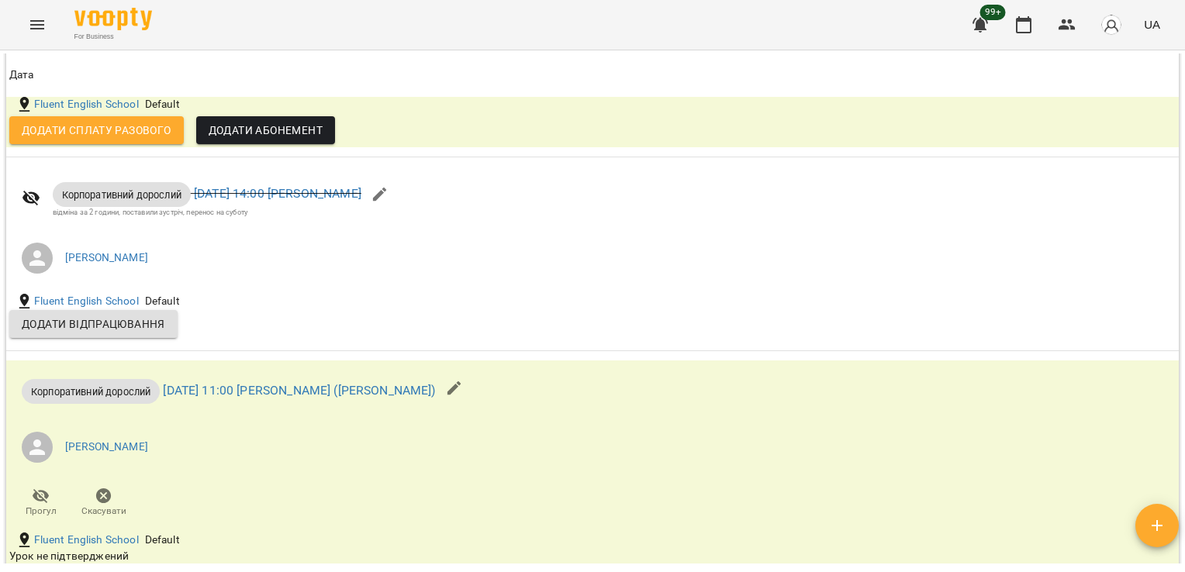
scroll to position [1588, 0]
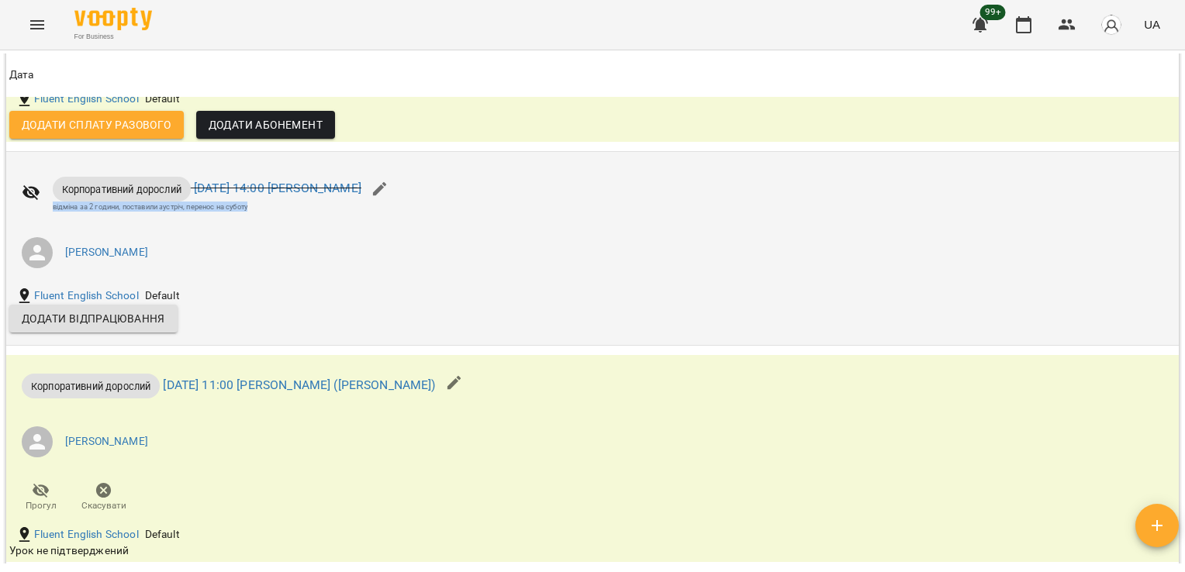
drag, startPoint x: 47, startPoint y: 205, endPoint x: 258, endPoint y: 210, distance: 211.0
click at [258, 210] on div "Корпоративний дорослий ср 13 серп 2025 14:00 Анна тічер відміна за 2 години, по…" at bounding box center [206, 191] width 395 height 54
copy div "відміна за 2 години, поставили зустріч, перенос на суботу"
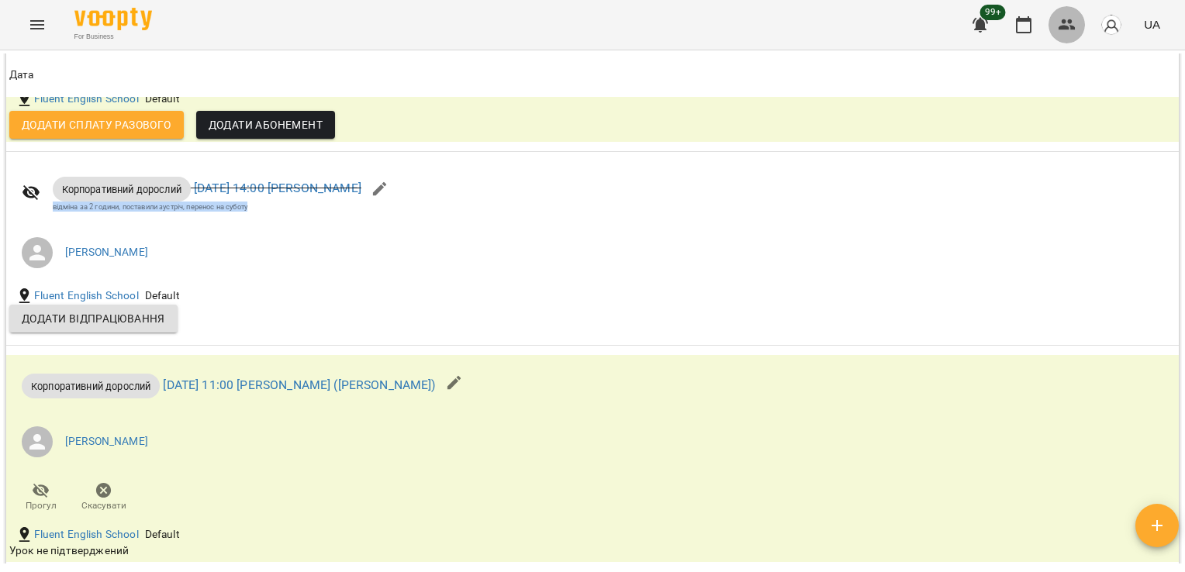
click at [1061, 31] on icon "button" at bounding box center [1067, 25] width 19 height 19
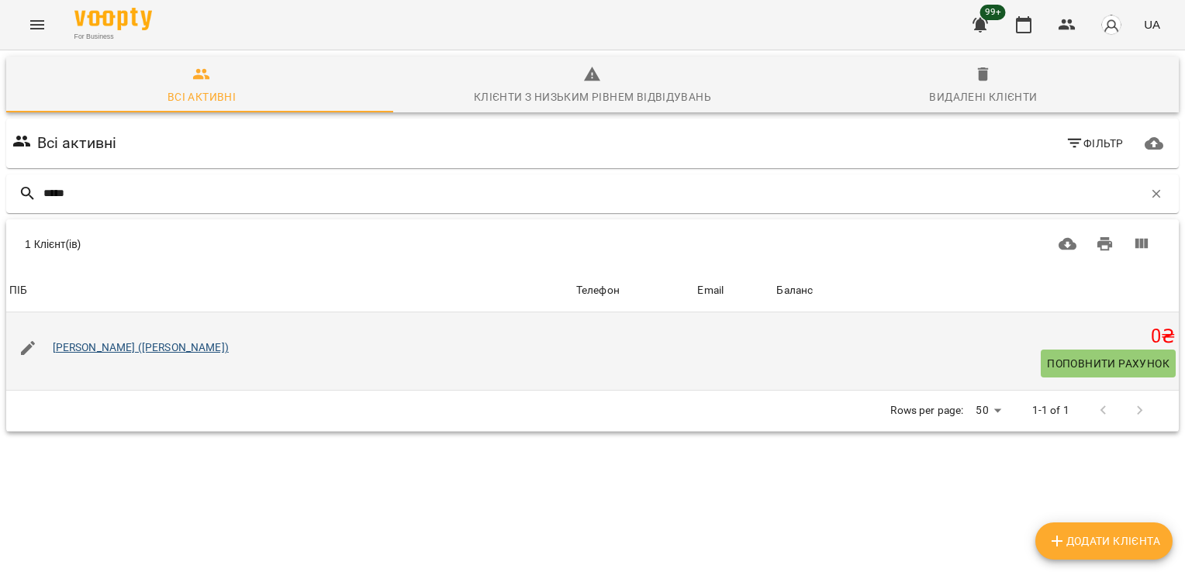
type input "*****"
click at [129, 349] on link "[PERSON_NAME] ([PERSON_NAME])" at bounding box center [141, 347] width 176 height 12
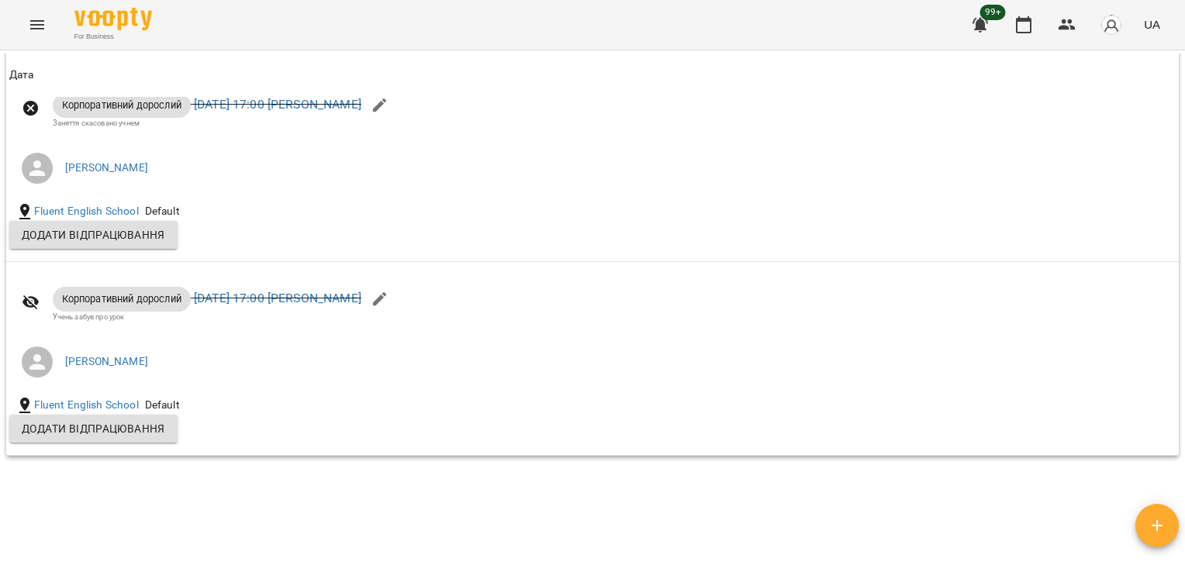
scroll to position [2038, 0]
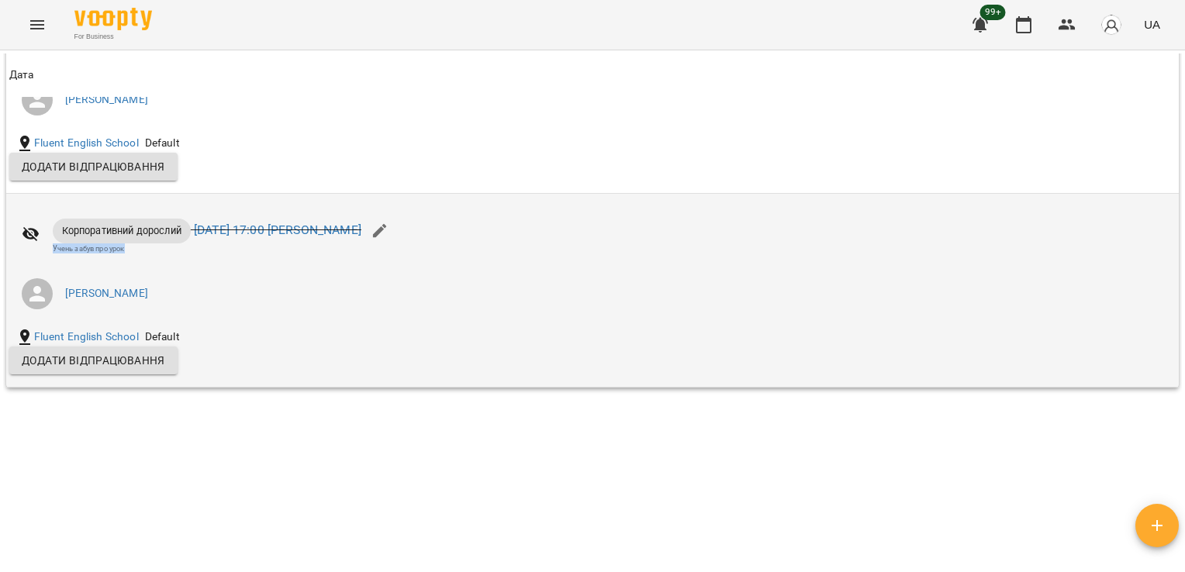
drag, startPoint x: 52, startPoint y: 268, endPoint x: 130, endPoint y: 268, distance: 78.3
click at [130, 254] on div "Учень забув про урок" at bounding box center [207, 249] width 309 height 10
copy div "Учень забув про урок"
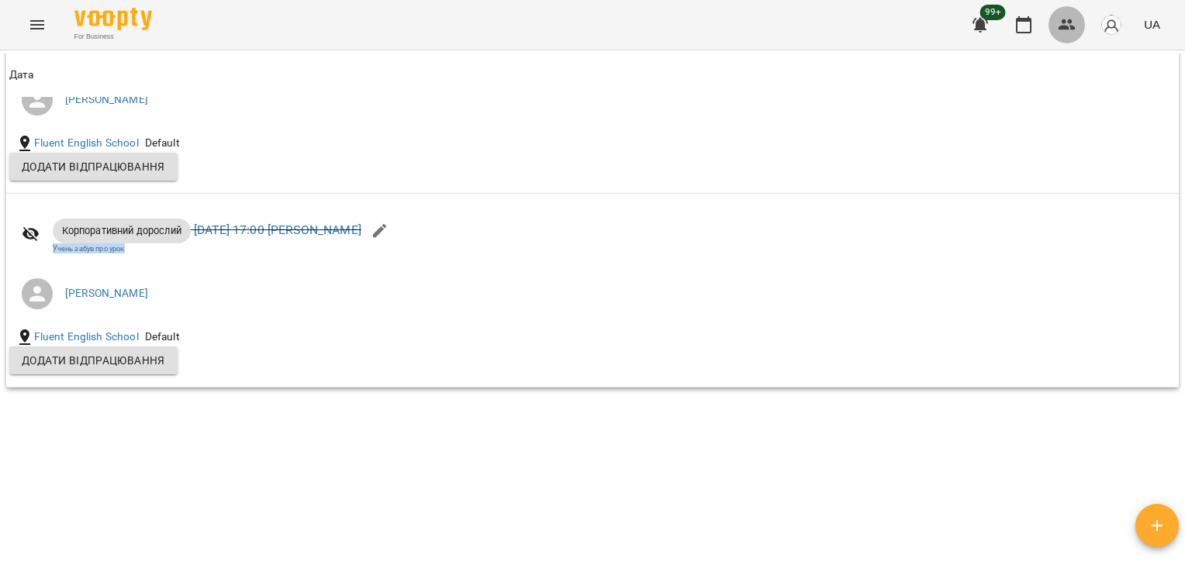
click at [1058, 21] on icon "button" at bounding box center [1067, 25] width 19 height 19
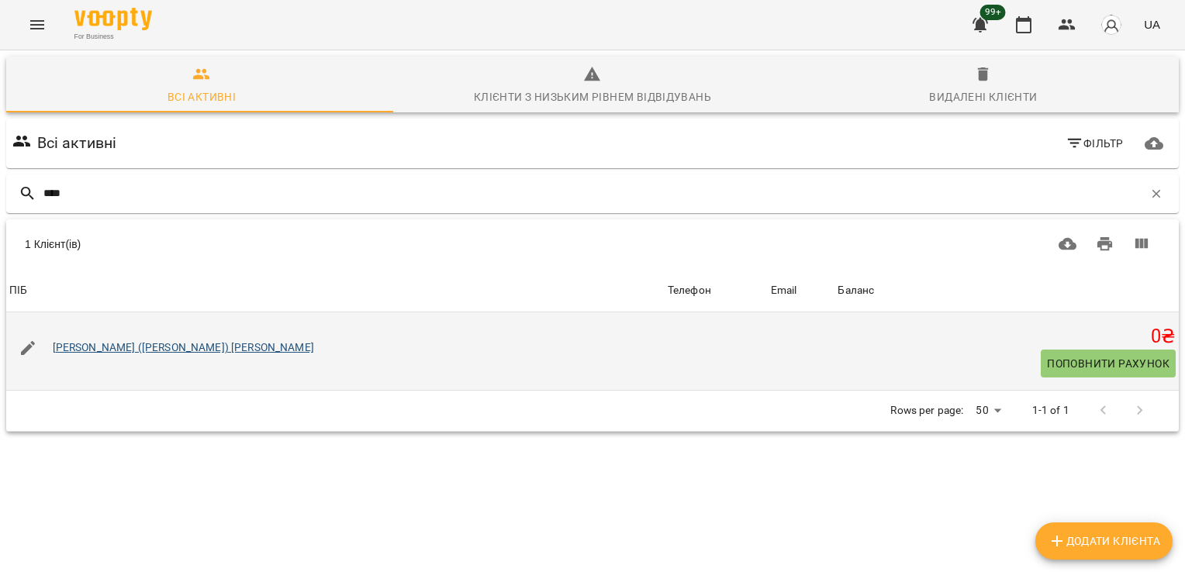
type input "****"
click at [154, 349] on link "[PERSON_NAME] ([PERSON_NAME]) [PERSON_NAME]" at bounding box center [183, 347] width 261 height 12
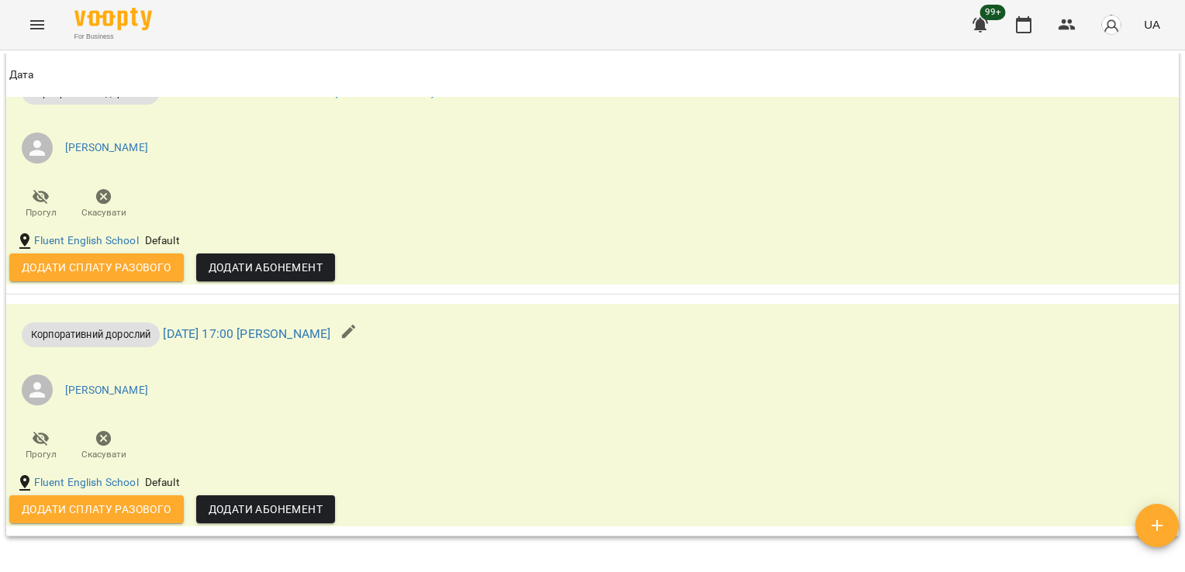
scroll to position [1404, 0]
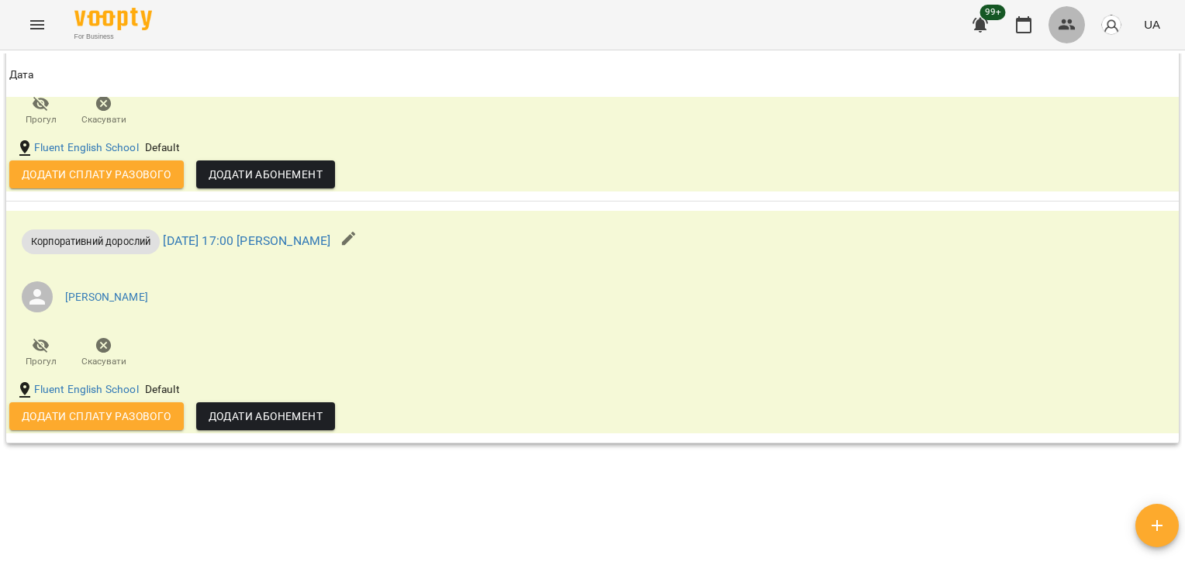
click at [1061, 17] on icon "button" at bounding box center [1067, 25] width 19 height 19
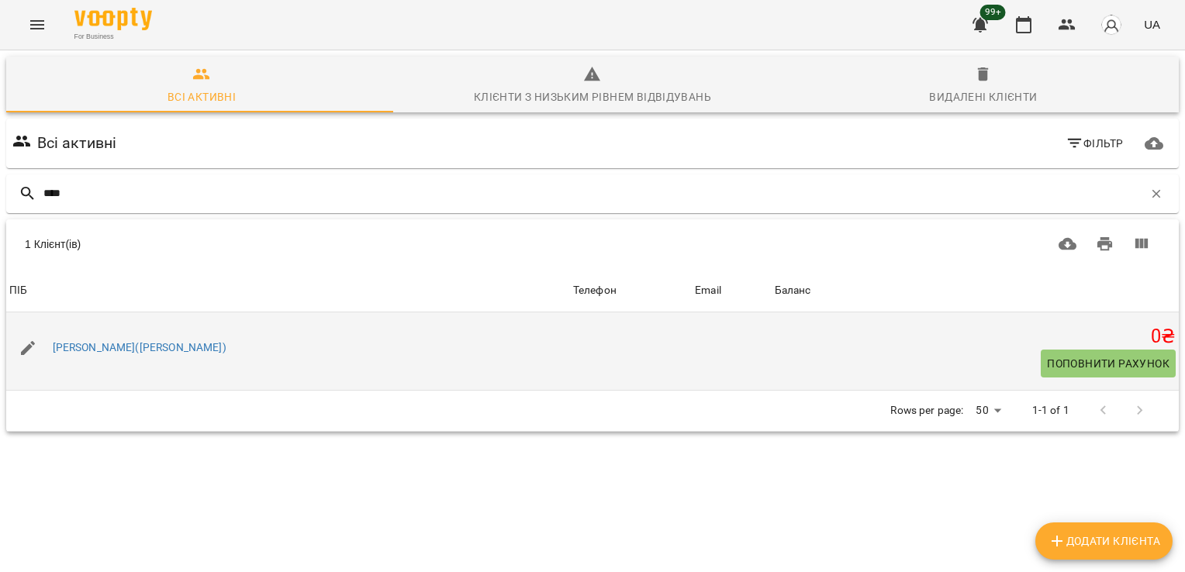
type input "****"
drag, startPoint x: 161, startPoint y: 340, endPoint x: 166, endPoint y: 350, distance: 11.1
click at [166, 350] on div "[PERSON_NAME]([PERSON_NAME])" at bounding box center [140, 348] width 180 height 22
click at [166, 350] on link "[PERSON_NAME]([PERSON_NAME])" at bounding box center [140, 347] width 174 height 12
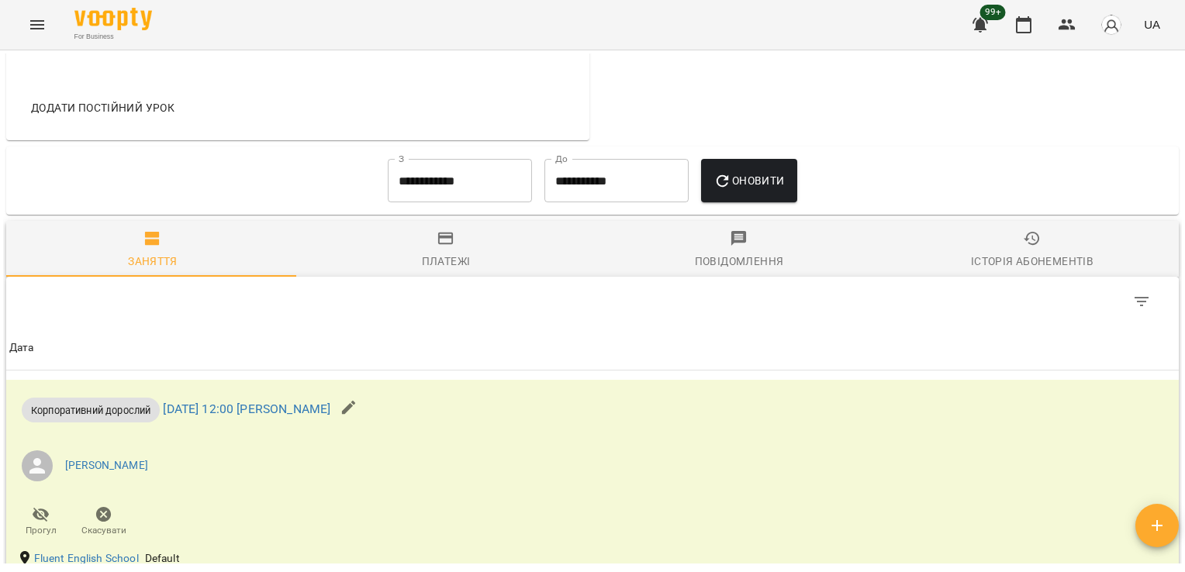
scroll to position [803, 0]
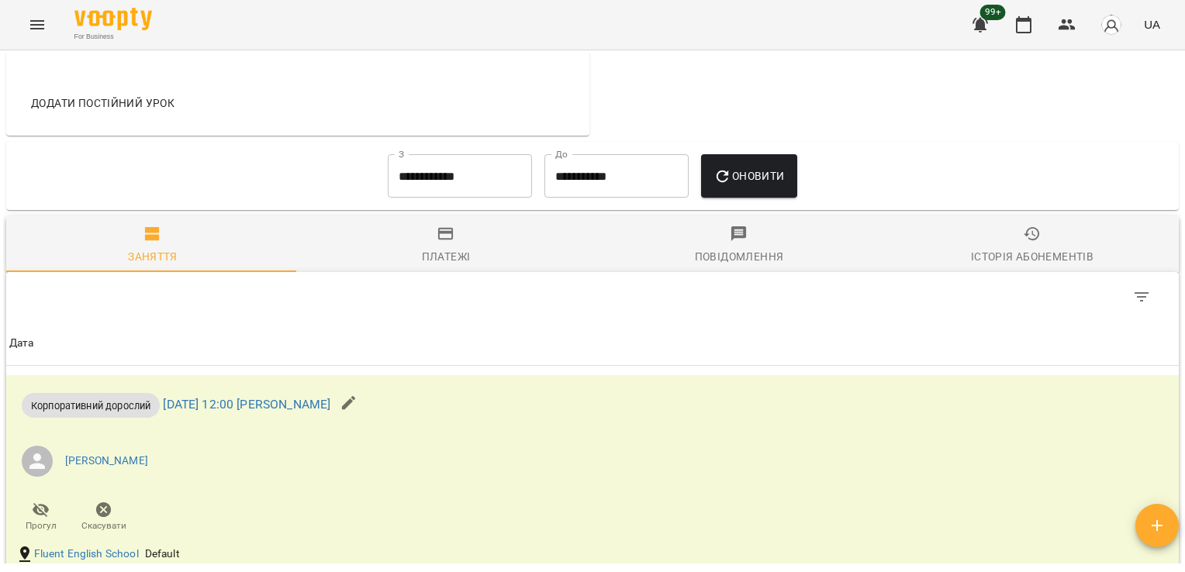
click at [423, 186] on input "**********" at bounding box center [460, 175] width 144 height 43
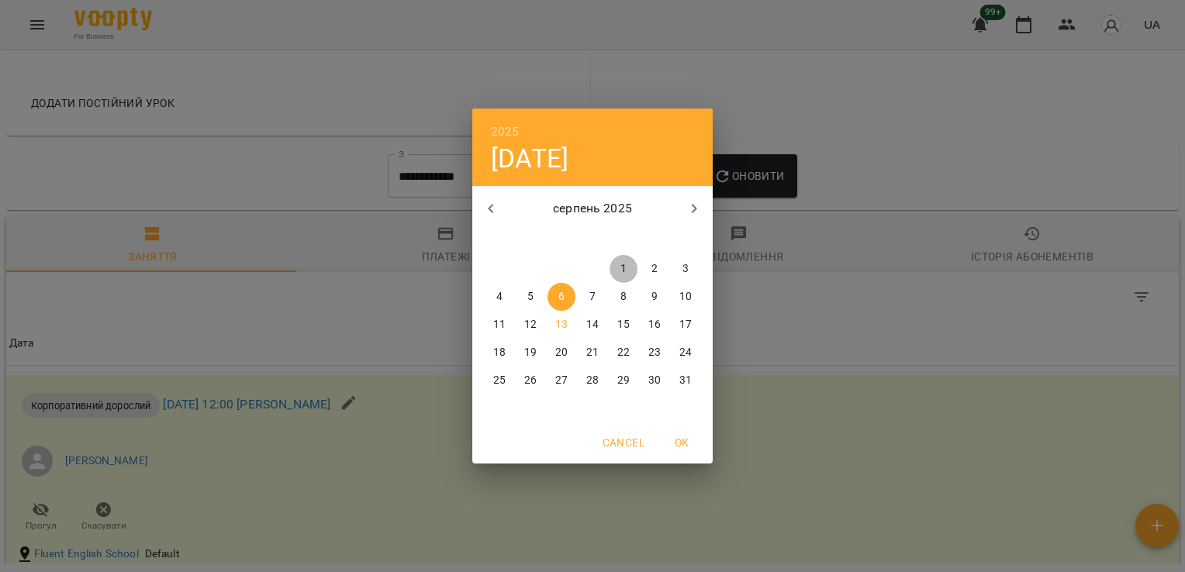
click at [616, 271] on span "1" at bounding box center [624, 269] width 28 height 16
type input "**********"
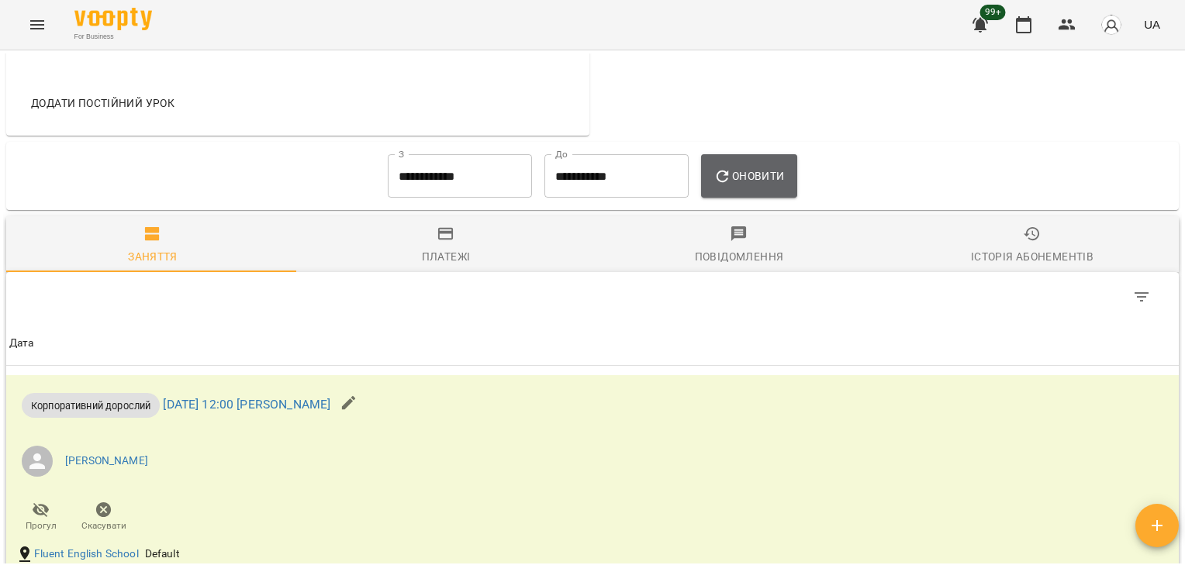
click at [766, 175] on span "Оновити" at bounding box center [749, 176] width 71 height 19
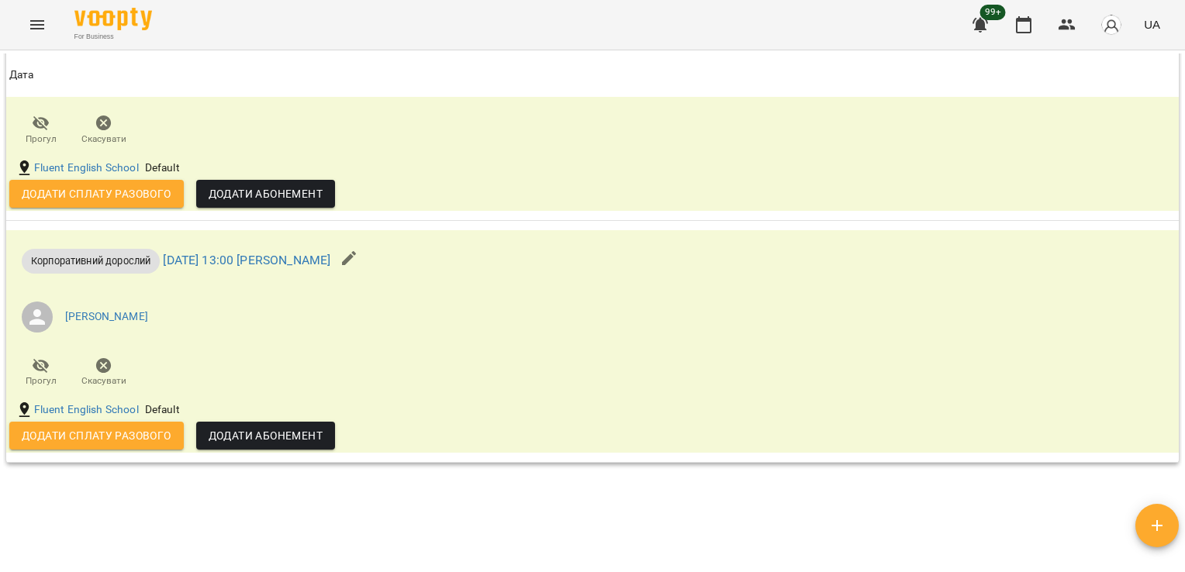
scroll to position [1698, 0]
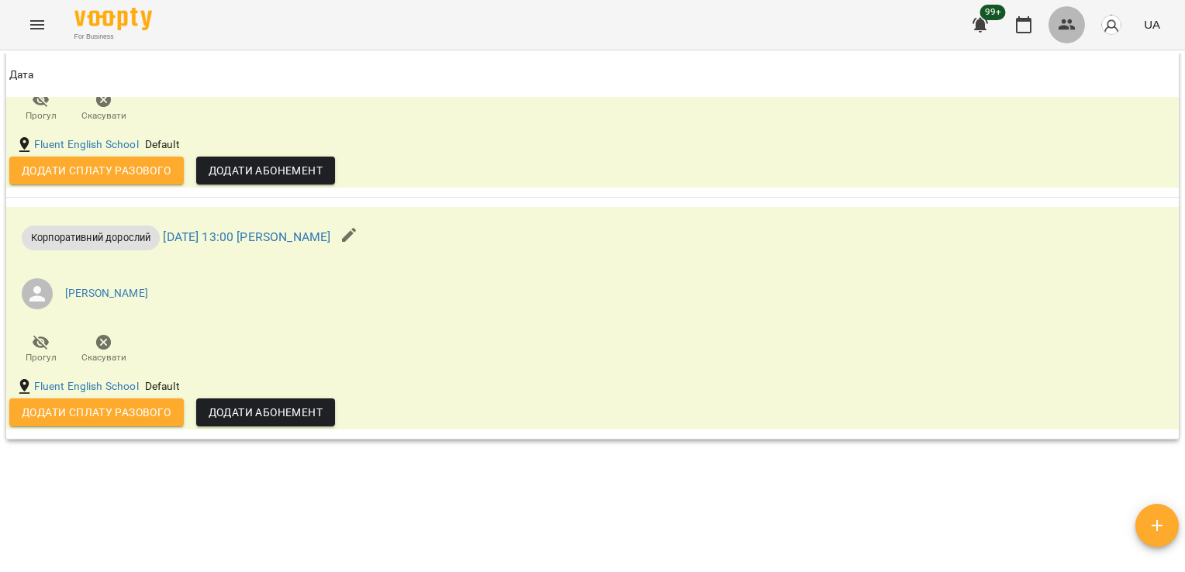
click at [1067, 33] on icon "button" at bounding box center [1067, 25] width 19 height 19
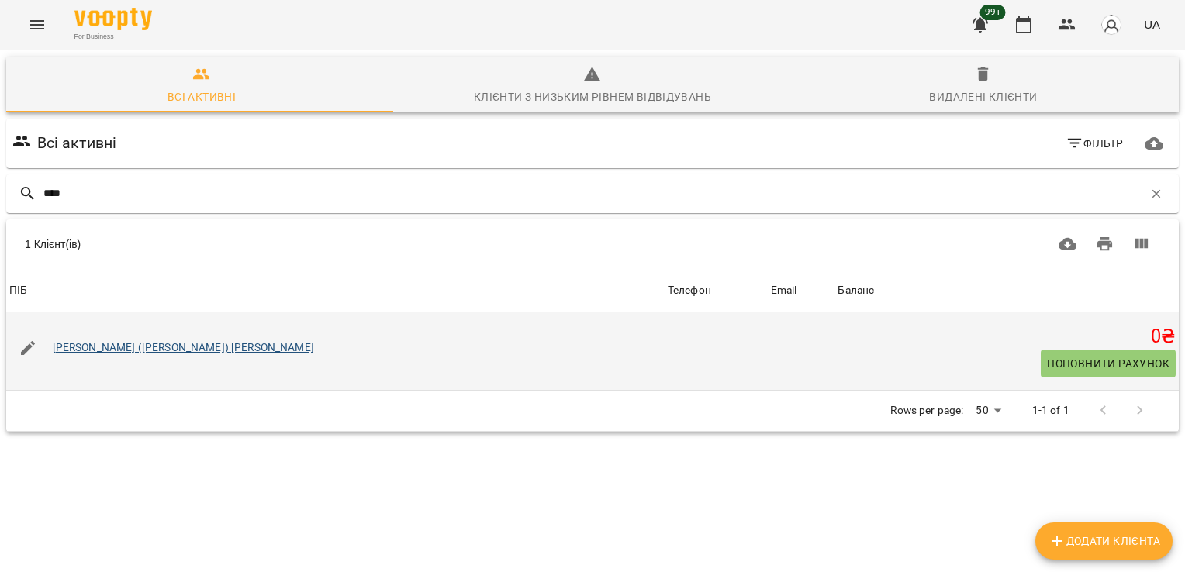
type input "****"
click at [149, 347] on link "[PERSON_NAME] ([PERSON_NAME]) [PERSON_NAME]" at bounding box center [183, 347] width 261 height 12
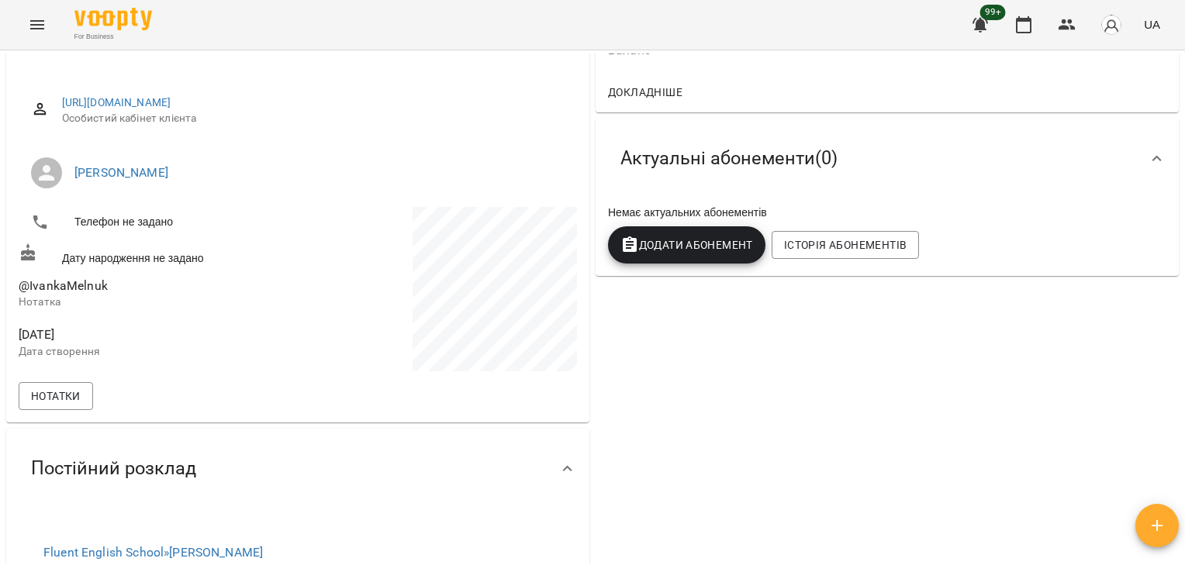
scroll to position [150, 0]
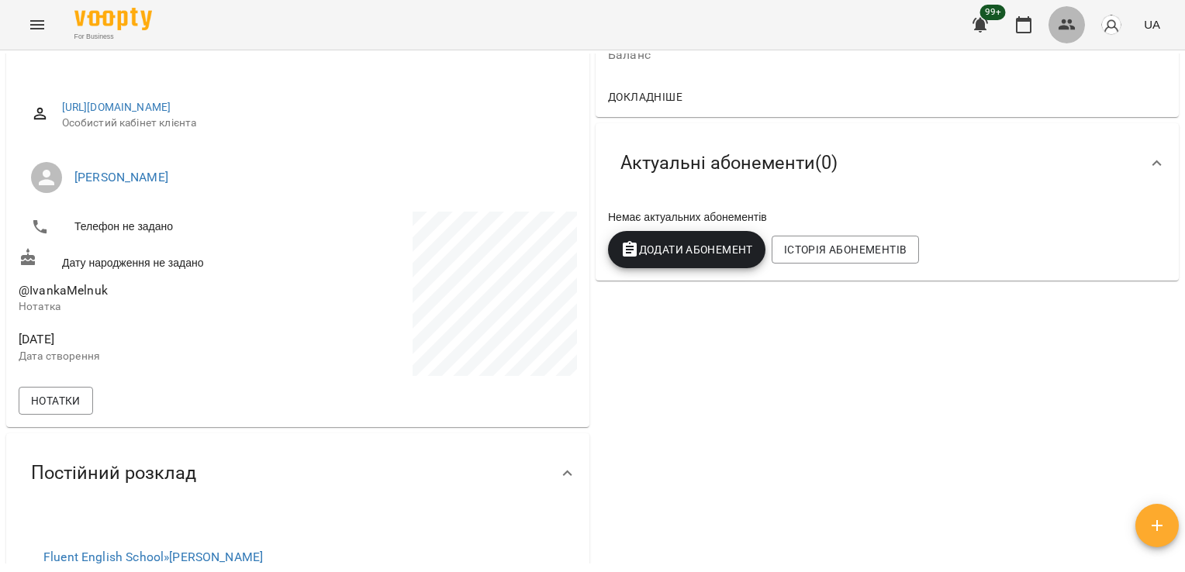
click at [1056, 33] on button "button" at bounding box center [1067, 24] width 37 height 37
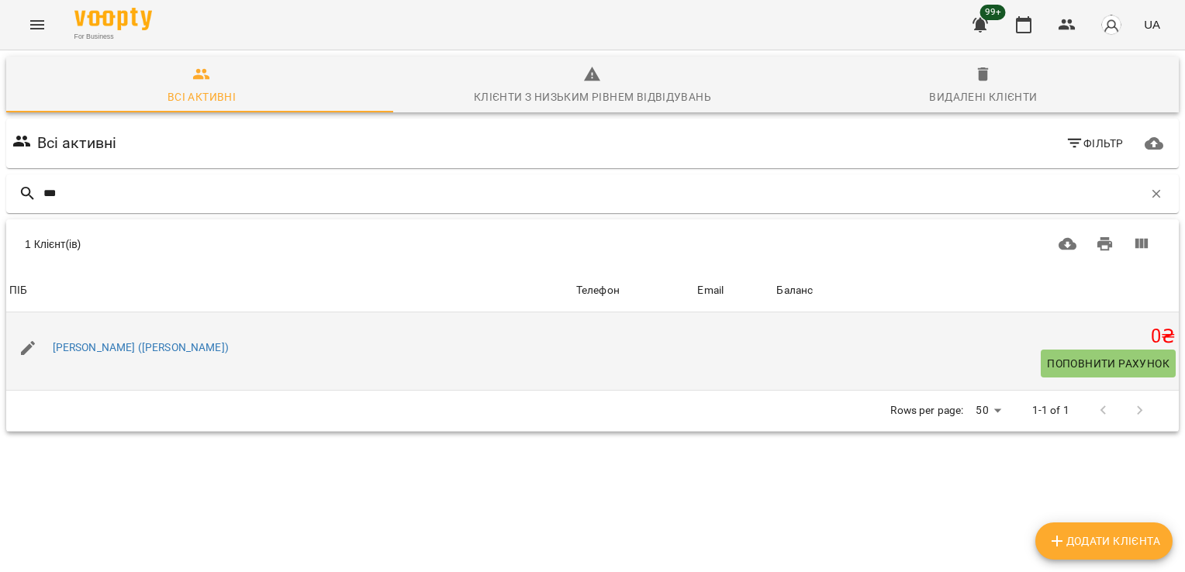
type input "***"
click at [118, 354] on div "[PERSON_NAME] ([PERSON_NAME])" at bounding box center [141, 348] width 182 height 22
click at [137, 351] on link "[PERSON_NAME] ([PERSON_NAME])" at bounding box center [141, 347] width 176 height 12
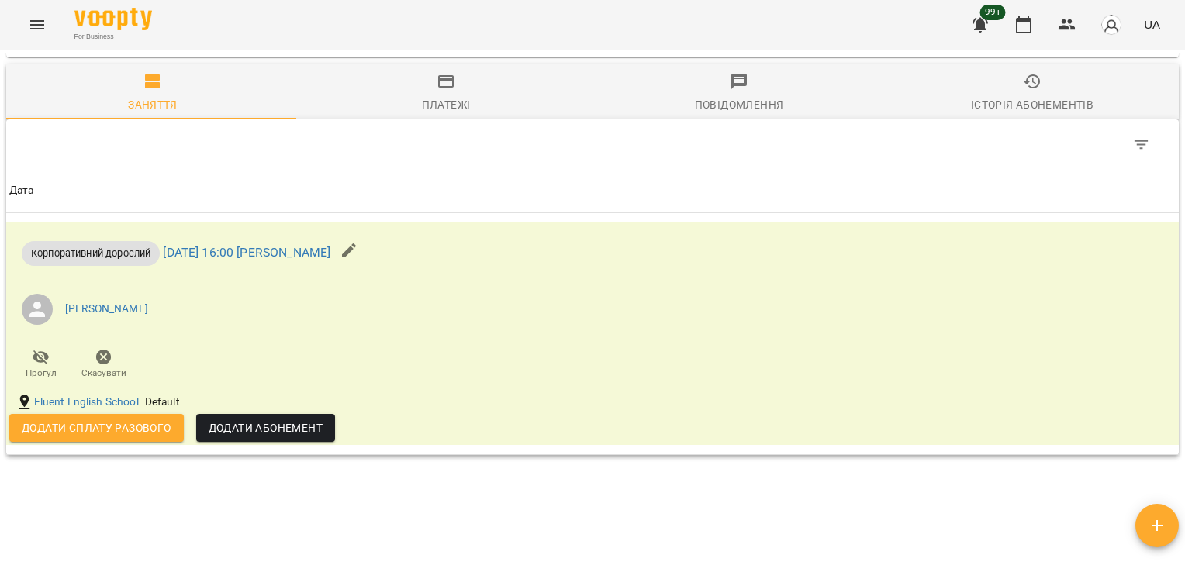
scroll to position [1057, 0]
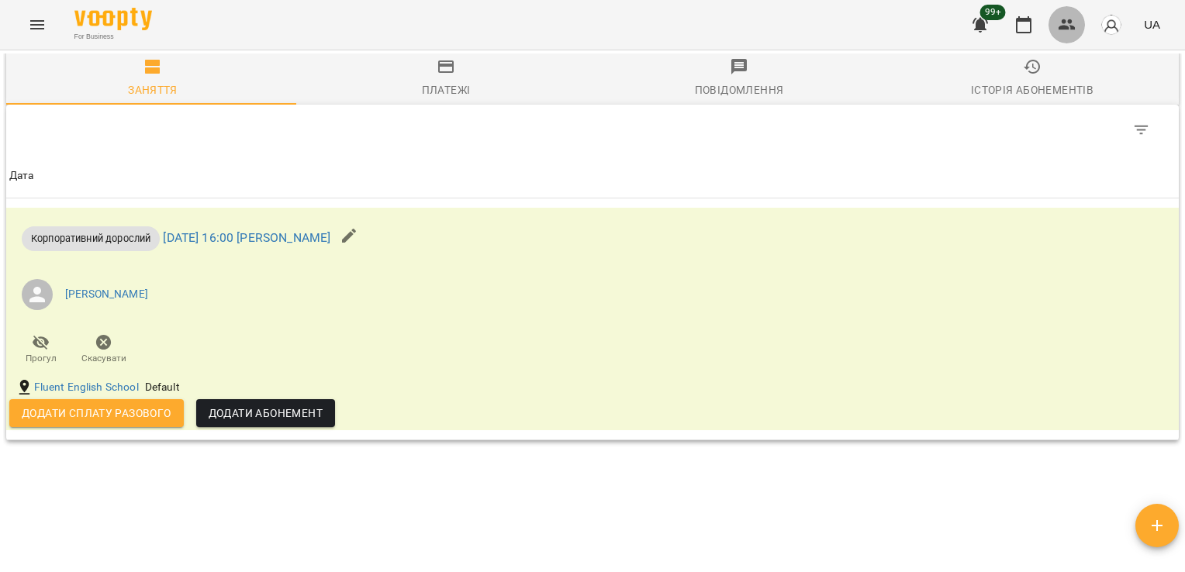
click at [1064, 25] on icon "button" at bounding box center [1067, 25] width 19 height 19
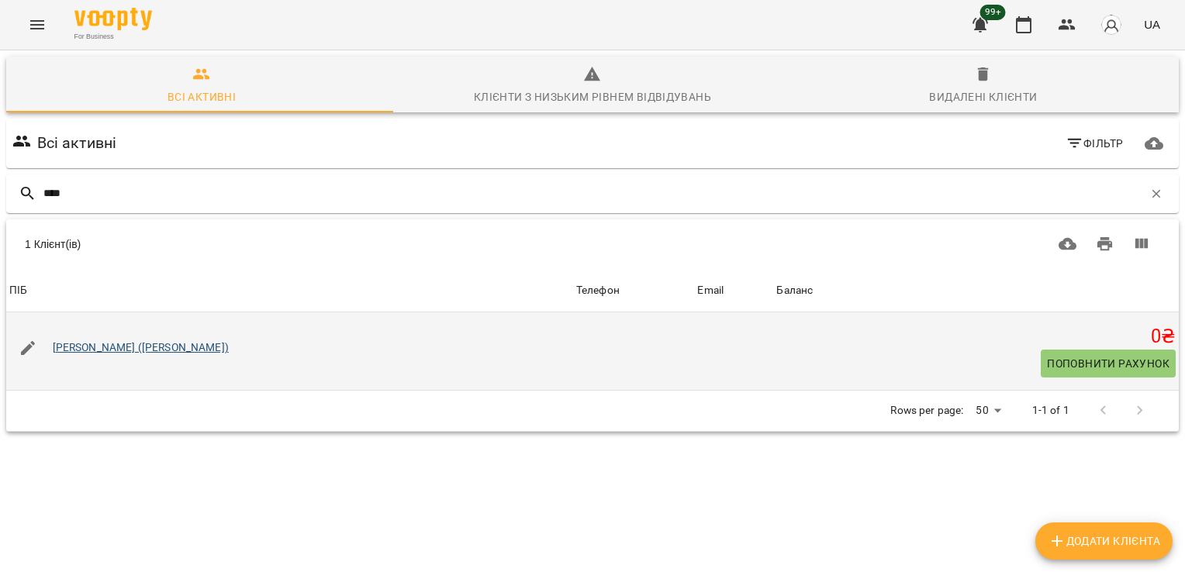
type input "****"
click at [100, 348] on link "[PERSON_NAME] ([PERSON_NAME])" at bounding box center [141, 347] width 176 height 12
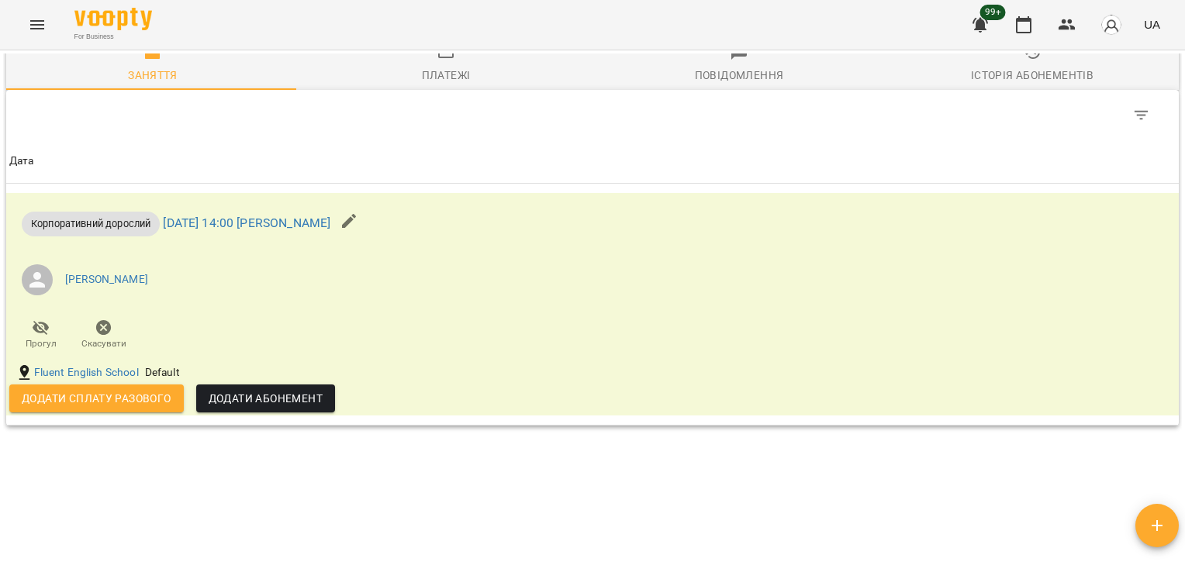
scroll to position [1074, 0]
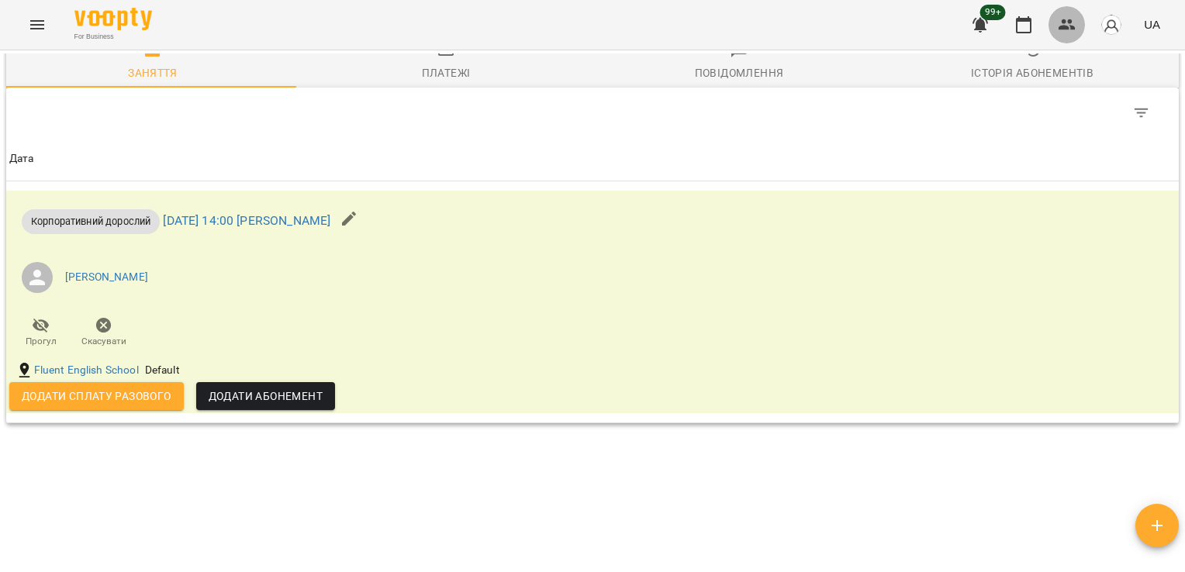
click at [1075, 22] on icon "button" at bounding box center [1067, 25] width 19 height 19
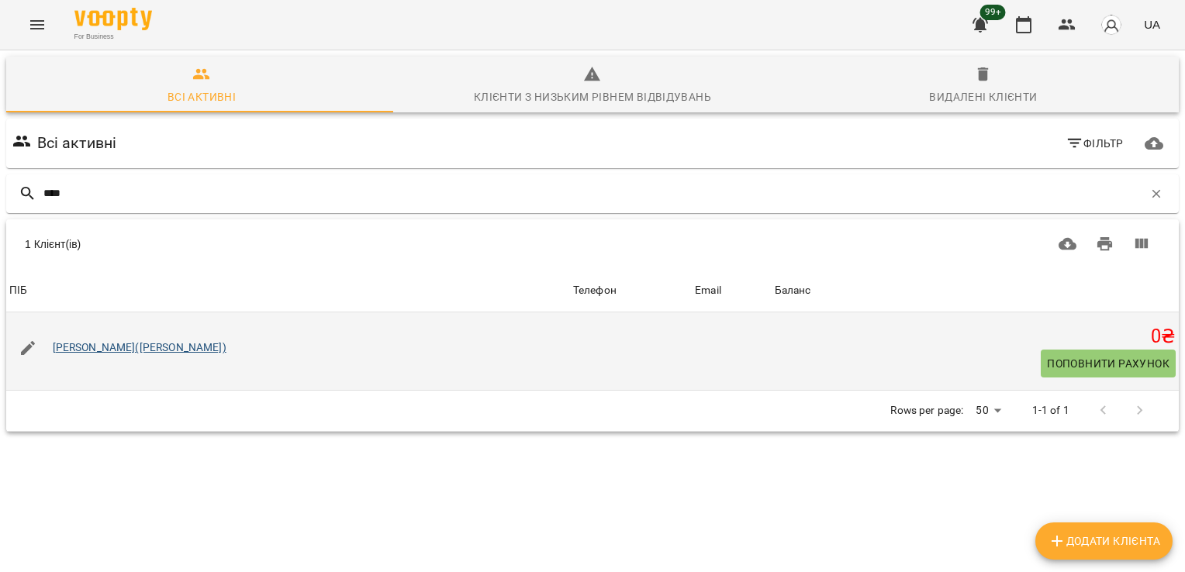
type input "****"
click at [90, 343] on link "Ігор Кукурян(Олександра)" at bounding box center [140, 347] width 174 height 12
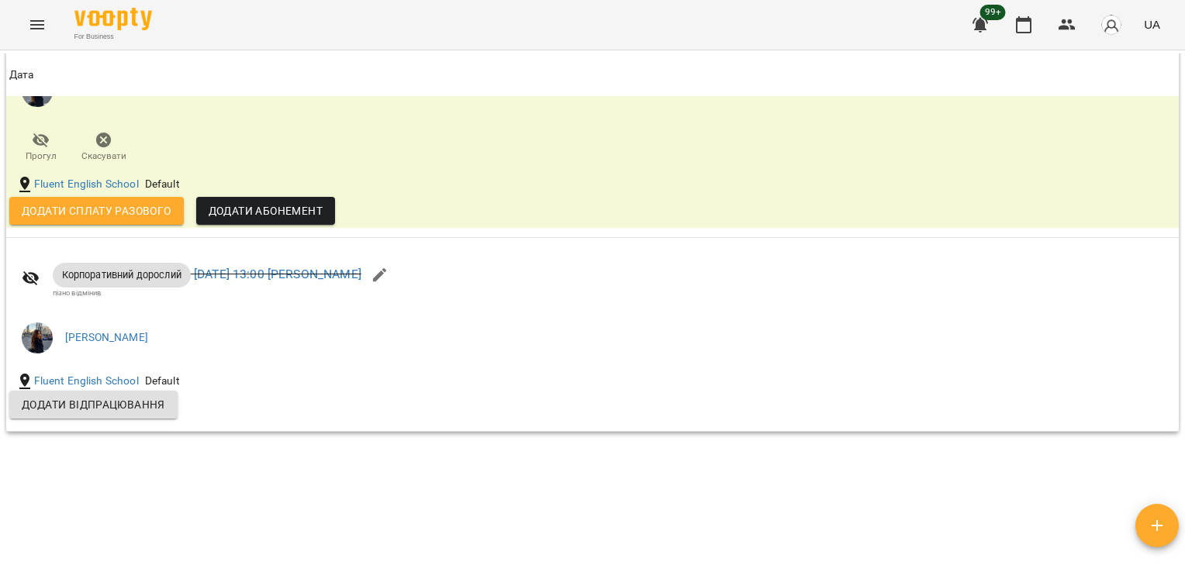
scroll to position [1449, 0]
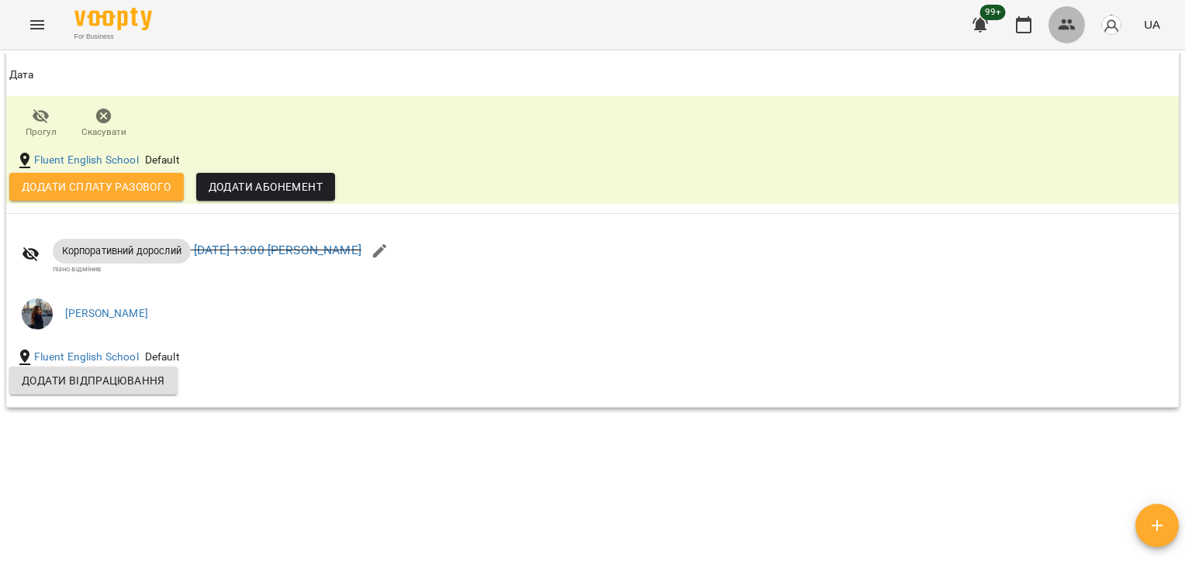
click at [1064, 20] on icon "button" at bounding box center [1067, 24] width 17 height 11
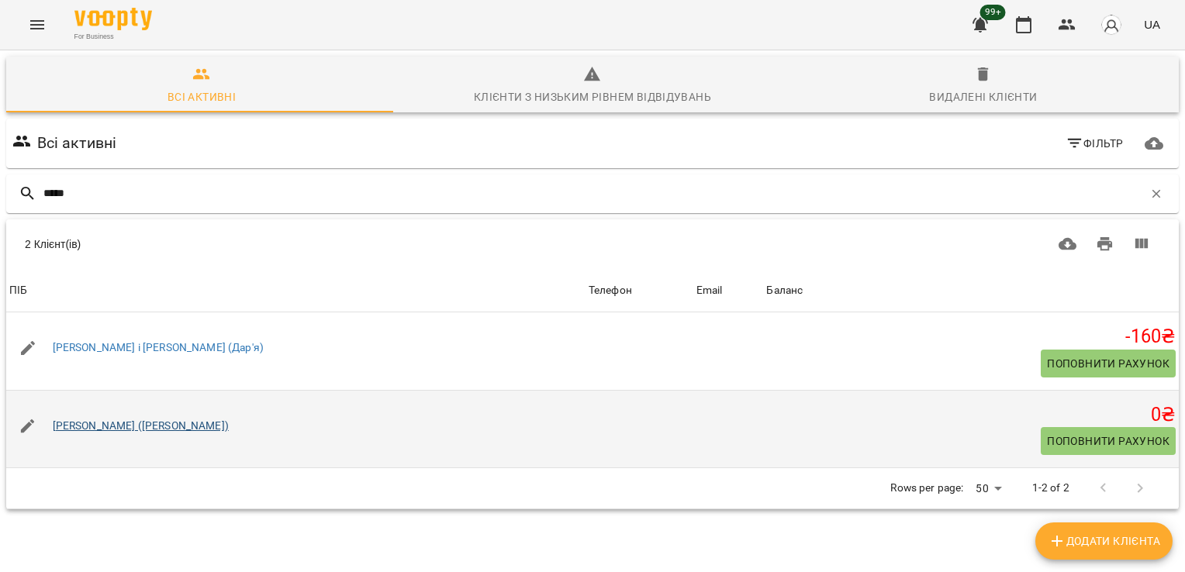
type input "*****"
click at [147, 423] on link "[PERSON_NAME] ([PERSON_NAME])" at bounding box center [141, 426] width 176 height 12
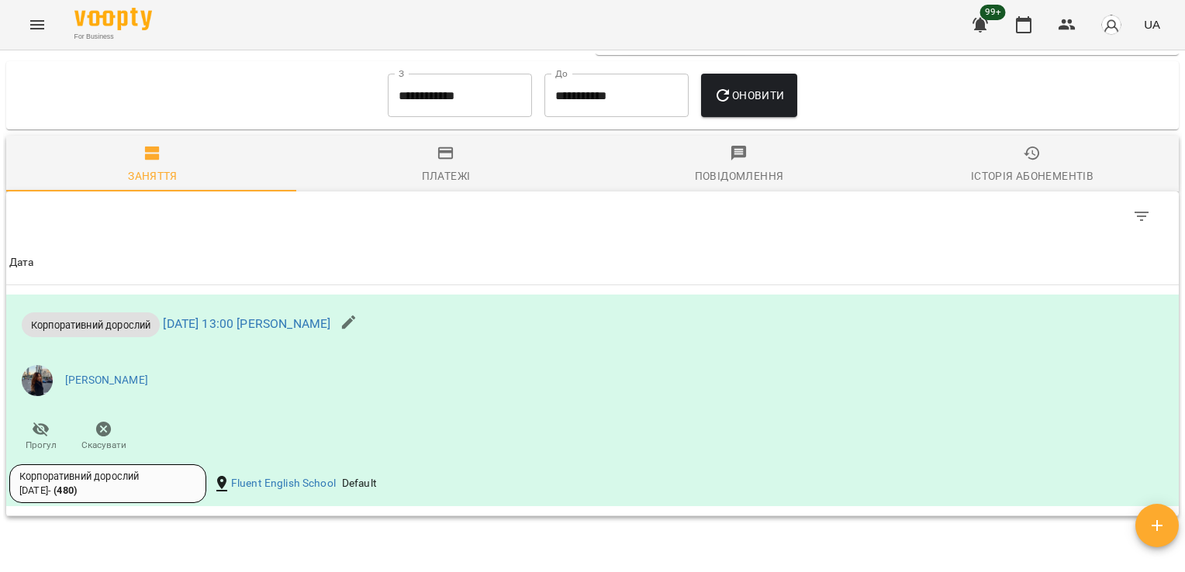
scroll to position [1555, 0]
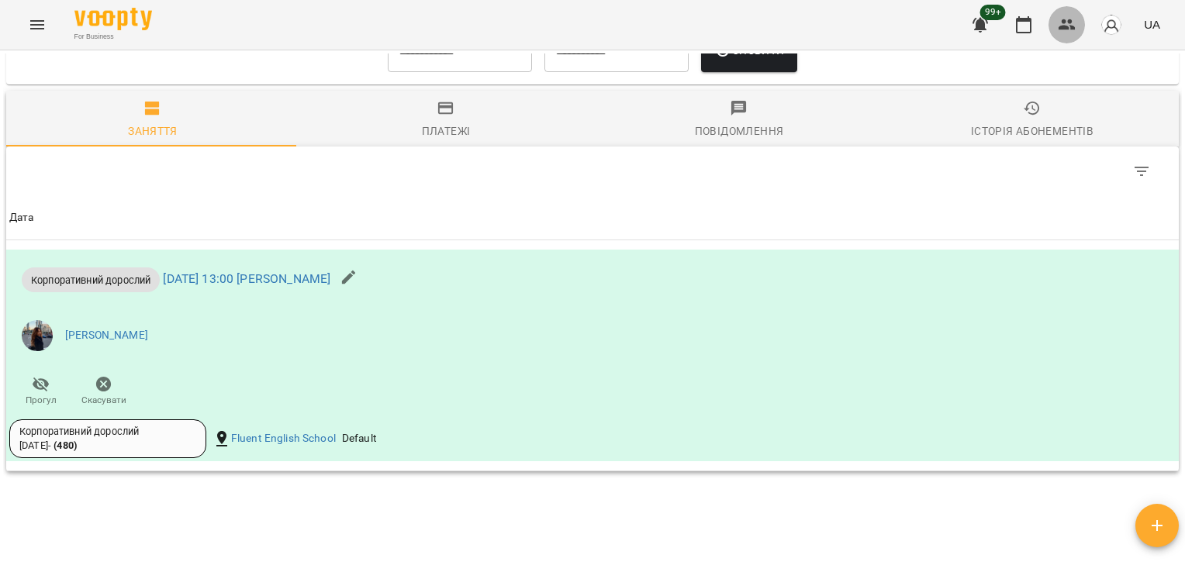
click at [1070, 28] on icon "button" at bounding box center [1067, 25] width 19 height 19
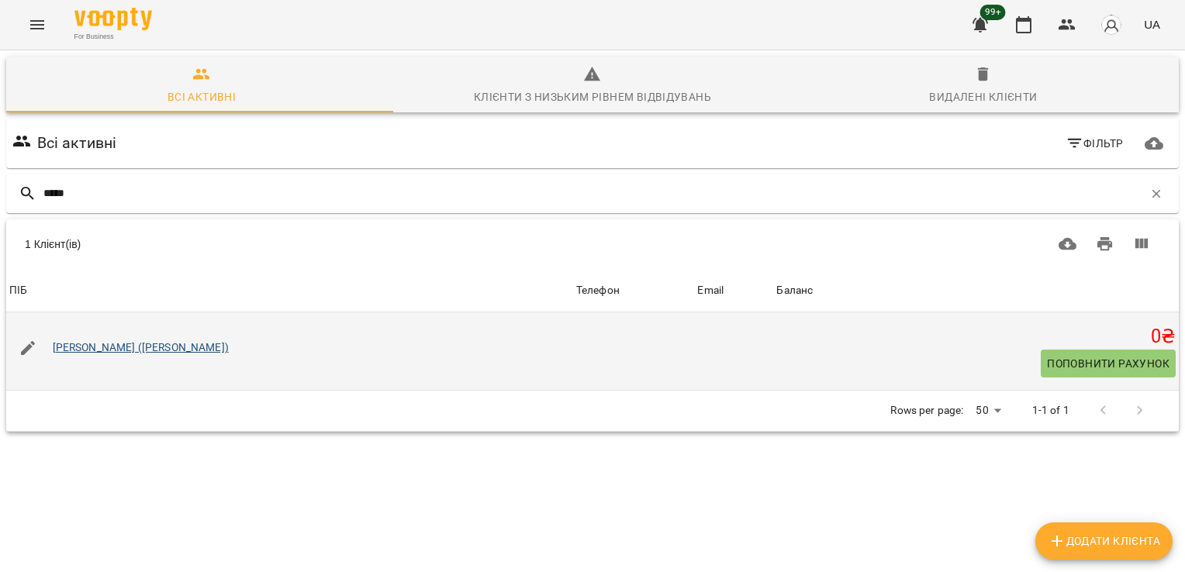
type input "*****"
click at [175, 352] on link "[PERSON_NAME] ([PERSON_NAME])" at bounding box center [141, 347] width 176 height 12
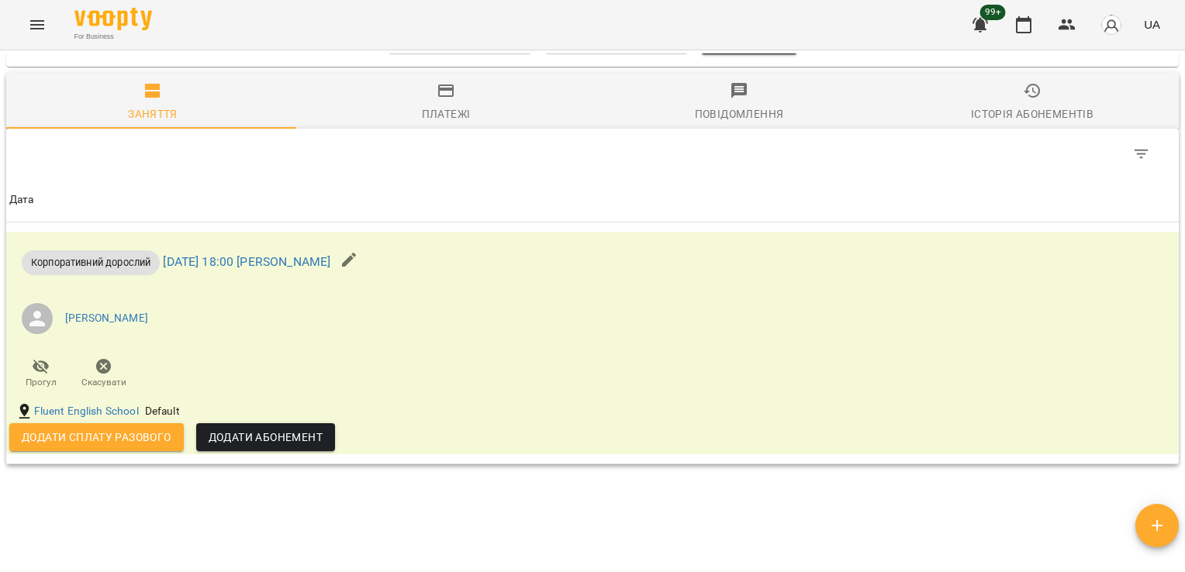
scroll to position [1074, 0]
